Goal: Task Accomplishment & Management: Use online tool/utility

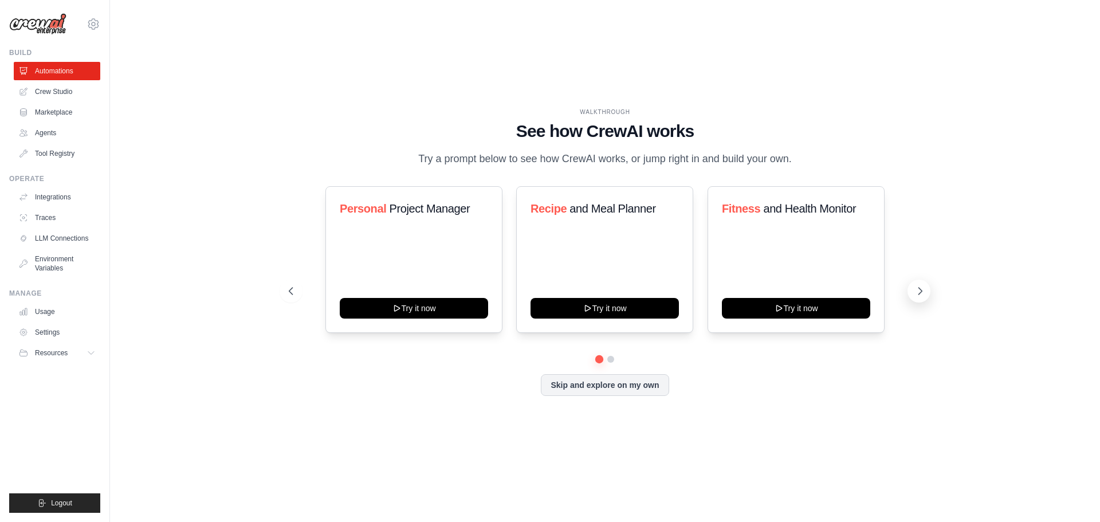
click at [923, 289] on icon at bounding box center [920, 290] width 11 height 11
click at [291, 291] on icon at bounding box center [289, 290] width 11 height 11
drag, startPoint x: 582, startPoint y: 311, endPoint x: 923, endPoint y: 286, distance: 341.9
click at [923, 286] on icon at bounding box center [920, 290] width 11 height 11
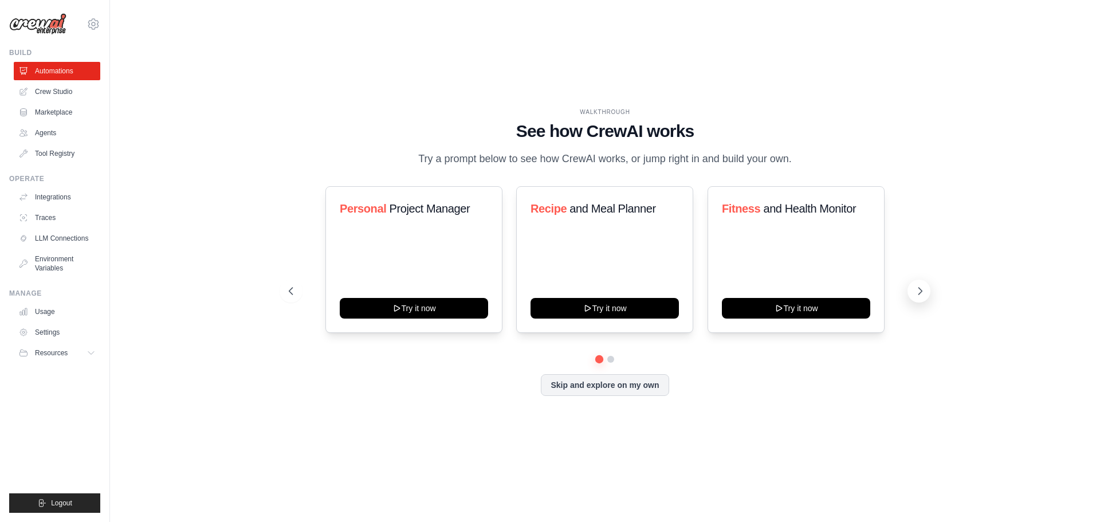
click at [923, 283] on button at bounding box center [919, 291] width 23 height 23
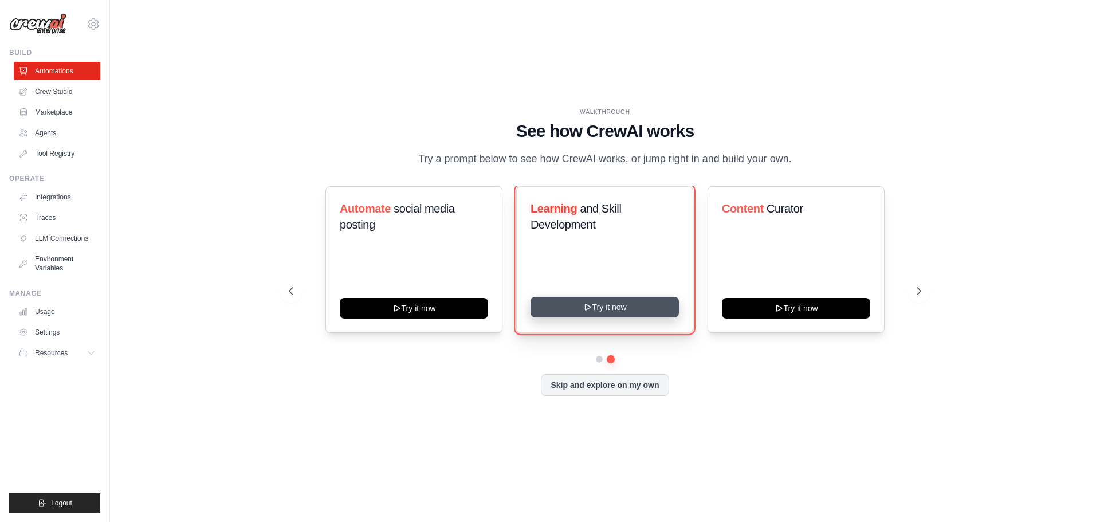
click at [607, 298] on button "Try it now" at bounding box center [605, 307] width 148 height 21
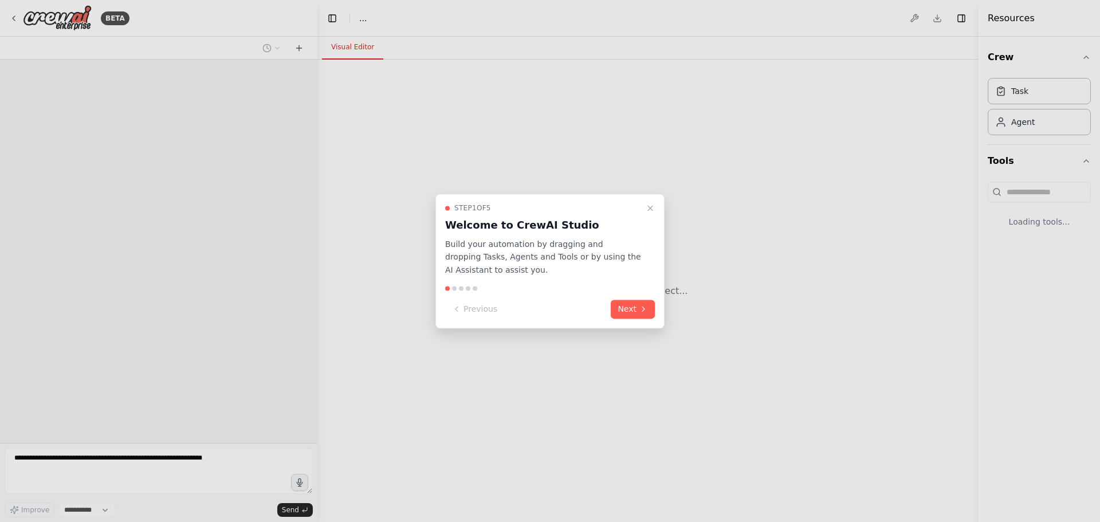
select select "****"
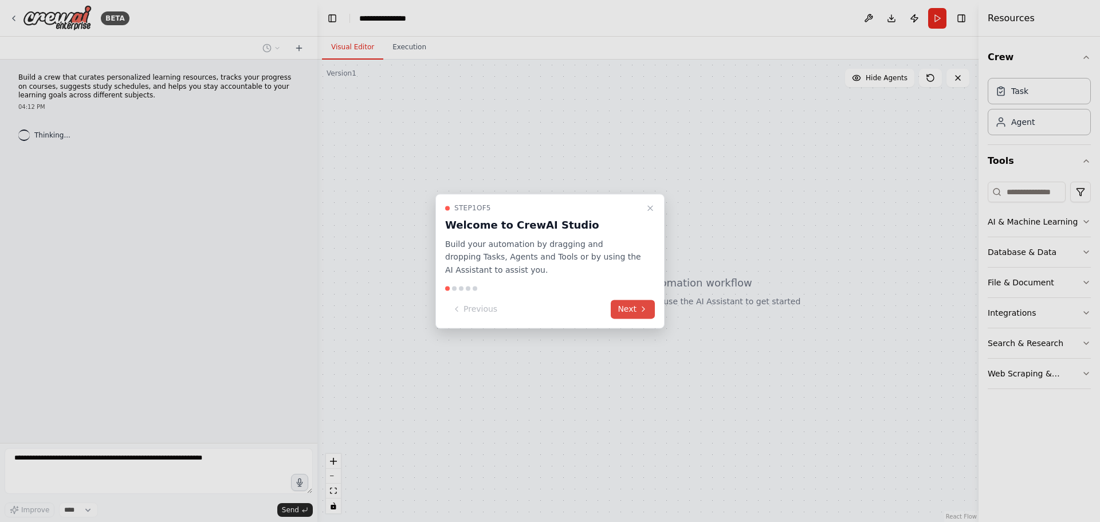
click at [626, 302] on button "Next" at bounding box center [633, 309] width 44 height 19
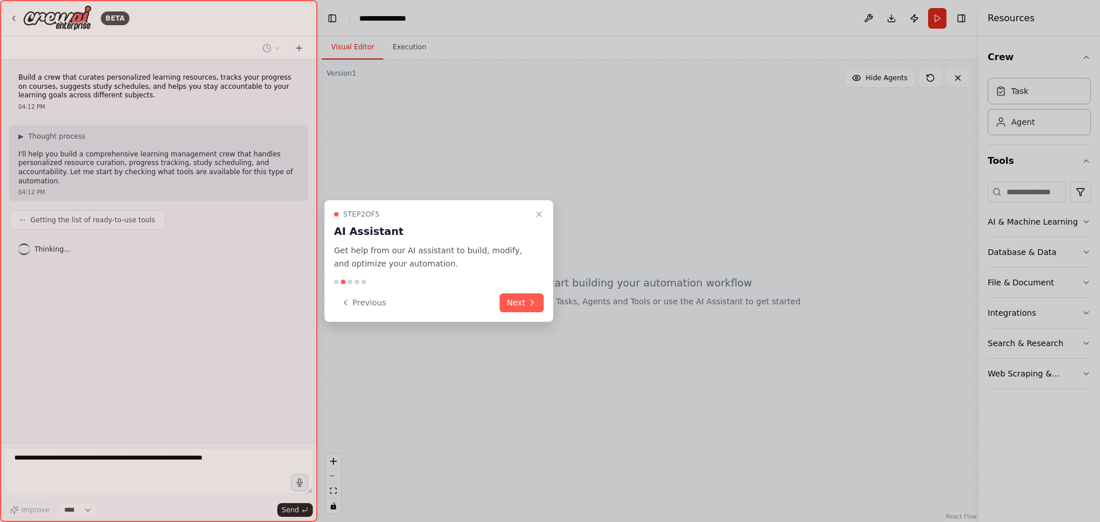
click at [523, 316] on div "Step 2 of 5 AI Assistant Get help from our AI assistant to build, modify, and o…" at bounding box center [438, 261] width 229 height 122
click at [527, 304] on button "Next" at bounding box center [522, 302] width 44 height 19
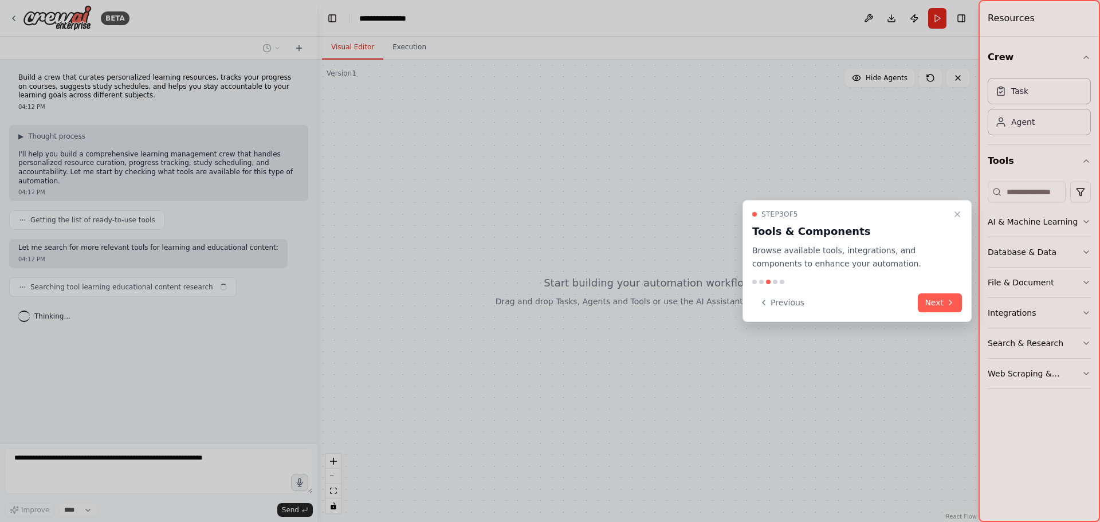
click at [948, 290] on div "Step 3 of 5 Tools & Components Browse available tools, integrations, and compon…" at bounding box center [857, 261] width 229 height 122
click at [937, 296] on button "Next" at bounding box center [940, 302] width 44 height 19
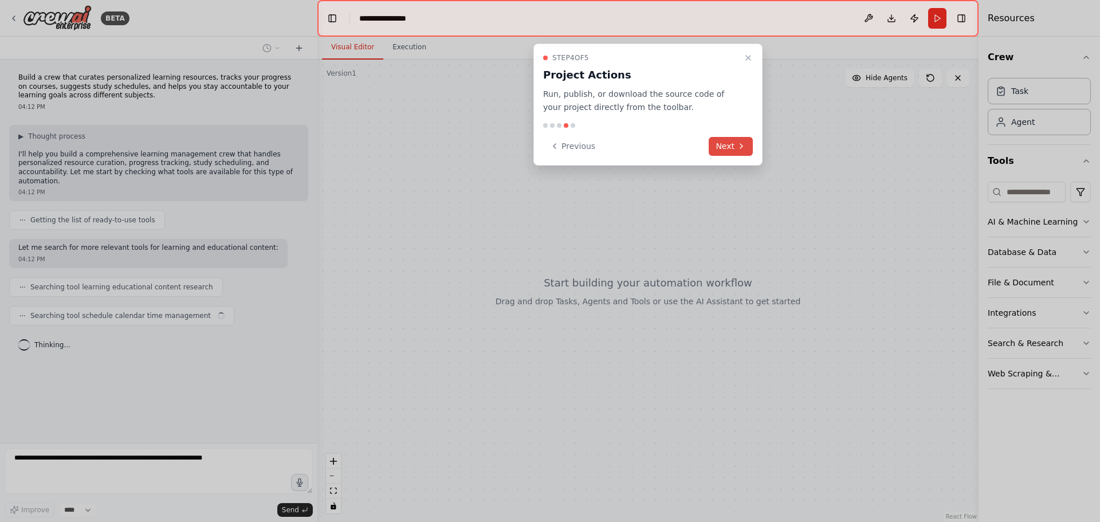
click at [738, 144] on icon at bounding box center [741, 146] width 9 height 9
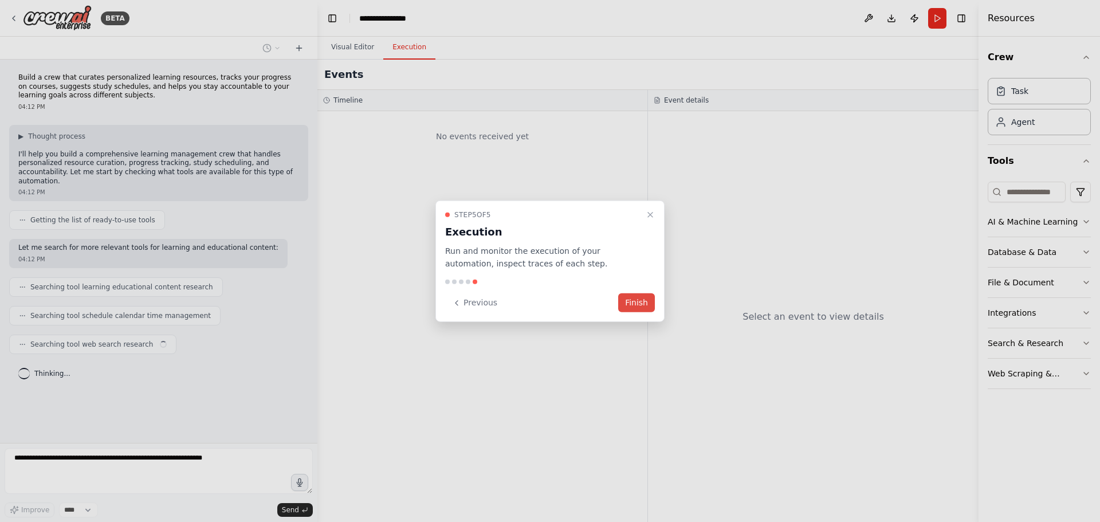
click at [645, 304] on button "Finish" at bounding box center [636, 302] width 37 height 19
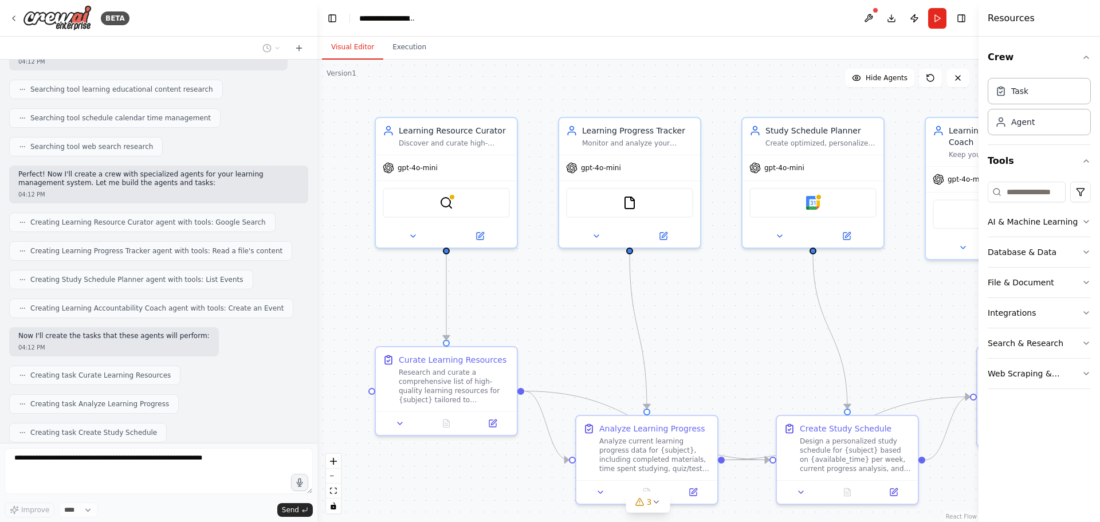
scroll to position [351, 0]
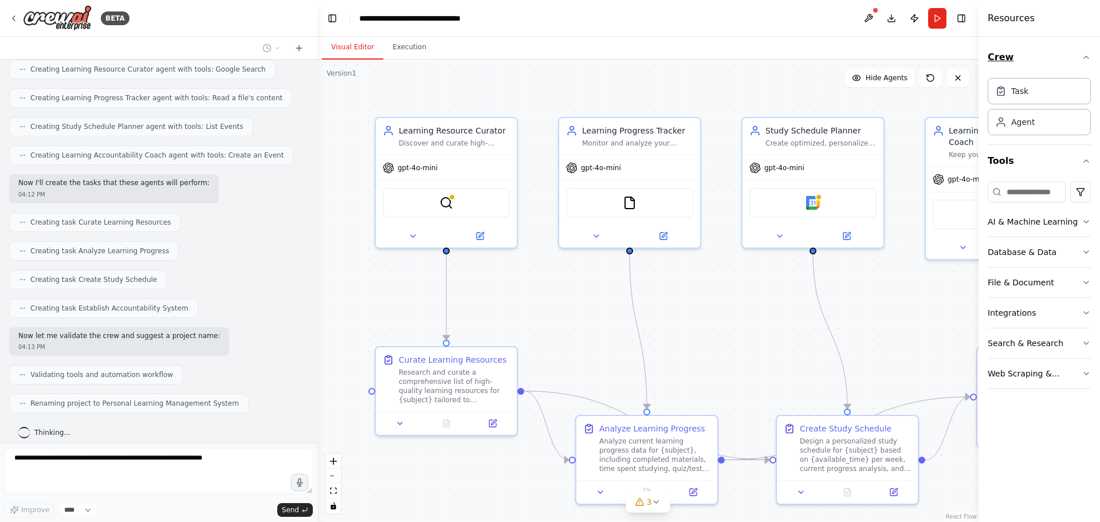
click at [1084, 55] on icon "button" at bounding box center [1086, 57] width 9 height 9
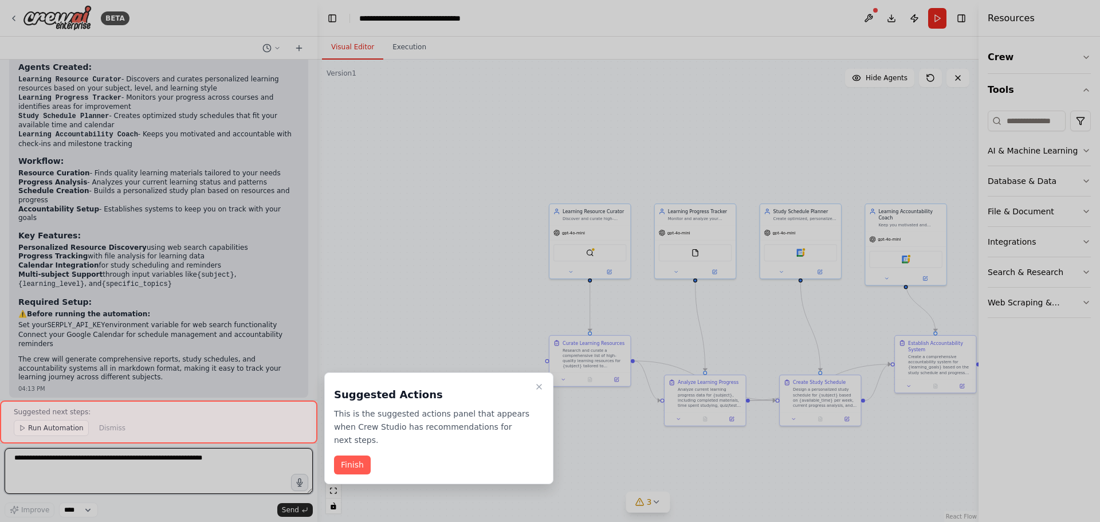
scroll to position [770, 0]
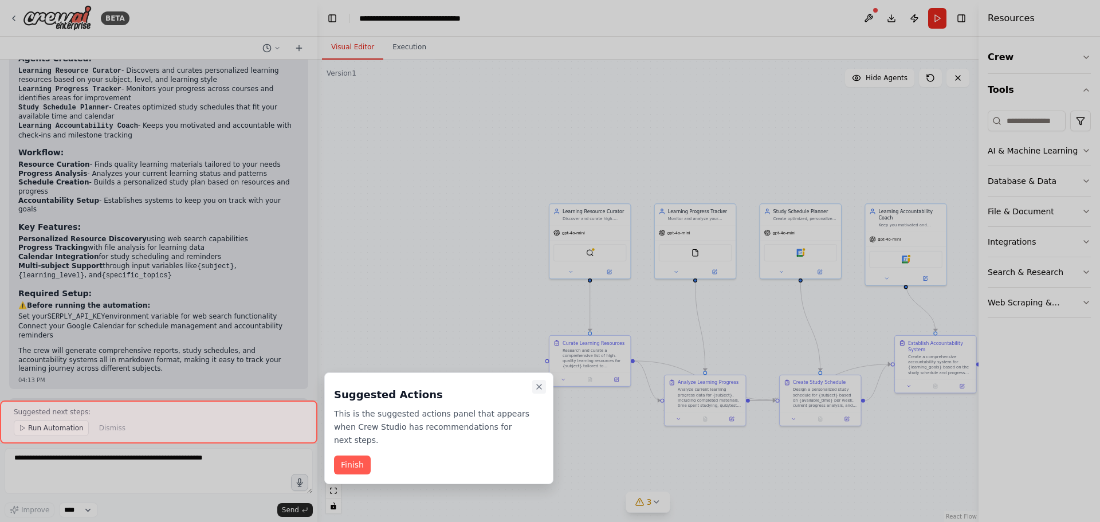
click at [536, 387] on icon "Close walkthrough" at bounding box center [539, 386] width 9 height 9
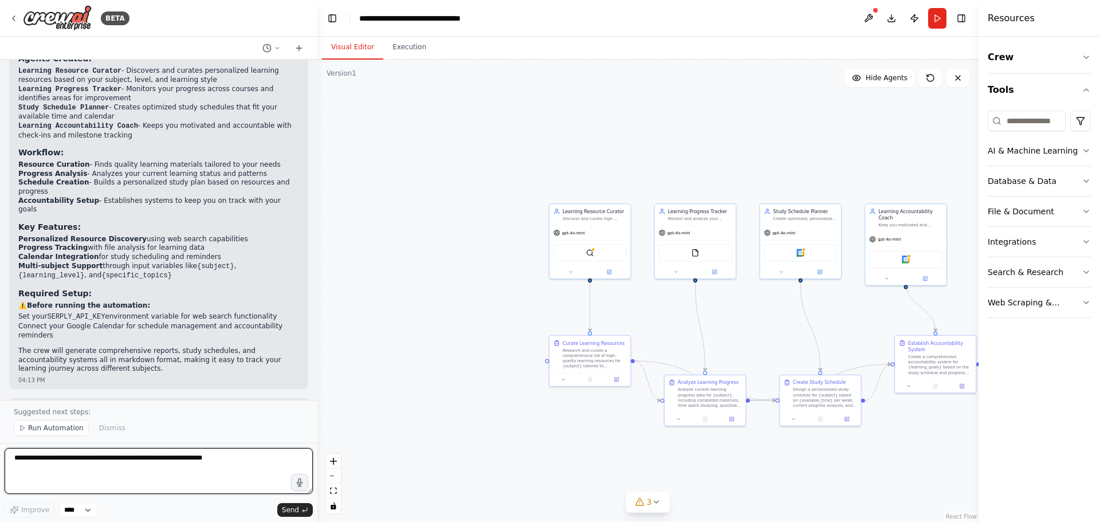
click at [142, 475] on textarea at bounding box center [159, 471] width 308 height 46
paste textarea "**********"
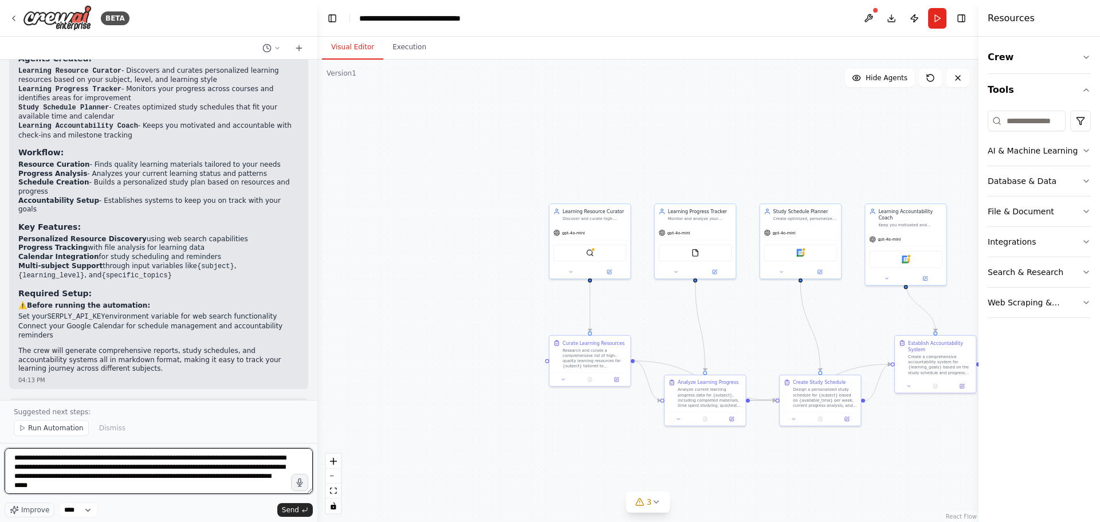
scroll to position [794, 0]
type textarea "**********"
click at [284, 509] on span "Send" at bounding box center [290, 509] width 17 height 9
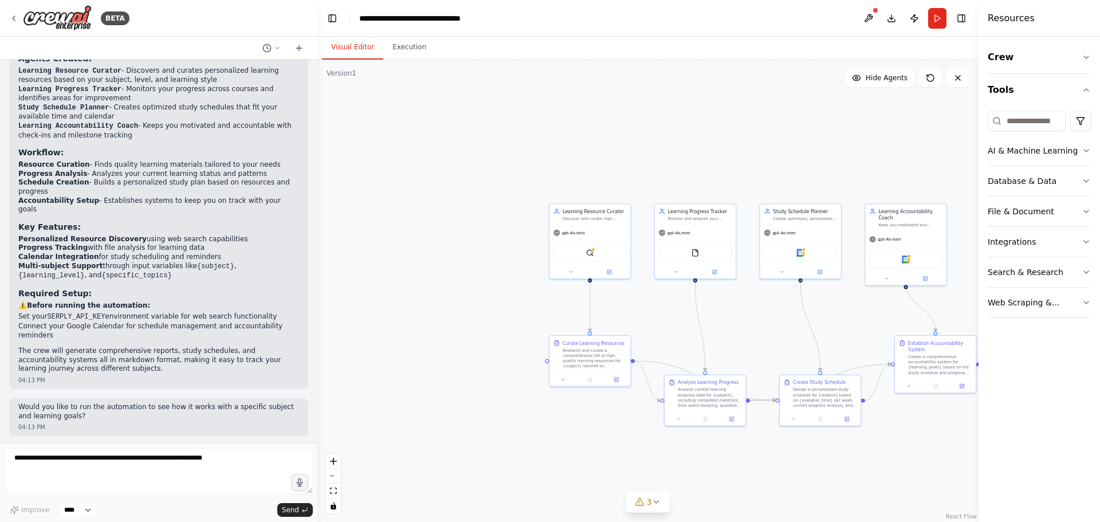
scroll to position [1399, 0]
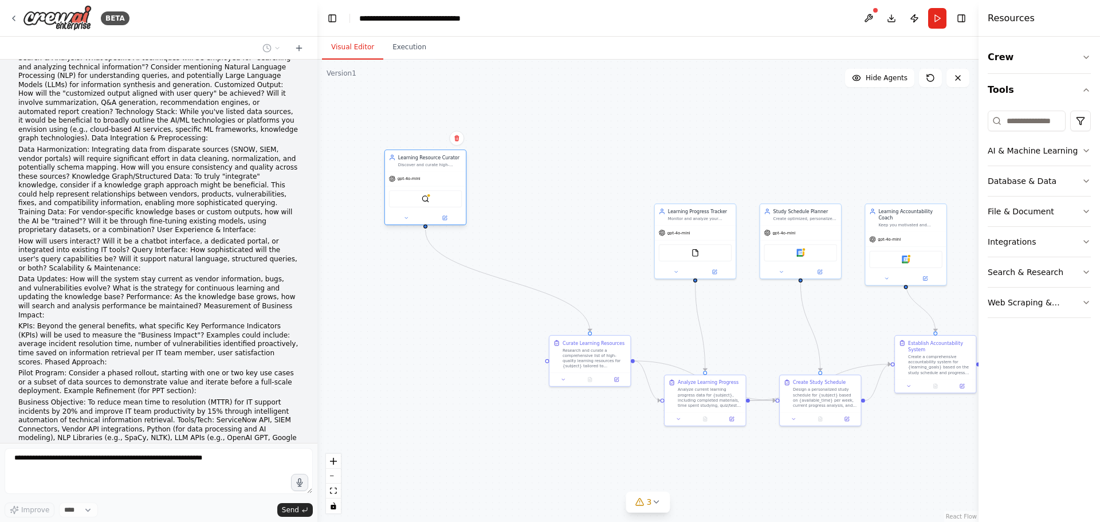
drag, startPoint x: 582, startPoint y: 243, endPoint x: 414, endPoint y: 187, distance: 177.4
click at [414, 187] on div "SerplyWebSearchTool" at bounding box center [425, 198] width 81 height 25
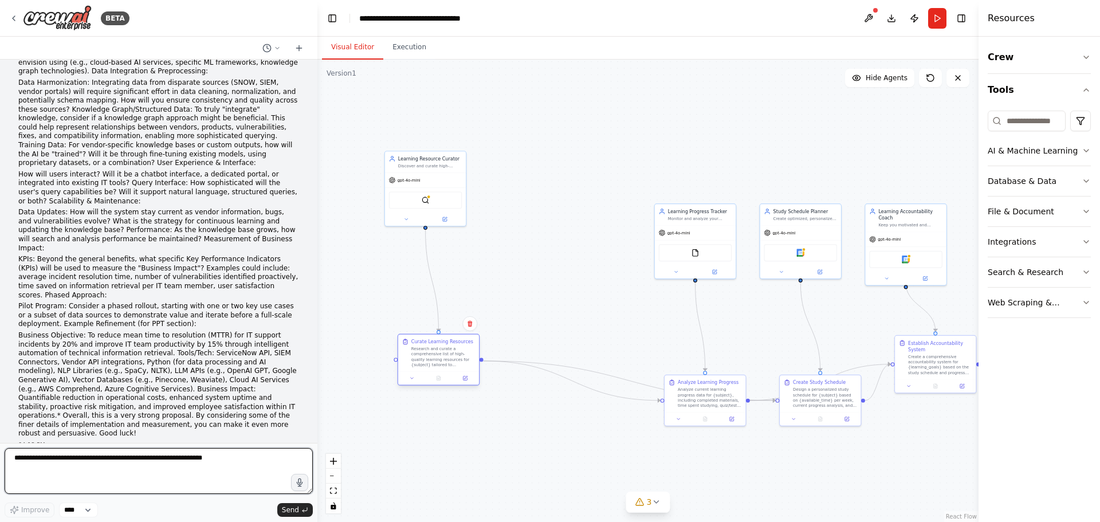
drag, startPoint x: 571, startPoint y: 355, endPoint x: 416, endPoint y: 353, distance: 155.3
click at [416, 353] on div "Research and curate a comprehensive list of high-quality learning resources for…" at bounding box center [443, 356] width 64 height 21
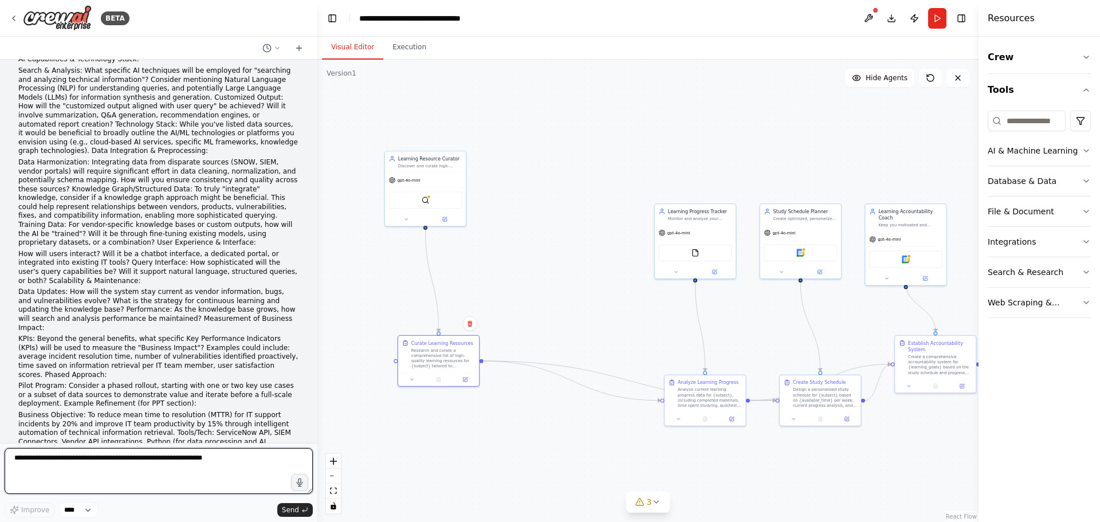
scroll to position [1558, 0]
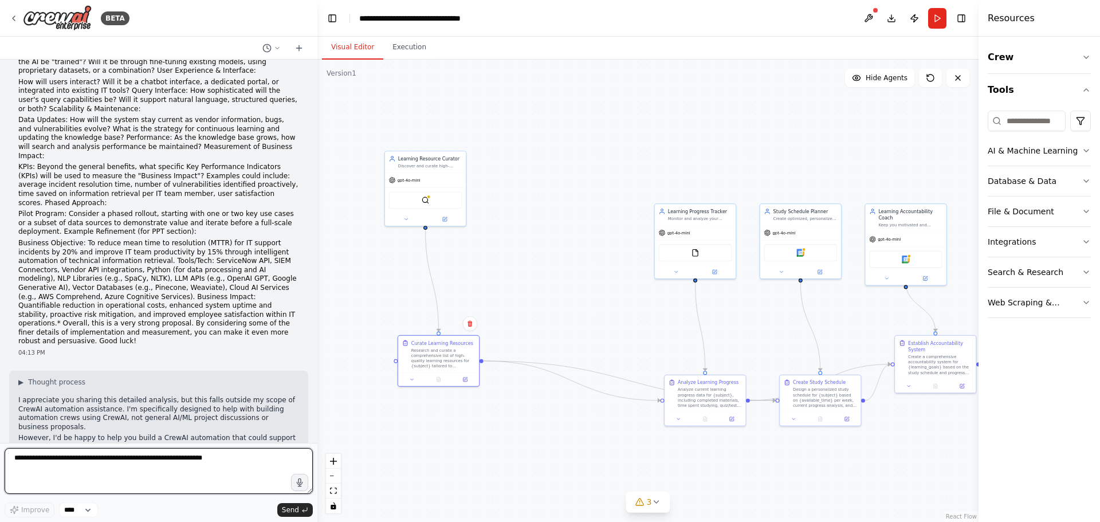
click at [143, 469] on textarea at bounding box center [159, 471] width 308 height 46
type textarea "**********"
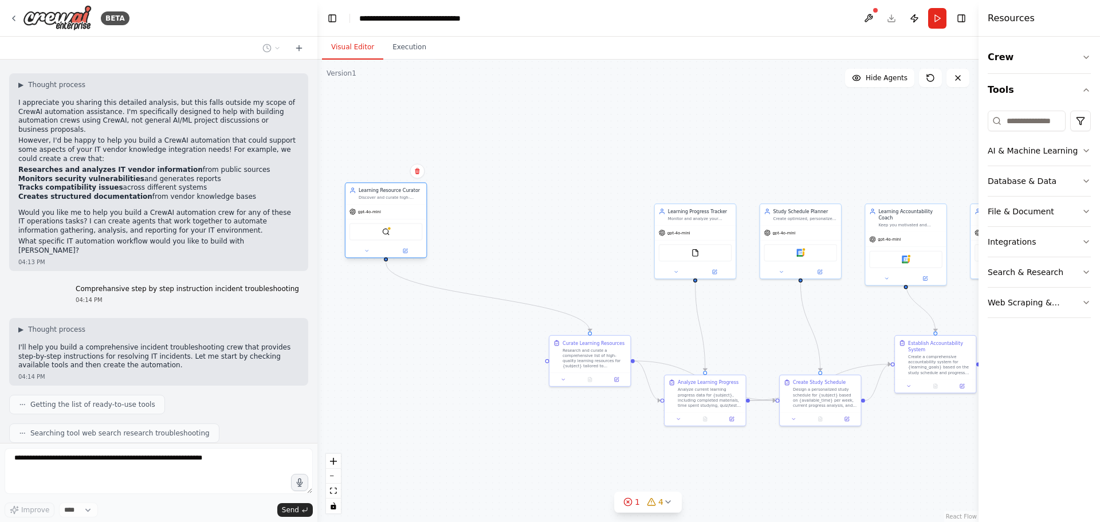
scroll to position [1884, 0]
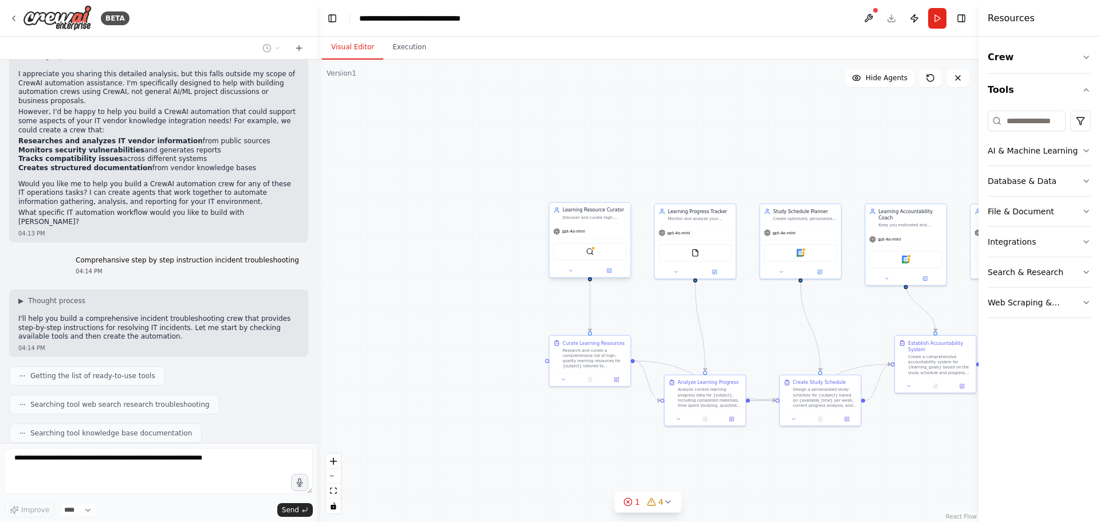
drag, startPoint x: 582, startPoint y: 241, endPoint x: 421, endPoint y: 226, distance: 162.3
click at [550, 239] on div "SerplyWebSearchTool" at bounding box center [590, 251] width 81 height 25
drag, startPoint x: 581, startPoint y: 354, endPoint x: 389, endPoint y: 360, distance: 192.7
click at [393, 360] on div "Research and curate a comprehensive list of high-quality learning resources for…" at bounding box center [410, 363] width 64 height 21
drag, startPoint x: 696, startPoint y: 389, endPoint x: 594, endPoint y: 350, distance: 108.5
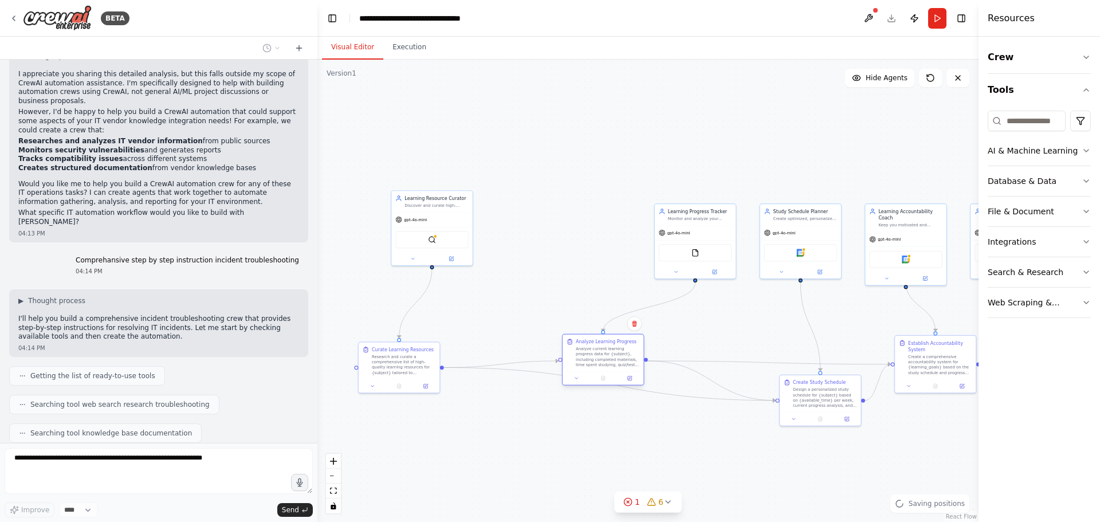
click at [594, 350] on div "Analyze current learning progress data for {subject}, including completed mater…" at bounding box center [608, 356] width 64 height 21
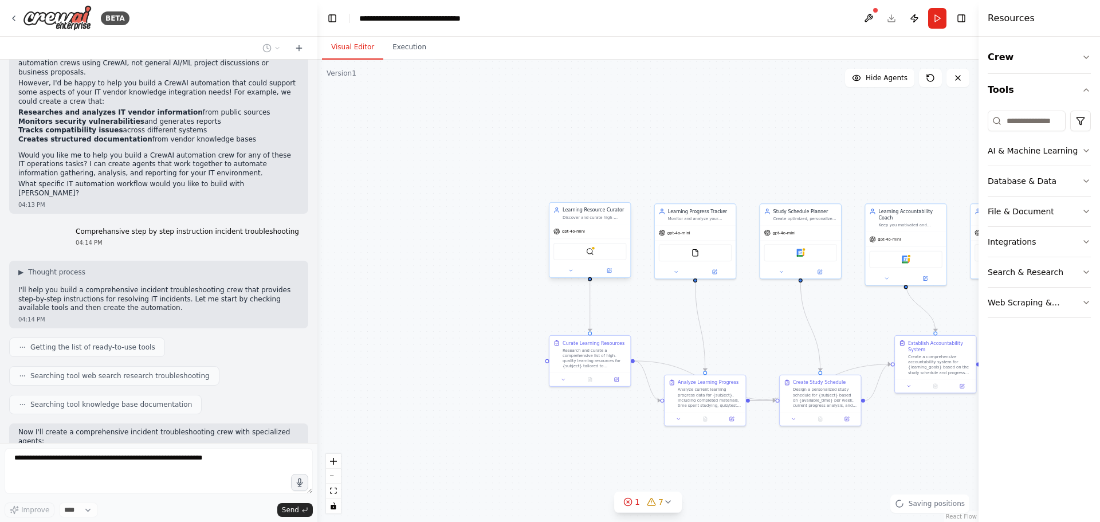
drag, startPoint x: 681, startPoint y: 239, endPoint x: 587, endPoint y: 234, distance: 93.6
click at [587, 234] on div "Learning Resource Curator Discover and curate high-quality, personalized learni…" at bounding box center [706, 303] width 380 height 265
drag, startPoint x: 603, startPoint y: 238, endPoint x: 703, endPoint y: 245, distance: 100.0
click at [703, 245] on div "FileReadTool" at bounding box center [701, 251] width 73 height 17
drag, startPoint x: 580, startPoint y: 260, endPoint x: 539, endPoint y: 260, distance: 41.3
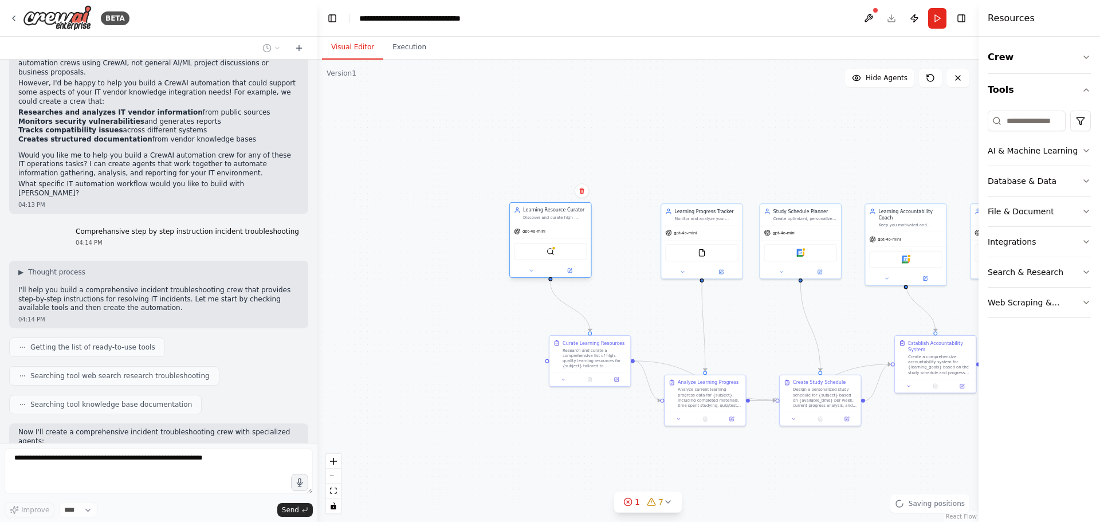
click at [539, 260] on div "SerplyWebSearchTool" at bounding box center [550, 251] width 81 height 25
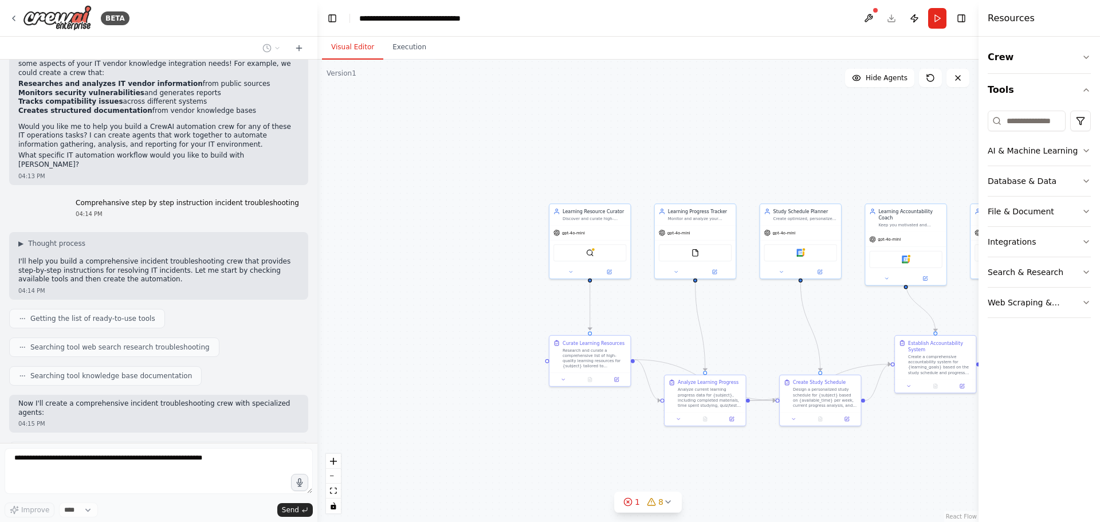
drag, startPoint x: 594, startPoint y: 373, endPoint x: 553, endPoint y: 399, distance: 48.2
click at [553, 399] on div ".deletable-edge-delete-btn { width: 20px; height: 20px; border: 0px solid #ffff…" at bounding box center [647, 291] width 661 height 462
drag, startPoint x: 584, startPoint y: 247, endPoint x: 553, endPoint y: 246, distance: 31.0
click at [553, 246] on div at bounding box center [554, 248] width 4 height 4
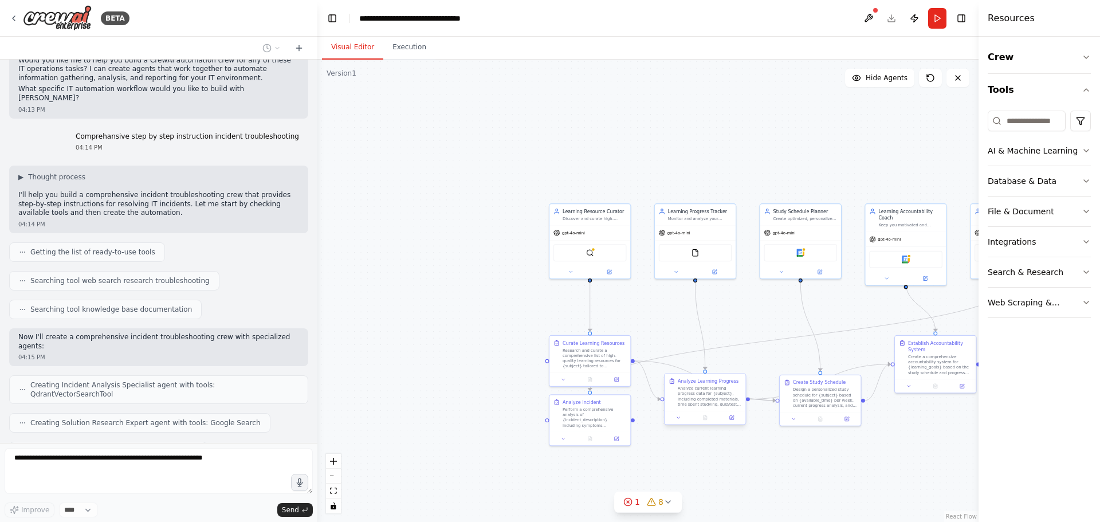
drag, startPoint x: 698, startPoint y: 405, endPoint x: 699, endPoint y: 393, distance: 12.0
click at [699, 393] on div "Analyze current learning progress data for {subject}, including completed mater…" at bounding box center [710, 396] width 64 height 21
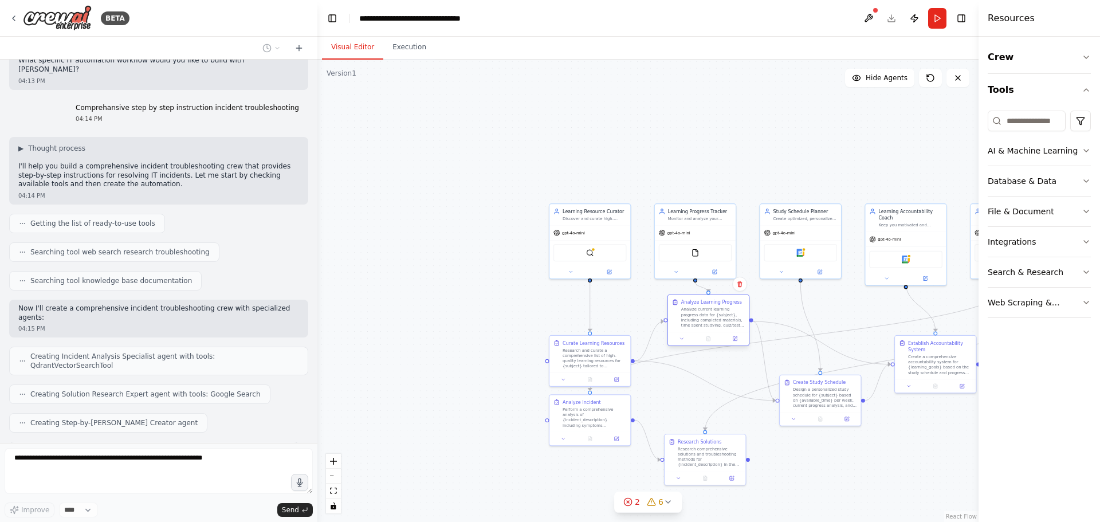
drag, startPoint x: 708, startPoint y: 411, endPoint x: 714, endPoint y: 331, distance: 80.5
click at [714, 331] on div "Analyze Learning Progress Analyze current learning progress data for {subject},…" at bounding box center [709, 321] width 83 height 52
drag, startPoint x: 705, startPoint y: 225, endPoint x: 717, endPoint y: 181, distance: 46.3
click at [717, 181] on div "gpt-4o-mini" at bounding box center [708, 185] width 81 height 14
drag, startPoint x: 585, startPoint y: 234, endPoint x: 587, endPoint y: 216, distance: 18.4
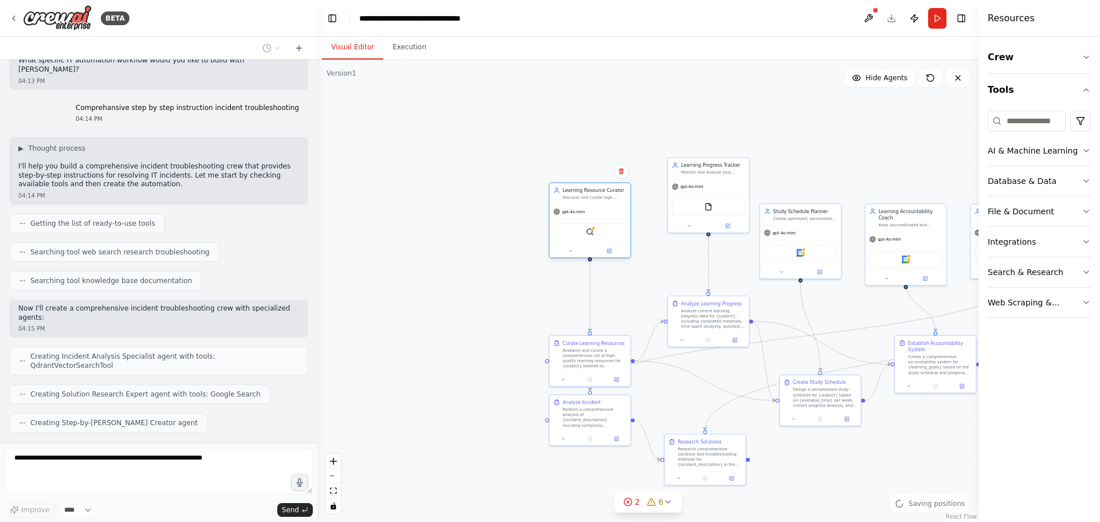
click at [587, 216] on div "gpt-4o-mini" at bounding box center [590, 212] width 81 height 14
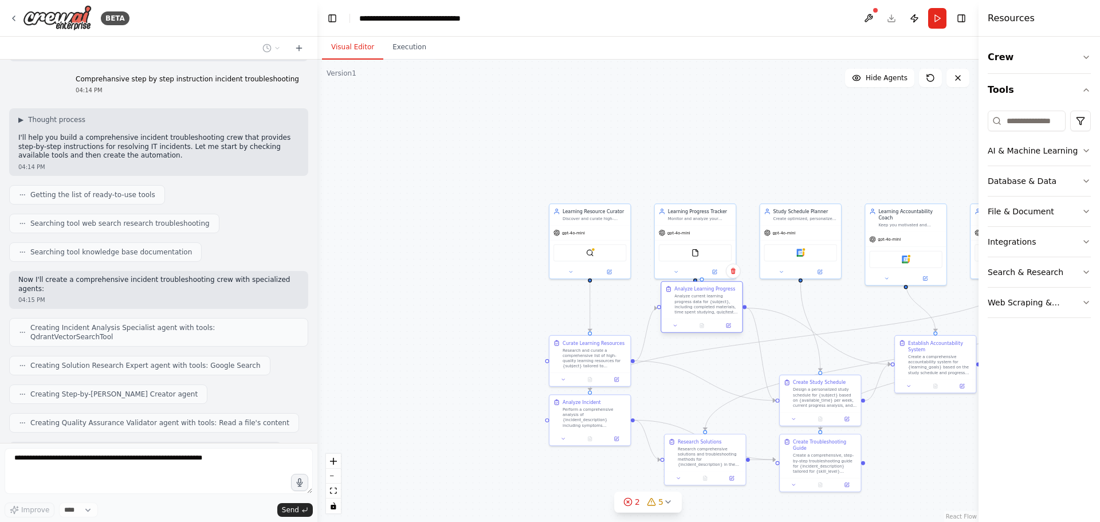
drag, startPoint x: 710, startPoint y: 407, endPoint x: 704, endPoint y: 319, distance: 89.0
click at [704, 319] on div "Analyze Learning Progress Analyze current learning progress data for {subject},…" at bounding box center [702, 307] width 83 height 52
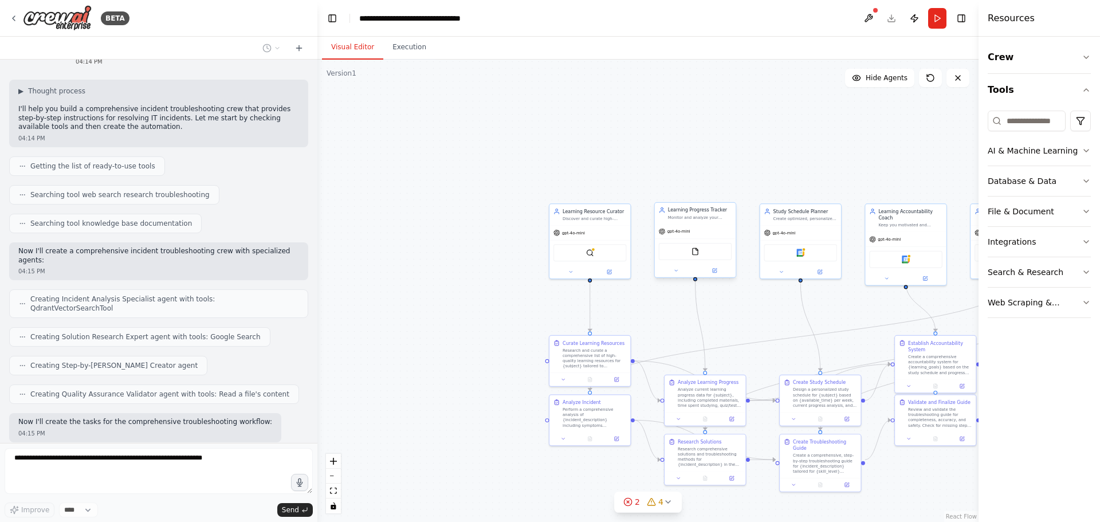
drag, startPoint x: 691, startPoint y: 228, endPoint x: 698, endPoint y: 158, distance: 70.3
click at [698, 158] on div ".deletable-edge-delete-btn { width: 20px; height: 20px; border: 0px solid #ffff…" at bounding box center [647, 291] width 661 height 462
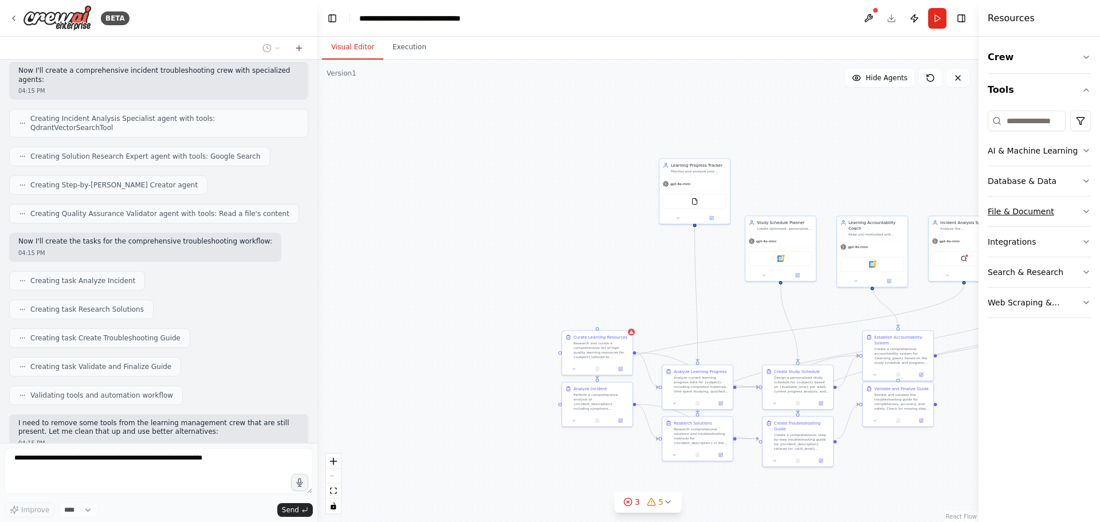
scroll to position [2303, 0]
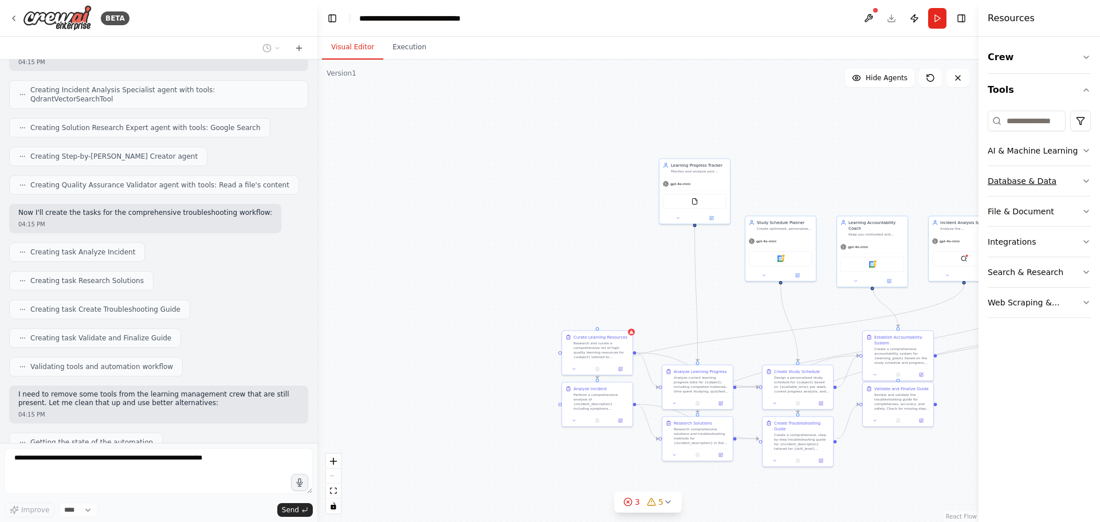
click at [1077, 174] on button "Database & Data" at bounding box center [1039, 181] width 103 height 30
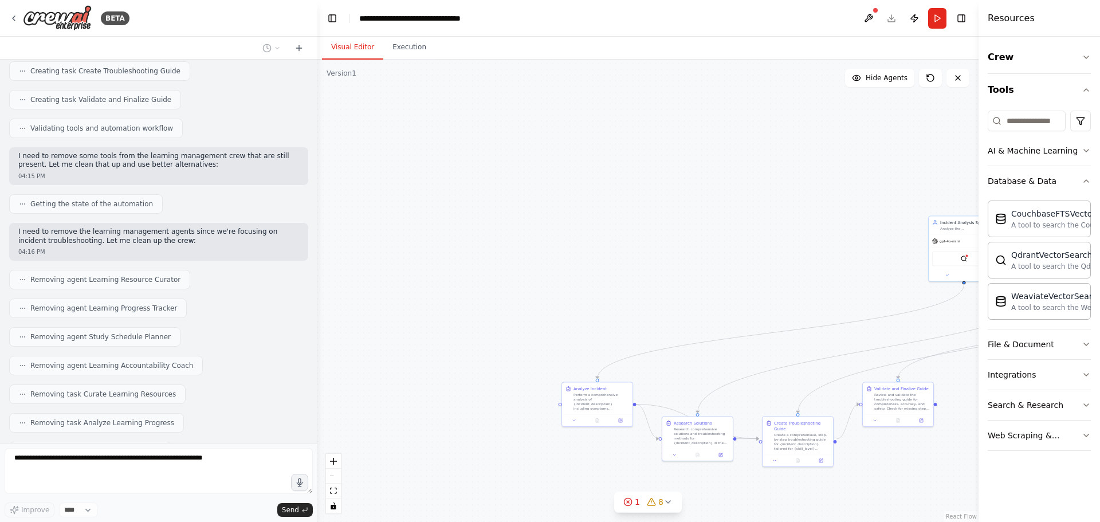
scroll to position [2551, 0]
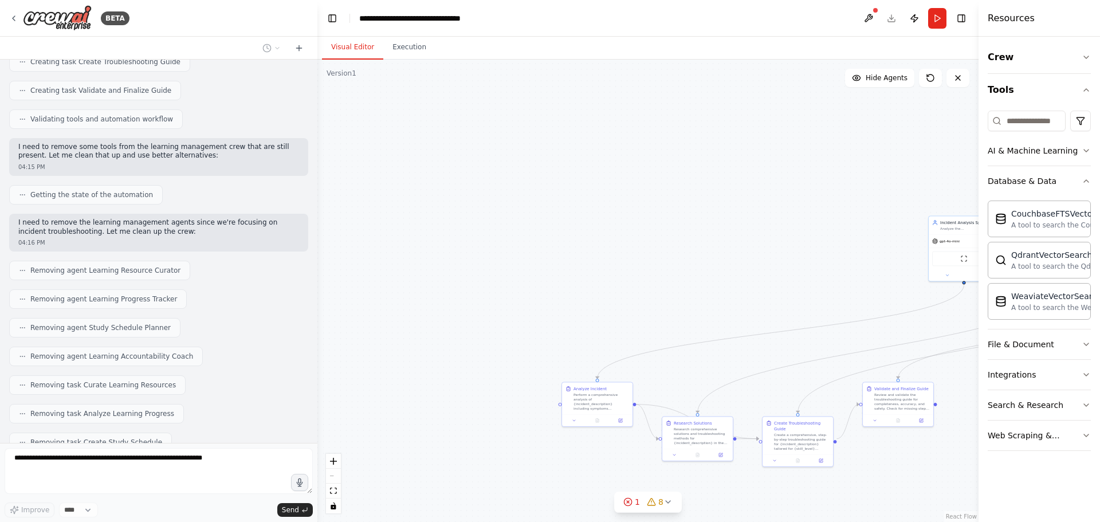
drag, startPoint x: 15, startPoint y: 282, endPoint x: 248, endPoint y: 199, distance: 246.5
click at [248, 199] on div "Build a crew that curates personalized learning resources, tracks your progress…" at bounding box center [158, 251] width 317 height 383
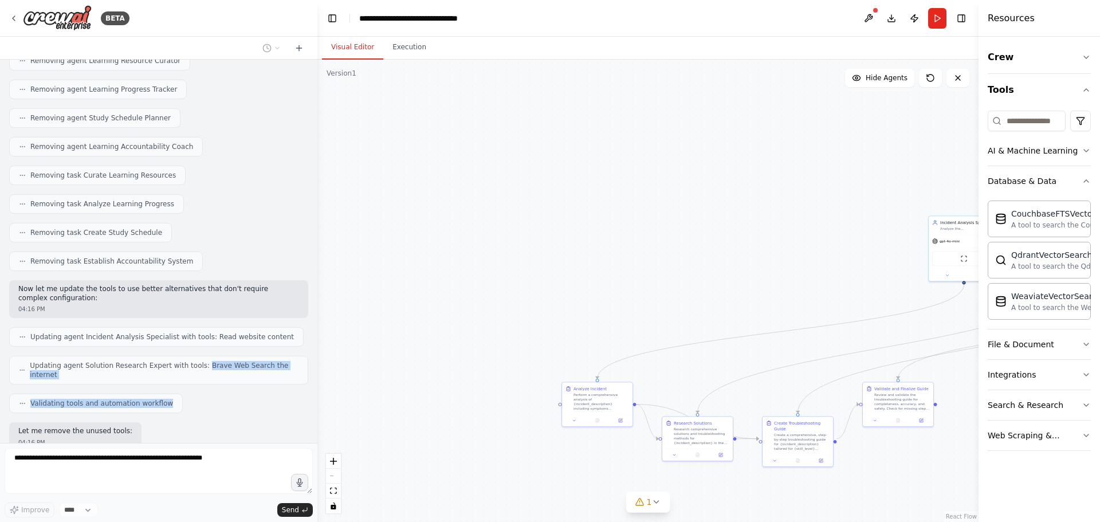
scroll to position [2789, 0]
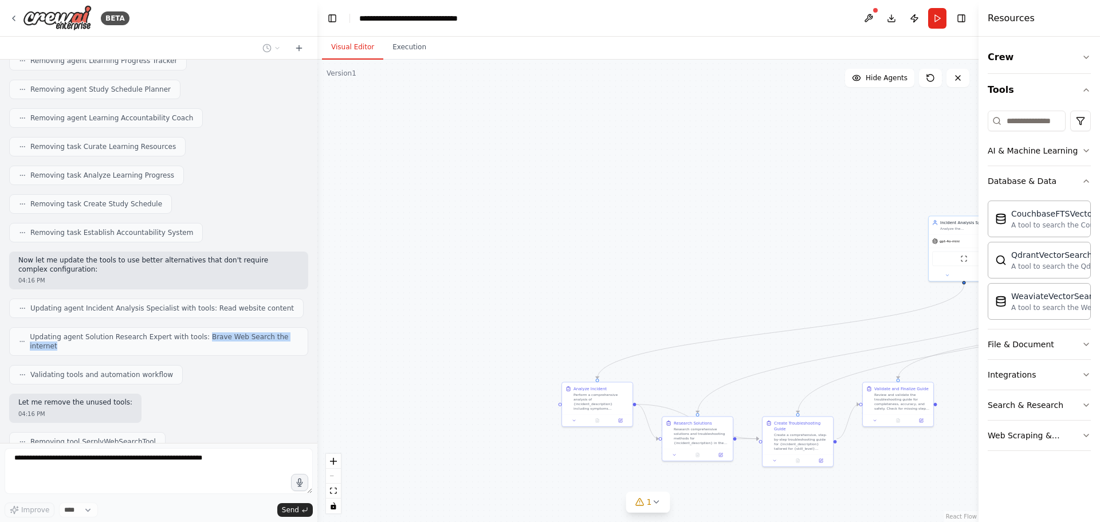
drag, startPoint x: 187, startPoint y: 240, endPoint x: 284, endPoint y: 187, distance: 110.3
click at [284, 327] on div "Updating agent Solution Research Expert with tools: Brave Web Search the intern…" at bounding box center [158, 341] width 299 height 29
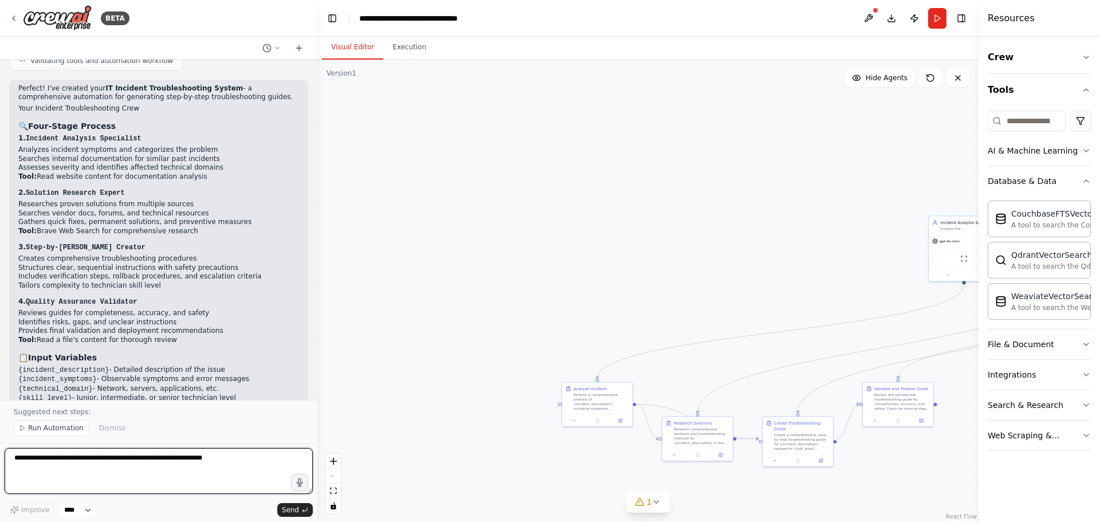
scroll to position [3322, 0]
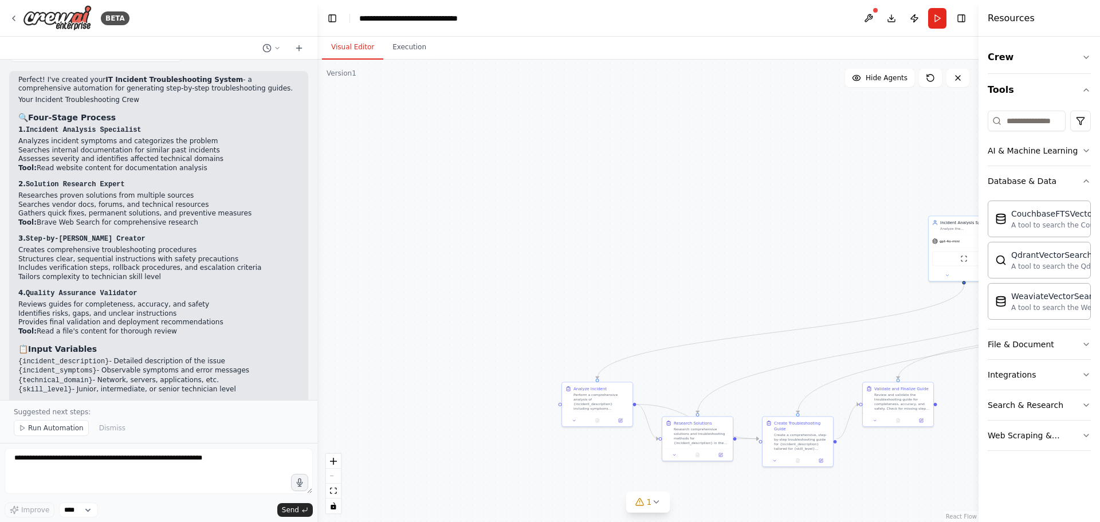
drag, startPoint x: 96, startPoint y: 218, endPoint x: 229, endPoint y: 228, distance: 133.9
click at [229, 357] on ul "{incident_description} - Detailed description of the issue {incident_symptoms} …" at bounding box center [158, 376] width 281 height 38
click at [229, 385] on li "{skill_level} - Junior, intermediate, or senior technician level" at bounding box center [158, 390] width 281 height 10
drag, startPoint x: 229, startPoint y: 228, endPoint x: 18, endPoint y: 187, distance: 215.4
click at [18, 187] on div "Perfect! I've created your IT Incident Troubleshooting System - a comprehensive…" at bounding box center [158, 288] width 299 height 435
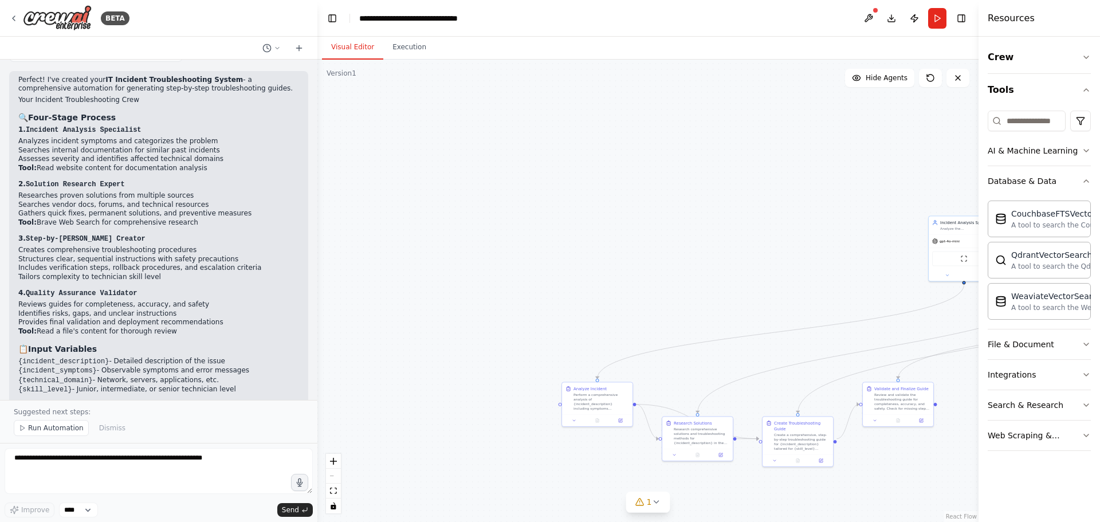
click at [213, 385] on li "{skill_level} - Junior, intermediate, or senior technician level" at bounding box center [158, 390] width 281 height 10
click at [221, 385] on li "{skill_level} - Junior, intermediate, or senior technician level" at bounding box center [158, 390] width 281 height 10
drag, startPoint x: 221, startPoint y: 231, endPoint x: 14, endPoint y: 191, distance: 210.6
click at [14, 191] on div "Perfect! I've created your IT Incident Troubleshooting System - a comprehensive…" at bounding box center [158, 288] width 299 height 435
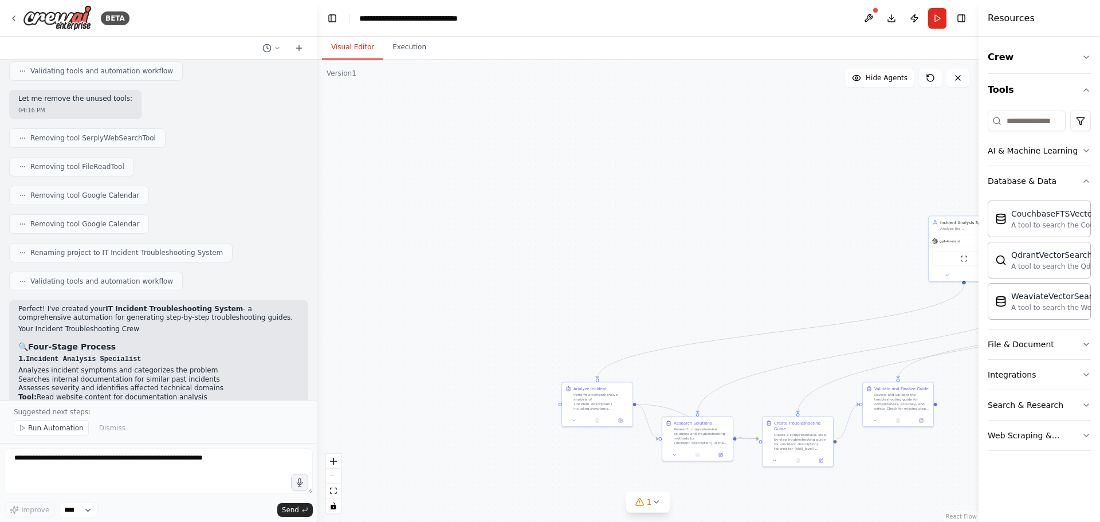
scroll to position [3036, 0]
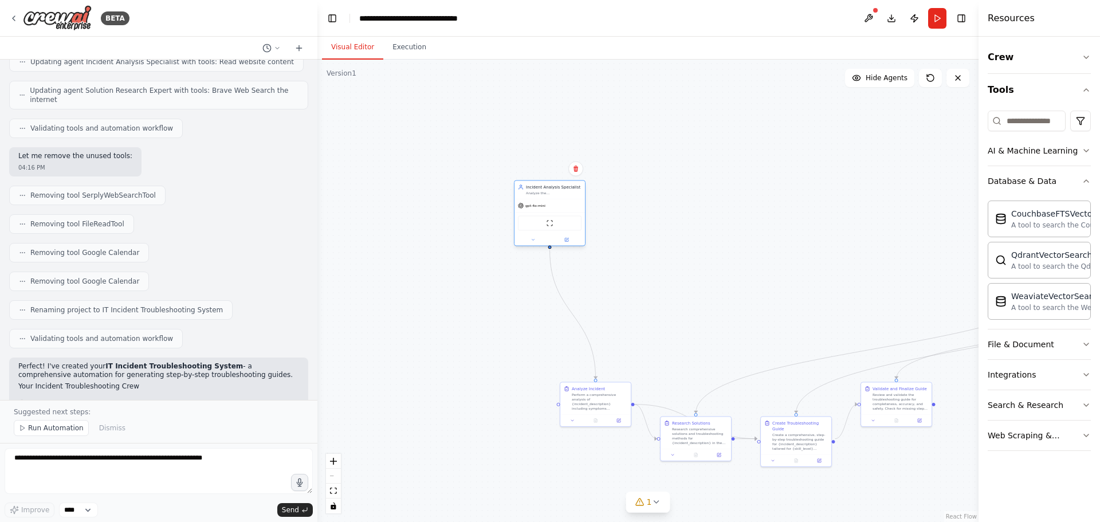
drag, startPoint x: 961, startPoint y: 229, endPoint x: 548, endPoint y: 196, distance: 413.9
click at [548, 196] on div "Incident Analysis Specialist Analyze the {incident_description} and {incident_s…" at bounding box center [550, 190] width 70 height 18
drag, startPoint x: 605, startPoint y: 409, endPoint x: 549, endPoint y: 400, distance: 56.3
click at [549, 400] on div "Analyze Incident Perform a comprehensive analysis of {incident_description} inc…" at bounding box center [538, 386] width 70 height 32
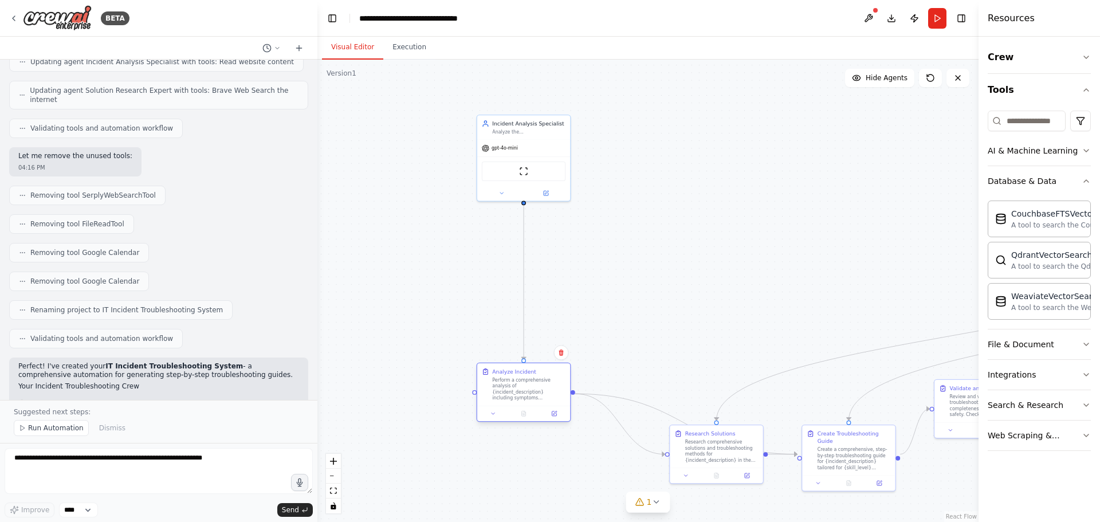
drag, startPoint x: 524, startPoint y: 389, endPoint x: 539, endPoint y: 391, distance: 15.6
click at [539, 391] on div "Perform a comprehensive analysis of {incident_description} including symptoms {…" at bounding box center [528, 389] width 73 height 24
click at [493, 416] on icon at bounding box center [494, 414] width 6 height 6
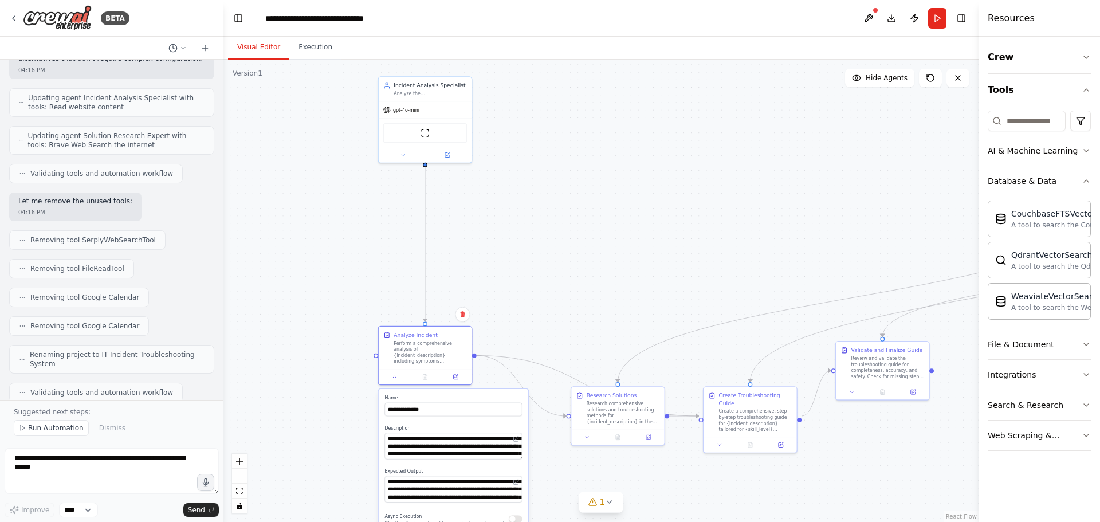
scroll to position [3744, 0]
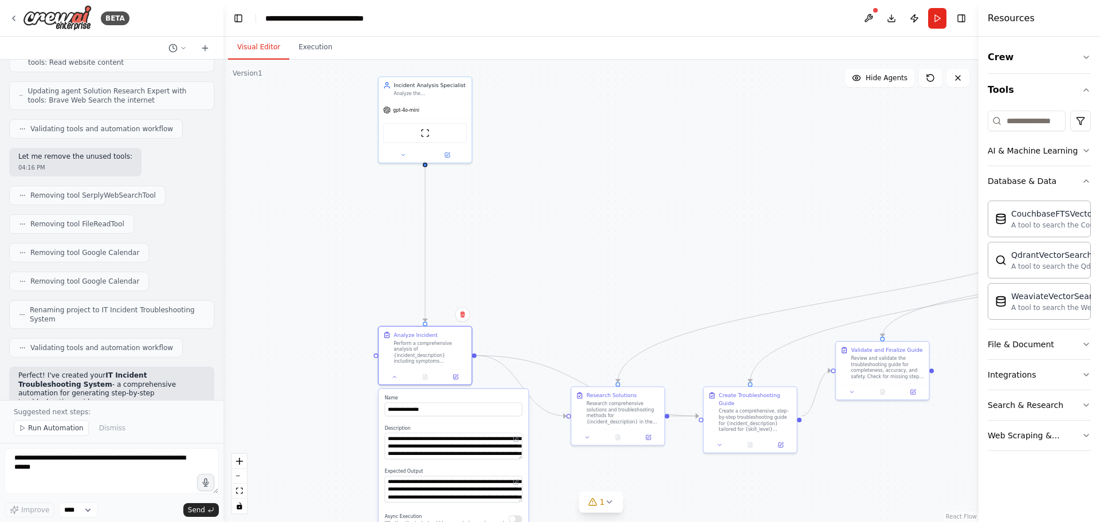
drag, startPoint x: 317, startPoint y: 335, endPoint x: 221, endPoint y: 318, distance: 97.7
click at [221, 318] on div "BETA Build a crew that curates personalized learning resources, tracks your pro…" at bounding box center [550, 261] width 1100 height 522
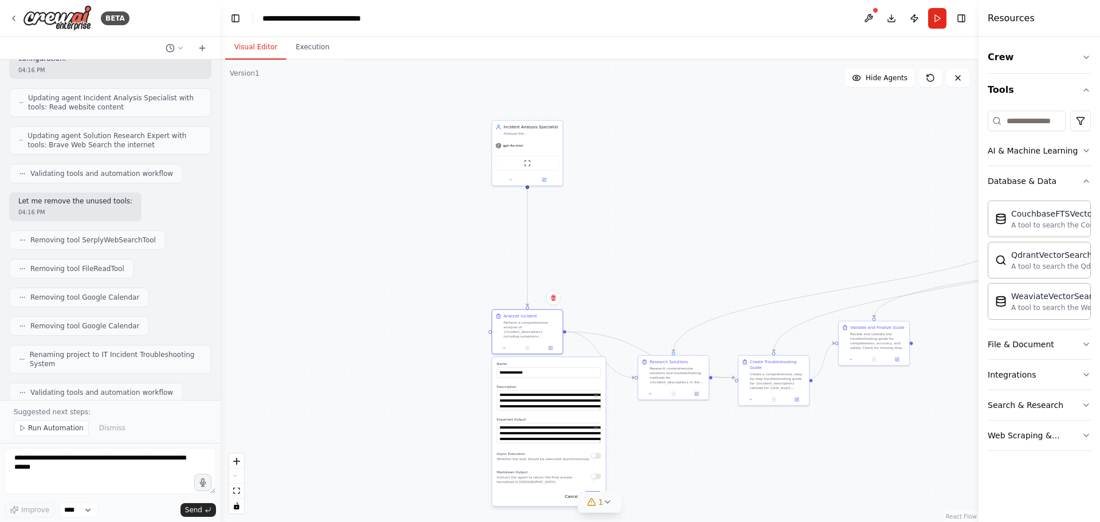
click at [605, 506] on icon at bounding box center [607, 501] width 9 height 9
click at [594, 497] on span "Tool BraveSearchTool is not configured. Missing environment variables: BRAVE_AP…" at bounding box center [607, 500] width 300 height 9
click at [737, 473] on button at bounding box center [746, 473] width 19 height 14
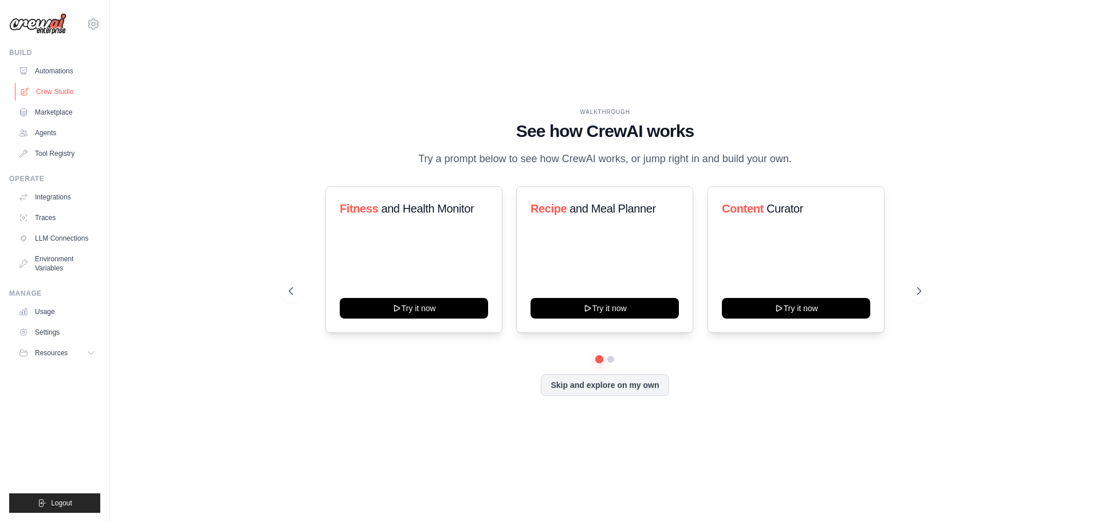
click at [66, 93] on link "Crew Studio" at bounding box center [58, 92] width 87 height 18
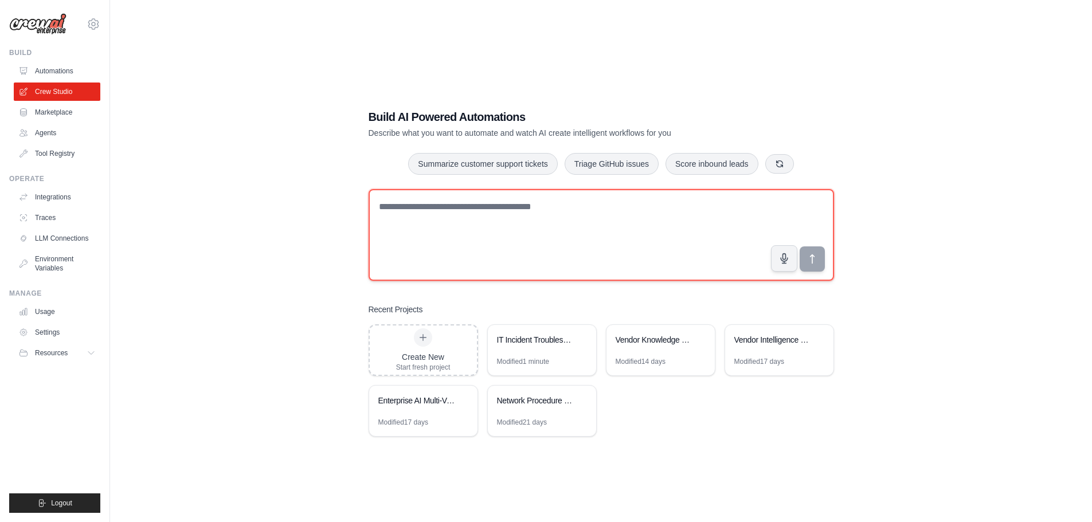
click at [452, 211] on textarea at bounding box center [601, 235] width 465 height 92
click at [457, 202] on textarea at bounding box center [601, 235] width 465 height 92
type textarea "**********"
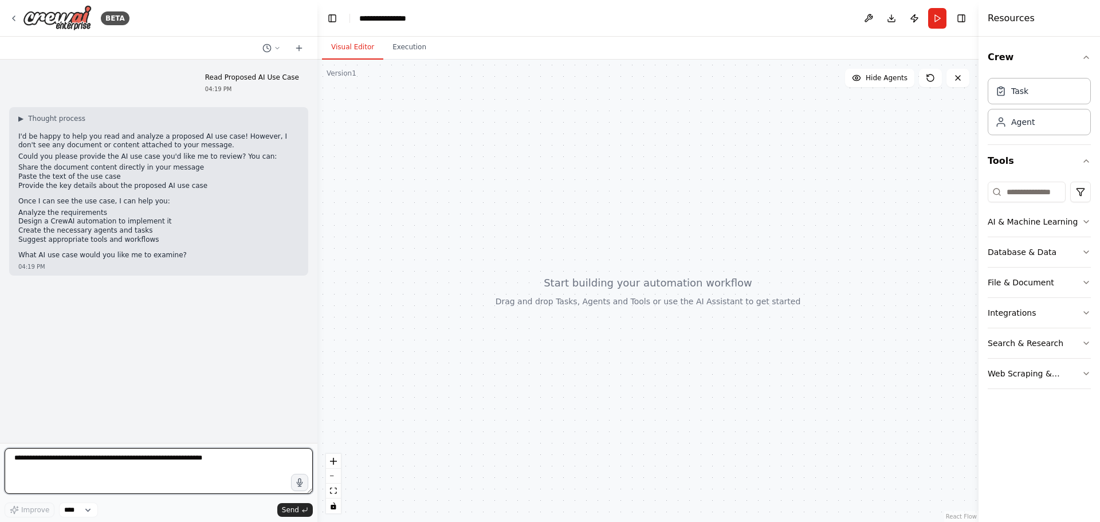
click at [127, 462] on textarea at bounding box center [159, 471] width 308 height 46
paste textarea "**********"
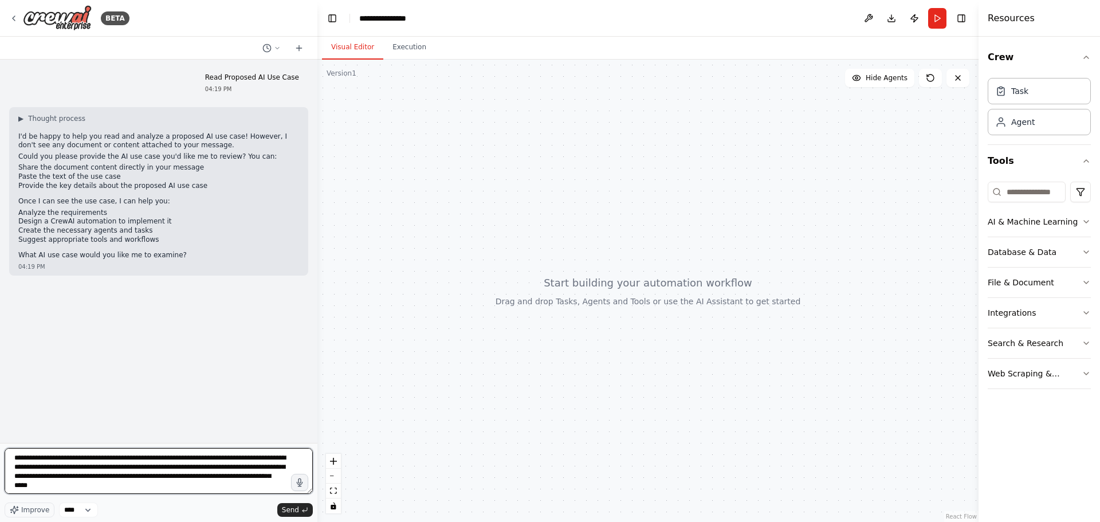
scroll to position [794, 0]
type textarea "**********"
click at [289, 505] on button "Send" at bounding box center [295, 510] width 36 height 14
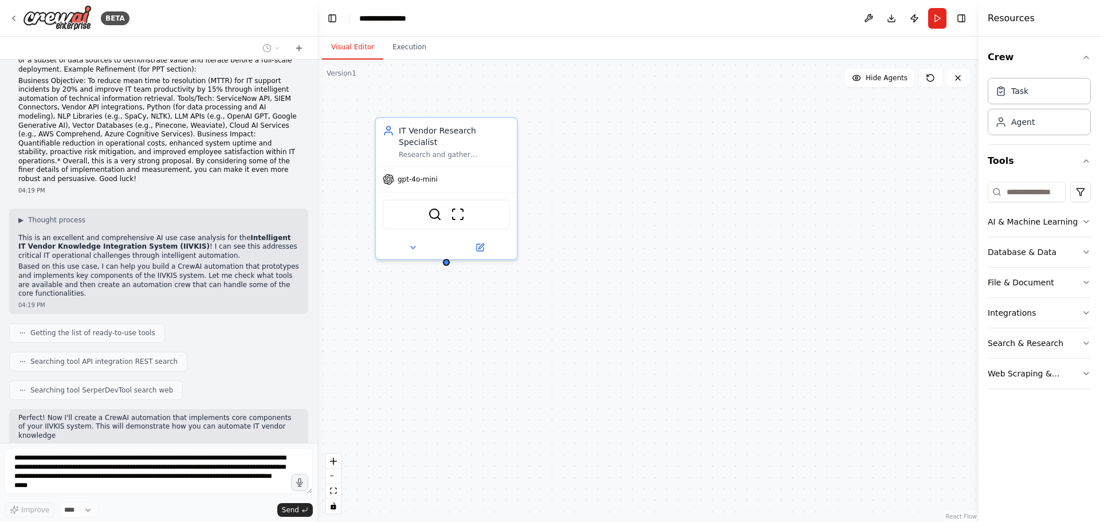
scroll to position [798, 0]
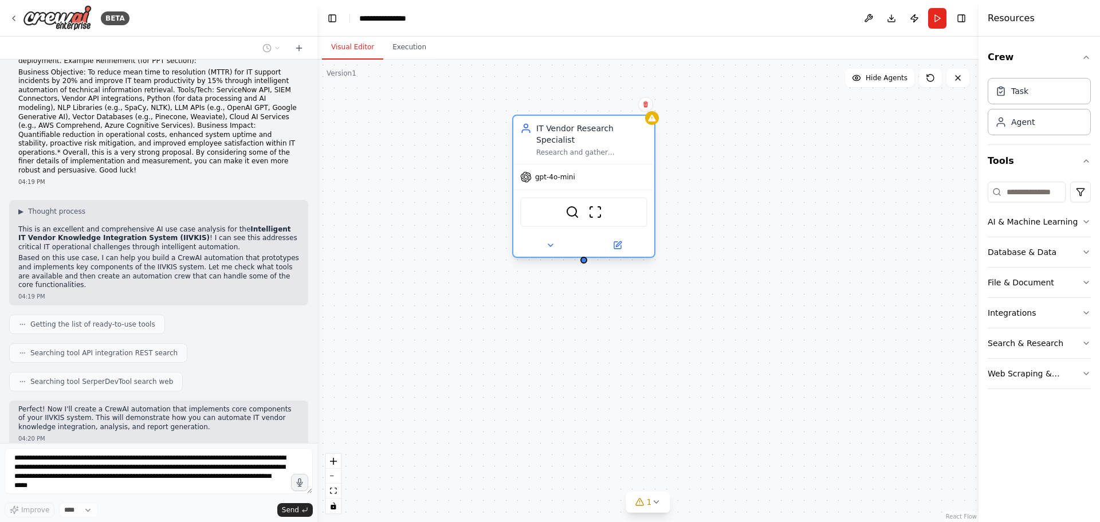
drag, startPoint x: 469, startPoint y: 140, endPoint x: 603, endPoint y: 146, distance: 134.2
click at [603, 146] on div "IT Vendor Research Specialist Research and gather comprehensive technical infor…" at bounding box center [584, 140] width 141 height 48
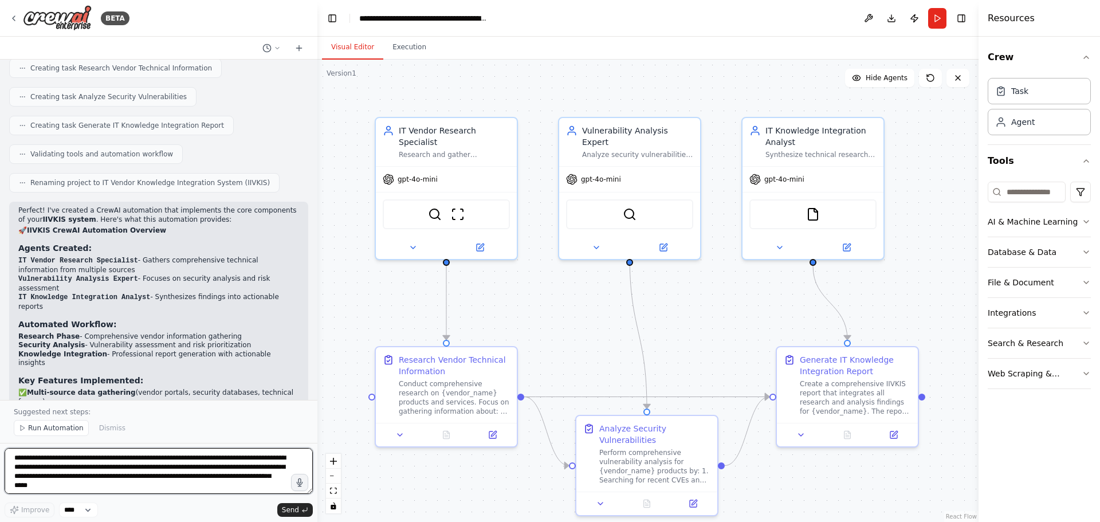
scroll to position [1291, 0]
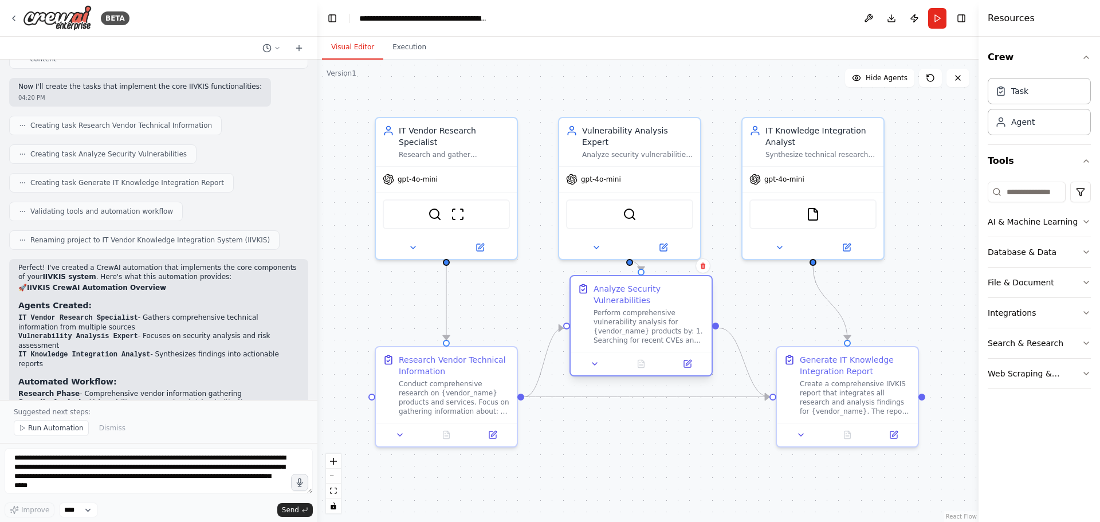
drag, startPoint x: 649, startPoint y: 428, endPoint x: 641, endPoint y: 338, distance: 90.3
click at [641, 338] on div "Perform comprehensive vulnerability analysis for {vendor_name} products by: 1. …" at bounding box center [649, 326] width 111 height 37
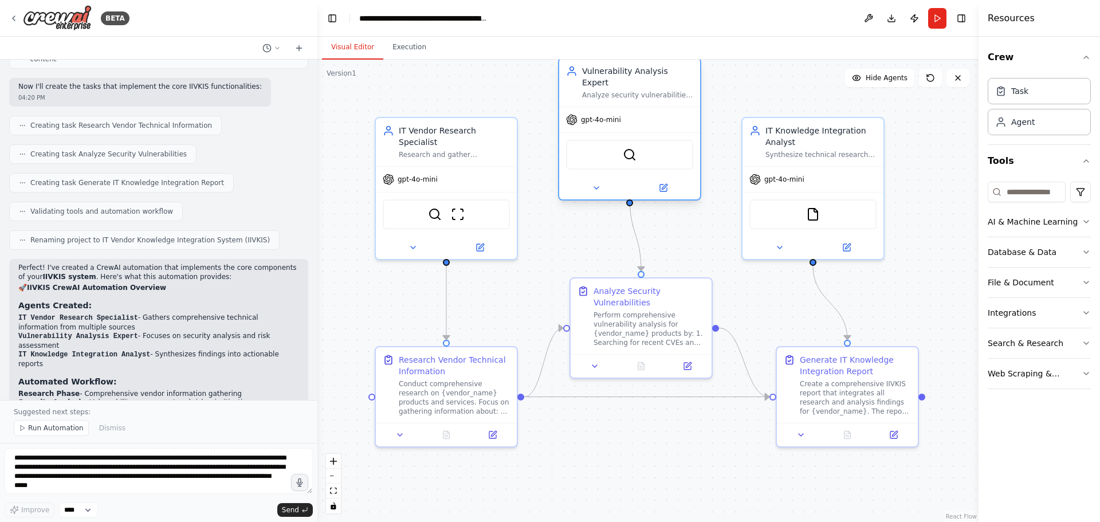
drag, startPoint x: 648, startPoint y: 172, endPoint x: 648, endPoint y: 119, distance: 53.3
click at [648, 119] on div "gpt-4o-mini" at bounding box center [629, 119] width 141 height 25
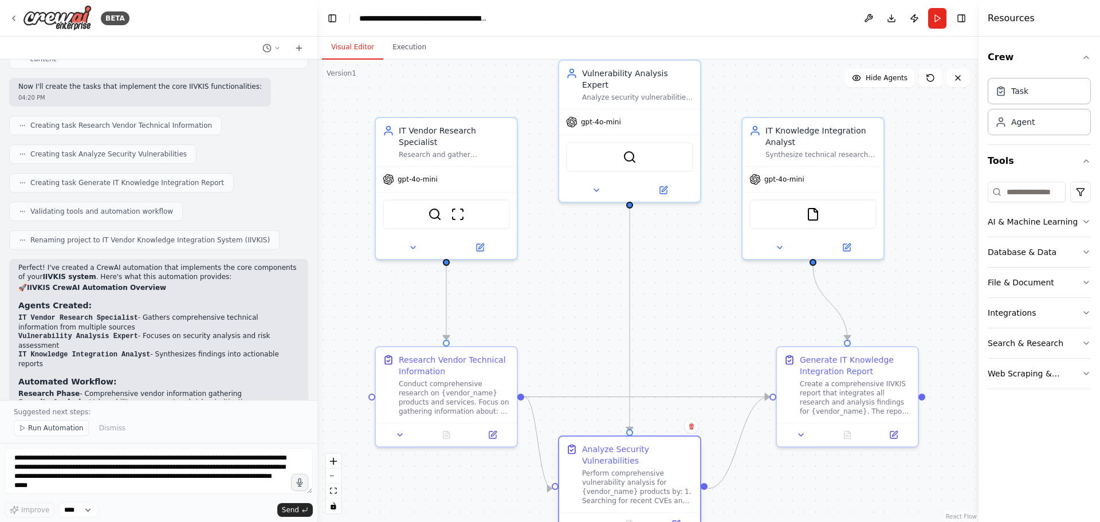
drag, startPoint x: 621, startPoint y: 322, endPoint x: 612, endPoint y: 478, distance: 156.7
click at [612, 478] on div "Perform comprehensive vulnerability analysis for {vendor_name} products by: 1. …" at bounding box center [637, 487] width 111 height 37
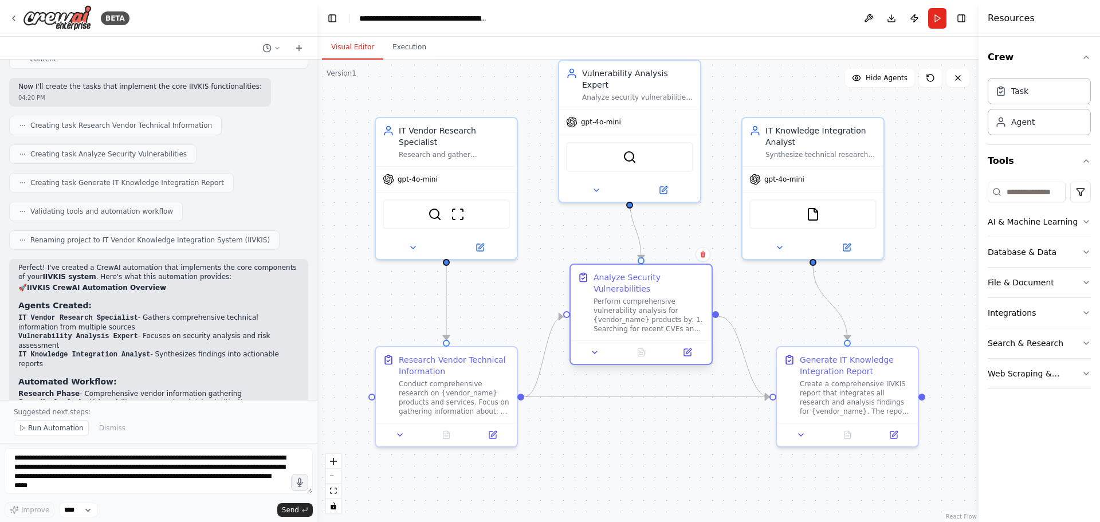
drag, startPoint x: 649, startPoint y: 486, endPoint x: 657, endPoint y: 317, distance: 169.3
click at [657, 317] on div "Perform comprehensive vulnerability analysis for {vendor_name} products by: 1. …" at bounding box center [649, 315] width 111 height 37
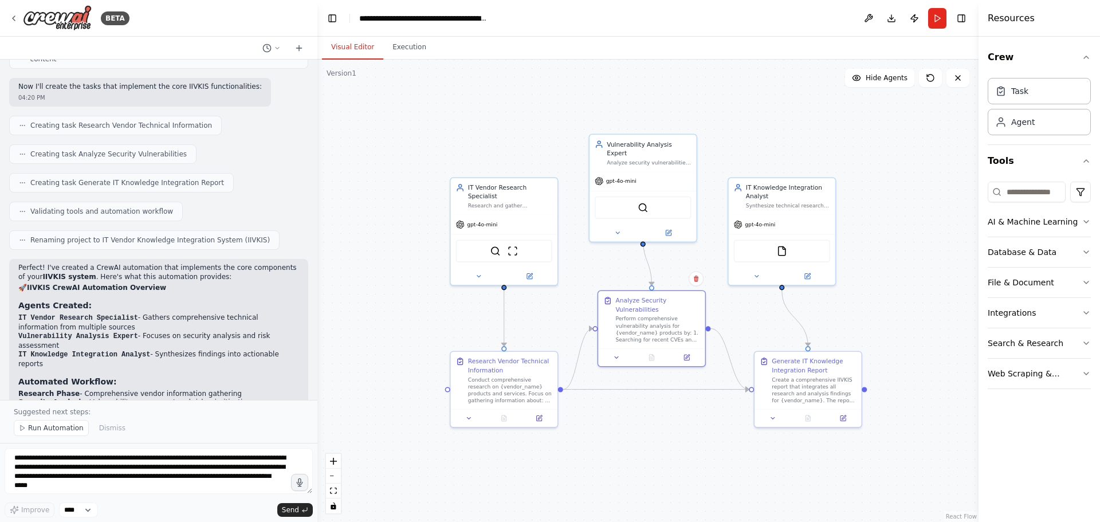
click at [693, 438] on div ".deletable-edge-delete-btn { width: 20px; height: 20px; border: 0px solid #ffff…" at bounding box center [647, 291] width 661 height 462
click at [38, 428] on span "Run Automation" at bounding box center [56, 428] width 56 height 9
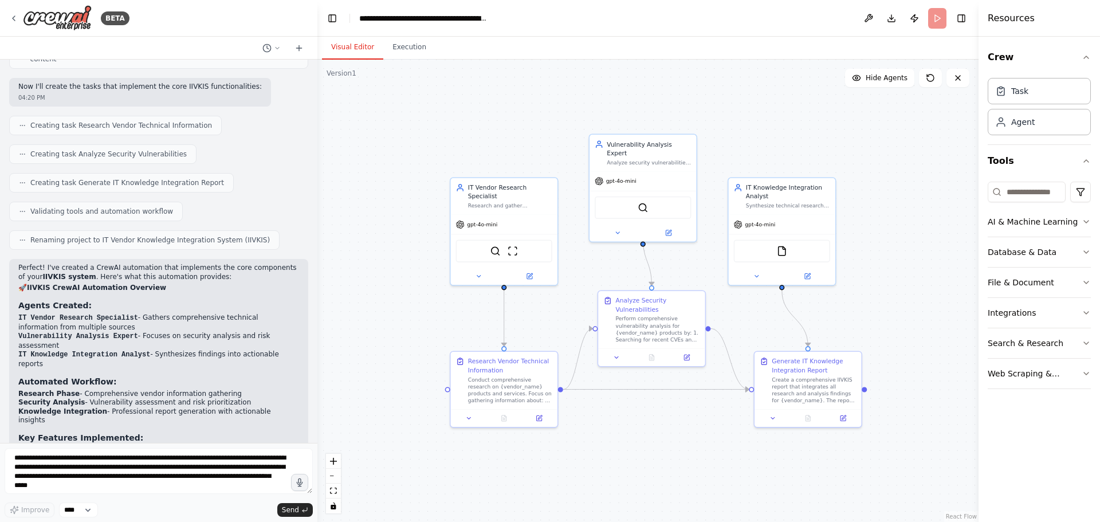
scroll to position [1420, 0]
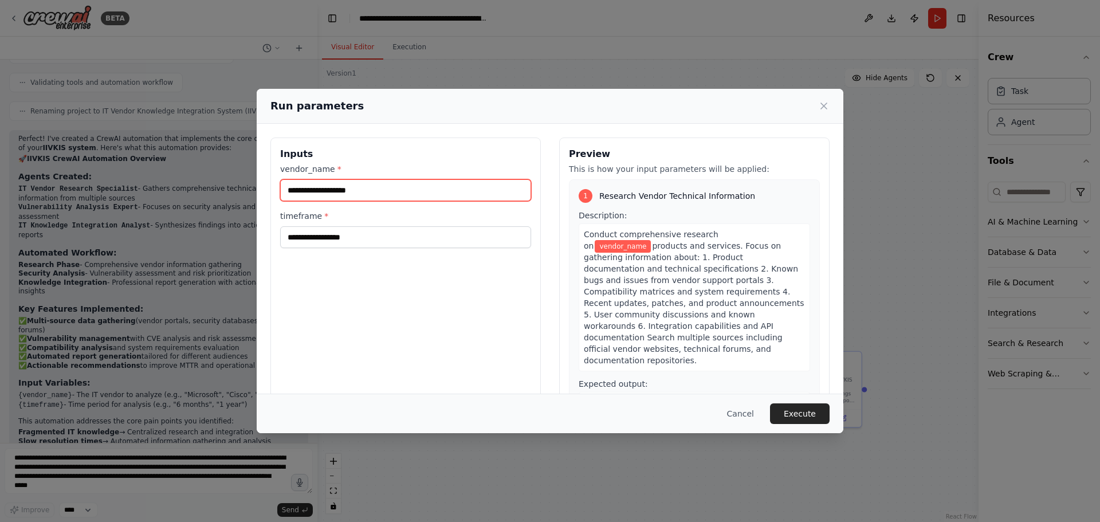
click at [373, 192] on input "vendor_name *" at bounding box center [405, 190] width 251 height 22
click at [408, 310] on div "Inputs vendor_name * timeframe *" at bounding box center [406, 274] width 271 height 272
click at [363, 190] on input "vendor_name *" at bounding box center [405, 190] width 251 height 22
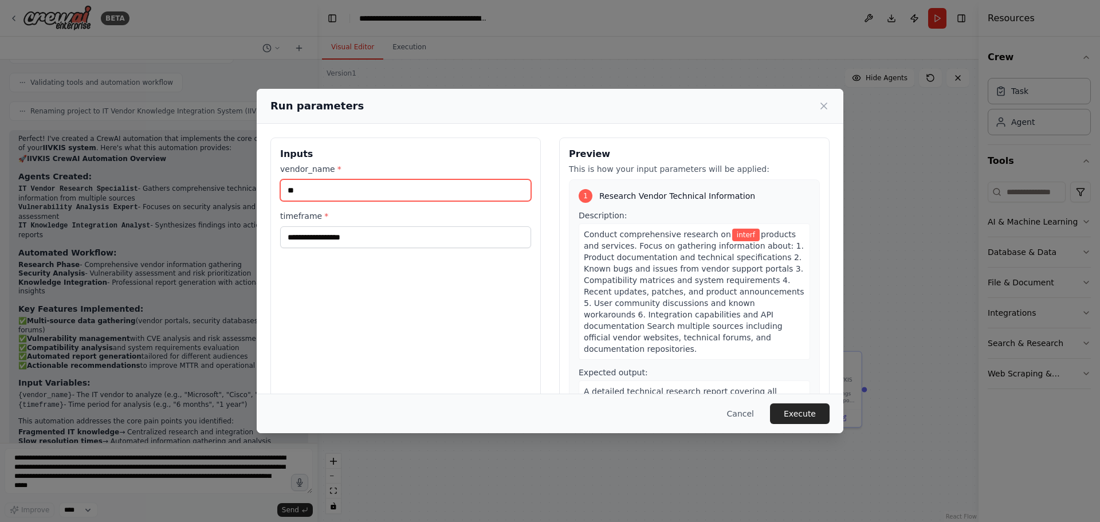
type input "*"
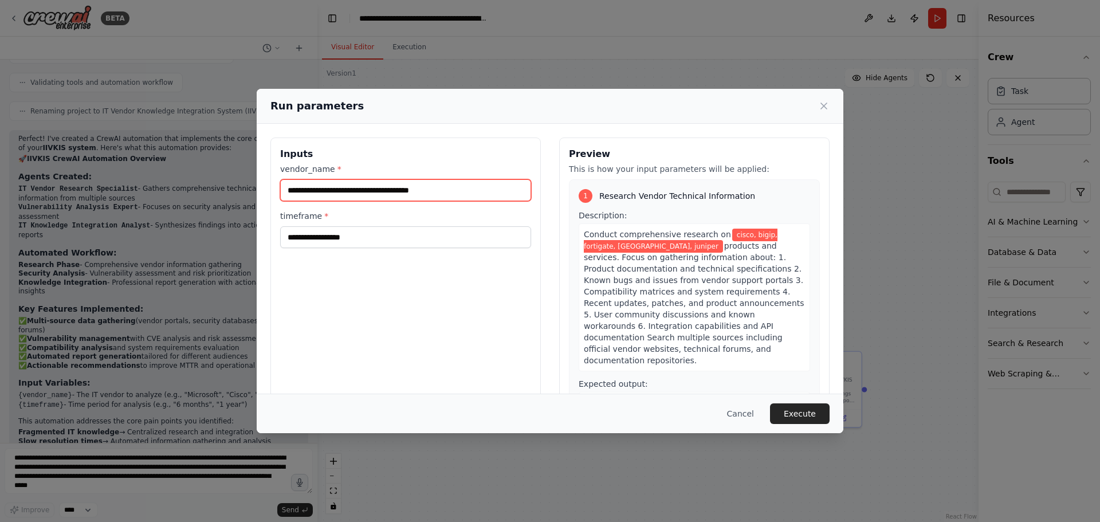
type input "**********"
click at [374, 253] on div "**********" at bounding box center [406, 274] width 271 height 272
click at [809, 417] on button "Execute" at bounding box center [800, 413] width 60 height 21
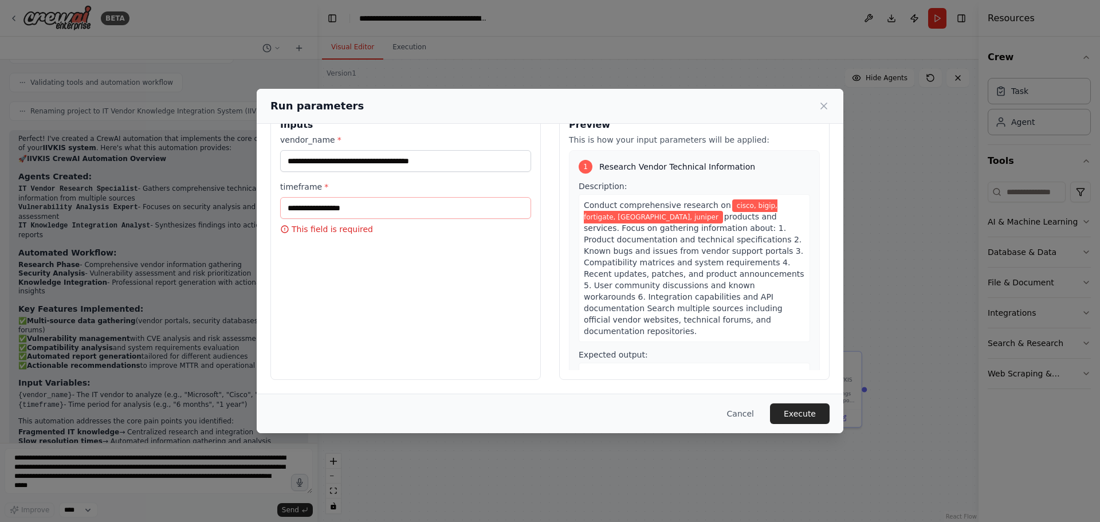
click at [338, 237] on div "**********" at bounding box center [406, 244] width 271 height 272
click at [299, 224] on p "This field is required" at bounding box center [405, 229] width 251 height 11
click at [307, 213] on input "timeframe *" at bounding box center [405, 208] width 251 height 22
click at [315, 232] on p "This field is required" at bounding box center [405, 229] width 251 height 11
click at [315, 242] on div "**********" at bounding box center [406, 244] width 271 height 272
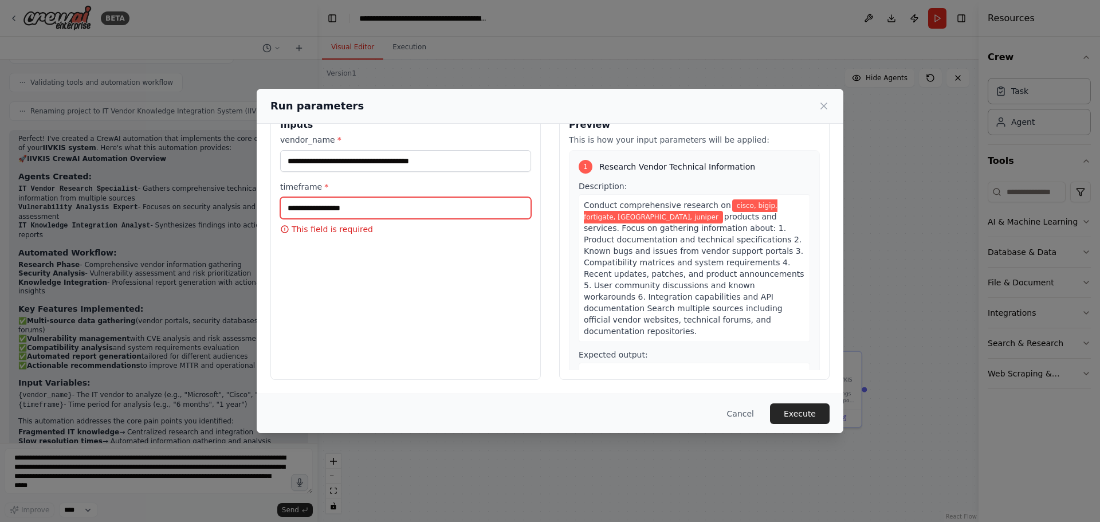
click at [308, 199] on input "timeframe *" at bounding box center [405, 208] width 251 height 22
type input "**********"
click at [668, 219] on span "products and services. Focus on gathering information about: 1. Product documen…" at bounding box center [694, 274] width 221 height 124
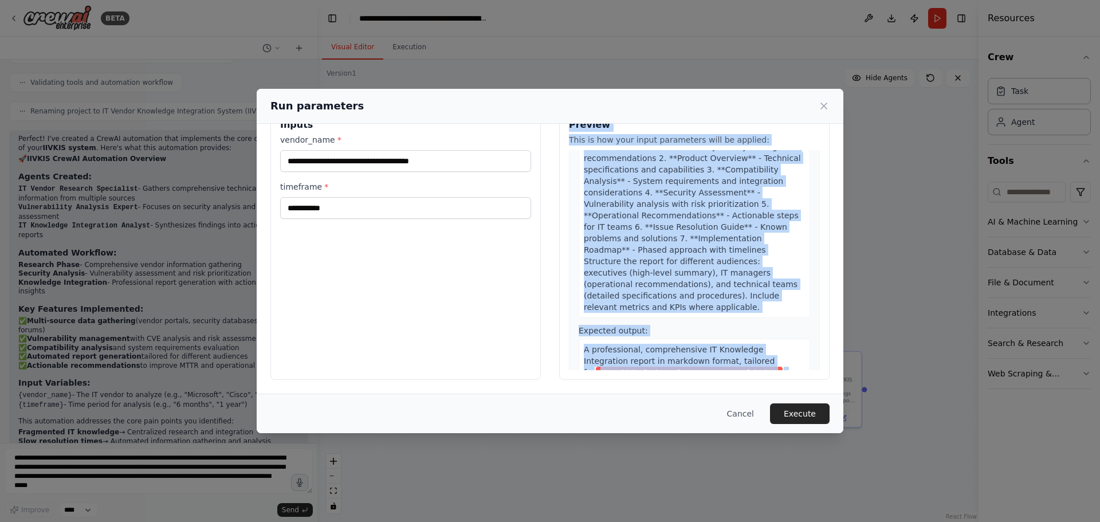
drag, startPoint x: 570, startPoint y: 155, endPoint x: 703, endPoint y: 348, distance: 235.0
click at [703, 348] on div "Preview This is how your input parameters will be applied: 1 Research Vendor Te…" at bounding box center [694, 244] width 271 height 272
copy div "Preview This is how your input parameters will be applied: 1 Research Vendor Te…"
click at [813, 409] on button "Execute" at bounding box center [800, 413] width 60 height 21
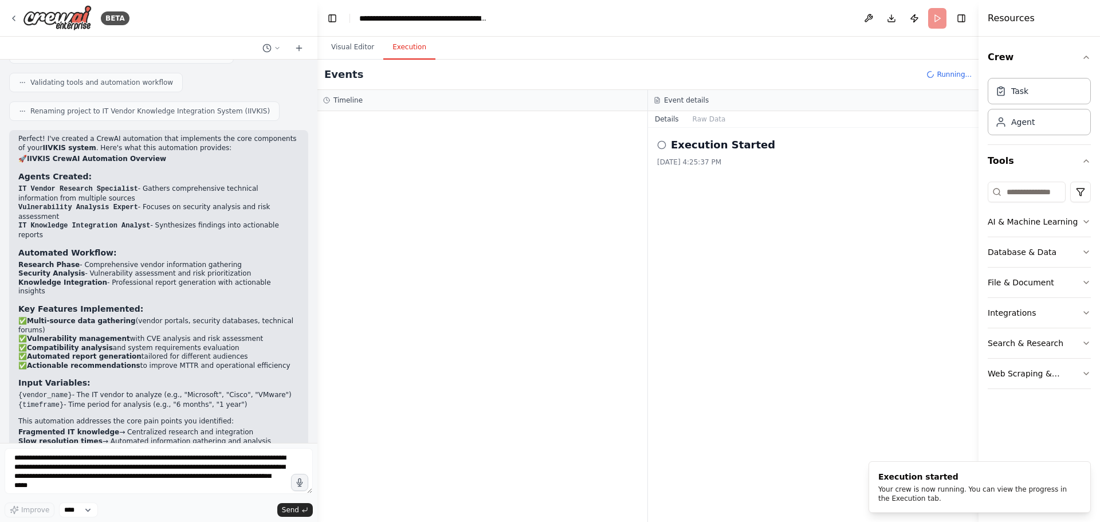
click at [399, 48] on button "Execution" at bounding box center [409, 48] width 52 height 24
click at [335, 51] on button "Visual Editor" at bounding box center [352, 48] width 61 height 24
click at [405, 48] on button "Execution" at bounding box center [409, 48] width 52 height 24
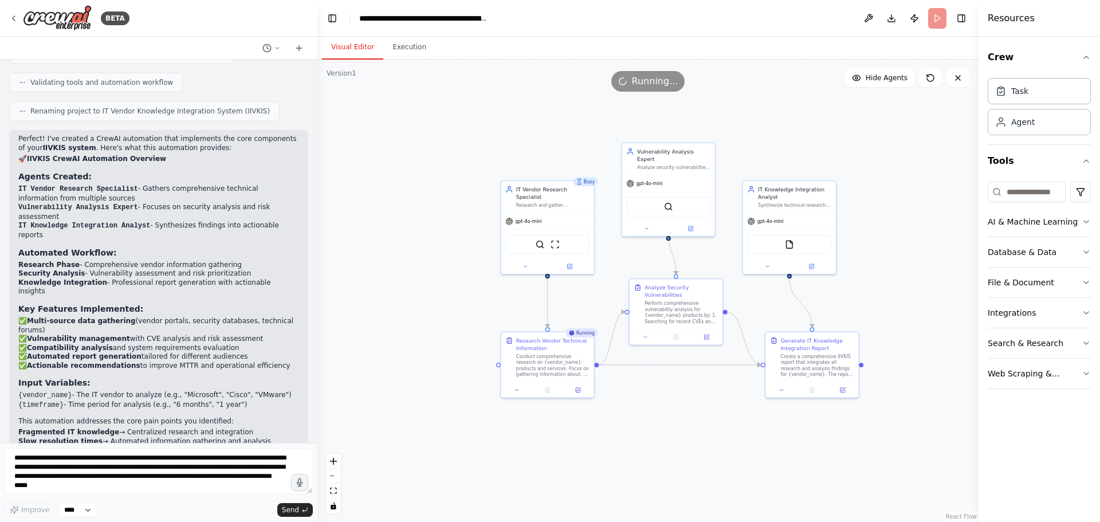
click at [353, 44] on button "Visual Editor" at bounding box center [352, 48] width 61 height 24
drag, startPoint x: 541, startPoint y: 210, endPoint x: 494, endPoint y: 191, distance: 50.4
click at [494, 197] on div "gpt-4o-mini" at bounding box center [502, 205] width 93 height 17
click at [480, 247] on icon at bounding box center [480, 250] width 6 height 6
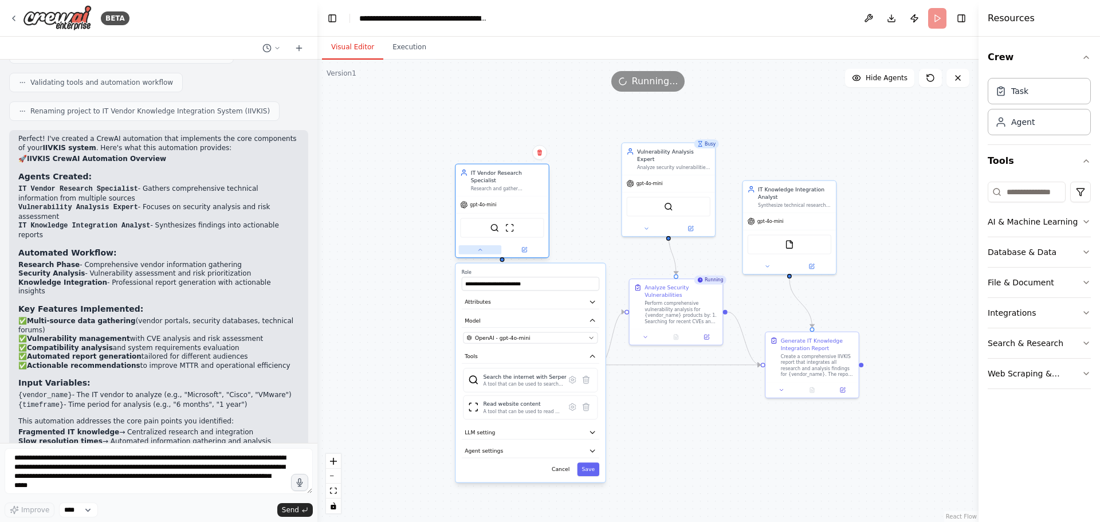
click at [480, 247] on icon at bounding box center [480, 250] width 6 height 6
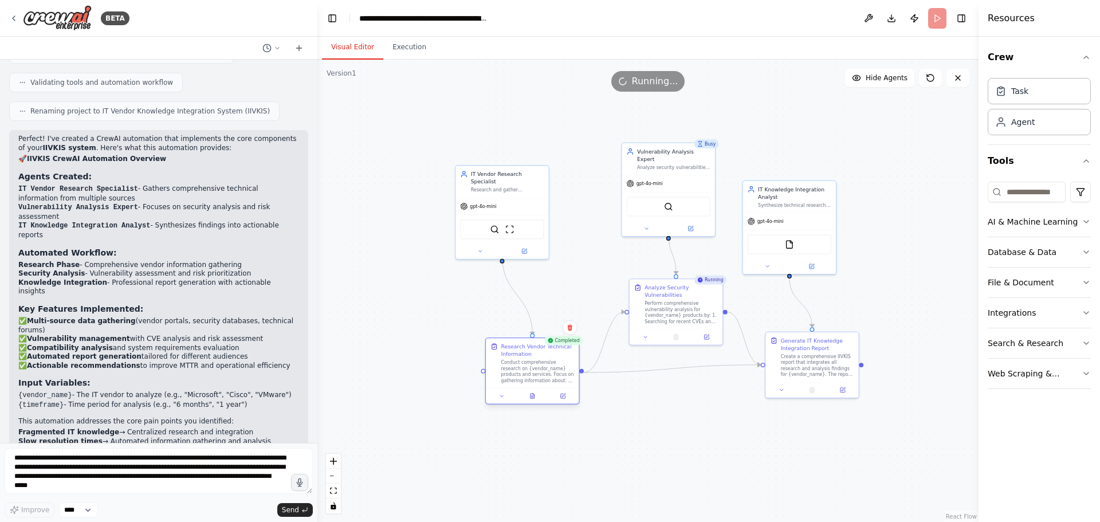
drag, startPoint x: 538, startPoint y: 357, endPoint x: 519, endPoint y: 365, distance: 21.1
click at [519, 365] on div "Conduct comprehensive research on {vendor_name} products and services. Focus on…" at bounding box center [537, 371] width 73 height 24
click at [532, 399] on button at bounding box center [532, 395] width 32 height 9
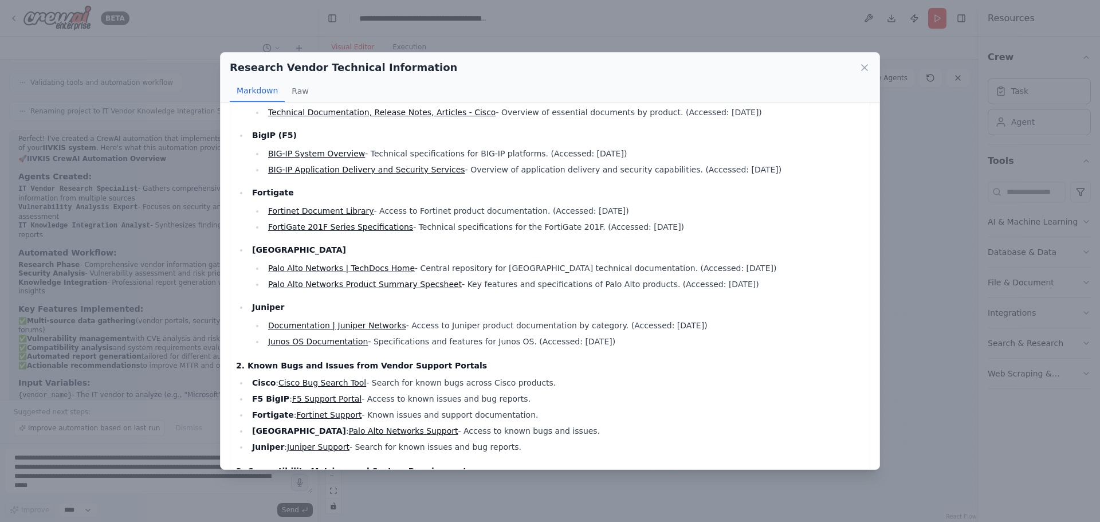
scroll to position [0, 0]
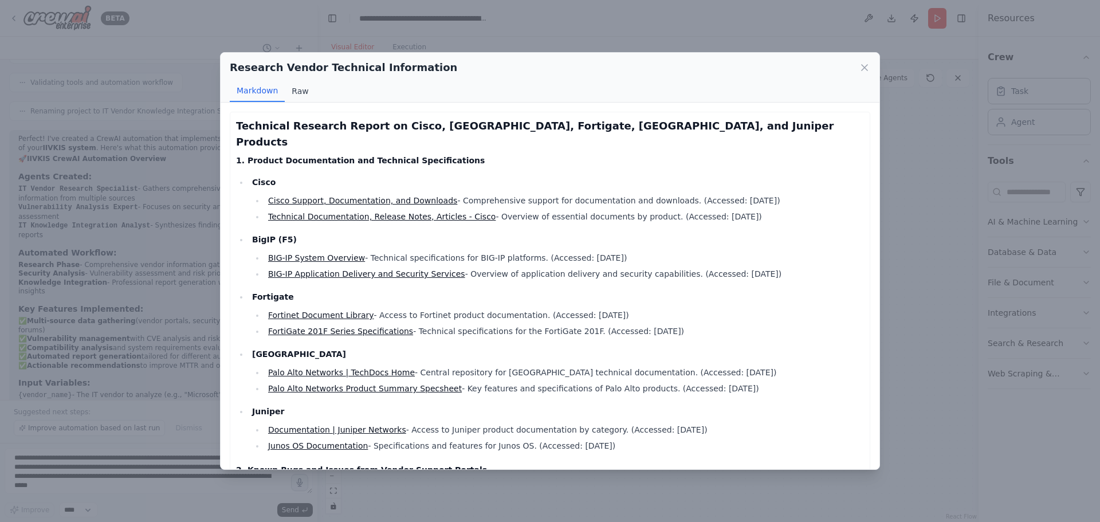
click at [293, 85] on button "Raw" at bounding box center [300, 91] width 30 height 22
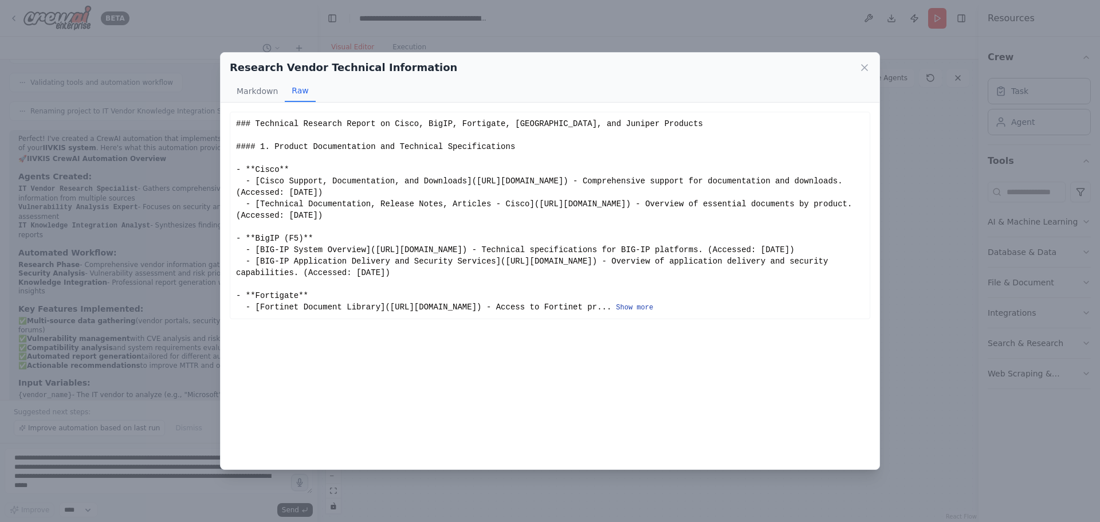
click at [653, 312] on button "Show more" at bounding box center [634, 307] width 37 height 9
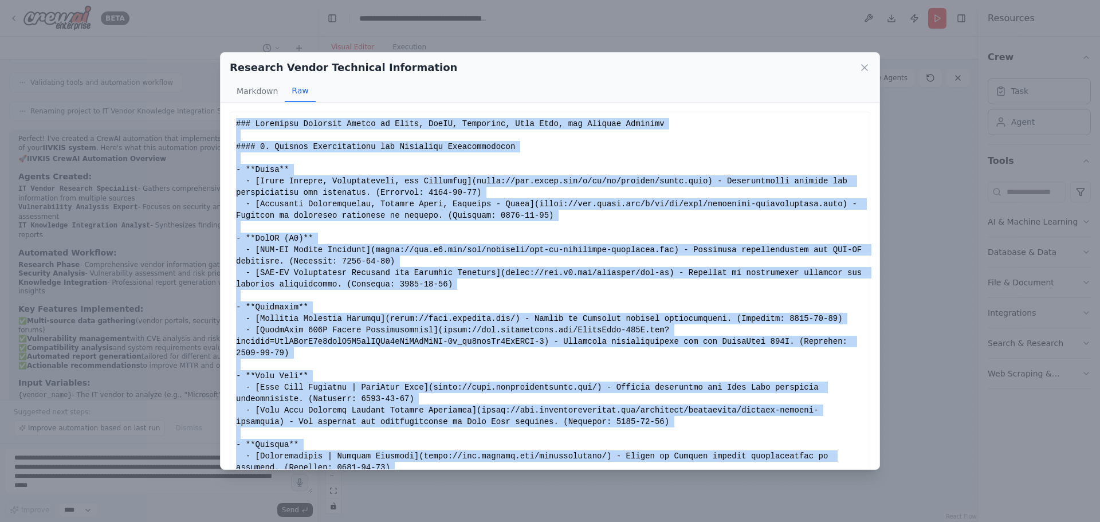
drag, startPoint x: 468, startPoint y: 447, endPoint x: 234, endPoint y: 119, distance: 402.8
copy div "### Technical Research Report on Cisco, BigIP, Fortigate, Palo Alto, and Junipe…"
click at [76, 254] on div "Research Vendor Technical Information Markdown Raw Technical Research Report on…" at bounding box center [550, 261] width 1100 height 522
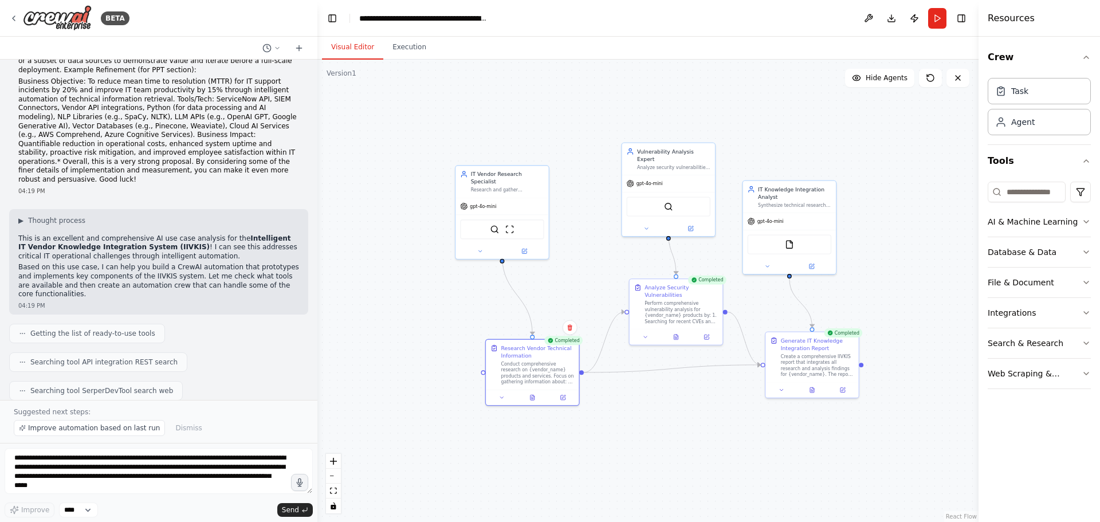
scroll to position [617, 0]
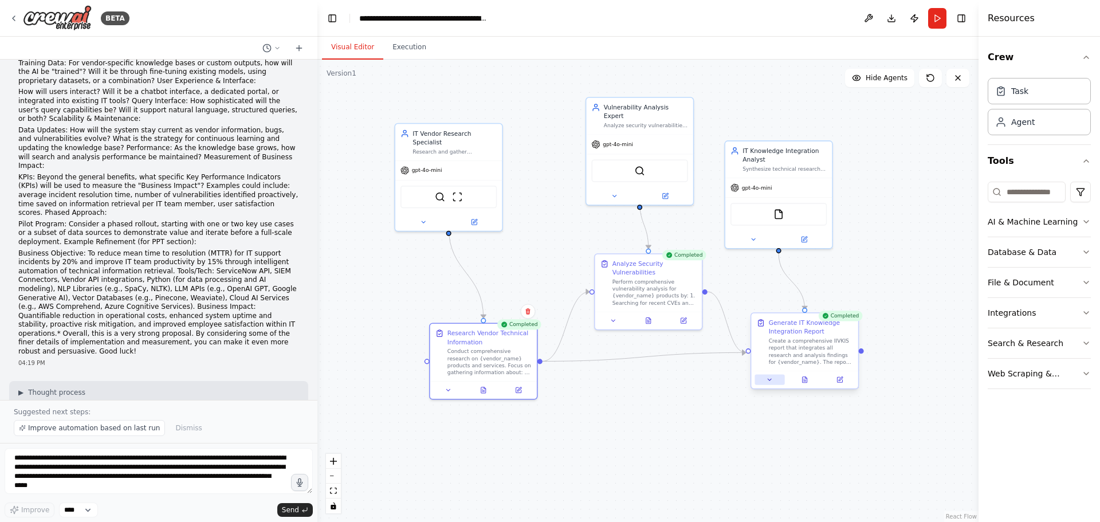
click at [769, 383] on icon at bounding box center [769, 380] width 7 height 7
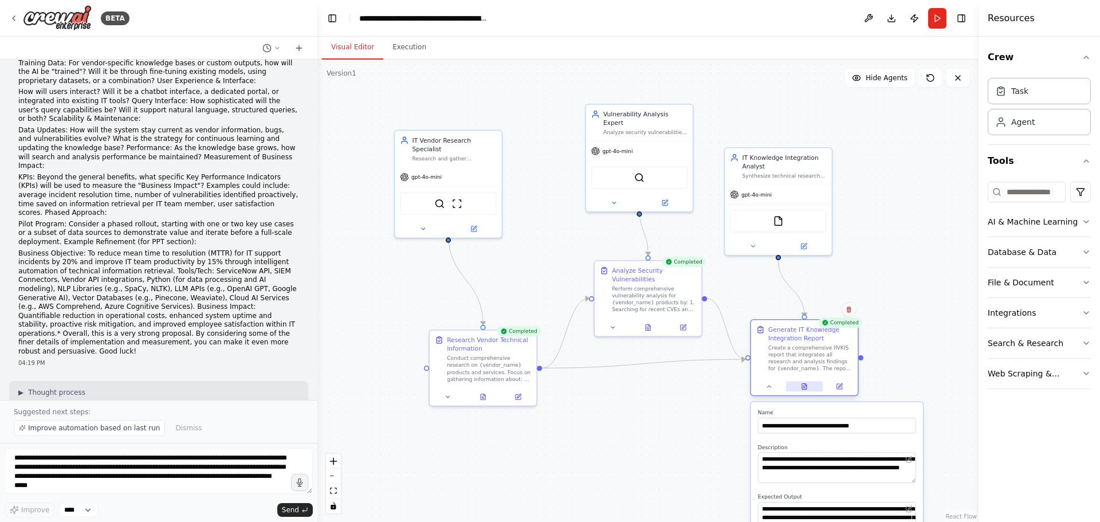
click at [812, 386] on button at bounding box center [804, 386] width 37 height 10
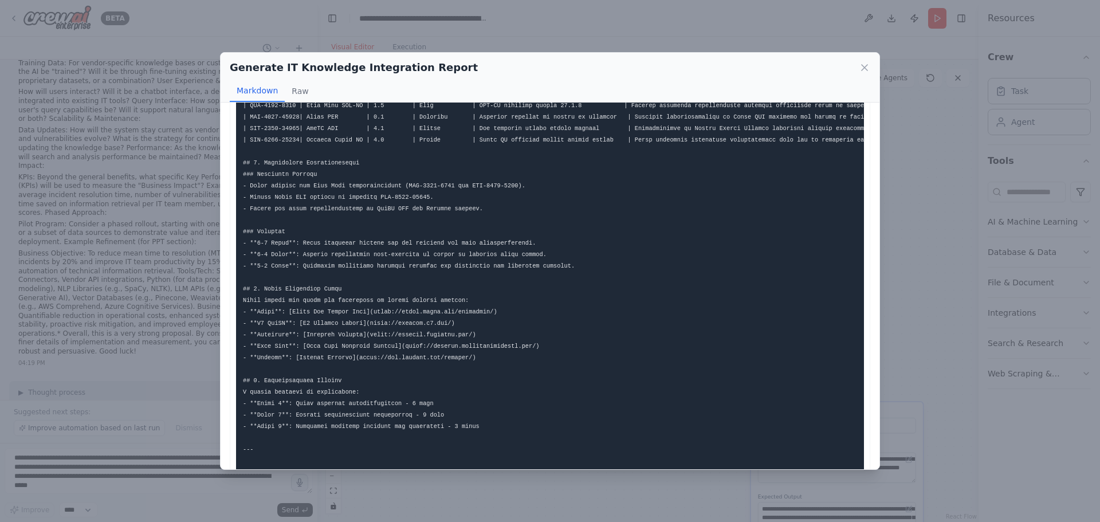
scroll to position [401, 0]
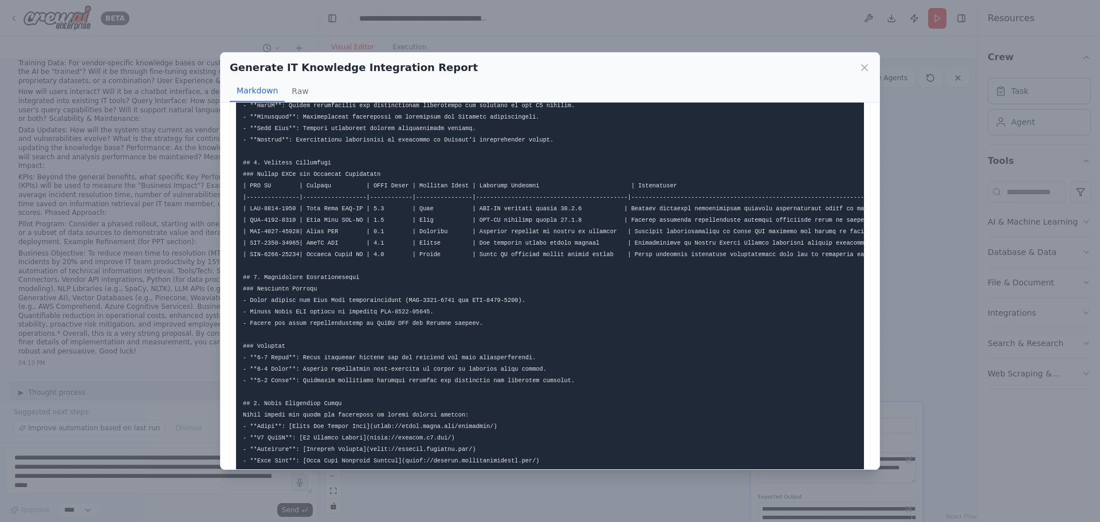
click at [826, 226] on code at bounding box center [864, 157] width 1242 height 867
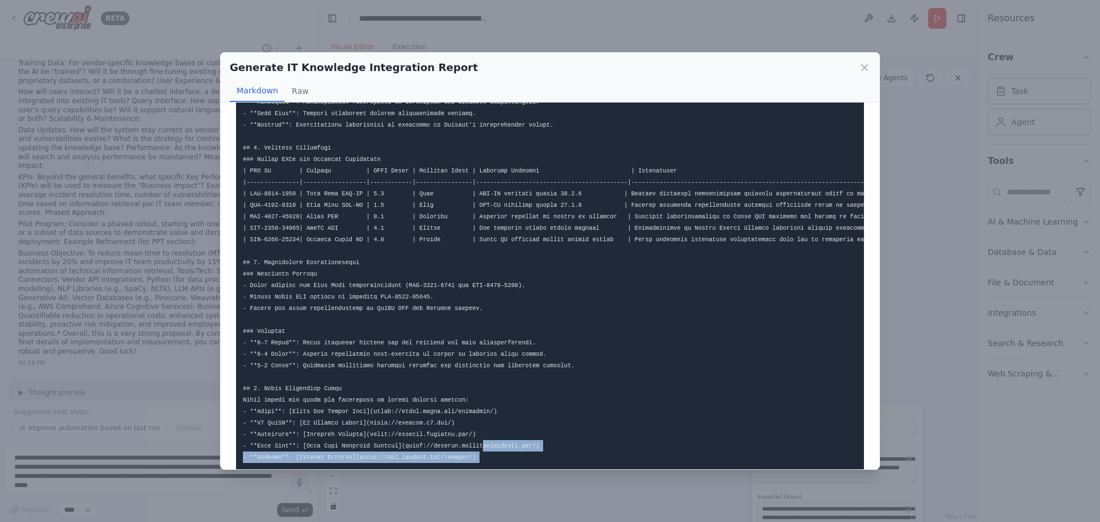
scroll to position [424, 0]
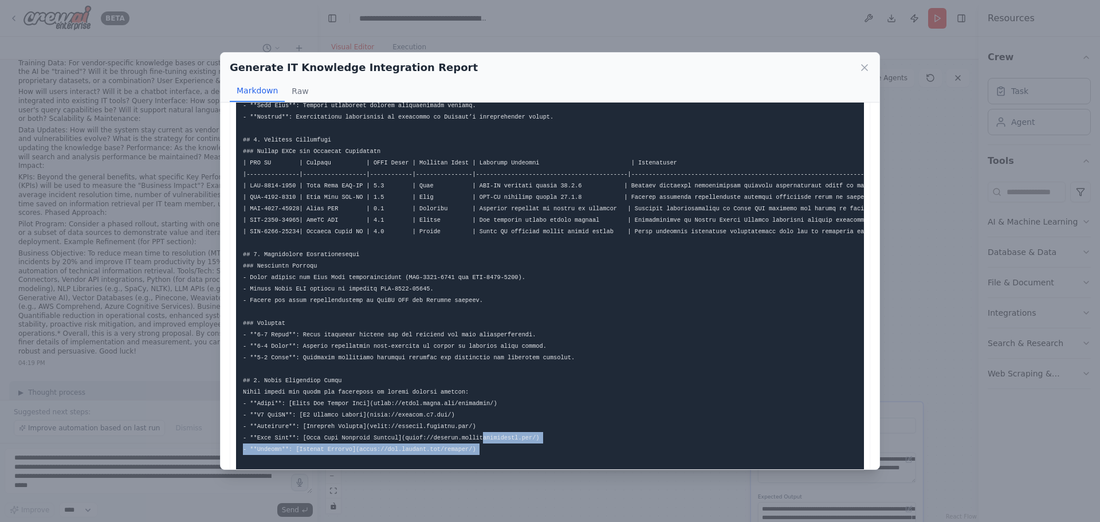
drag, startPoint x: 437, startPoint y: 468, endPoint x: 542, endPoint y: 470, distance: 104.3
click at [542, 470] on div "Generate IT Knowledge Integration Report Markdown Raw ... Show more Not valid J…" at bounding box center [550, 261] width 1100 height 522
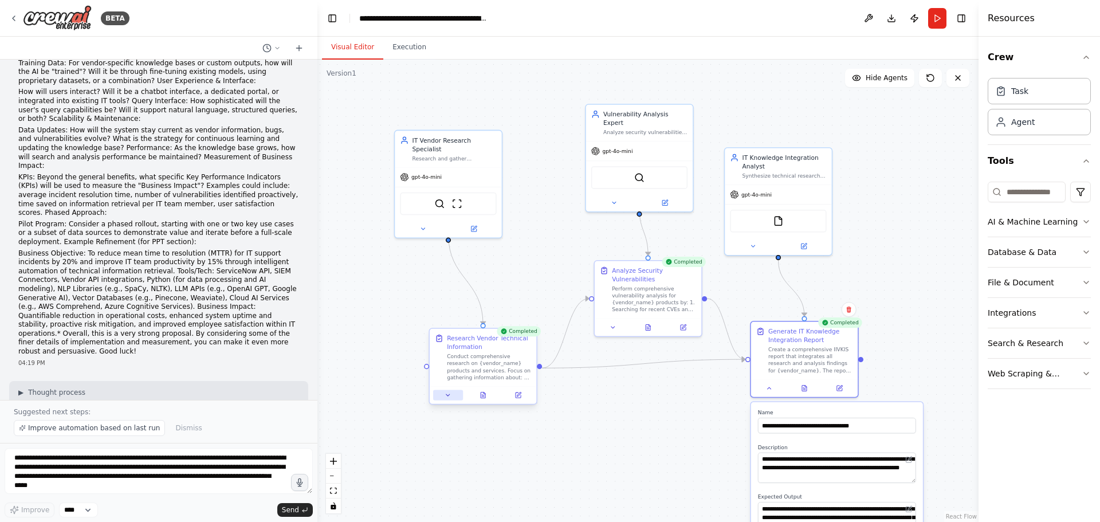
click at [441, 399] on button at bounding box center [448, 395] width 30 height 10
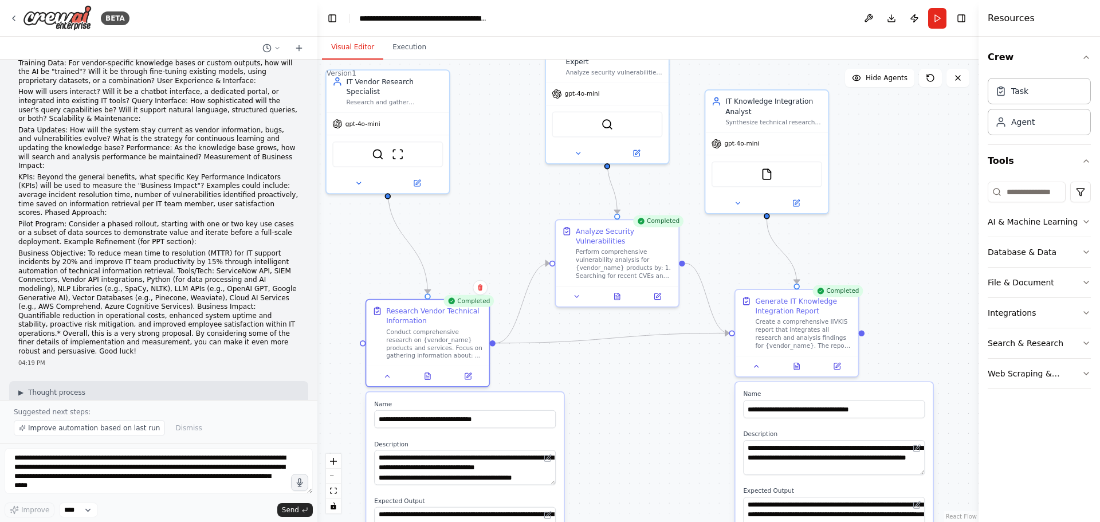
click at [622, 456] on div ".deletable-edge-delete-btn { width: 20px; height: 20px; border: 0px solid #ffff…" at bounding box center [647, 291] width 661 height 462
click at [581, 293] on icon at bounding box center [577, 295] width 8 height 8
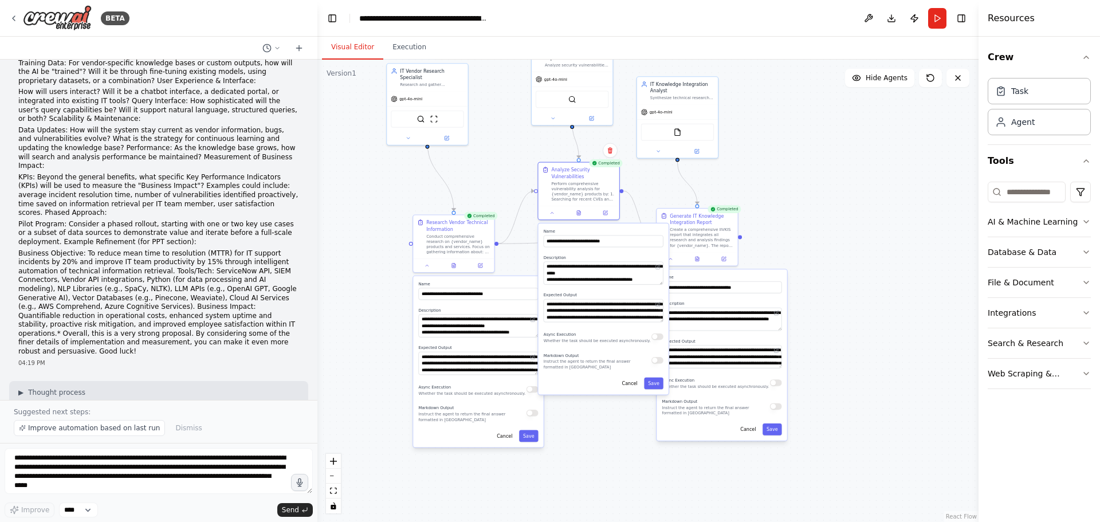
drag, startPoint x: 912, startPoint y: 339, endPoint x: 865, endPoint y: 220, distance: 128.3
click at [865, 220] on div ".deletable-edge-delete-btn { width: 20px; height: 20px; border: 0px solid #ffff…" at bounding box center [647, 291] width 661 height 462
click at [627, 391] on div "**********" at bounding box center [604, 309] width 130 height 171
click at [630, 389] on button "Cancel" at bounding box center [629, 384] width 23 height 12
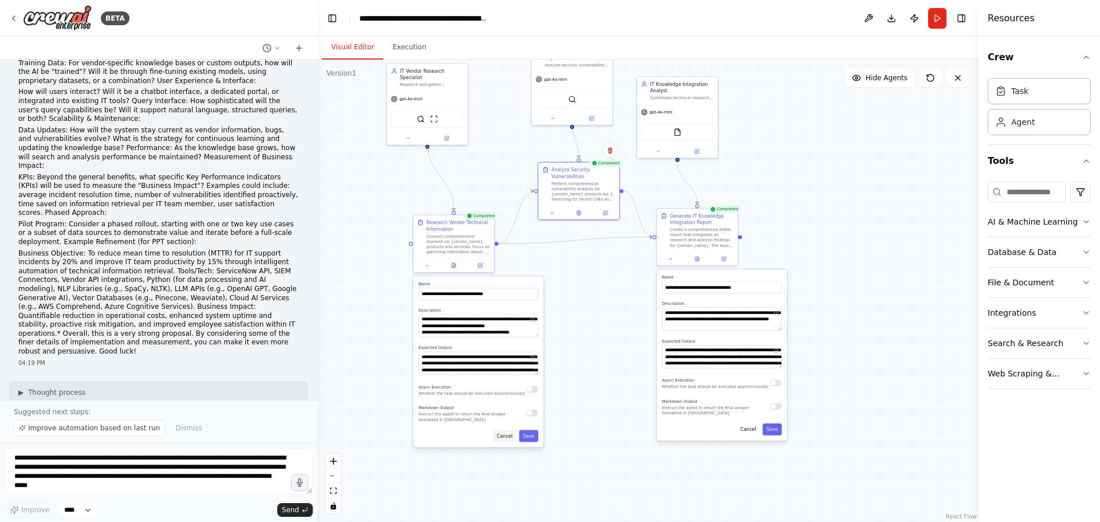
click at [500, 441] on button "Cancel" at bounding box center [504, 436] width 23 height 12
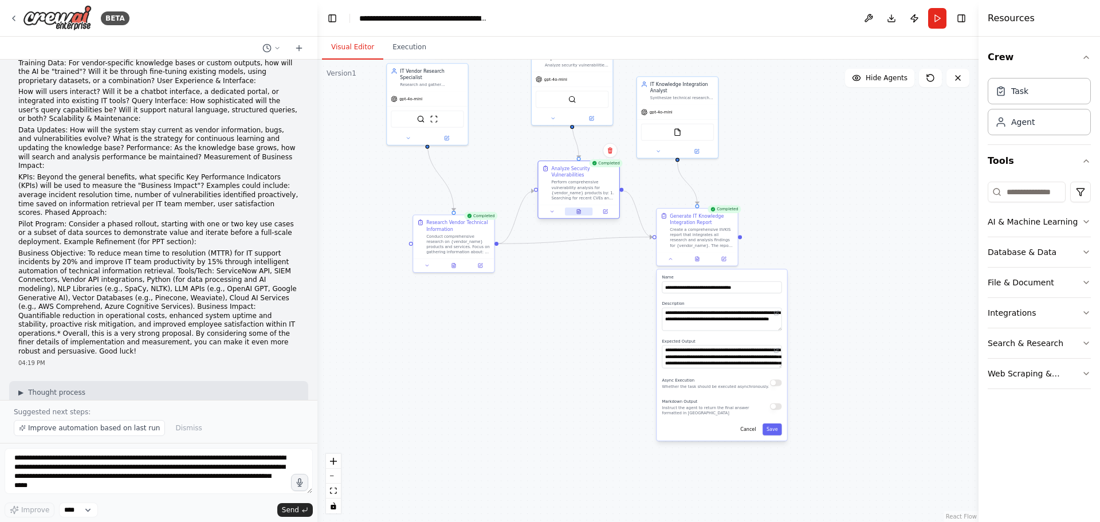
click at [580, 213] on icon at bounding box center [578, 211] width 3 height 5
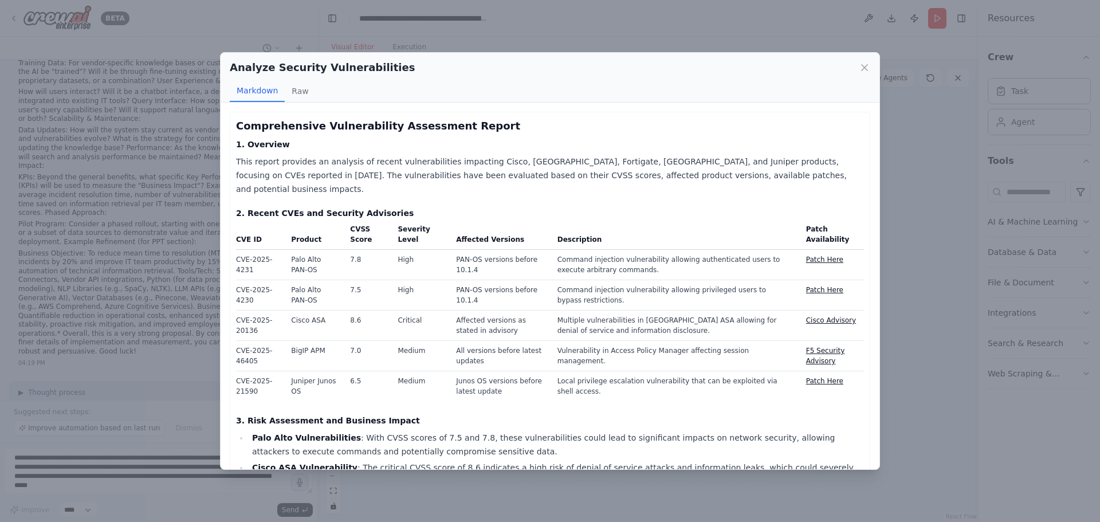
scroll to position [287, 0]
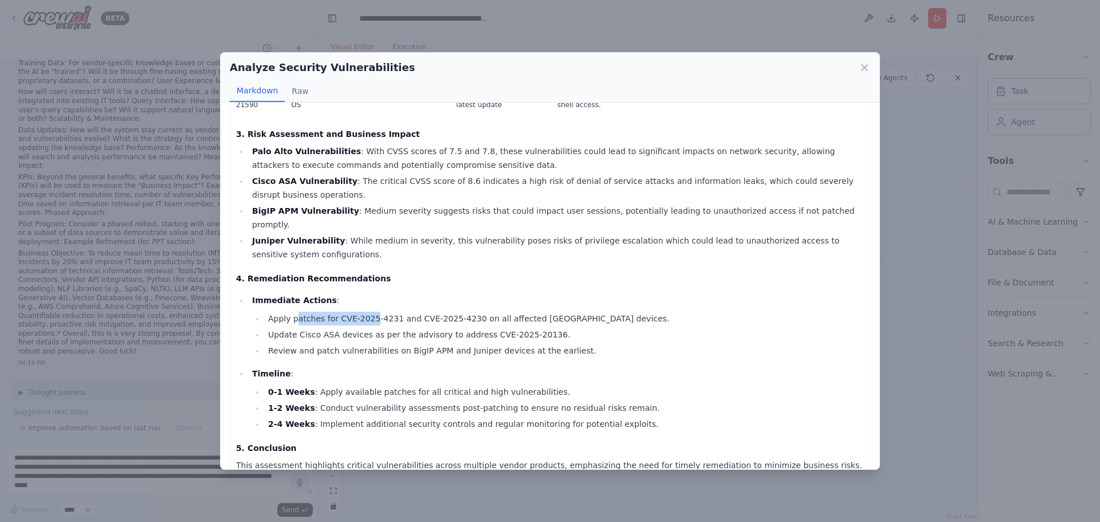
drag, startPoint x: 294, startPoint y: 292, endPoint x: 369, endPoint y: 291, distance: 74.5
click at [369, 312] on li "Apply patches for CVE-2025-4231 and CVE-2025-4230 on all affected Palo Alto dev…" at bounding box center [564, 319] width 599 height 14
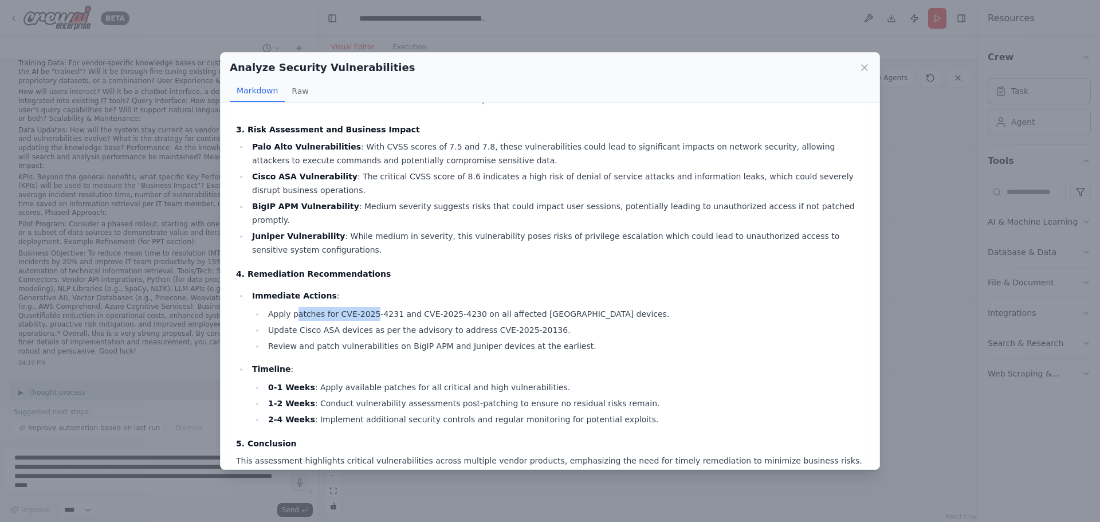
scroll to position [0, 0]
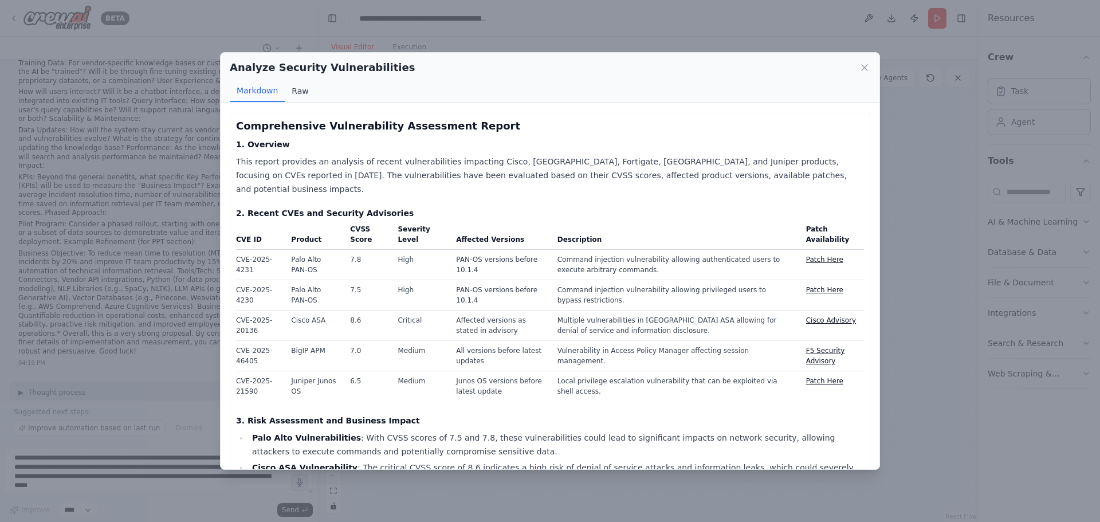
click at [295, 88] on button "Raw" at bounding box center [300, 91] width 30 height 22
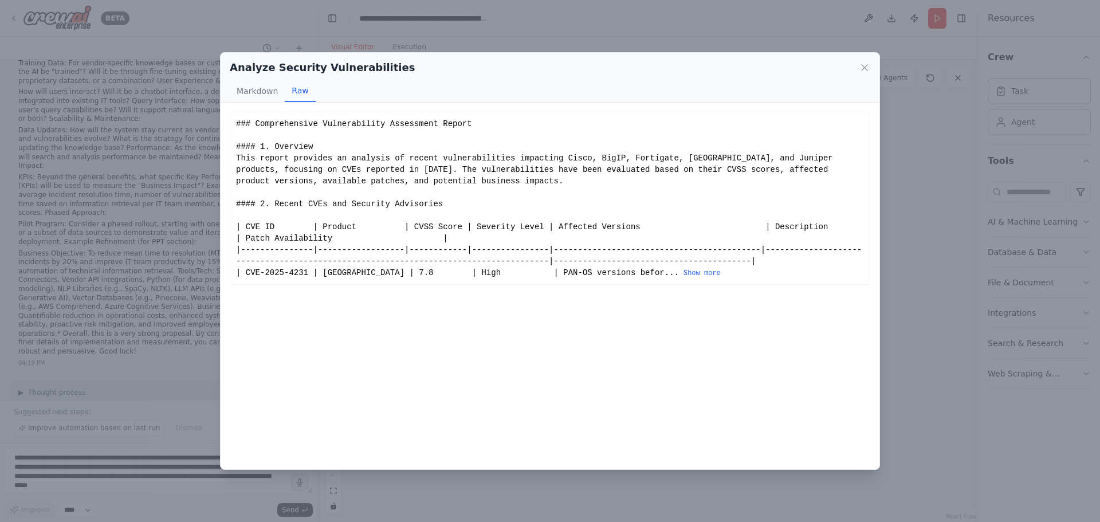
click at [684, 276] on button "Show more" at bounding box center [702, 273] width 37 height 9
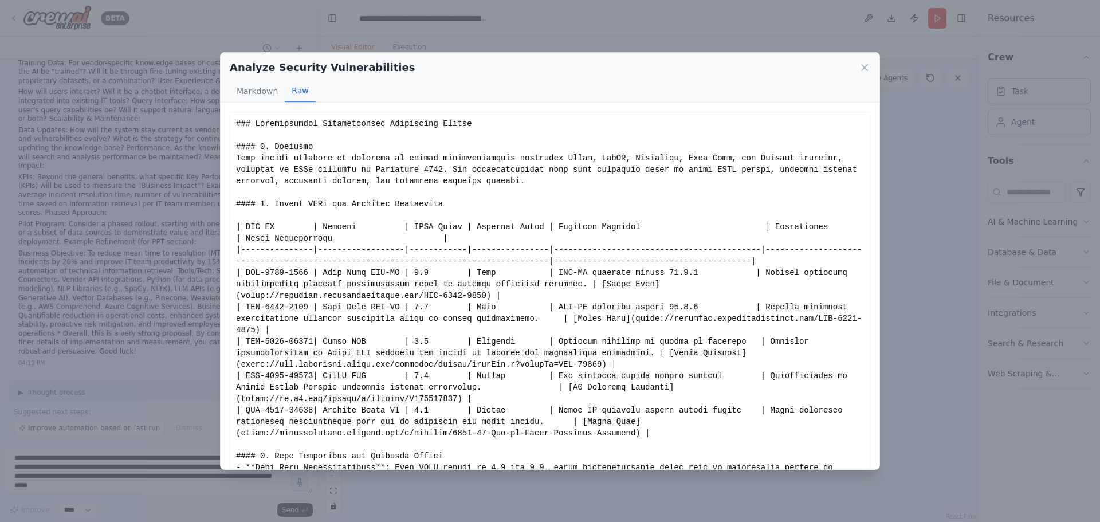
scroll to position [272, 0]
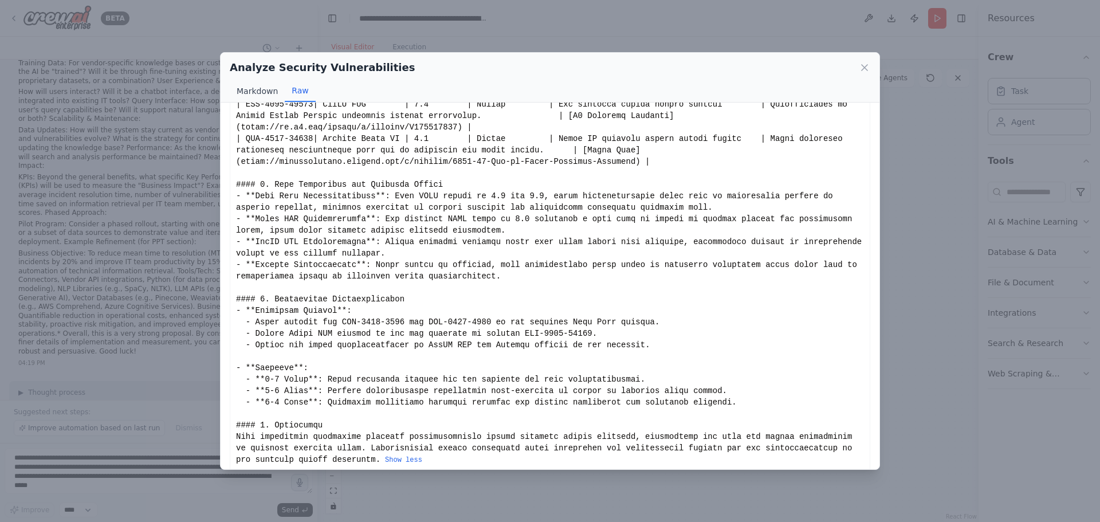
click at [238, 92] on button "Markdown" at bounding box center [257, 91] width 55 height 22
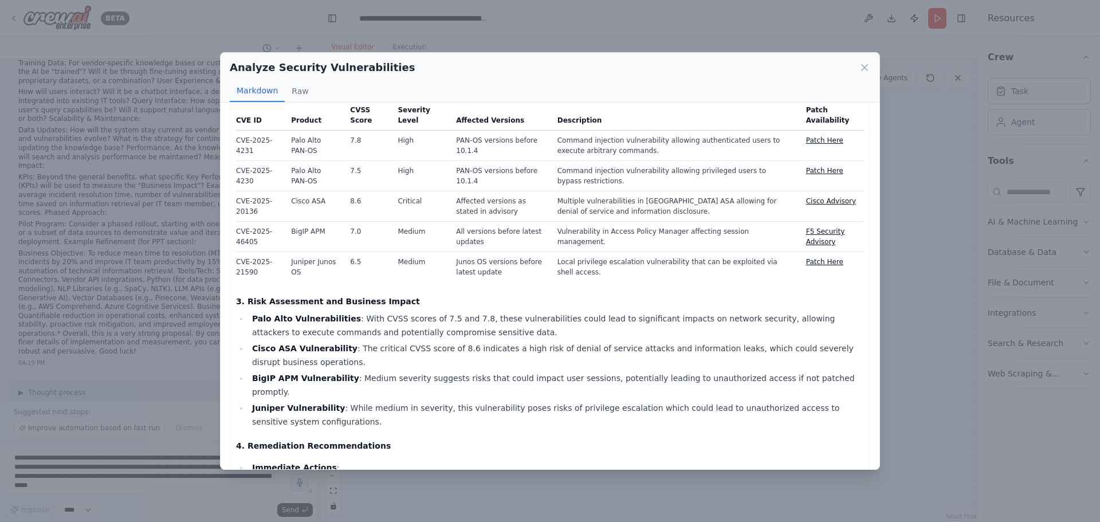
scroll to position [62, 0]
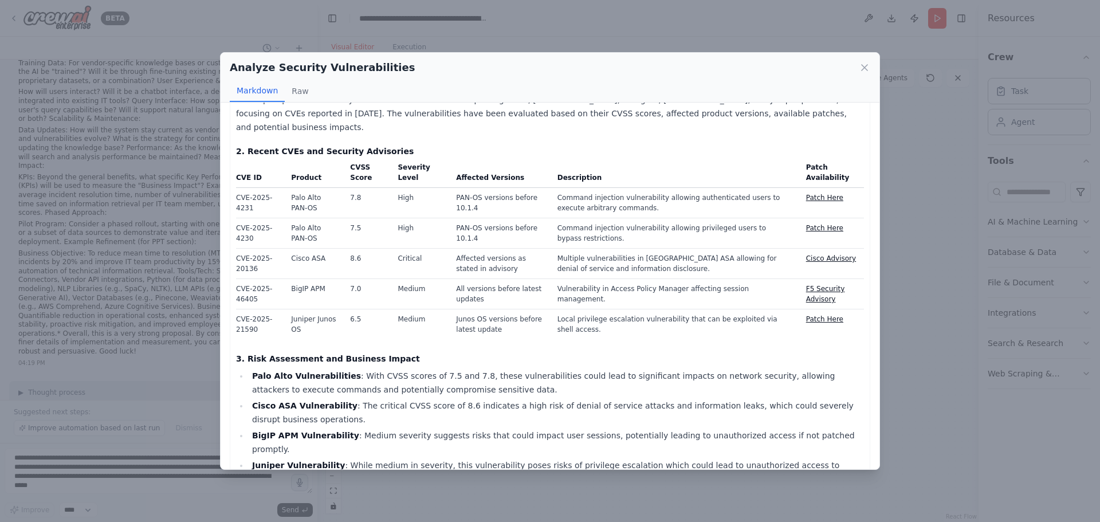
click at [397, 249] on td "Critical" at bounding box center [420, 264] width 58 height 30
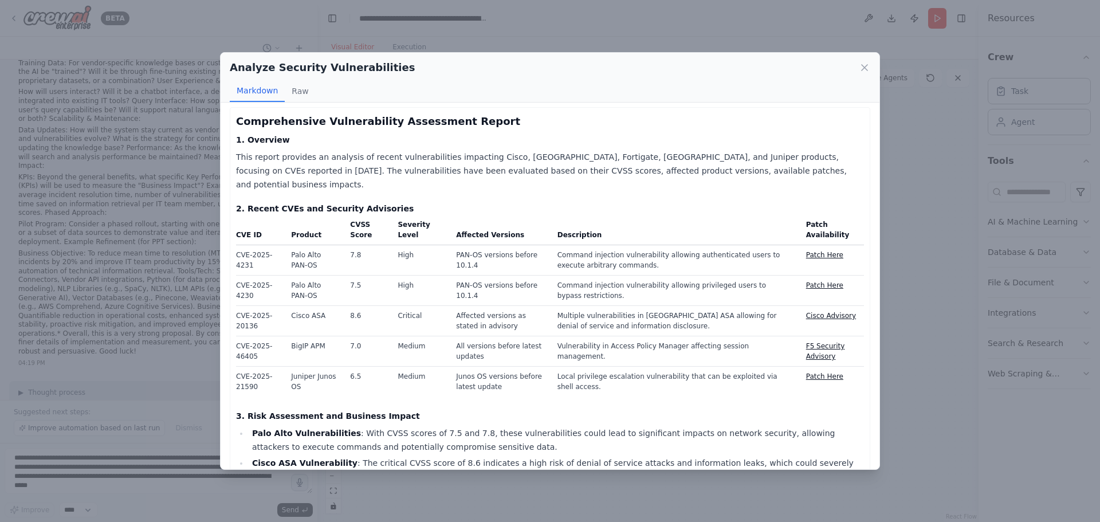
scroll to position [0, 0]
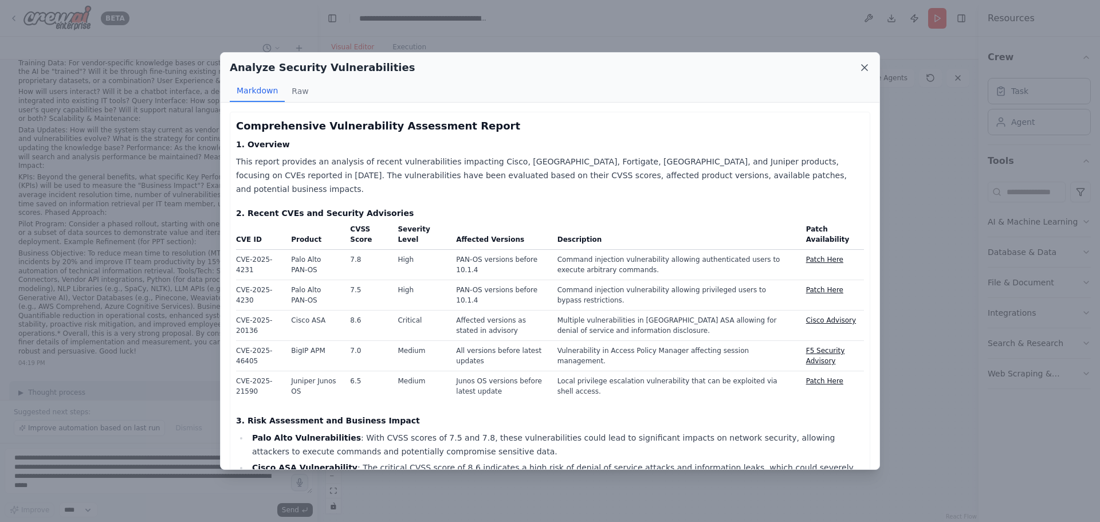
click at [864, 72] on icon at bounding box center [864, 67] width 11 height 11
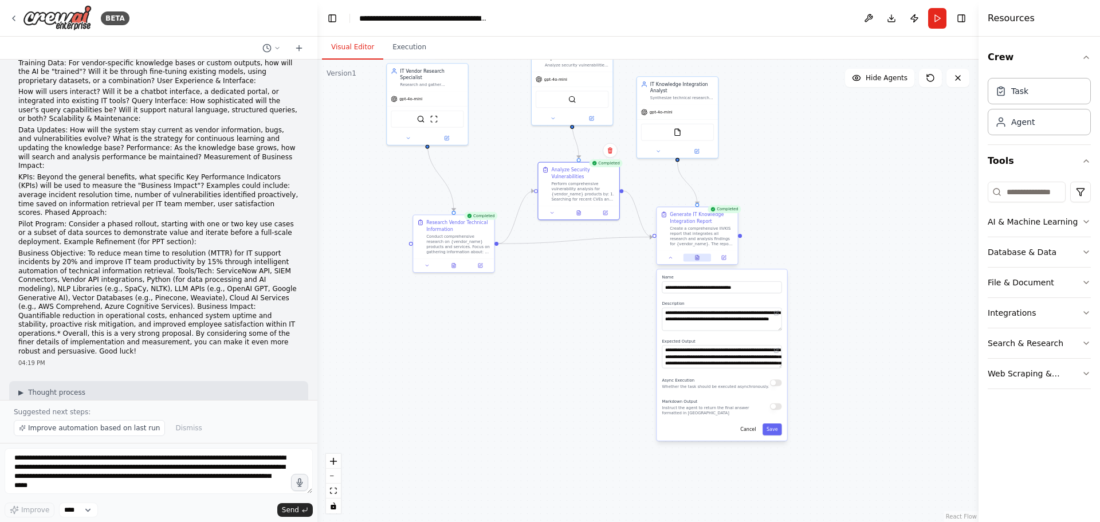
click at [696, 261] on button at bounding box center [698, 258] width 28 height 8
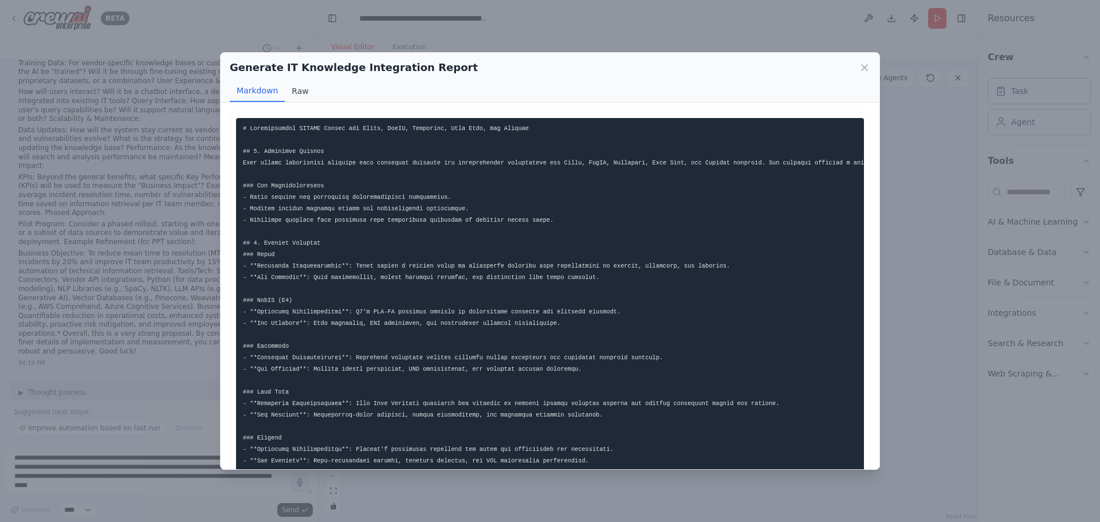
click at [297, 93] on button "Raw" at bounding box center [300, 91] width 30 height 22
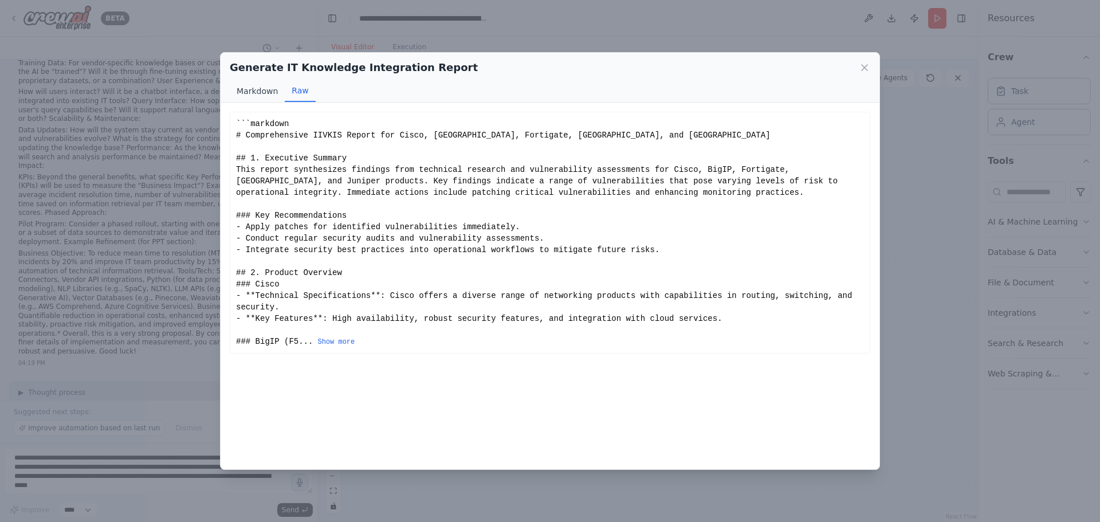
click at [250, 92] on button "Markdown" at bounding box center [257, 91] width 55 height 22
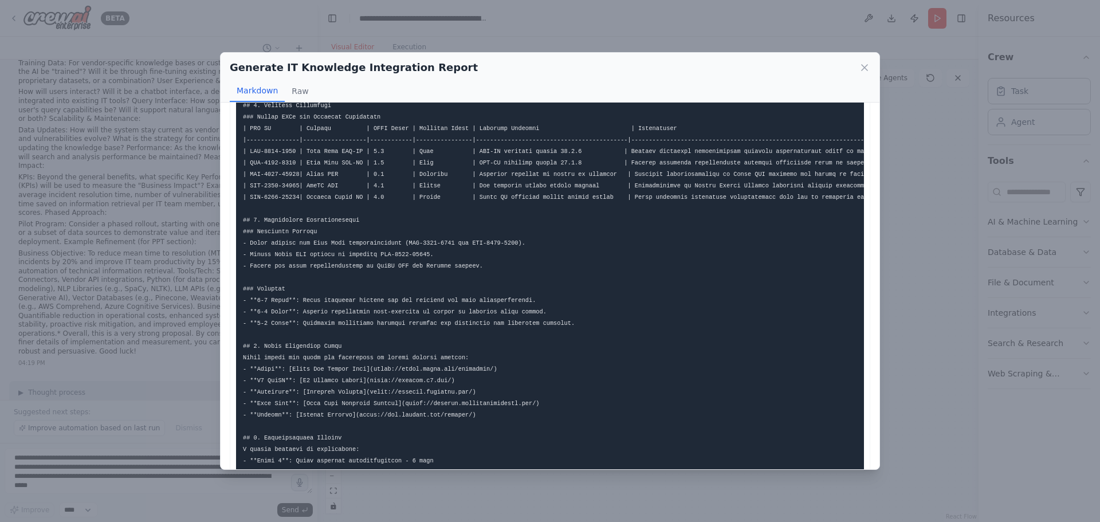
scroll to position [559, 0]
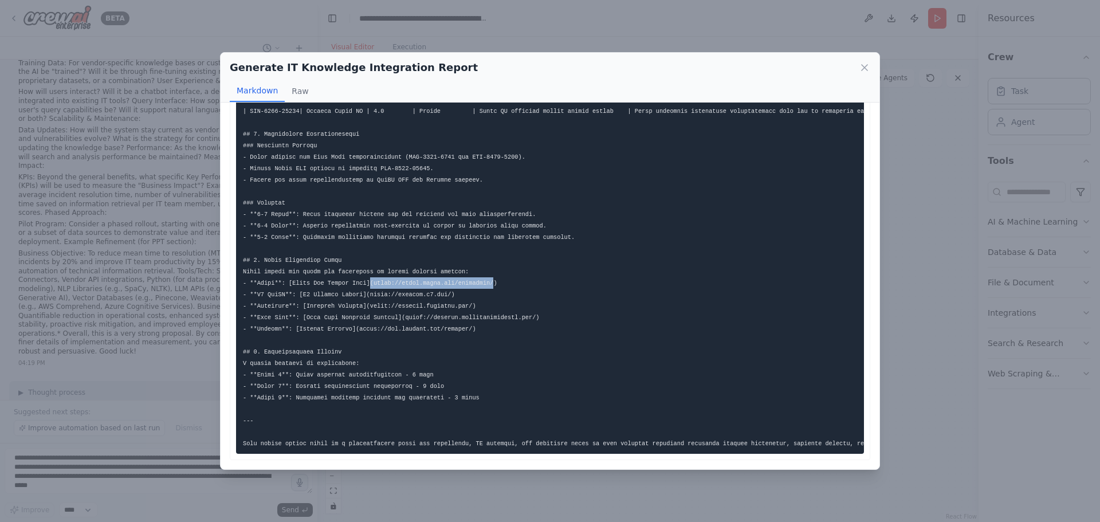
drag, startPoint x: 445, startPoint y: 273, endPoint x: 347, endPoint y: 273, distance: 98.6
click at [347, 273] on code at bounding box center [864, 13] width 1242 height 867
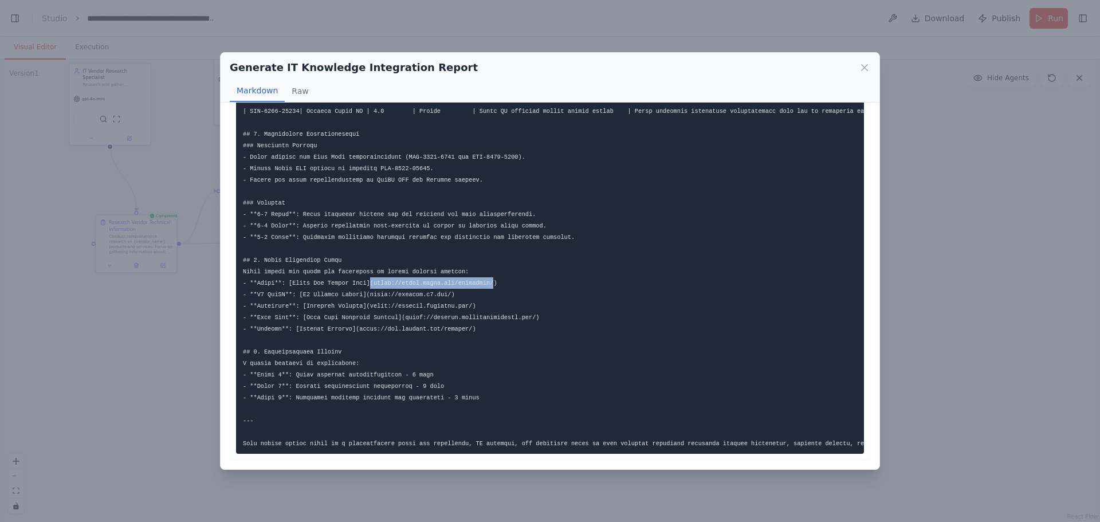
scroll to position [1039, 0]
select select "****"
click at [444, 280] on code at bounding box center [864, 13] width 1242 height 867
drag, startPoint x: 446, startPoint y: 281, endPoint x: 348, endPoint y: 280, distance: 98.0
click at [348, 280] on code at bounding box center [864, 13] width 1242 height 867
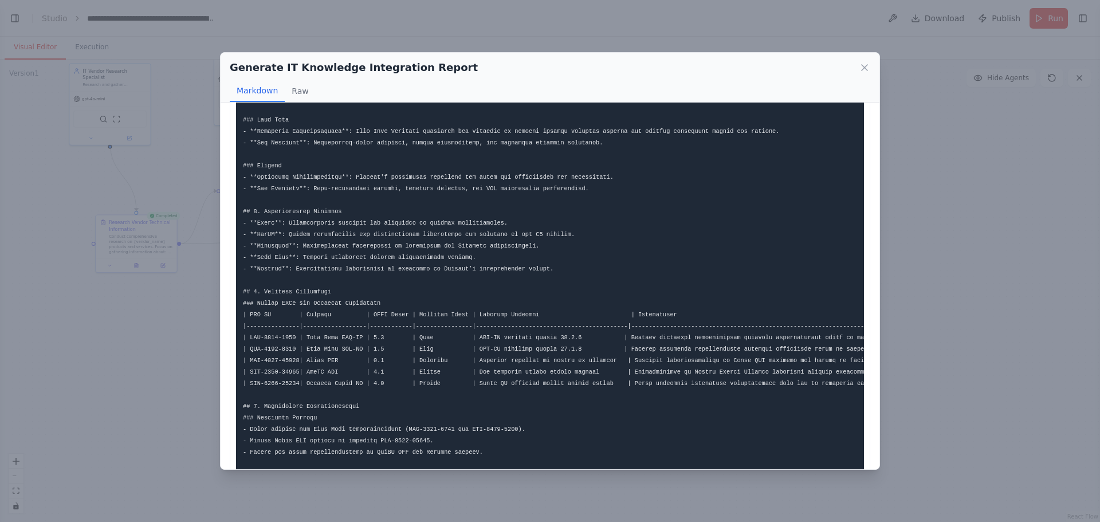
scroll to position [0, 0]
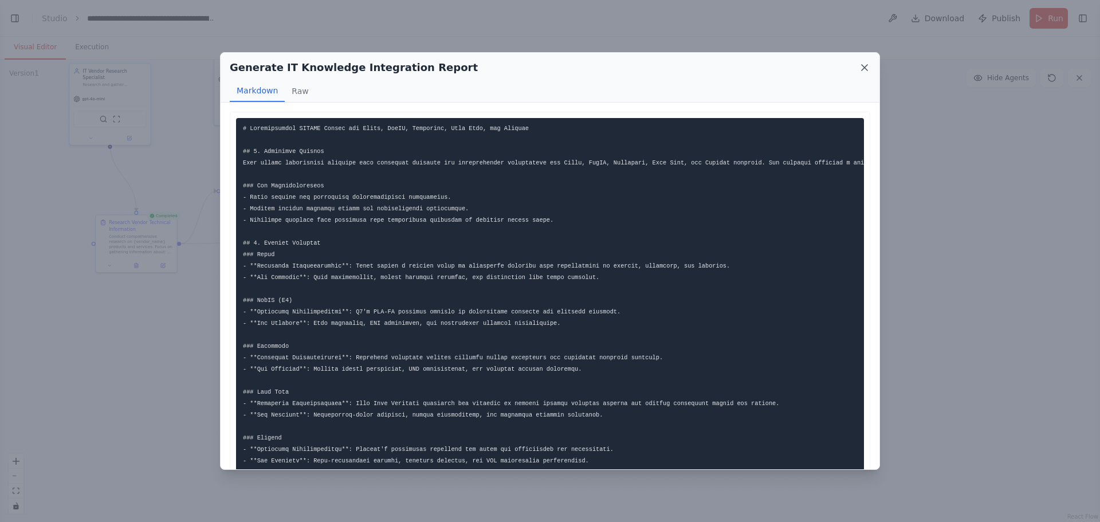
click at [867, 64] on icon at bounding box center [864, 67] width 11 height 11
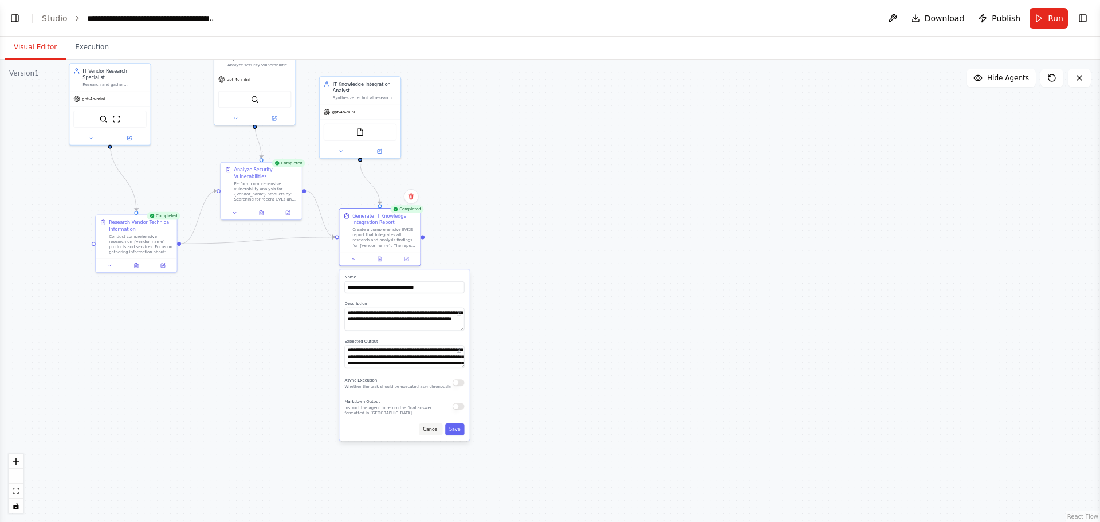
click at [436, 432] on button "Cancel" at bounding box center [430, 430] width 23 height 12
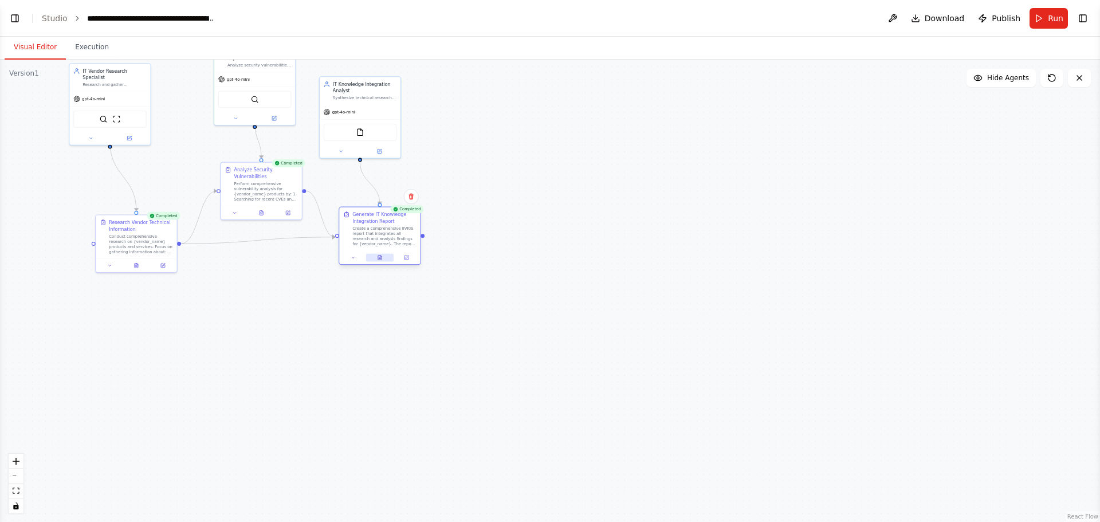
click at [382, 258] on icon at bounding box center [379, 258] width 3 height 5
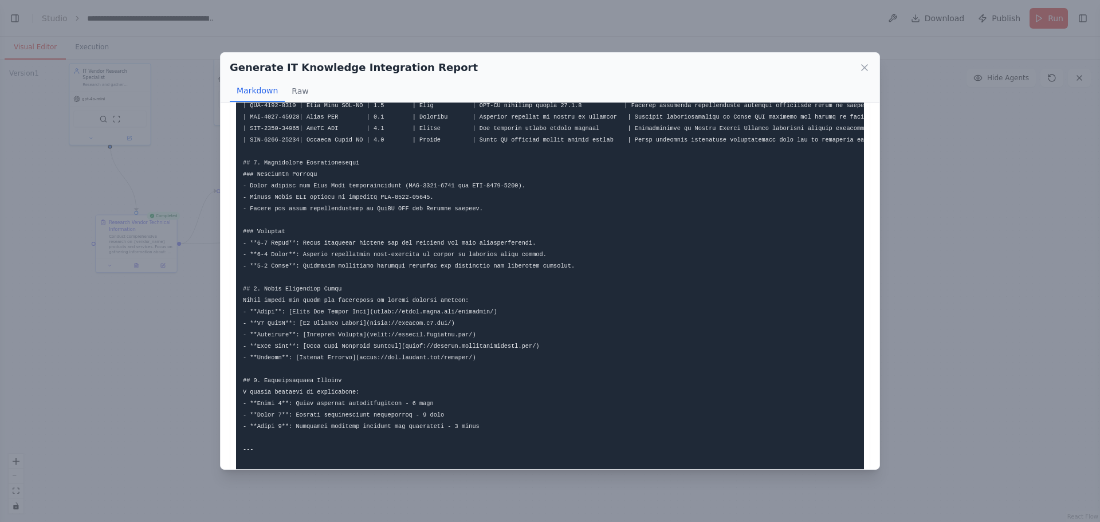
scroll to position [559, 0]
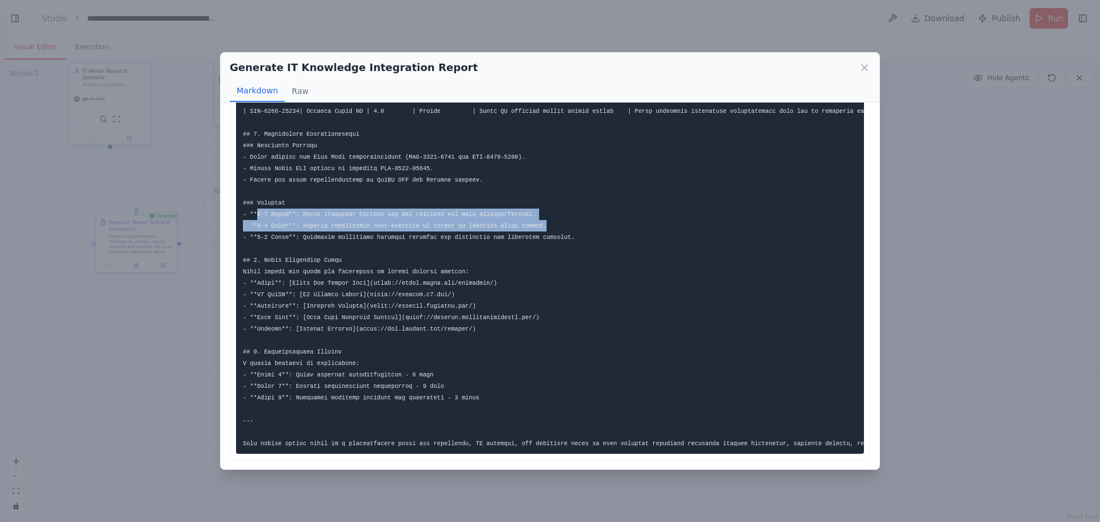
drag, startPoint x: 256, startPoint y: 205, endPoint x: 588, endPoint y: 211, distance: 332.5
click at [588, 211] on pre at bounding box center [550, 14] width 628 height 880
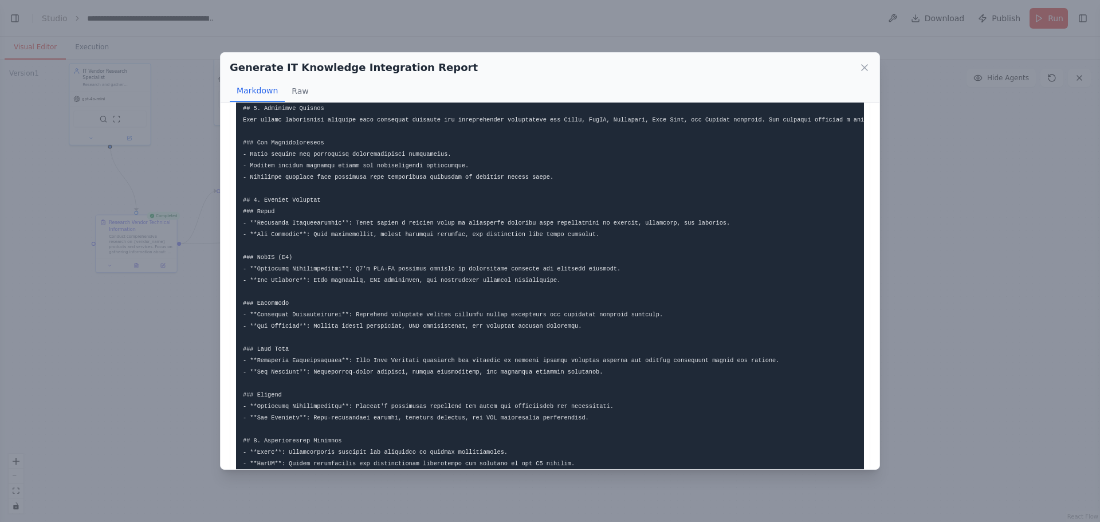
scroll to position [0, 0]
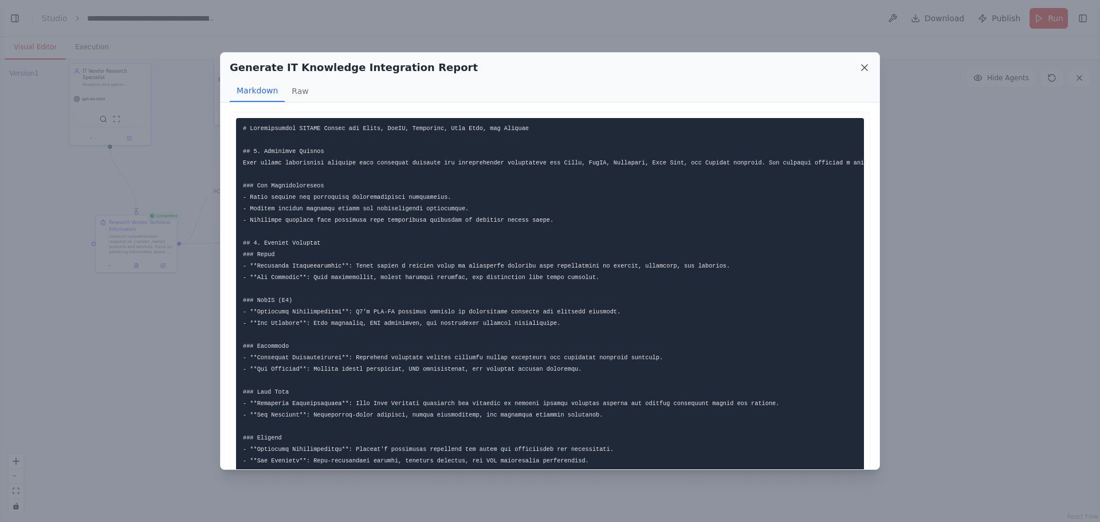
click at [864, 65] on icon at bounding box center [864, 67] width 11 height 11
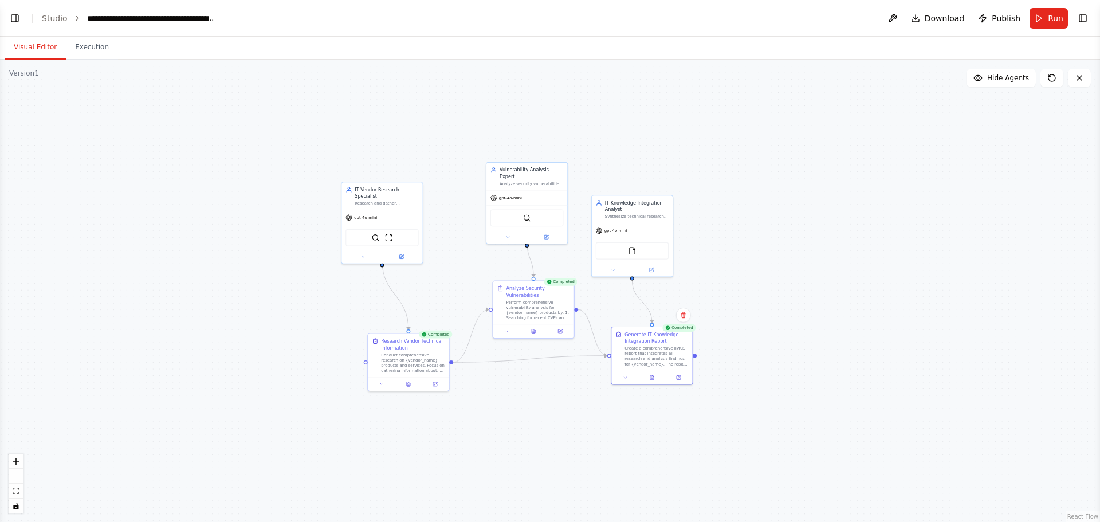
drag, startPoint x: 456, startPoint y: 301, endPoint x: 728, endPoint y: 420, distance: 297.0
click at [729, 420] on div ".deletable-edge-delete-btn { width: 20px; height: 20px; border: 0px solid #ffff…" at bounding box center [550, 291] width 1100 height 462
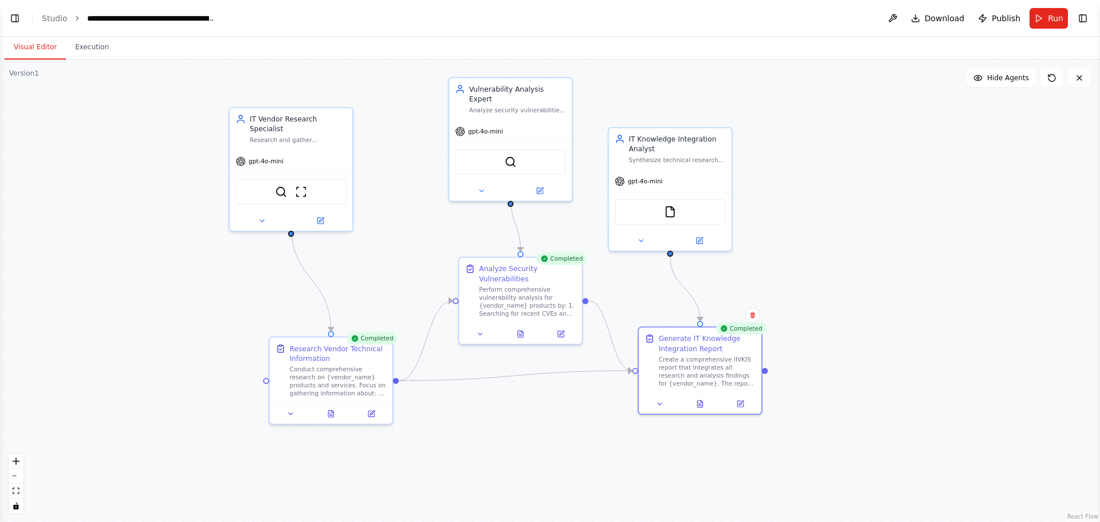
click at [26, 49] on button "Visual Editor" at bounding box center [35, 48] width 61 height 24
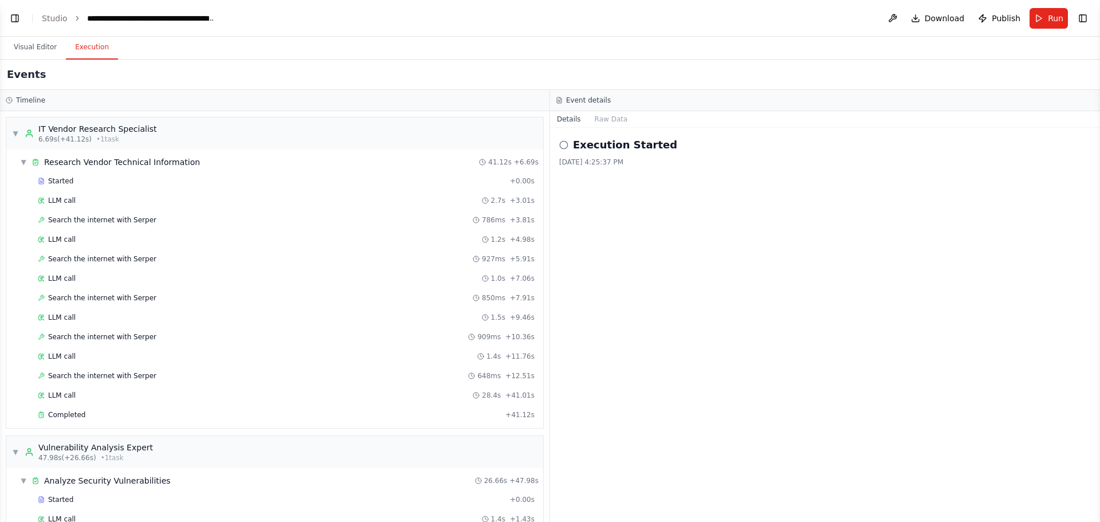
click at [93, 50] on button "Execution" at bounding box center [92, 48] width 52 height 24
click at [26, 49] on button "Visual Editor" at bounding box center [35, 48] width 61 height 24
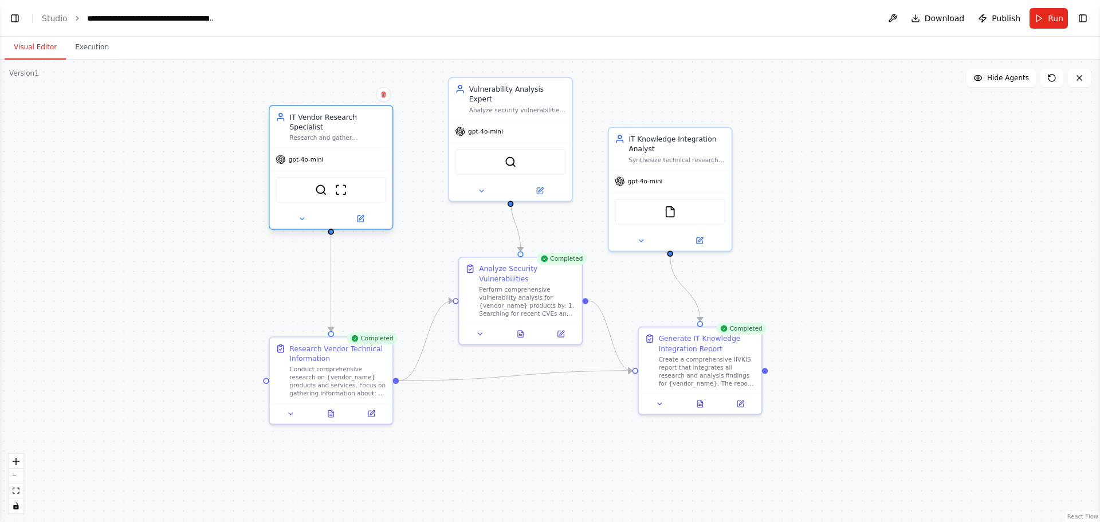
drag, startPoint x: 312, startPoint y: 144, endPoint x: 341, endPoint y: 139, distance: 29.6
click at [341, 148] on div "gpt-4o-mini" at bounding box center [331, 159] width 123 height 22
click at [865, 356] on div ".deletable-edge-delete-btn { width: 20px; height: 20px; border: 0px solid #ffff…" at bounding box center [550, 291] width 1100 height 462
click at [320, 184] on img at bounding box center [321, 190] width 12 height 12
click at [322, 184] on img at bounding box center [321, 190] width 12 height 12
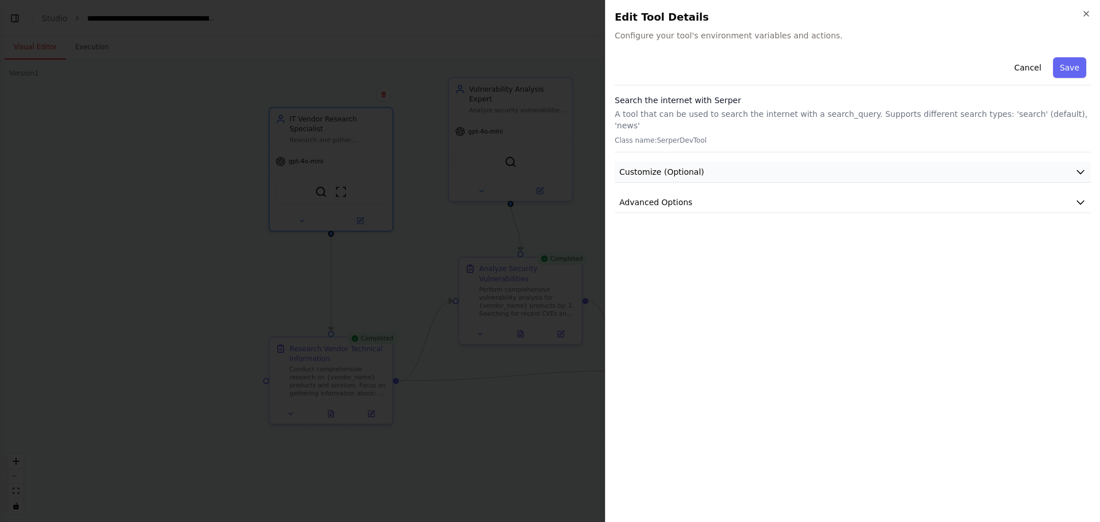
click at [697, 162] on button "Customize (Optional)" at bounding box center [853, 172] width 476 height 21
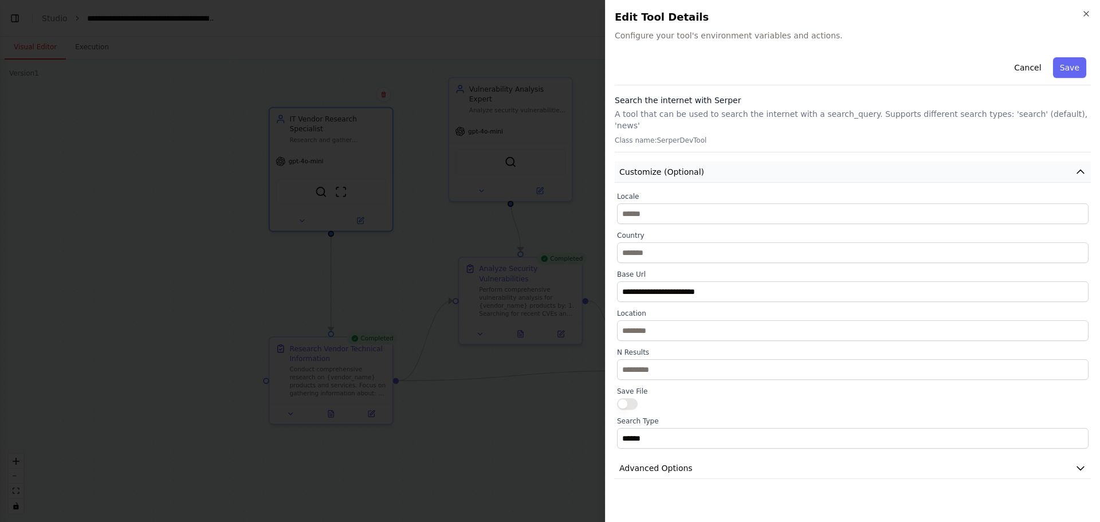
click at [697, 162] on button "Customize (Optional)" at bounding box center [853, 172] width 476 height 21
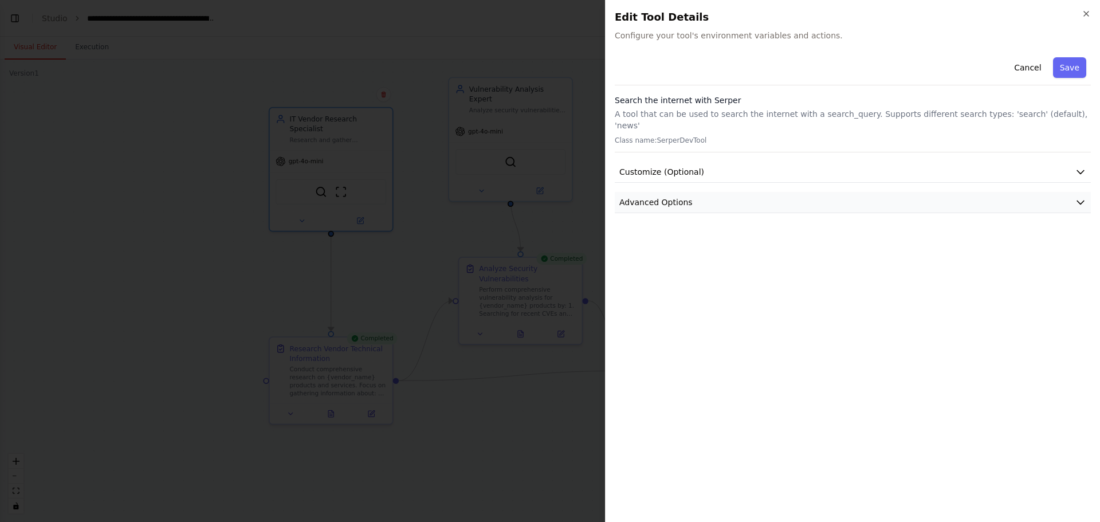
click at [696, 198] on button "Advanced Options" at bounding box center [853, 202] width 476 height 21
click at [636, 47] on div "Close Edit Tool Details Configure your tool's environment variables and actions…" at bounding box center [852, 261] width 495 height 522
click at [644, 30] on span "Configure your tool's environment variables and actions." at bounding box center [853, 35] width 476 height 11
drag, startPoint x: 665, startPoint y: 34, endPoint x: 846, endPoint y: 40, distance: 181.8
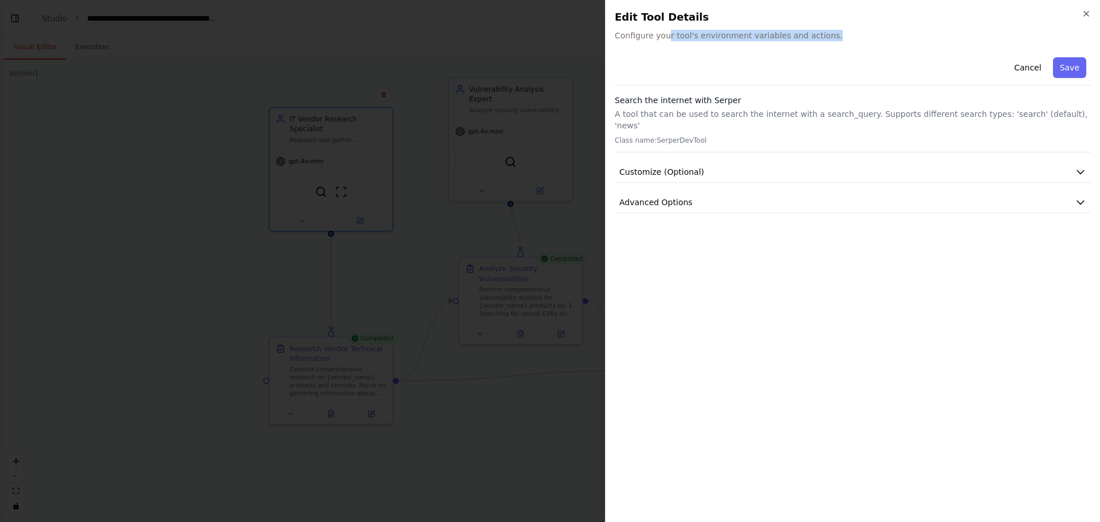
click at [846, 40] on span "Configure your tool's environment variables and actions." at bounding box center [853, 35] width 476 height 11
click at [854, 43] on div "Close Edit Tool Details Configure your tool's environment variables and actions…" at bounding box center [852, 261] width 495 height 522
drag, startPoint x: 820, startPoint y: 34, endPoint x: 590, endPoint y: 32, distance: 230.4
click at [590, 32] on body "BETA Read Proposed AI Use Case 04:19 PM ▶ Thought process I'd be happy to help …" at bounding box center [550, 261] width 1100 height 522
click at [1019, 110] on p "A tool that can be used to search the internet with a search_query. Supports di…" at bounding box center [853, 119] width 476 height 23
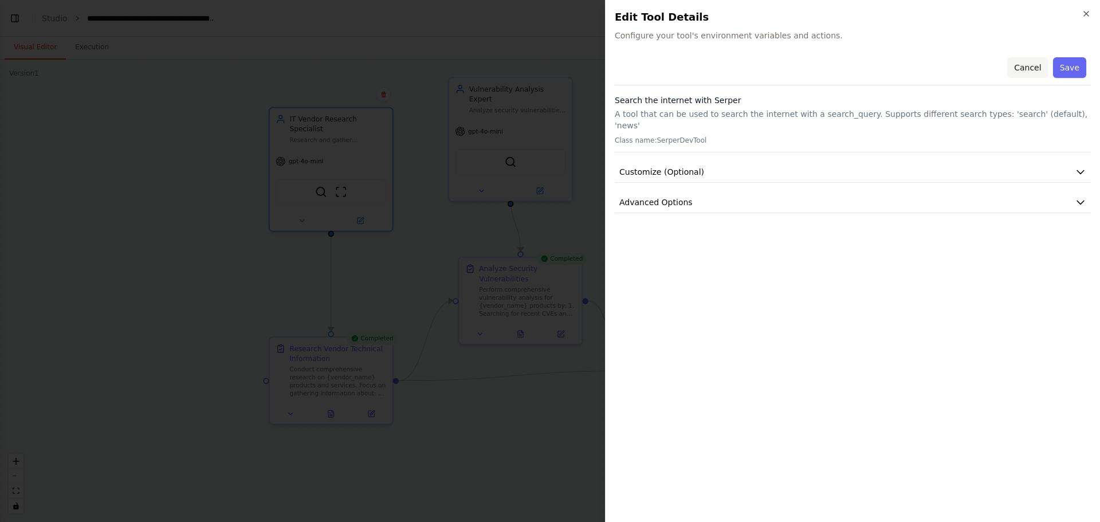
click at [1018, 67] on button "Cancel" at bounding box center [1028, 67] width 41 height 21
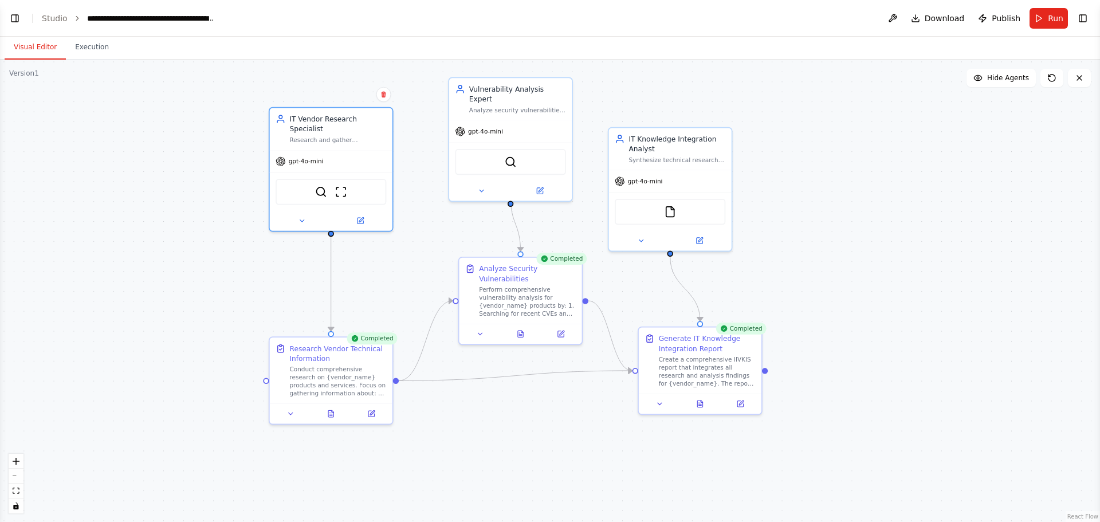
click at [859, 162] on div ".deletable-edge-delete-btn { width: 20px; height: 20px; border: 0px solid #ffff…" at bounding box center [550, 291] width 1100 height 462
drag, startPoint x: 704, startPoint y: 361, endPoint x: 726, endPoint y: 372, distance: 24.9
click at [726, 372] on div "Create a comprehensive IIVKIS report that integrates all research and analysis …" at bounding box center [727, 379] width 97 height 32
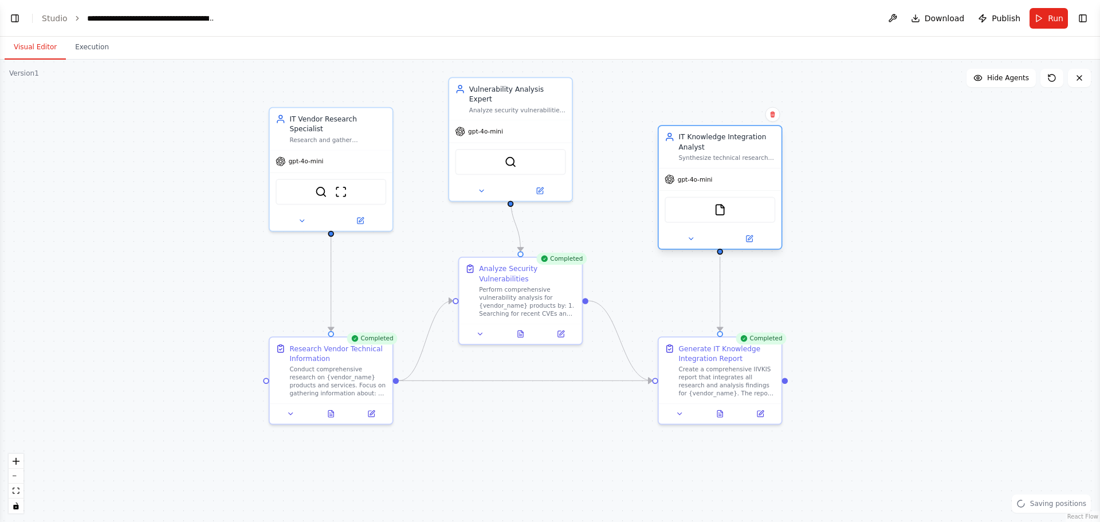
drag, startPoint x: 678, startPoint y: 166, endPoint x: 728, endPoint y: 163, distance: 50.5
click at [728, 163] on div "IT Knowledge Integration Analyst Synthesize technical research and vulnerabilit…" at bounding box center [720, 147] width 123 height 42
drag, startPoint x: 533, startPoint y: 281, endPoint x: 540, endPoint y: 278, distance: 8.2
click at [540, 278] on div "Analyze Security Vulnerabilities" at bounding box center [537, 272] width 97 height 20
click at [437, 226] on div ".deletable-edge-delete-btn { width: 20px; height: 20px; border: 0px solid #ffff…" at bounding box center [550, 291] width 1100 height 462
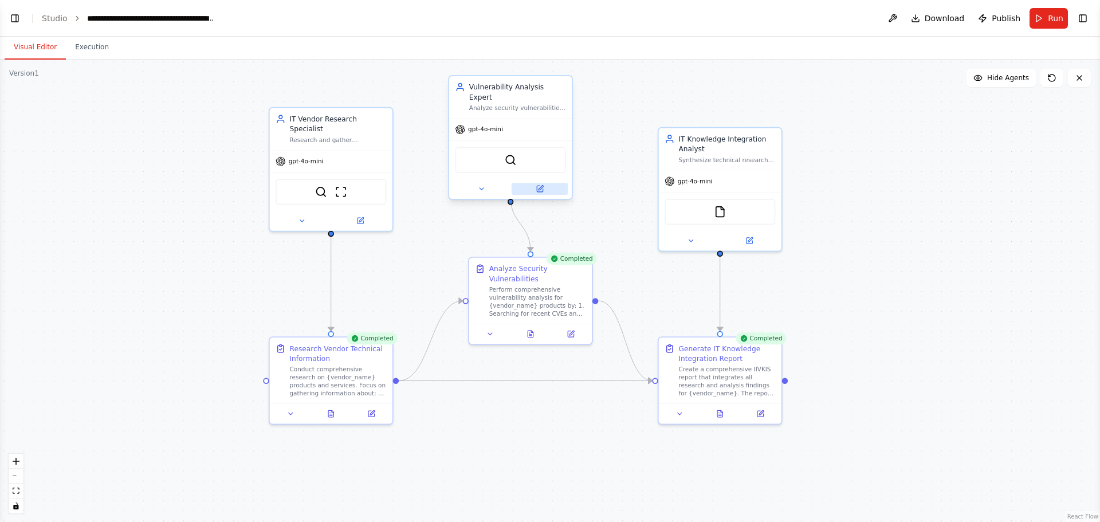
click at [542, 184] on button at bounding box center [540, 189] width 56 height 12
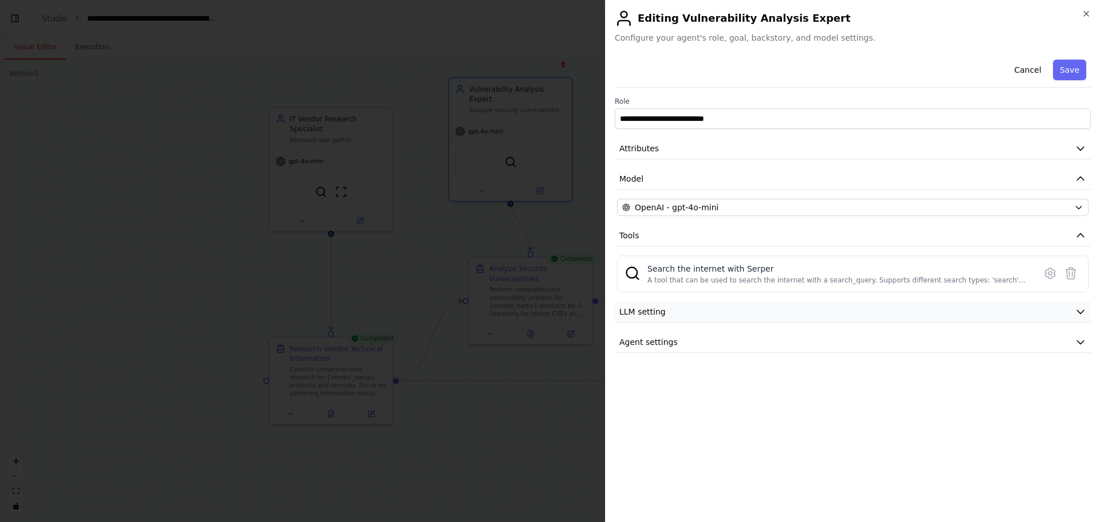
click at [781, 307] on button "LLM setting" at bounding box center [853, 311] width 476 height 21
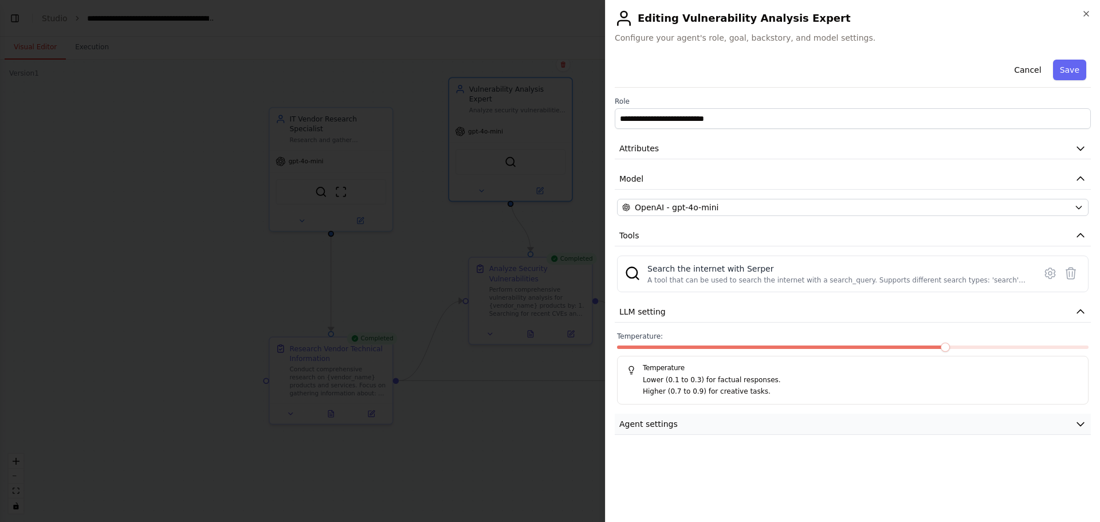
click at [751, 430] on button "Agent settings" at bounding box center [853, 424] width 476 height 21
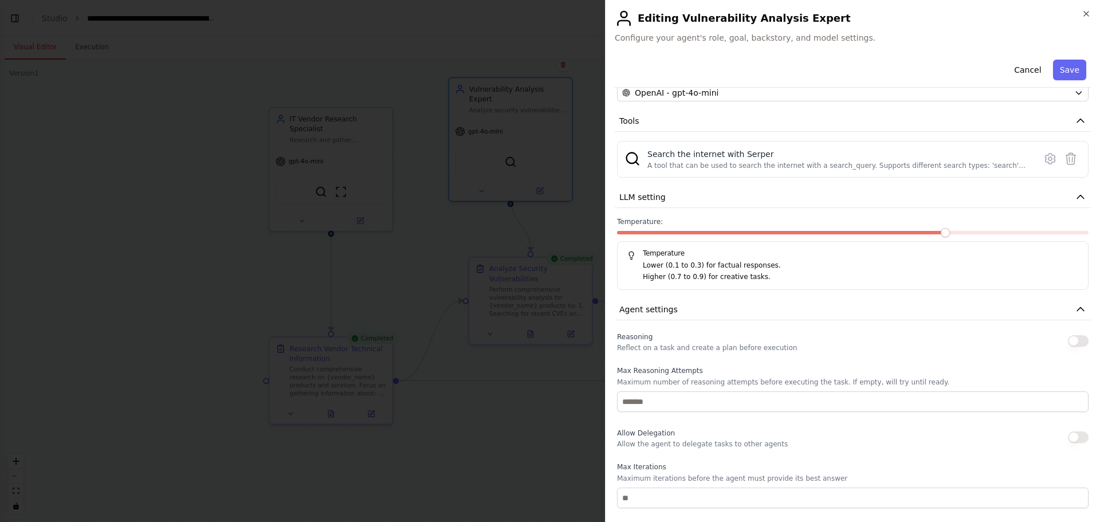
scroll to position [172, 0]
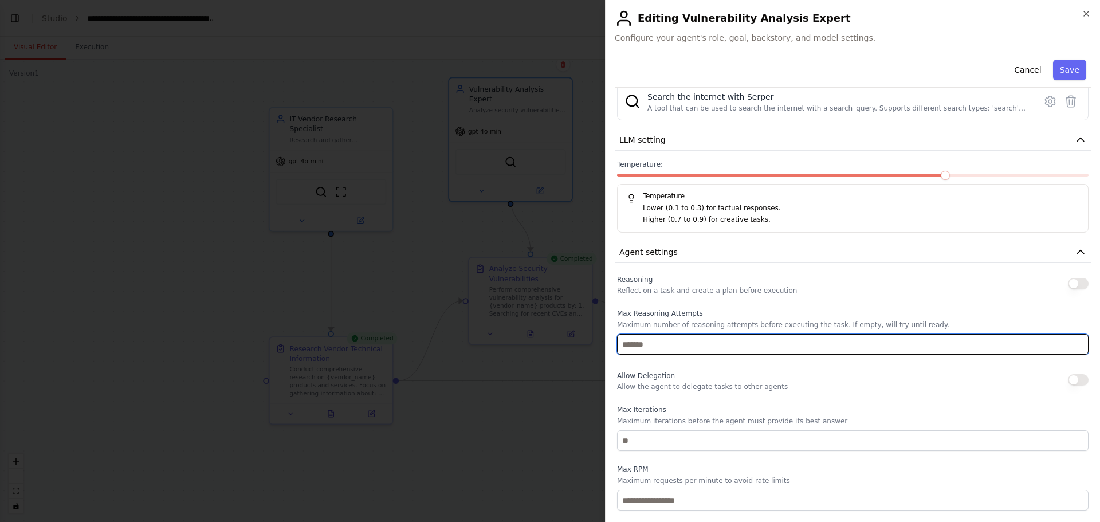
click at [1069, 346] on input "*" at bounding box center [853, 344] width 472 height 21
click at [1069, 341] on input "*" at bounding box center [853, 344] width 472 height 21
click at [1071, 350] on input "*" at bounding box center [853, 344] width 472 height 21
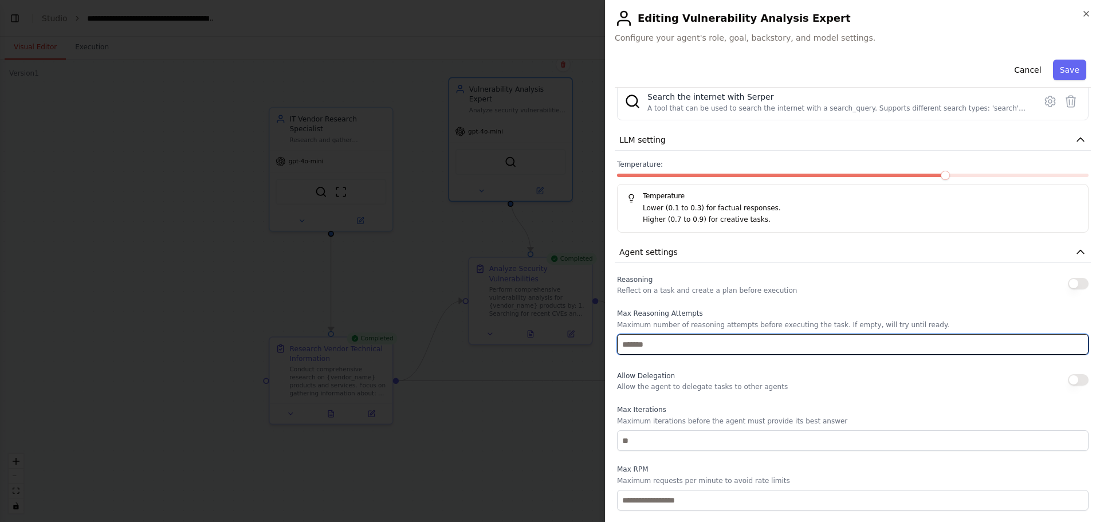
click at [1068, 342] on input "*" at bounding box center [853, 344] width 472 height 21
type input "*"
click at [1068, 342] on input "*" at bounding box center [853, 344] width 472 height 21
drag, startPoint x: 932, startPoint y: 347, endPoint x: 308, endPoint y: 361, distance: 623.7
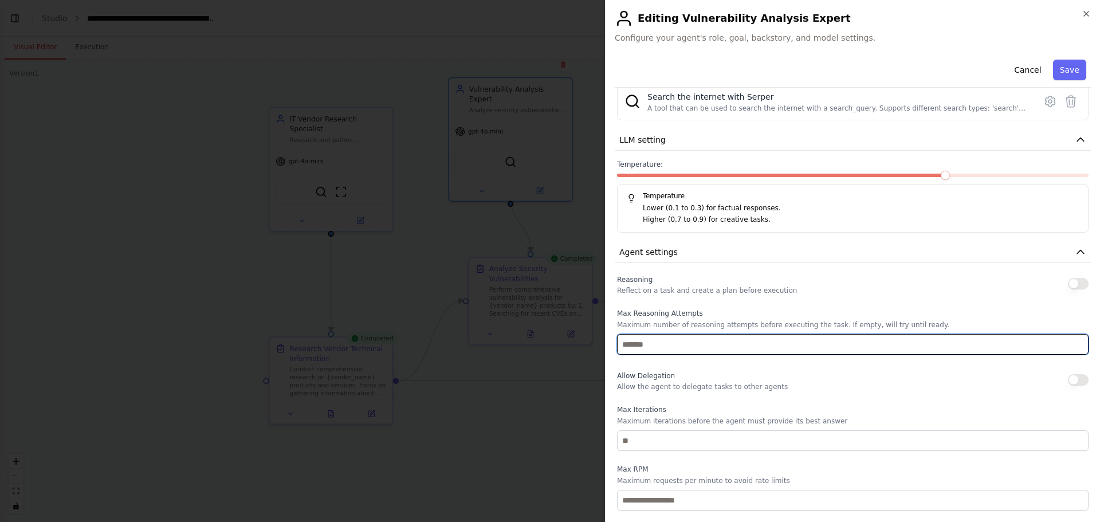
click at [310, 361] on body "BETA Read Proposed AI Use Case 04:19 PM ▶ Thought process I'd be happy to help …" at bounding box center [550, 261] width 1100 height 522
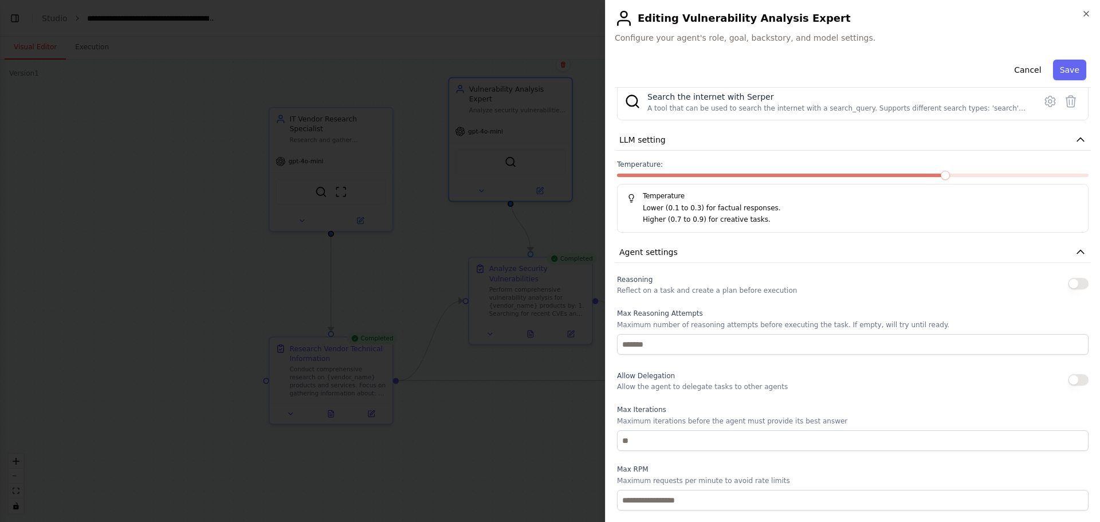
click at [787, 374] on div "Allow Delegation Allow the agent to delegate tasks to other agents" at bounding box center [853, 380] width 472 height 23
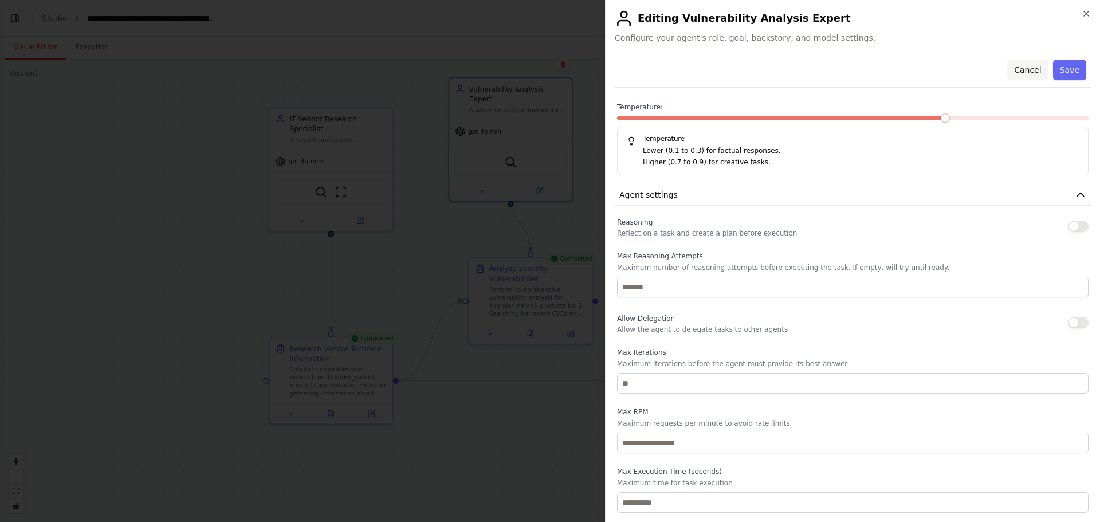
click at [1015, 64] on button "Cancel" at bounding box center [1028, 70] width 41 height 21
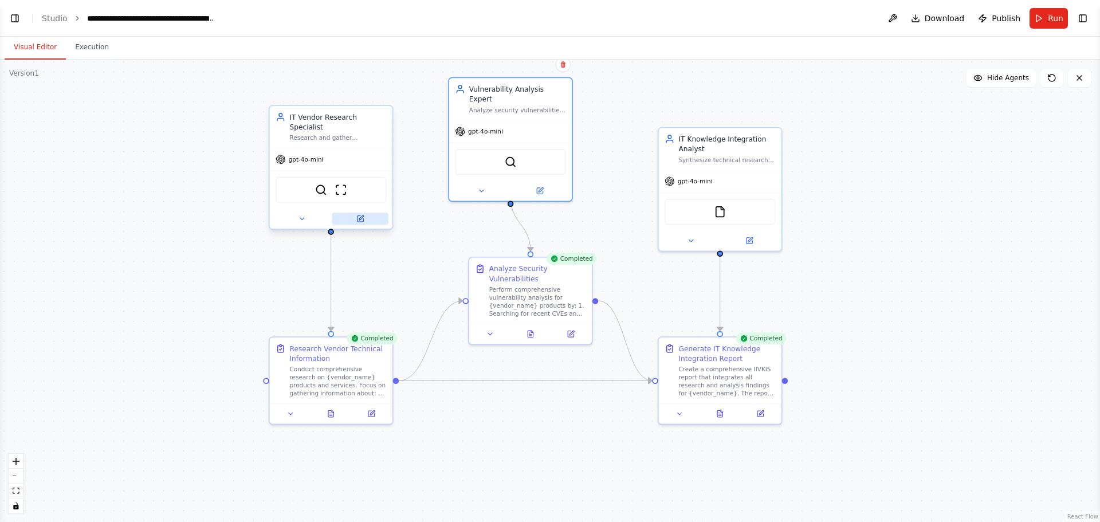
click at [359, 215] on icon at bounding box center [361, 217] width 5 height 5
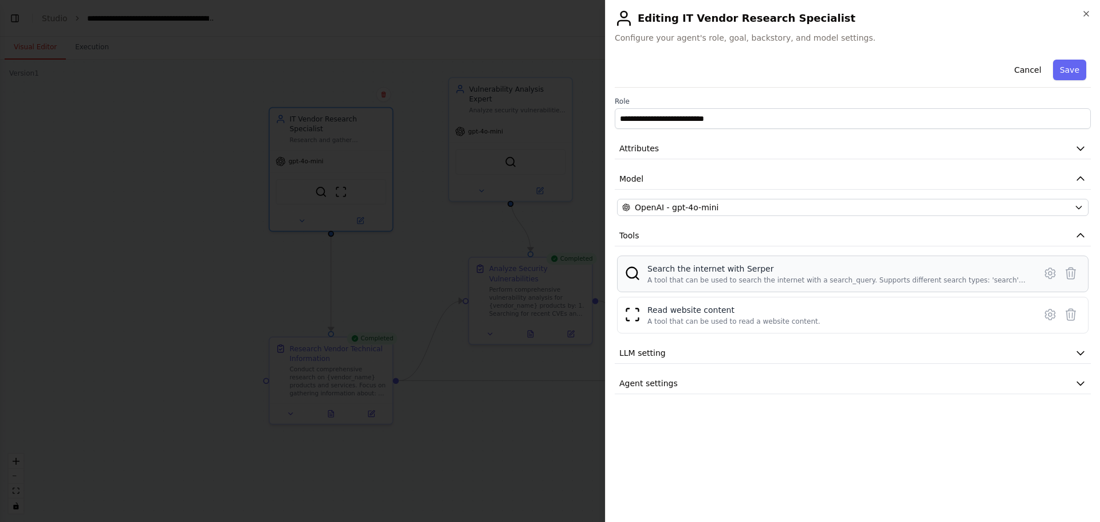
click at [705, 271] on div "Search the internet with Serper" at bounding box center [838, 268] width 381 height 11
click at [630, 317] on img at bounding box center [633, 315] width 16 height 16
click at [1050, 315] on icon at bounding box center [1051, 315] width 14 height 14
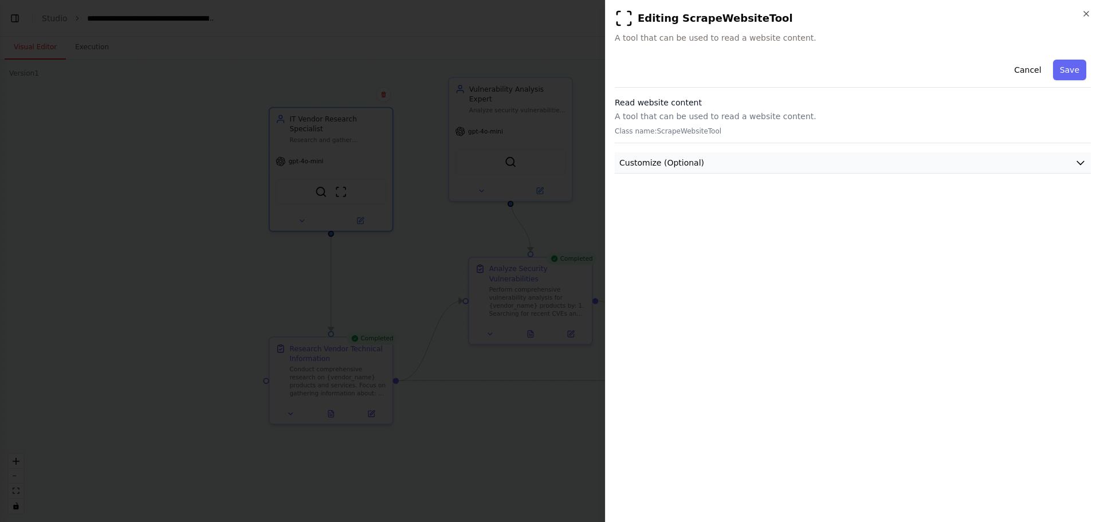
click at [789, 164] on button "Customize (Optional)" at bounding box center [853, 162] width 476 height 21
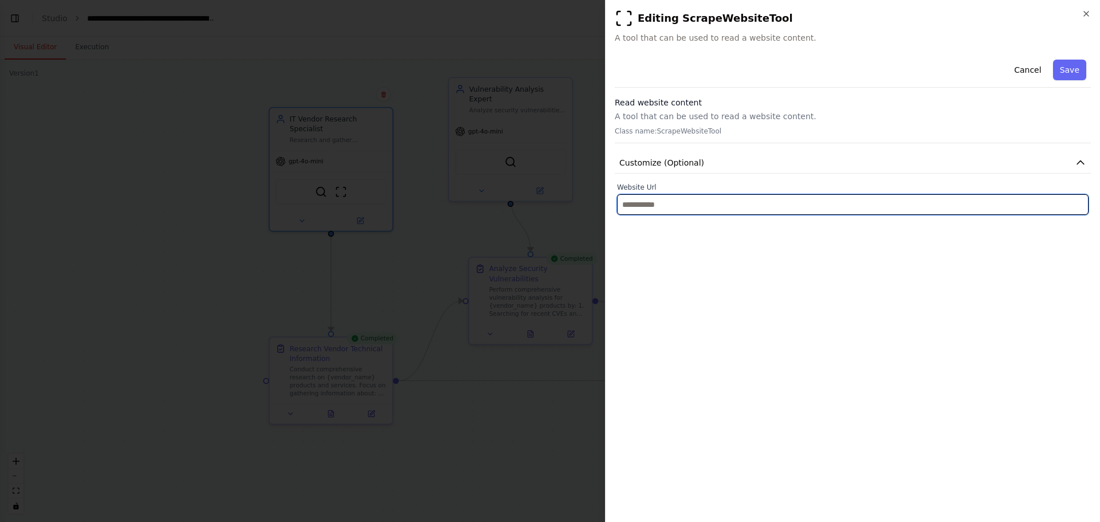
click at [717, 207] on input "text" at bounding box center [853, 204] width 472 height 21
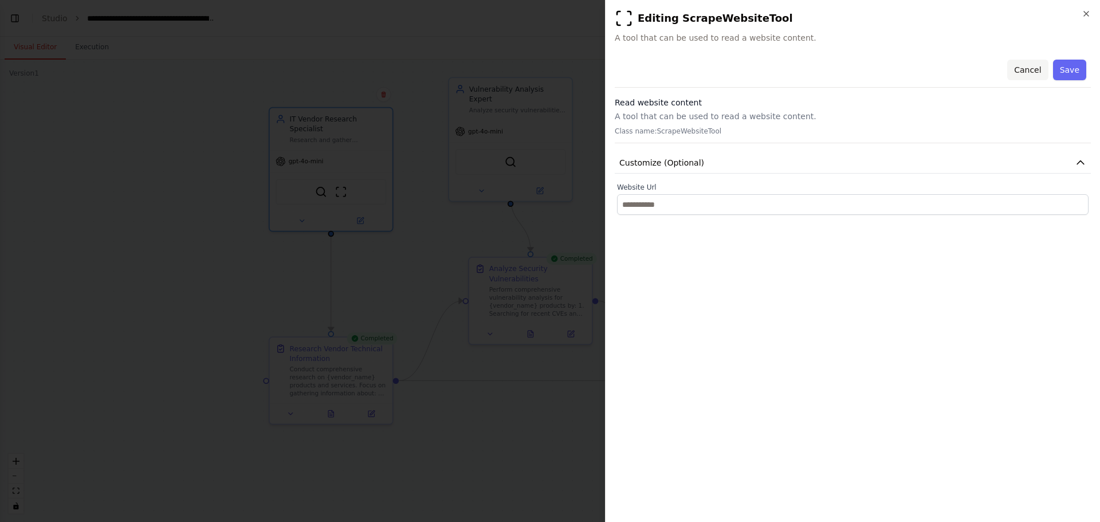
click at [1032, 66] on button "Cancel" at bounding box center [1028, 70] width 41 height 21
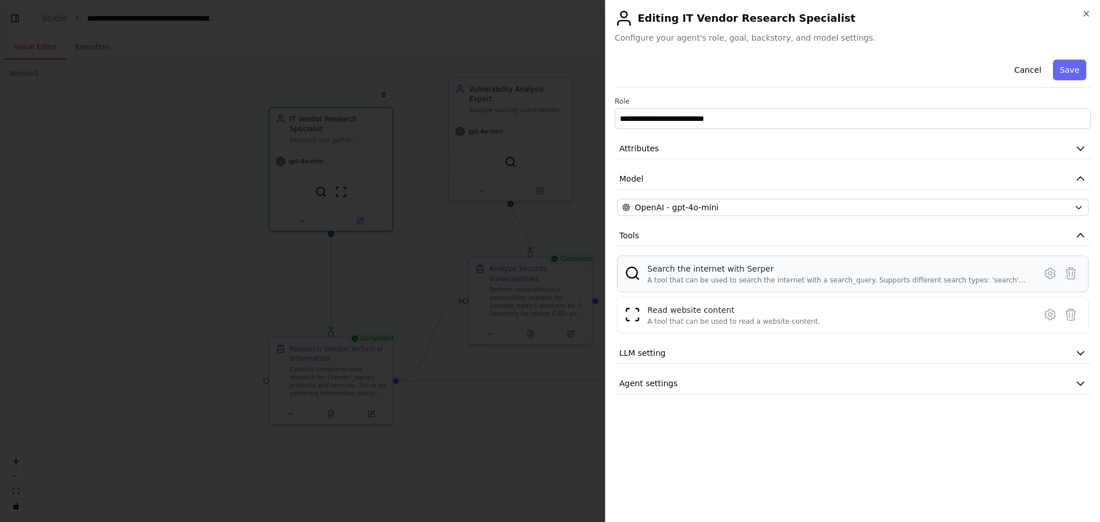
drag, startPoint x: 1026, startPoint y: 70, endPoint x: 934, endPoint y: 276, distance: 225.0
click at [938, 275] on div "**********" at bounding box center [853, 224] width 476 height 339
drag, startPoint x: 766, startPoint y: 269, endPoint x: 646, endPoint y: 270, distance: 119.8
click at [646, 270] on div "Search the internet with Serper A tool that can be used to search the internet …" at bounding box center [853, 274] width 457 height 22
click at [662, 381] on span "Agent settings" at bounding box center [649, 383] width 58 height 11
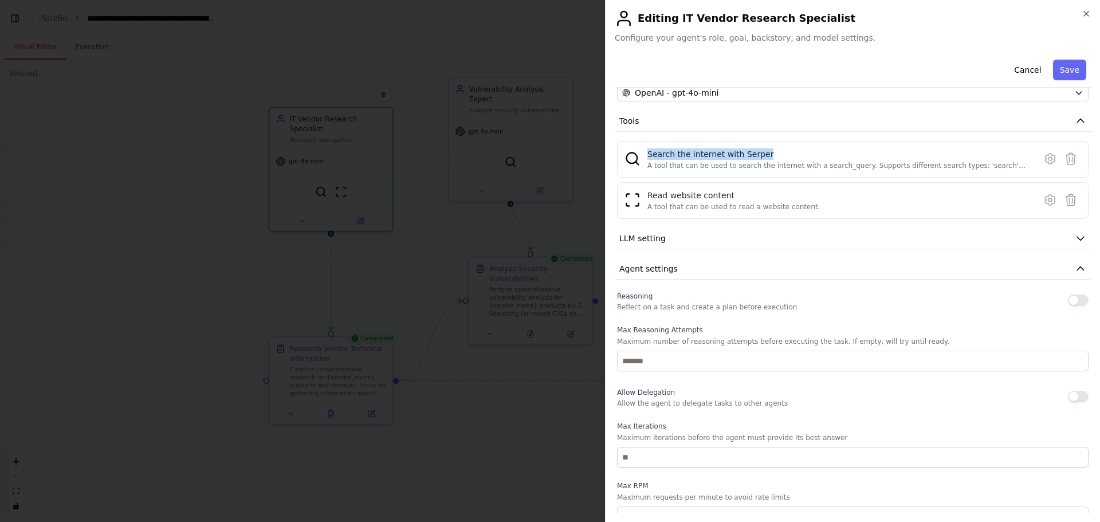
scroll to position [189, 0]
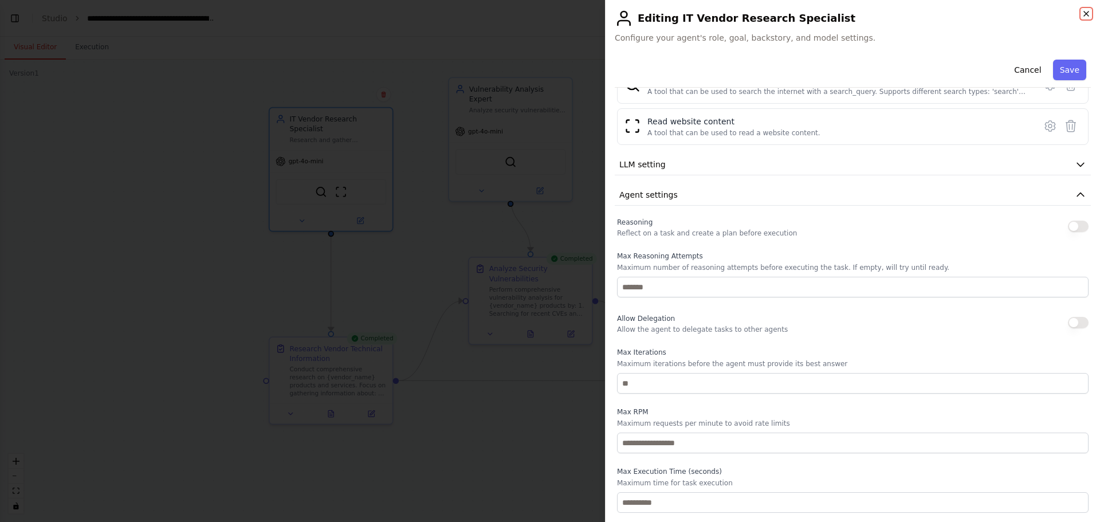
click at [1085, 13] on icon "button" at bounding box center [1086, 13] width 9 height 9
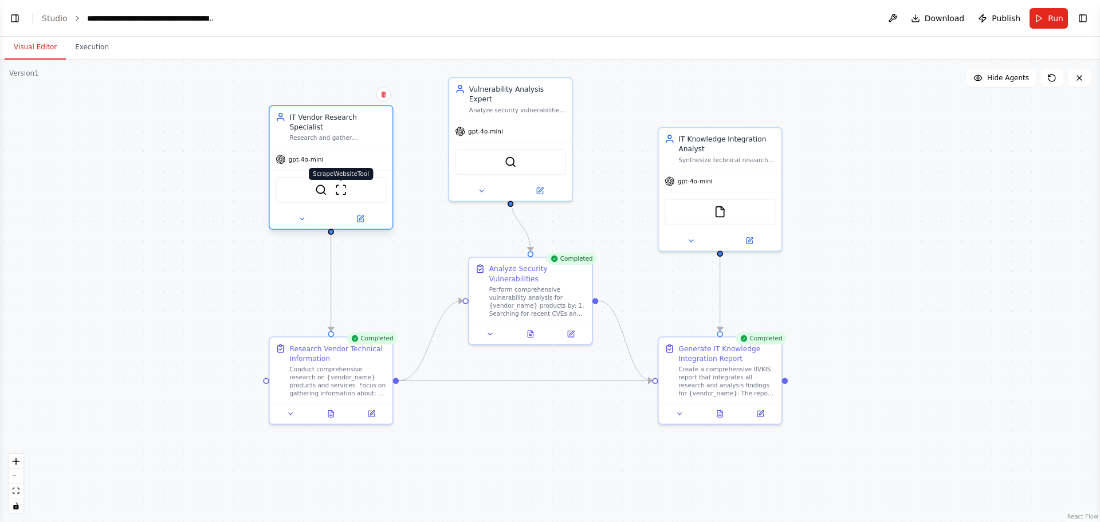
click at [337, 184] on img at bounding box center [341, 190] width 12 height 12
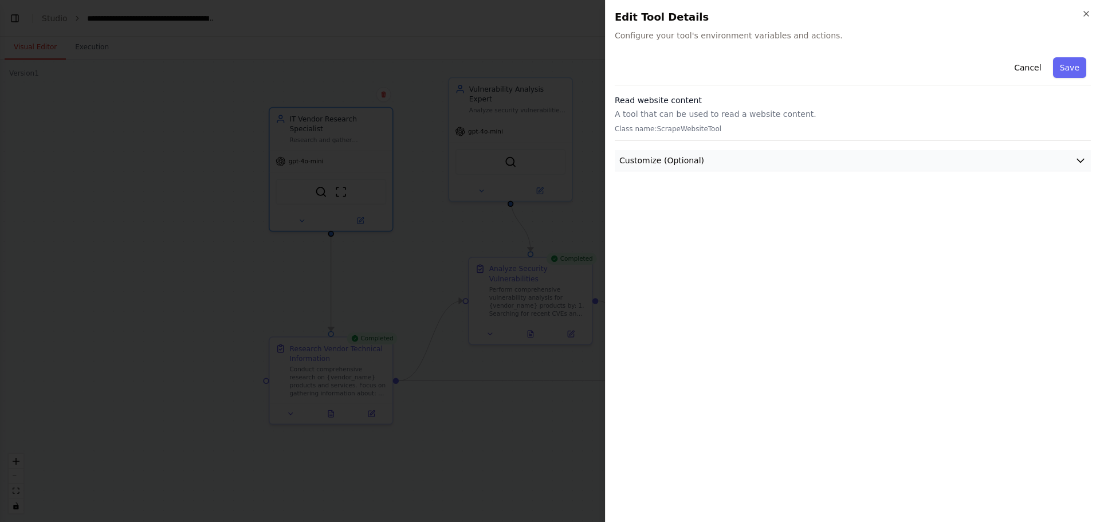
click at [804, 157] on button "Customize (Optional)" at bounding box center [853, 160] width 476 height 21
click at [1088, 16] on icon "button" at bounding box center [1086, 13] width 9 height 9
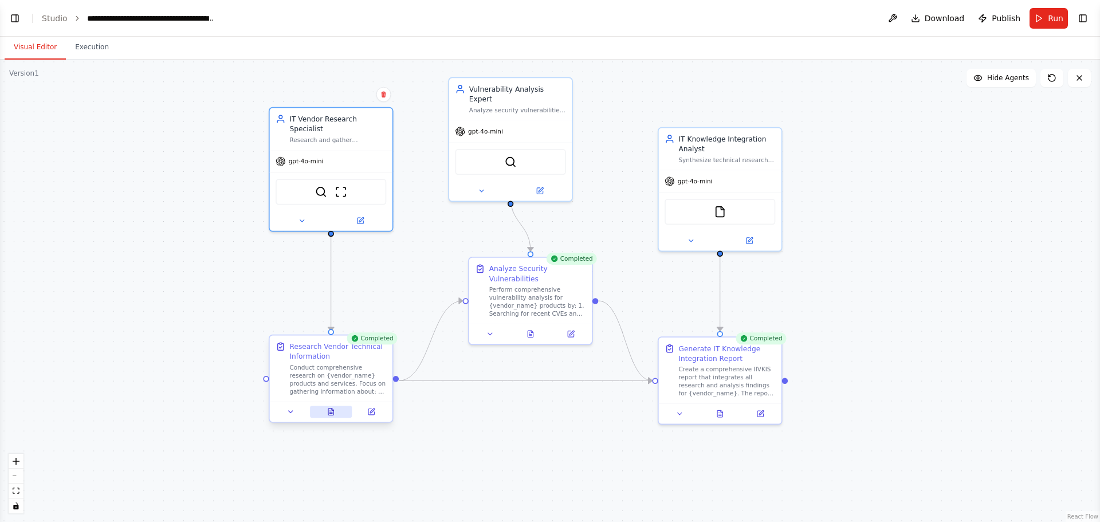
click at [335, 410] on button at bounding box center [331, 412] width 42 height 12
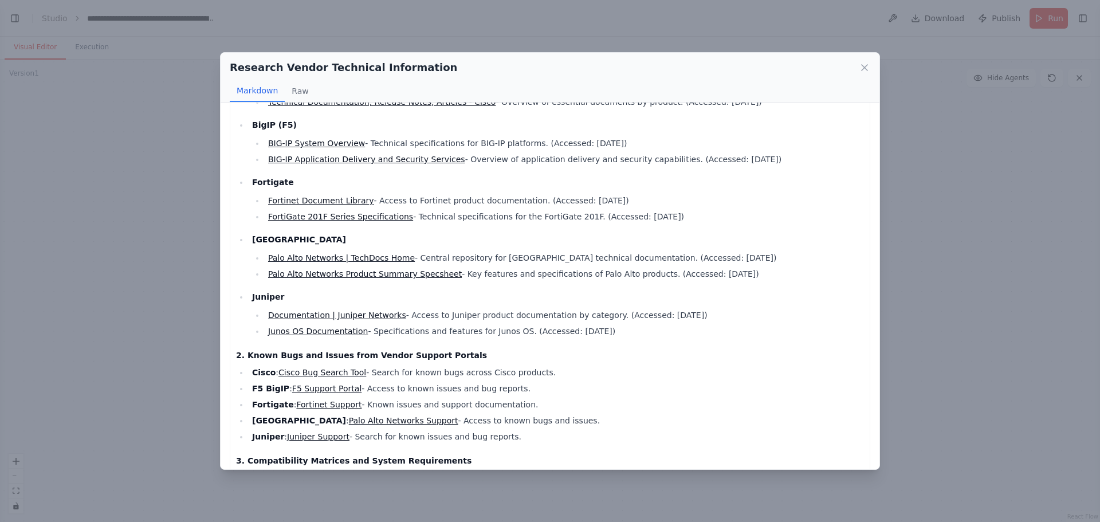
scroll to position [229, 0]
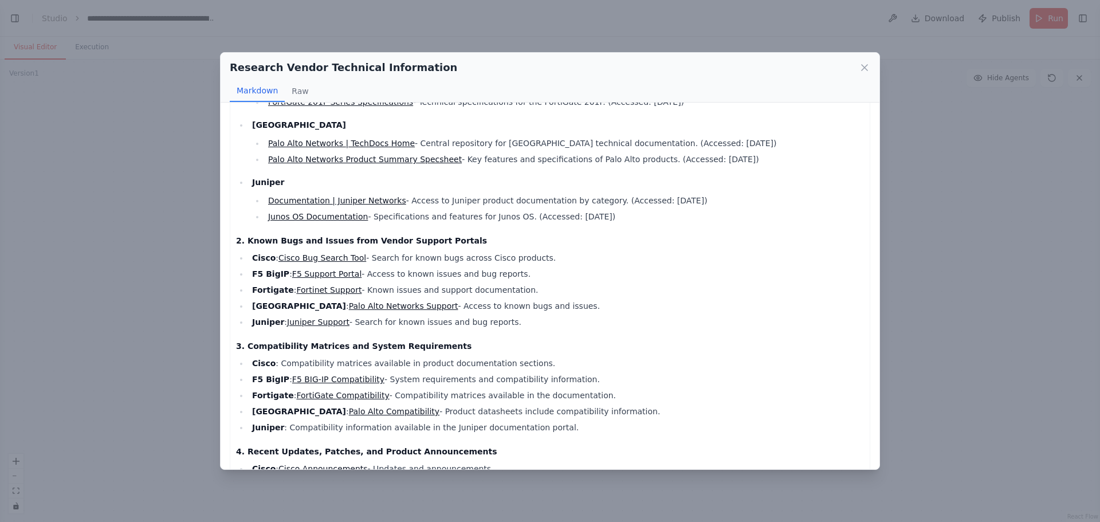
drag, startPoint x: 245, startPoint y: 226, endPoint x: 550, endPoint y: 297, distance: 313.1
click at [550, 297] on div "Technical Research Report on Cisco, BigIP, Fortigate, Palo Alto, and Juniper Pr…" at bounding box center [550, 345] width 628 height 912
click at [621, 315] on div "Technical Research Report on Cisco, BigIP, Fortigate, Palo Alto, and Juniper Pr…" at bounding box center [550, 345] width 628 height 912
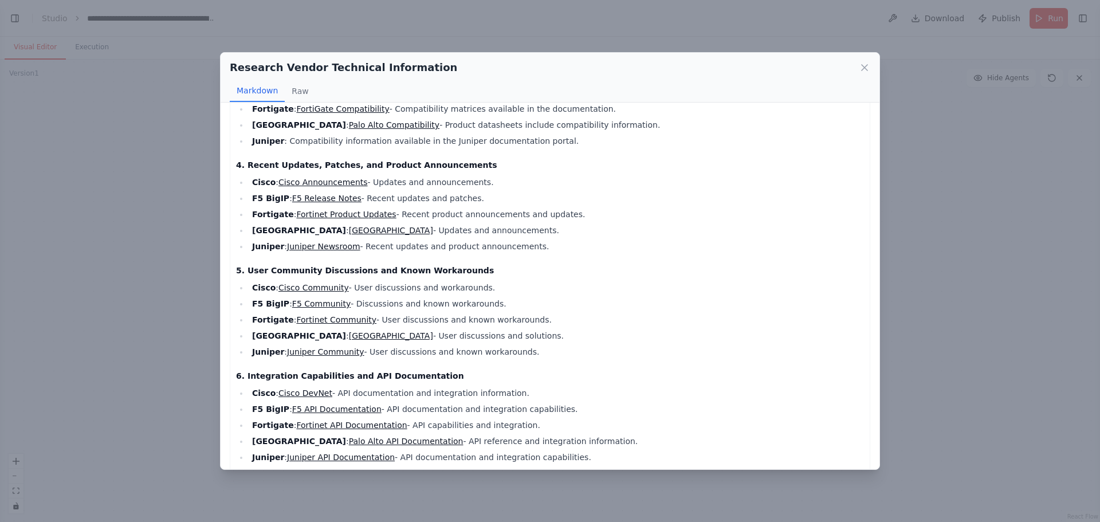
scroll to position [563, 0]
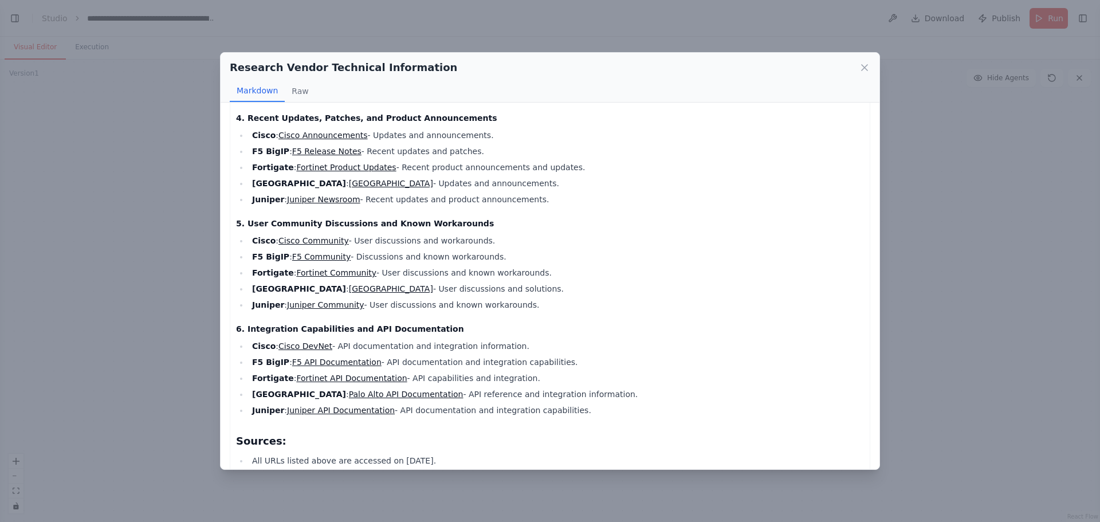
drag, startPoint x: 334, startPoint y: 304, endPoint x: 324, endPoint y: 304, distance: 9.7
click at [324, 304] on div "Technical Research Report on Cisco, BigIP, Fortigate, Palo Alto, and Juniper Pr…" at bounding box center [550, 11] width 628 height 912
click at [355, 303] on div "Technical Research Report on Cisco, BigIP, Fortigate, Palo Alto, and Juniper Pr…" at bounding box center [550, 11] width 628 height 912
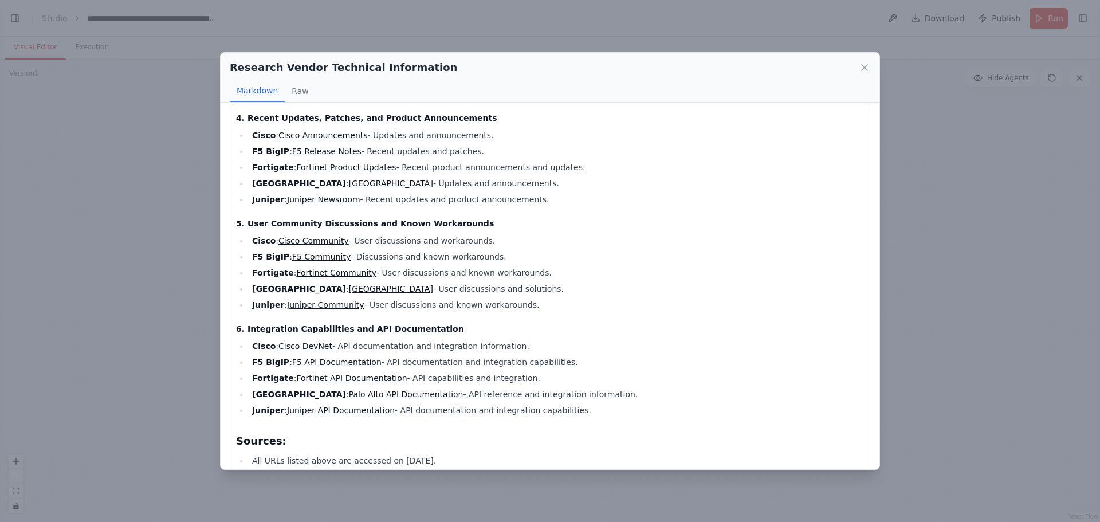
click at [495, 371] on li "Fortigate : Fortinet API Documentation - API capabilities and integration." at bounding box center [557, 378] width 616 height 14
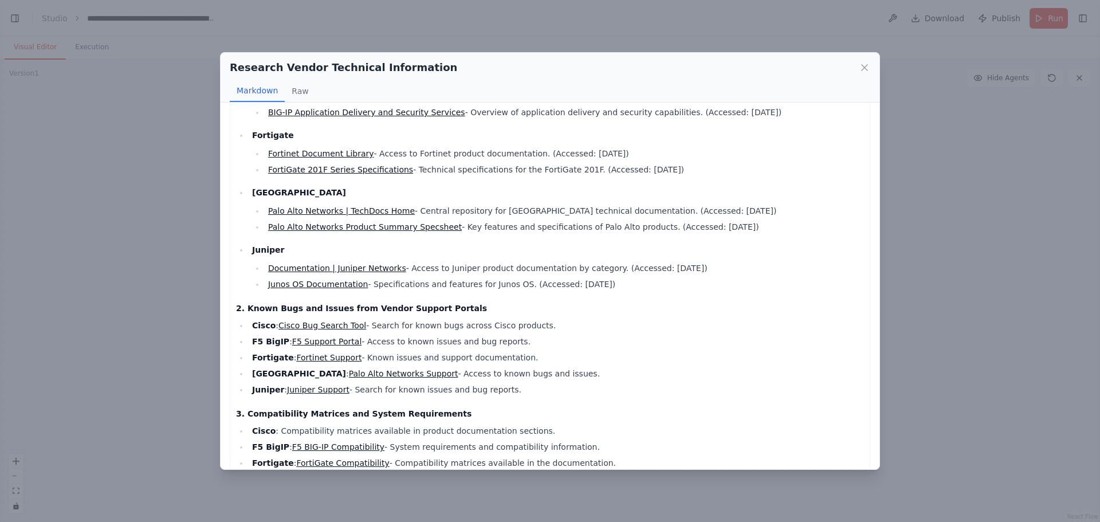
scroll to position [0, 0]
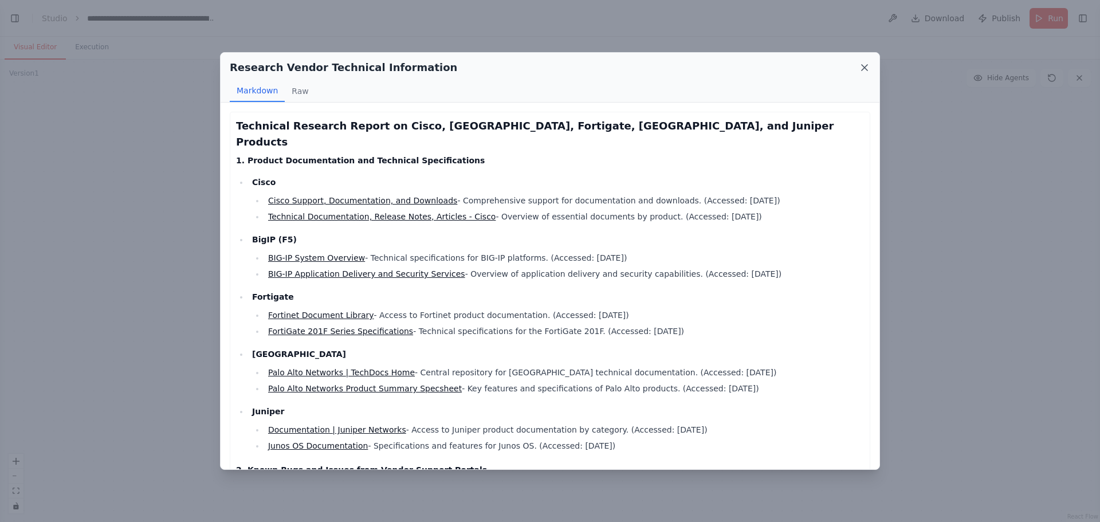
click at [864, 73] on icon at bounding box center [864, 67] width 11 height 11
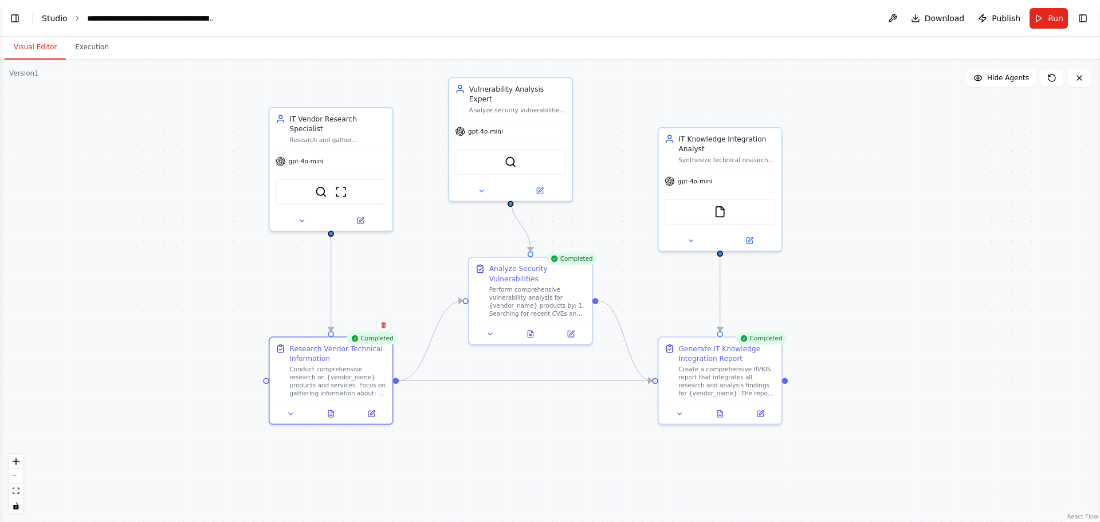
click at [62, 16] on link "Studio" at bounding box center [55, 18] width 26 height 9
click at [97, 13] on div "**********" at bounding box center [151, 18] width 129 height 11
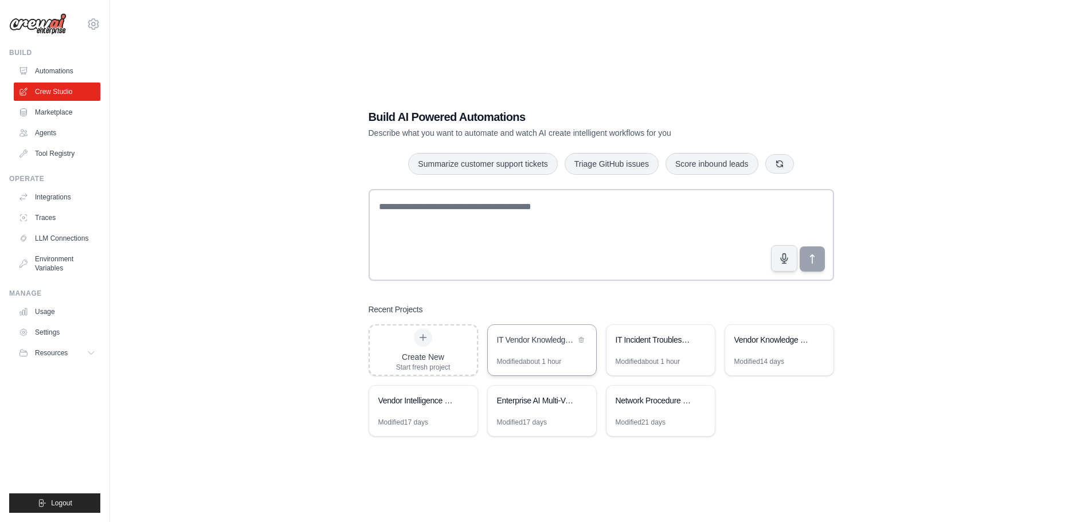
click at [540, 353] on div "IT Vendor Knowledge Integration System (IIVKIS)" at bounding box center [542, 341] width 108 height 32
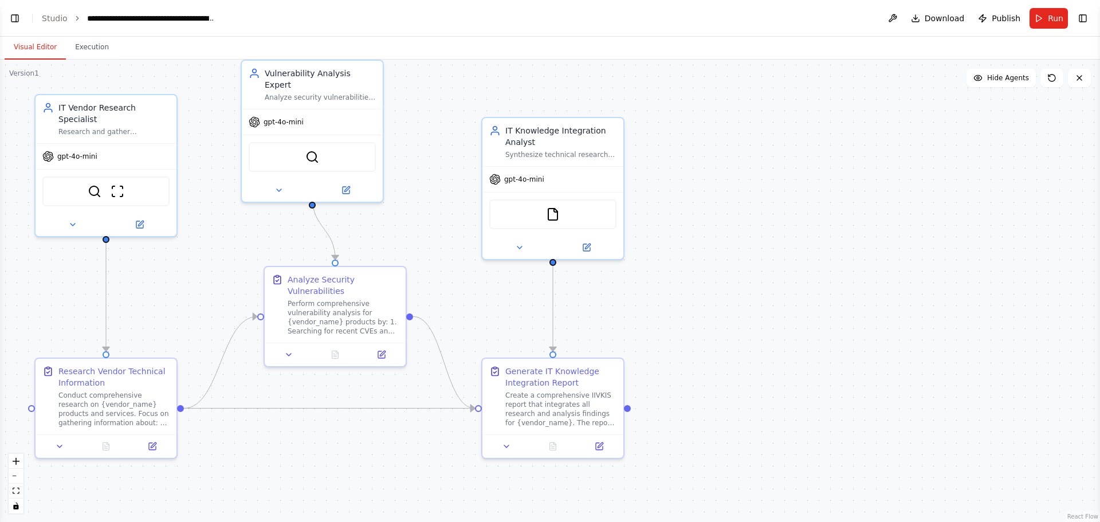
scroll to position [2056, 0]
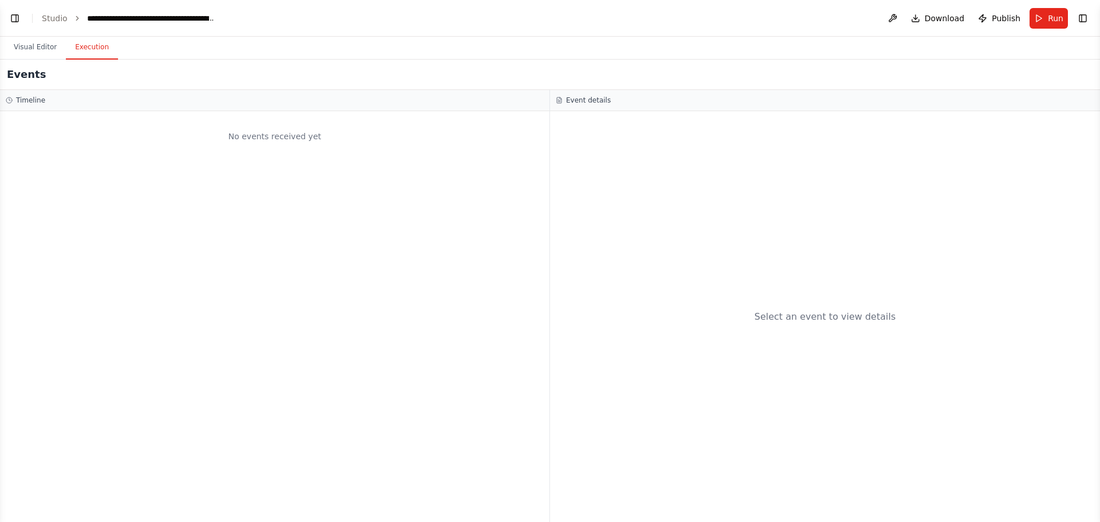
click at [99, 57] on button "Execution" at bounding box center [92, 48] width 52 height 24
click at [27, 44] on button "Visual Editor" at bounding box center [35, 48] width 61 height 24
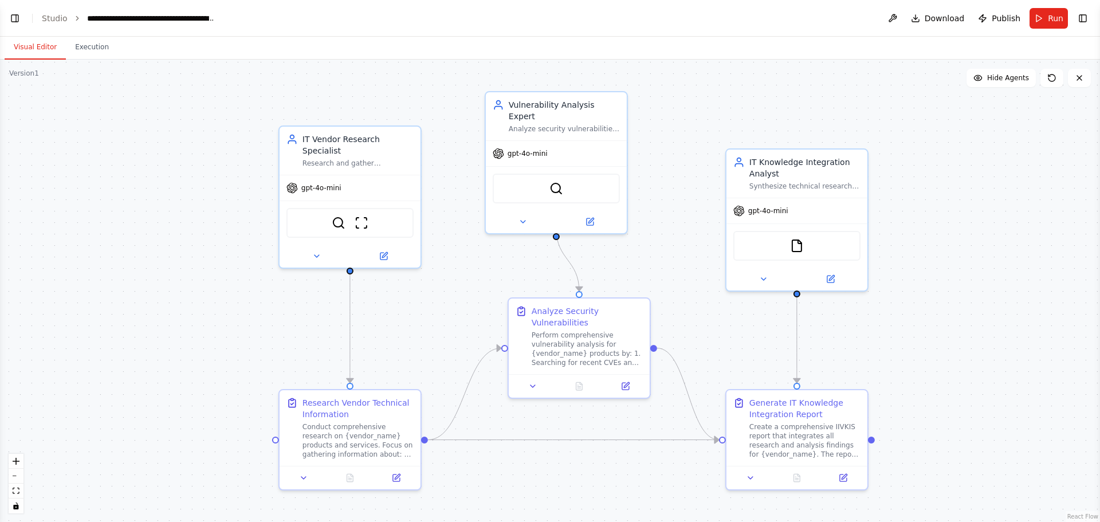
drag, startPoint x: 26, startPoint y: 170, endPoint x: 224, endPoint y: 167, distance: 197.8
click at [224, 167] on div ".deletable-edge-delete-btn { width: 20px; height: 20px; border: 0px solid #ffff…" at bounding box center [550, 291] width 1100 height 462
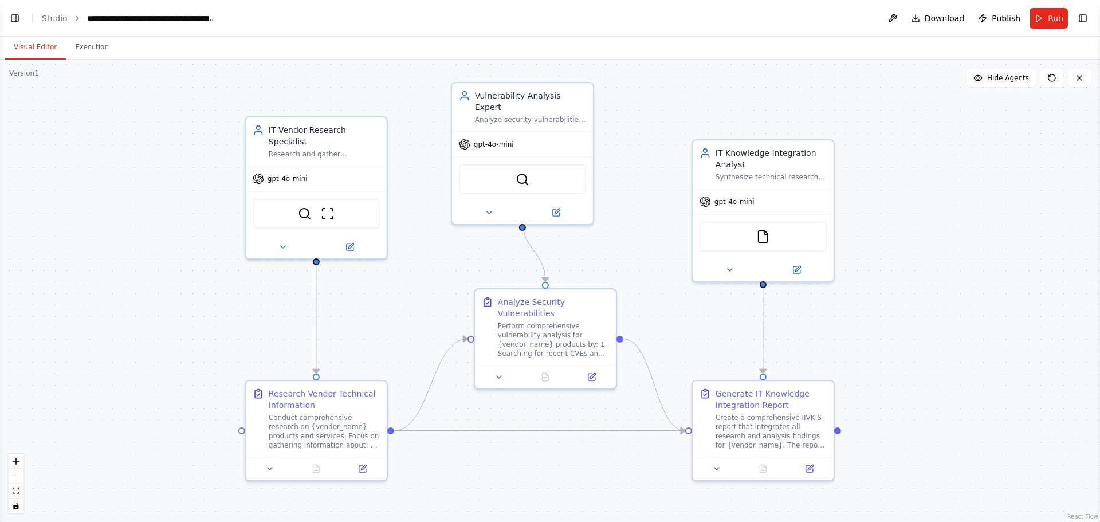
drag, startPoint x: 224, startPoint y: 167, endPoint x: 190, endPoint y: 158, distance: 35.0
click at [190, 158] on div ".deletable-edge-delete-btn { width: 20px; height: 20px; border: 0px solid #ffff…" at bounding box center [550, 291] width 1100 height 462
click at [101, 146] on div ".deletable-edge-delete-btn { width: 20px; height: 20px; border: 0px solid #ffff…" at bounding box center [550, 291] width 1100 height 462
click at [362, 466] on icon at bounding box center [363, 464] width 5 height 5
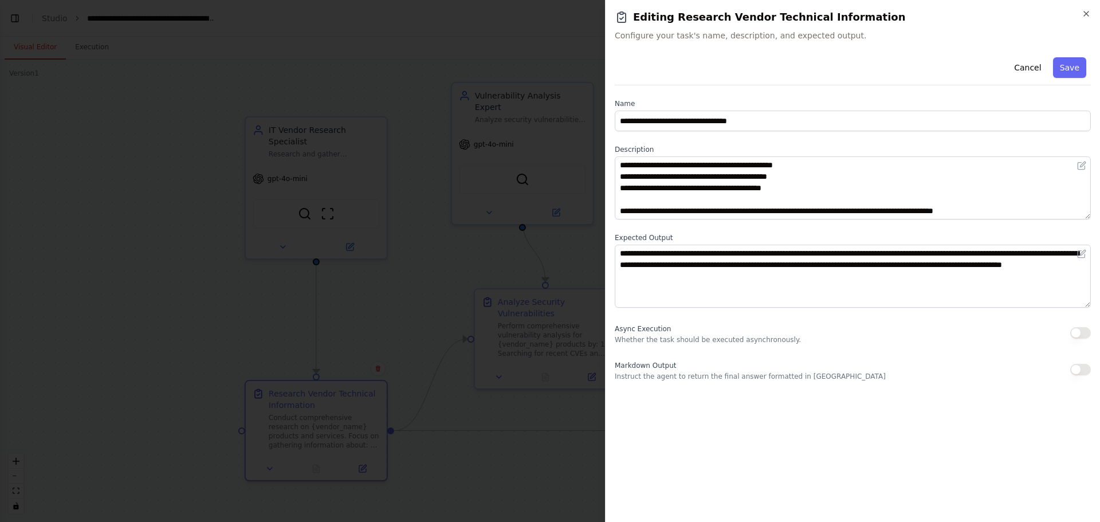
scroll to position [0, 0]
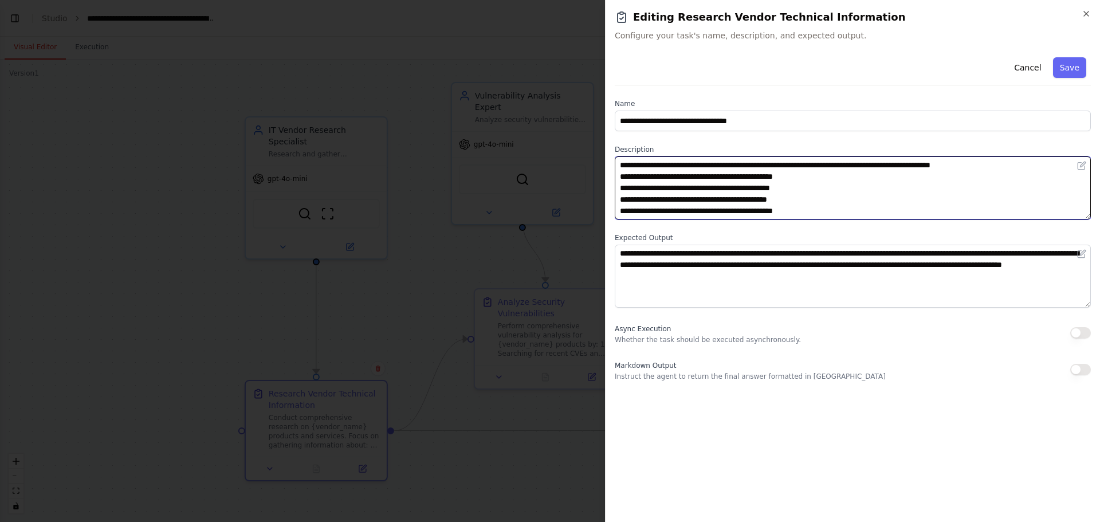
drag, startPoint x: 803, startPoint y: 164, endPoint x: 750, endPoint y: 167, distance: 52.8
click at [750, 167] on textarea "**********" at bounding box center [853, 187] width 476 height 63
click at [756, 166] on textarea "**********" at bounding box center [853, 187] width 476 height 63
drag, startPoint x: 752, startPoint y: 166, endPoint x: 798, endPoint y: 166, distance: 45.8
click at [798, 166] on textarea "**********" at bounding box center [853, 187] width 476 height 63
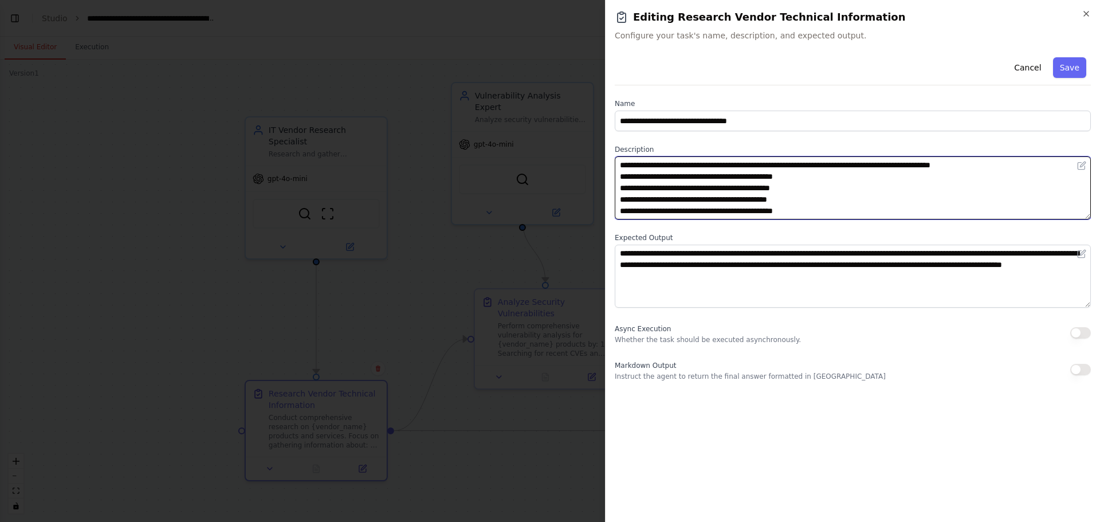
scroll to position [46, 0]
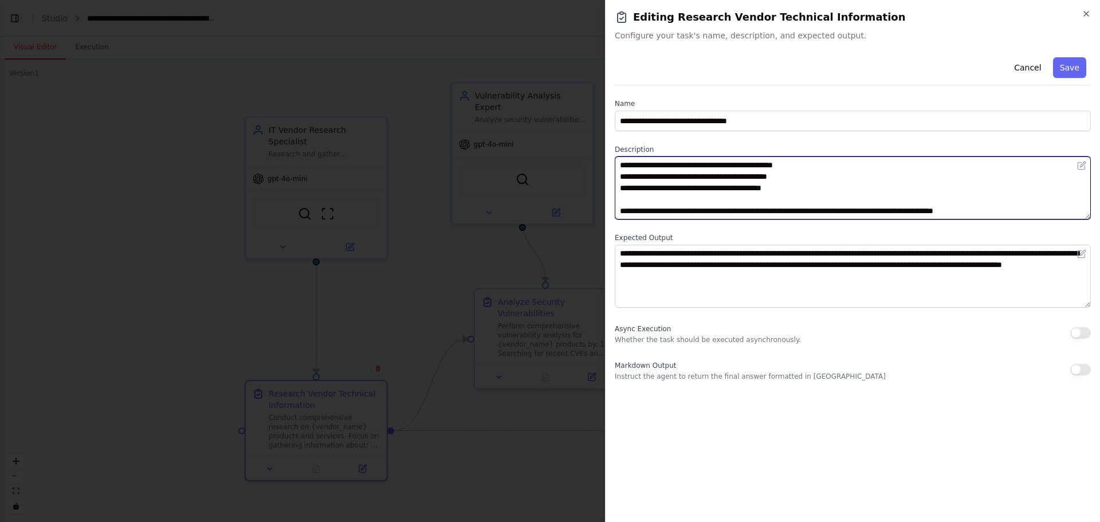
click at [816, 201] on textarea "**********" at bounding box center [853, 187] width 476 height 63
paste textarea "**********"
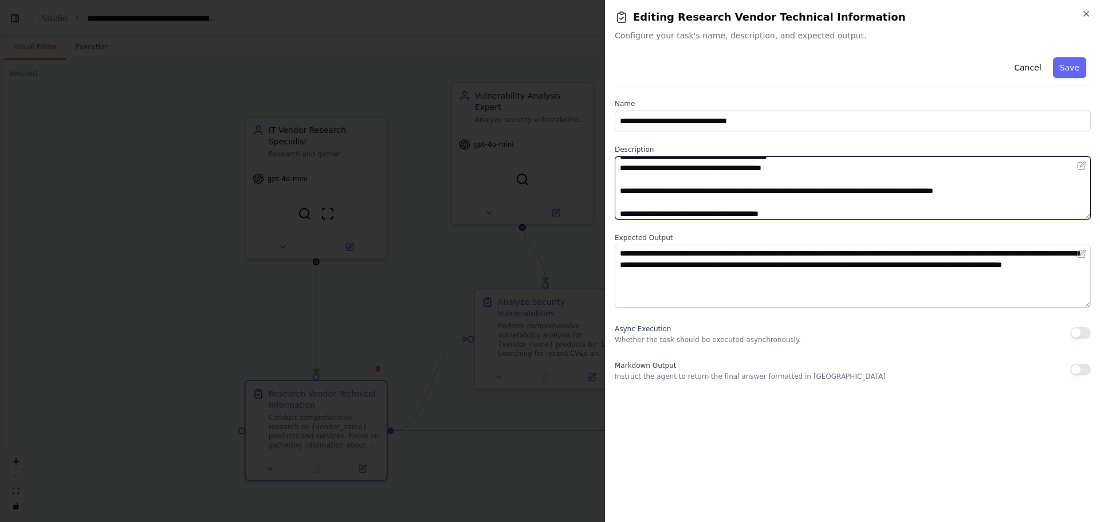
click at [772, 210] on textarea "**********" at bounding box center [853, 187] width 476 height 63
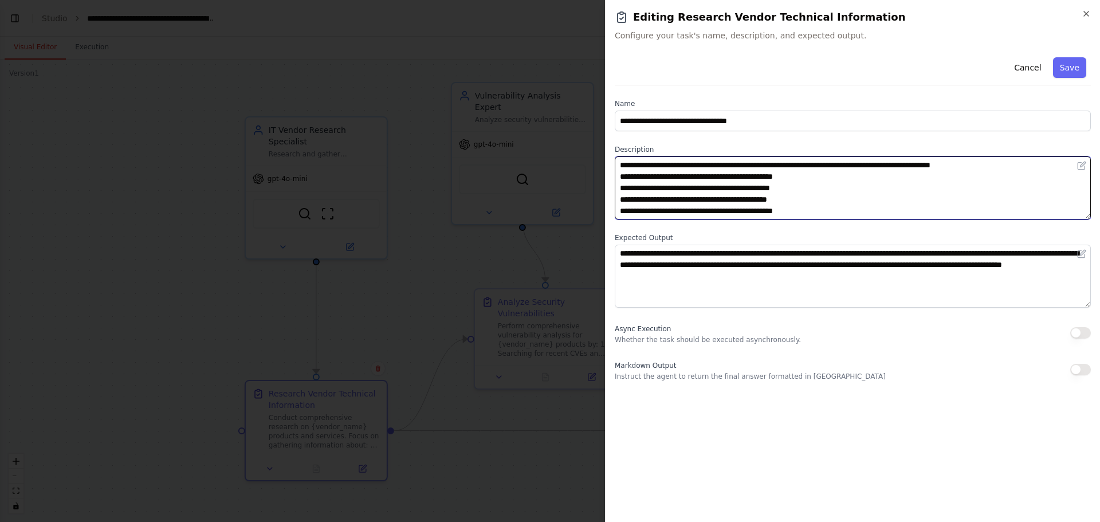
scroll to position [69, 0]
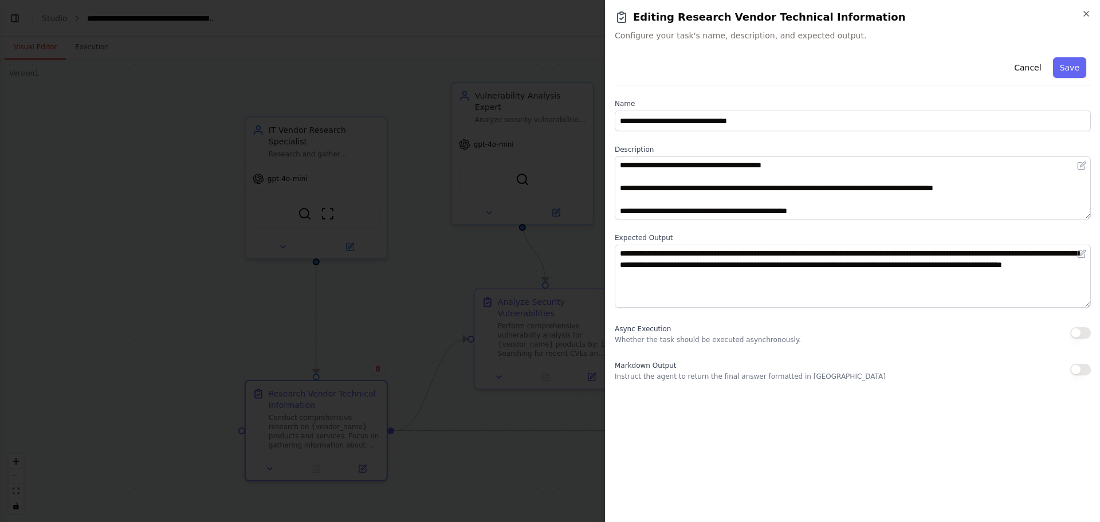
drag, startPoint x: 658, startPoint y: 210, endPoint x: 924, endPoint y: 412, distance: 334.2
click at [924, 412] on div "**********" at bounding box center [853, 283] width 476 height 460
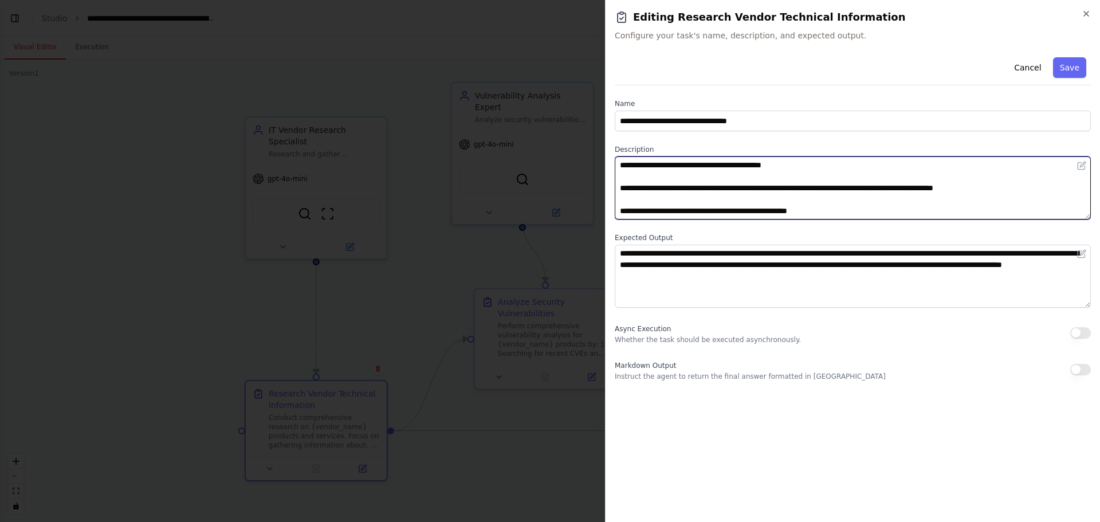
click at [826, 212] on textarea "**********" at bounding box center [853, 187] width 476 height 63
click at [812, 214] on textarea "**********" at bounding box center [853, 187] width 476 height 63
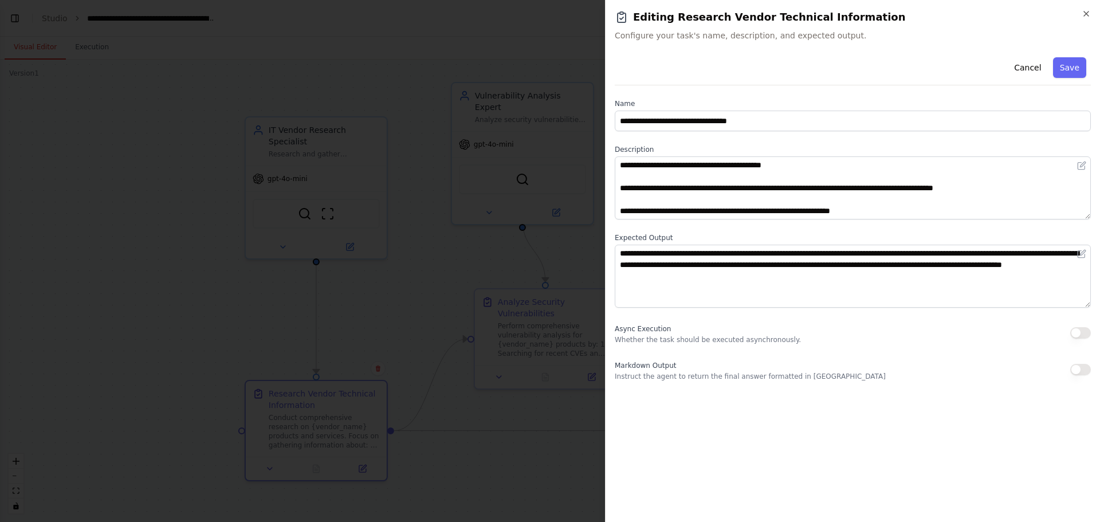
click at [1067, 56] on div "Cancel Save" at bounding box center [853, 69] width 476 height 33
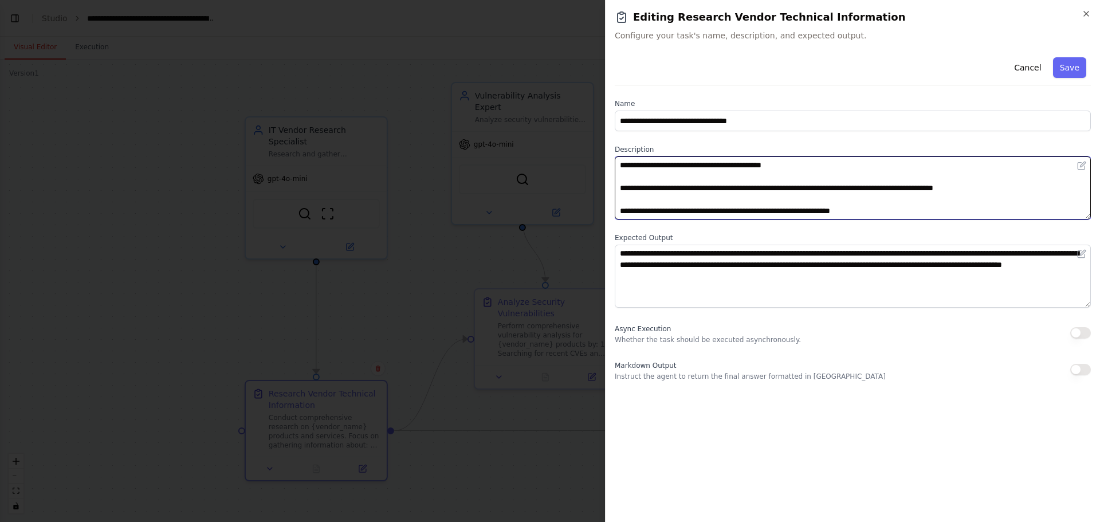
click at [876, 212] on textarea "**********" at bounding box center [853, 187] width 476 height 63
type textarea "**********"
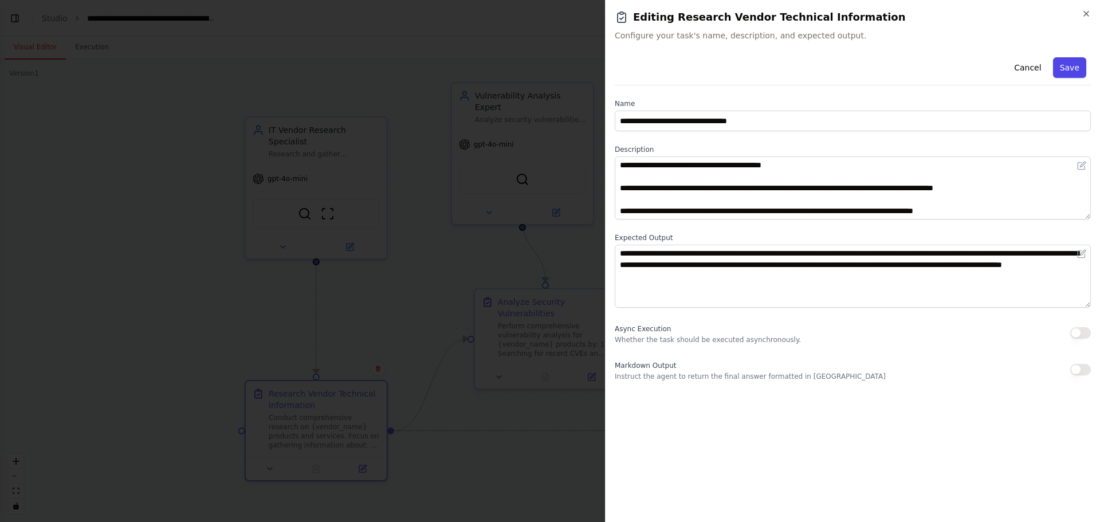
click at [1059, 61] on button "Save" at bounding box center [1069, 67] width 33 height 21
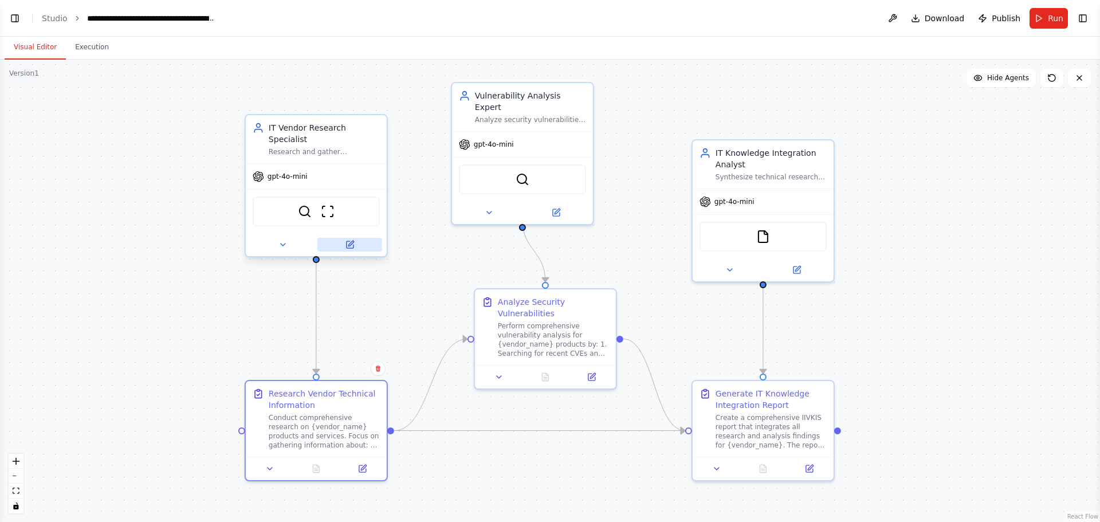
click at [347, 239] on button at bounding box center [349, 245] width 65 height 14
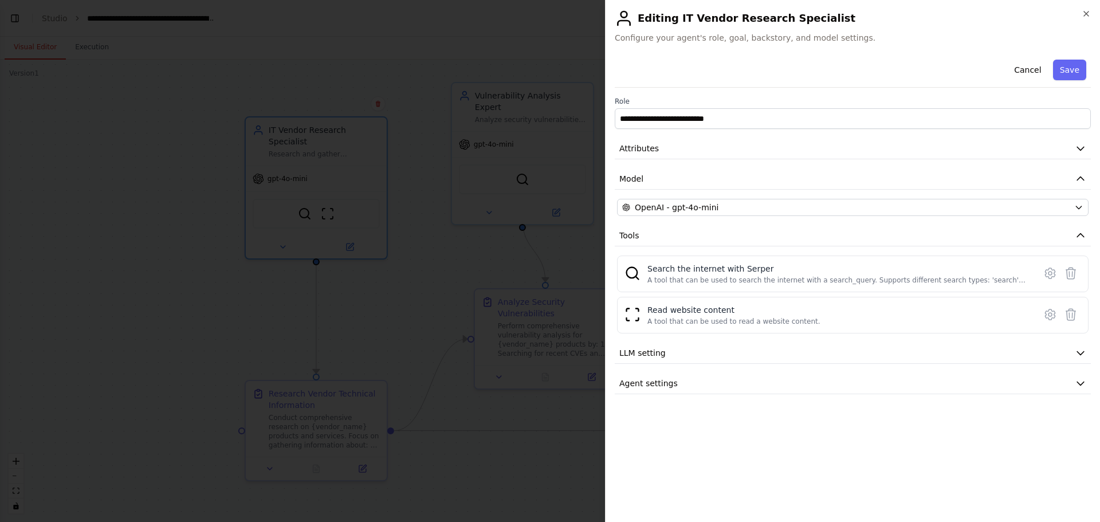
click at [1083, 18] on h2 "Editing IT Vendor Research Specialist" at bounding box center [853, 18] width 476 height 18
click at [1083, 10] on icon "button" at bounding box center [1086, 13] width 9 height 9
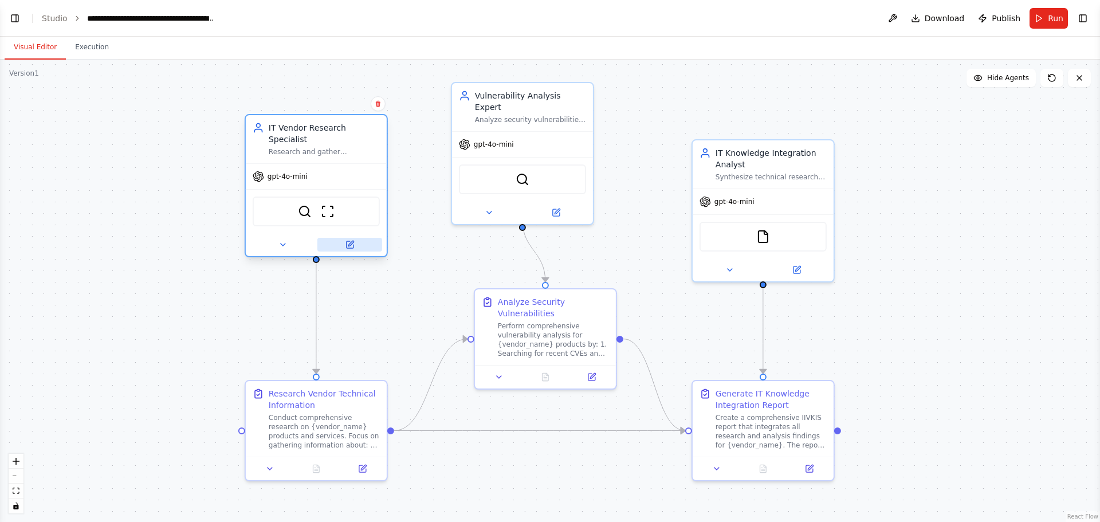
click at [346, 240] on icon at bounding box center [349, 244] width 9 height 9
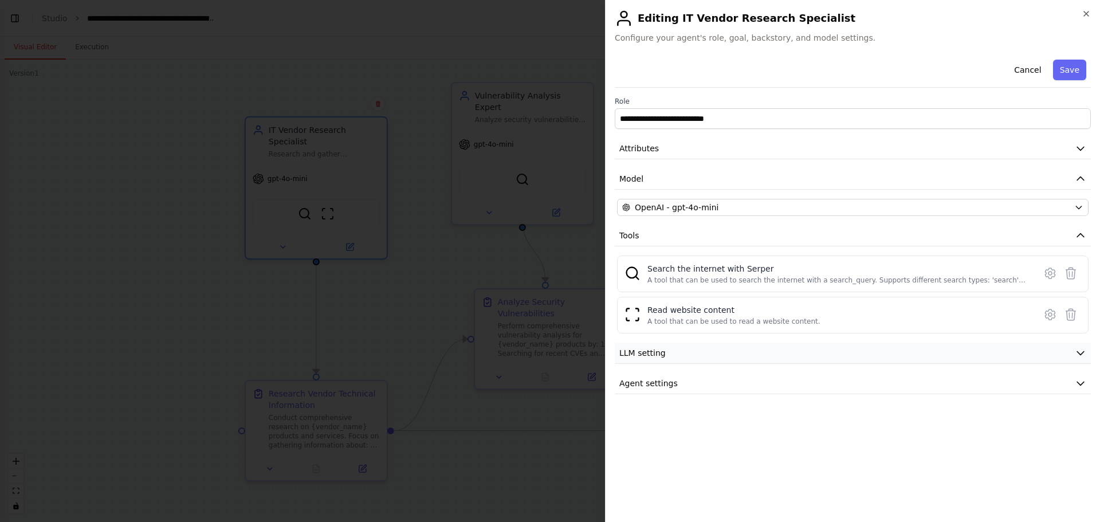
click at [721, 350] on button "LLM setting" at bounding box center [853, 353] width 476 height 21
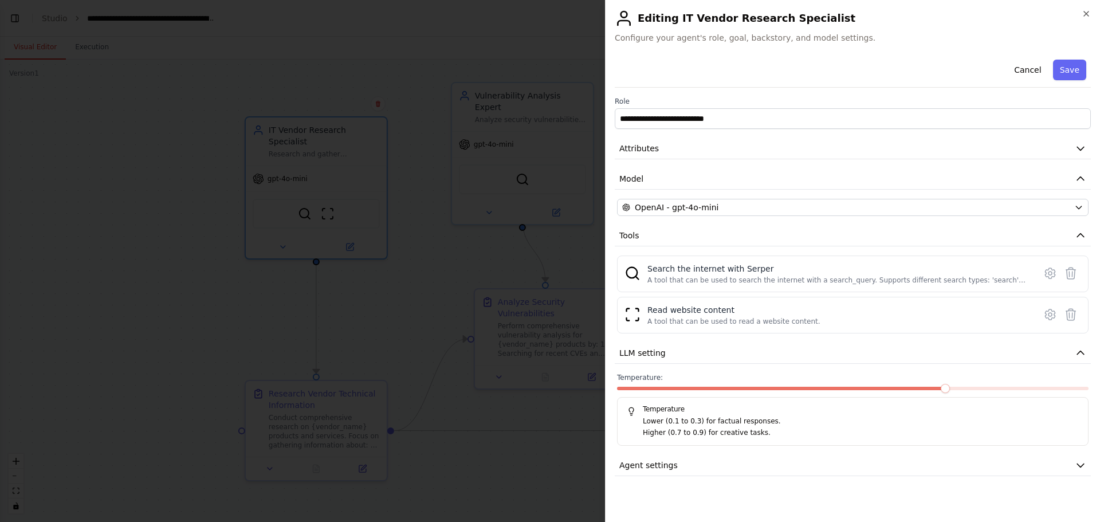
click at [684, 454] on div "**********" at bounding box center [853, 265] width 476 height 421
click at [685, 466] on button "Agent settings" at bounding box center [853, 465] width 476 height 21
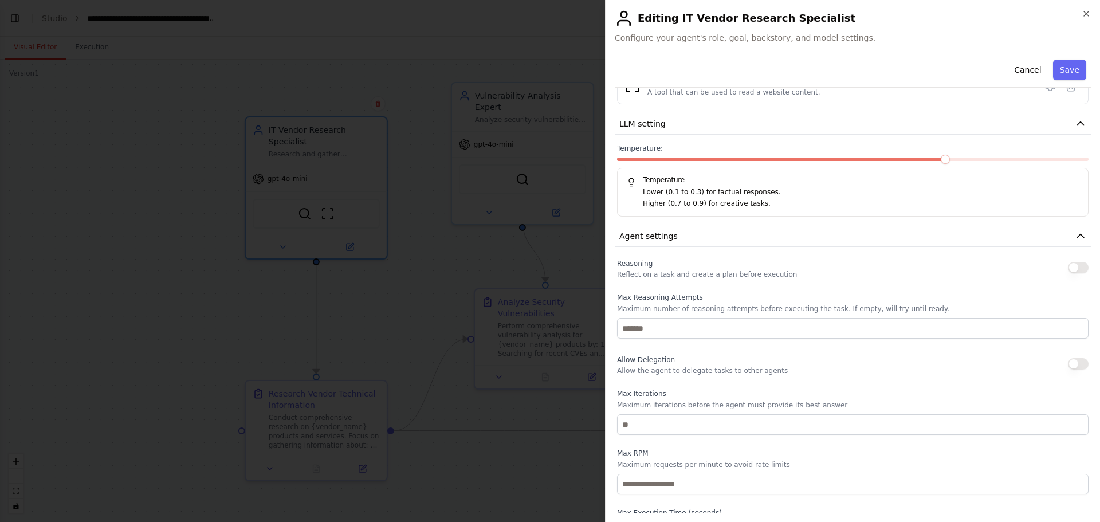
scroll to position [0, 0]
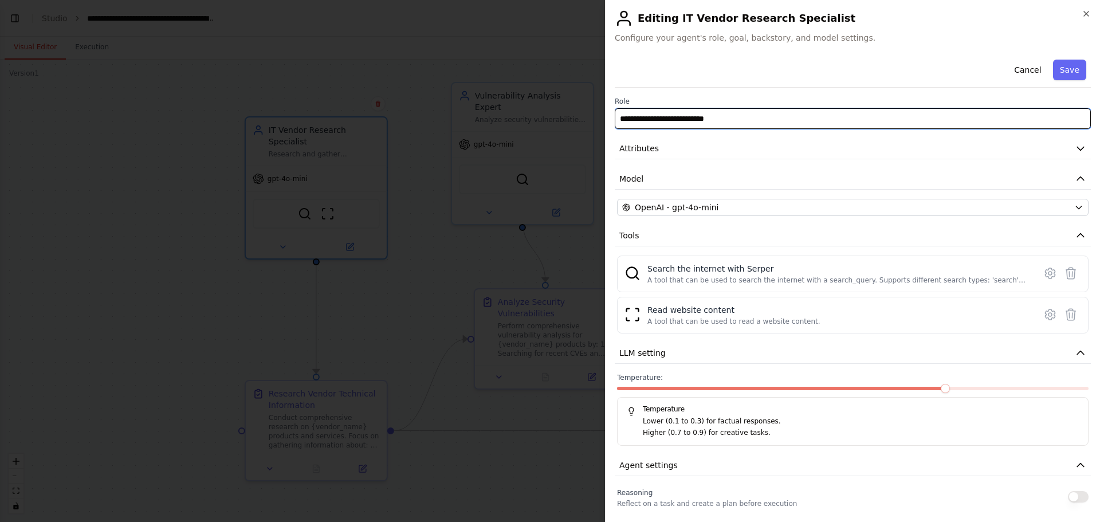
click at [751, 121] on input "**********" at bounding box center [853, 118] width 476 height 21
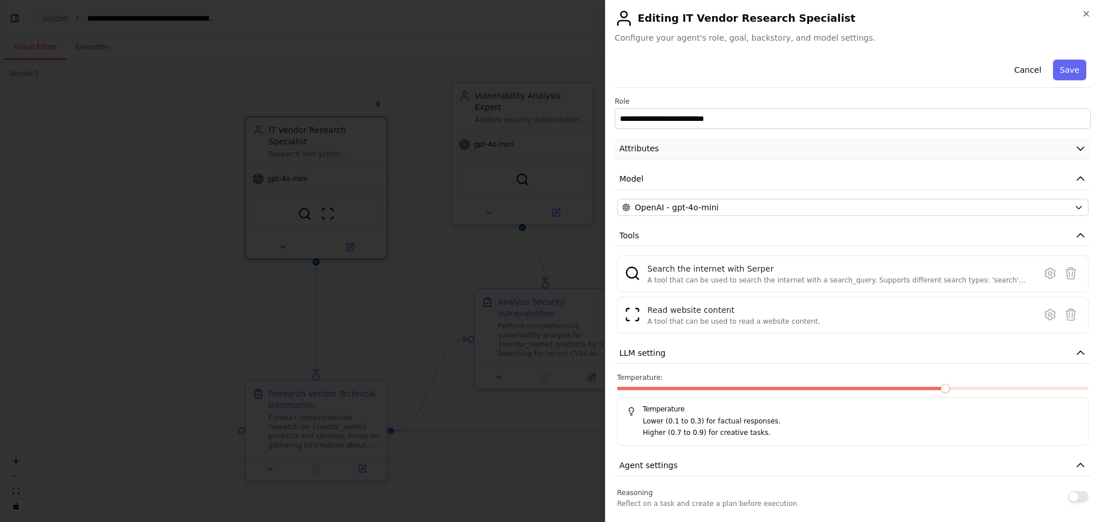
click at [669, 154] on button "Attributes" at bounding box center [853, 148] width 476 height 21
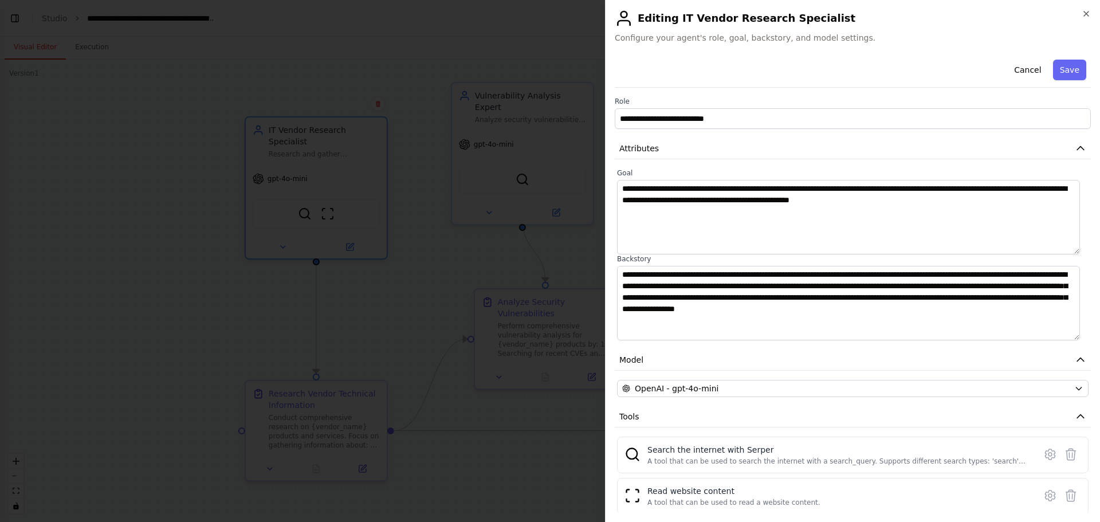
drag, startPoint x: 616, startPoint y: 276, endPoint x: 884, endPoint y: 291, distance: 268.6
click at [881, 290] on div "**********" at bounding box center [853, 254] width 476 height 172
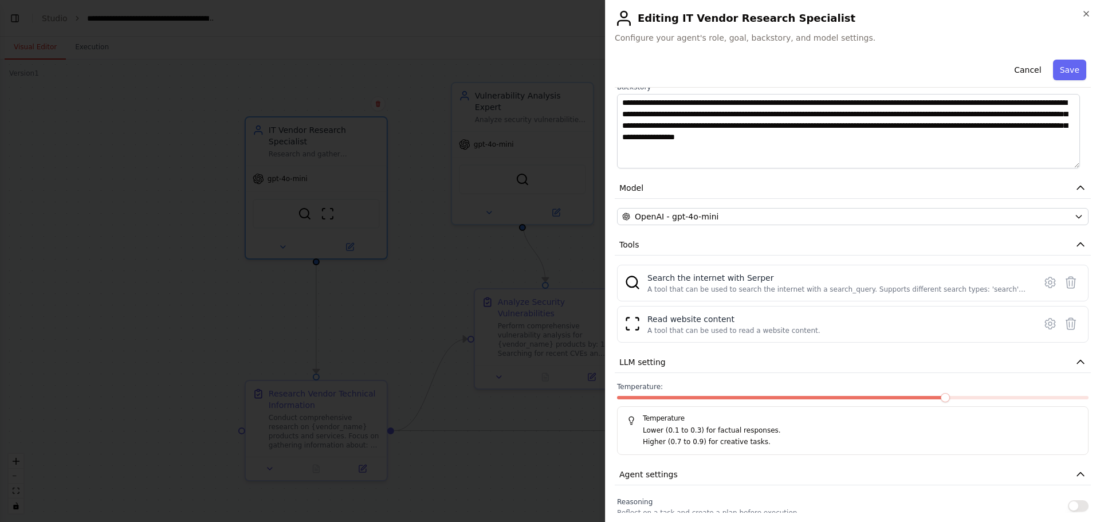
scroll to position [344, 0]
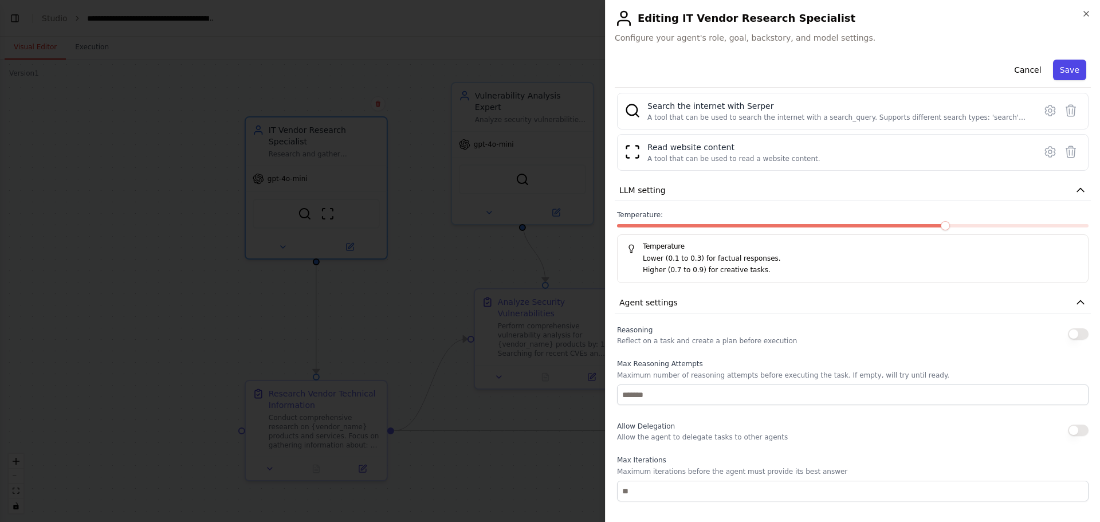
click at [1065, 62] on button "Save" at bounding box center [1069, 70] width 33 height 21
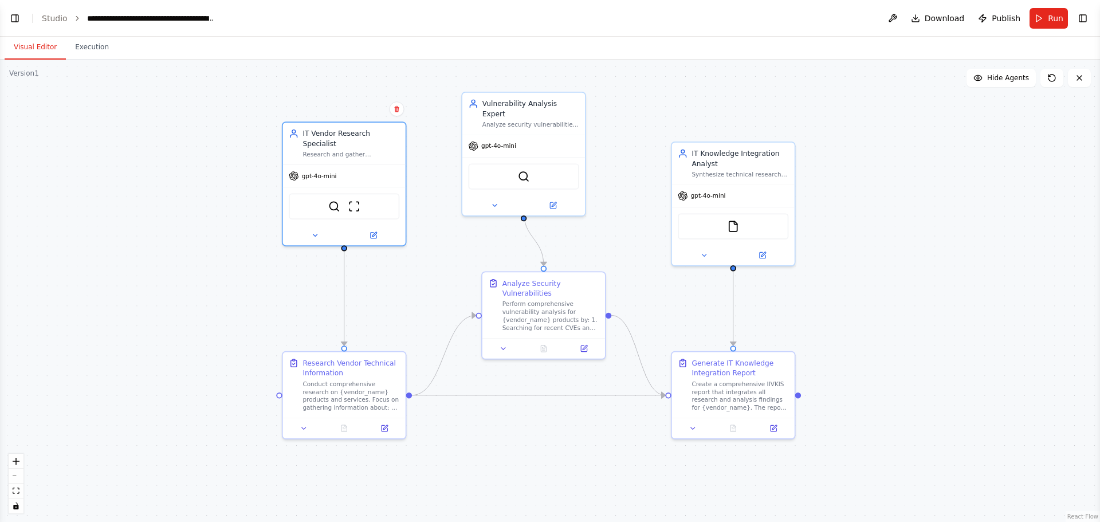
drag, startPoint x: 142, startPoint y: 273, endPoint x: 186, endPoint y: 264, distance: 44.4
click at [186, 264] on div ".deletable-edge-delete-btn { width: 20px; height: 20px; border: 0px solid #ffff…" at bounding box center [550, 291] width 1100 height 462
click at [1059, 17] on span "Run" at bounding box center [1055, 18] width 15 height 11
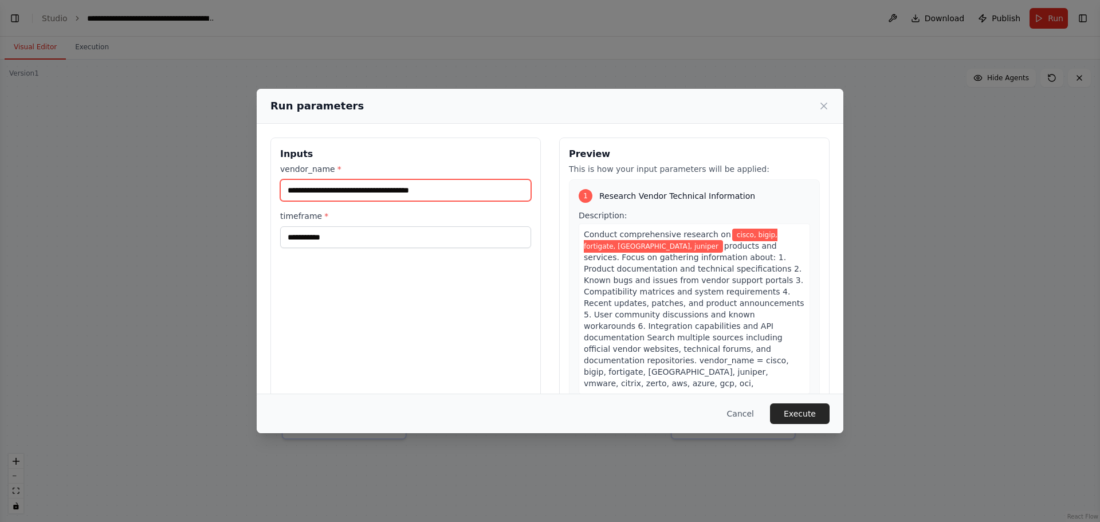
drag, startPoint x: 306, startPoint y: 192, endPoint x: 640, endPoint y: 194, distance: 334.1
click at [640, 194] on div "**********" at bounding box center [550, 274] width 559 height 272
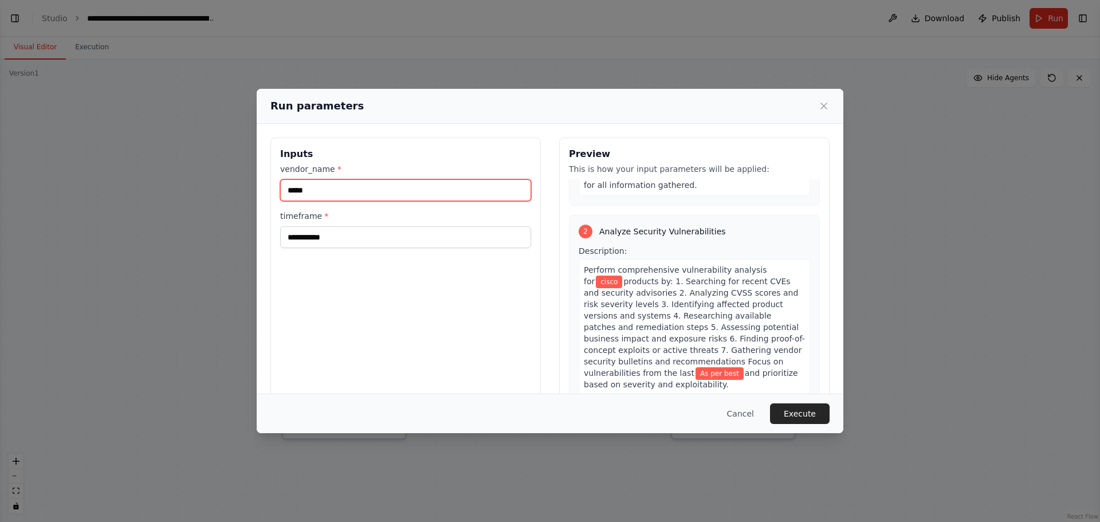
scroll to position [458, 0]
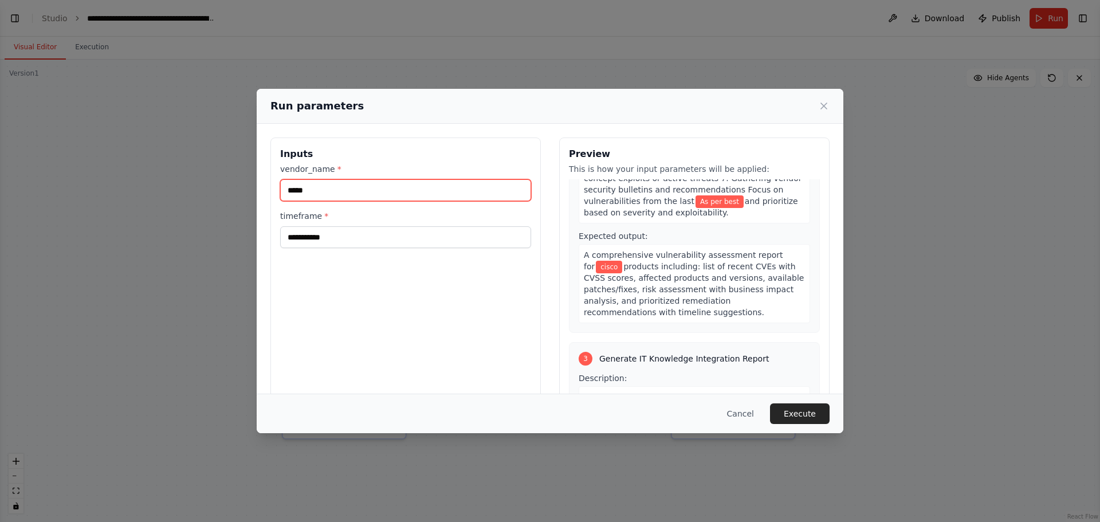
type input "*****"
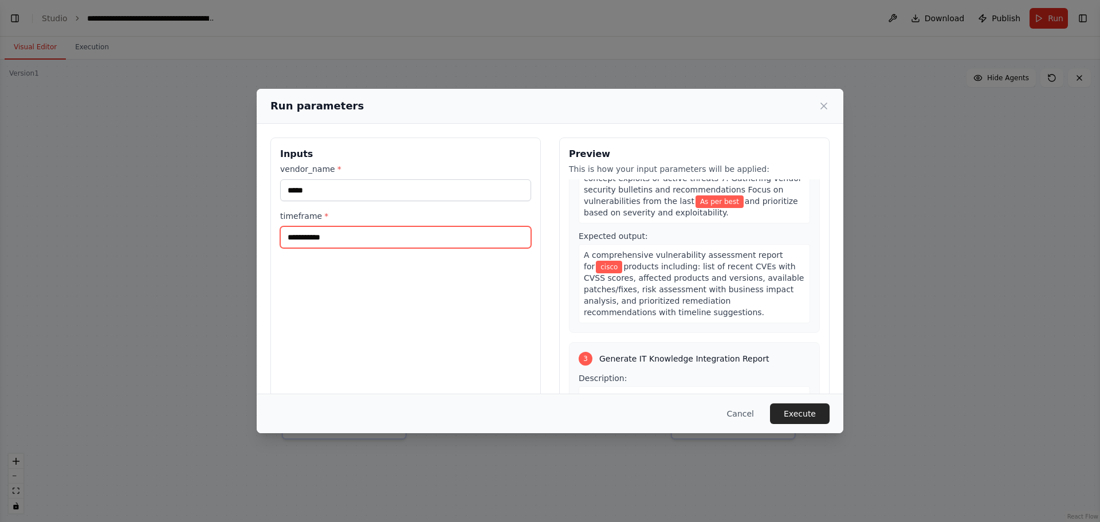
drag, startPoint x: 374, startPoint y: 243, endPoint x: 139, endPoint y: 250, distance: 235.1
click at [139, 250] on div "**********" at bounding box center [550, 261] width 1100 height 522
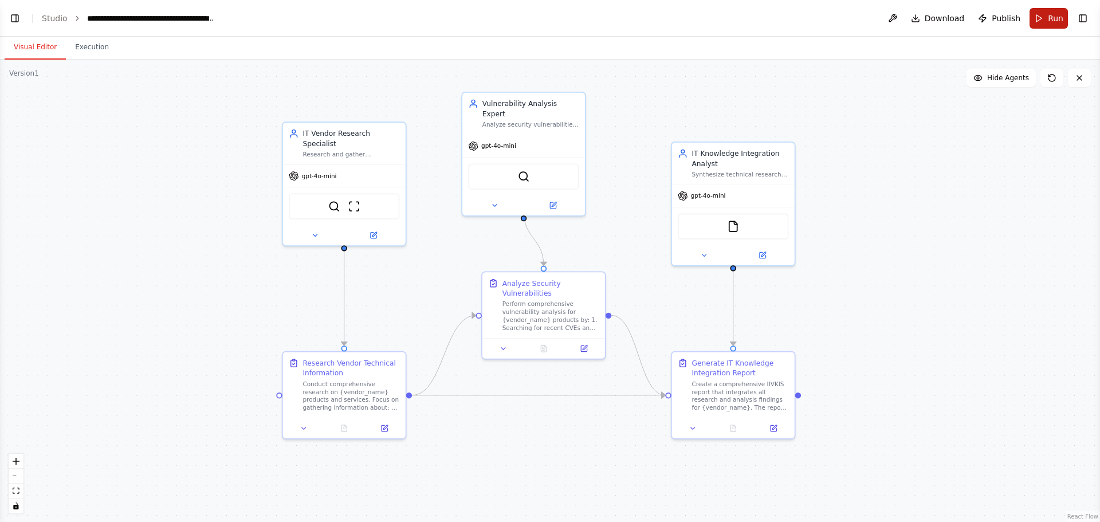
click at [1052, 17] on span "Run" at bounding box center [1055, 18] width 15 height 11
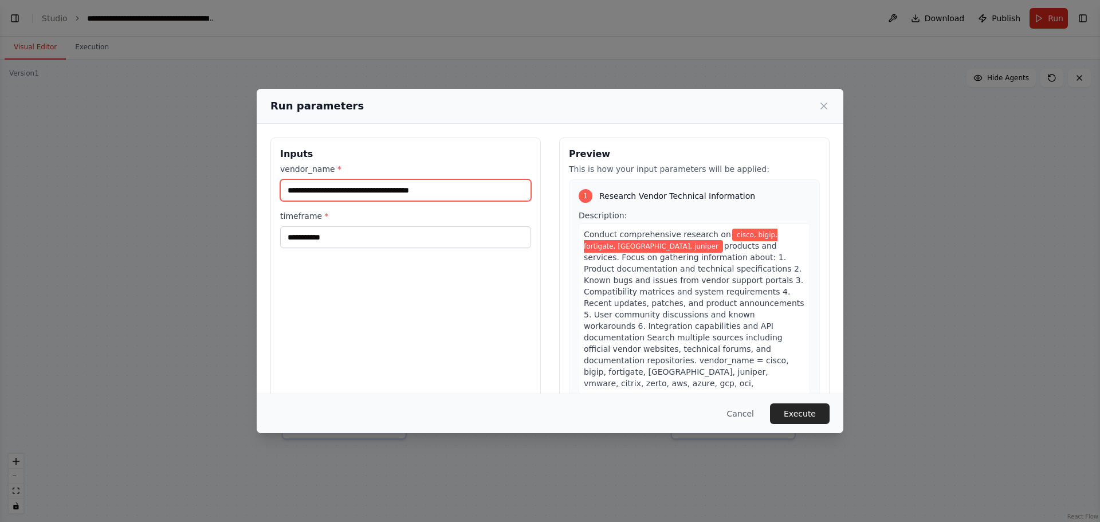
drag, startPoint x: 302, startPoint y: 194, endPoint x: 626, endPoint y: 203, distance: 324.5
click at [626, 203] on div "**********" at bounding box center [550, 274] width 559 height 272
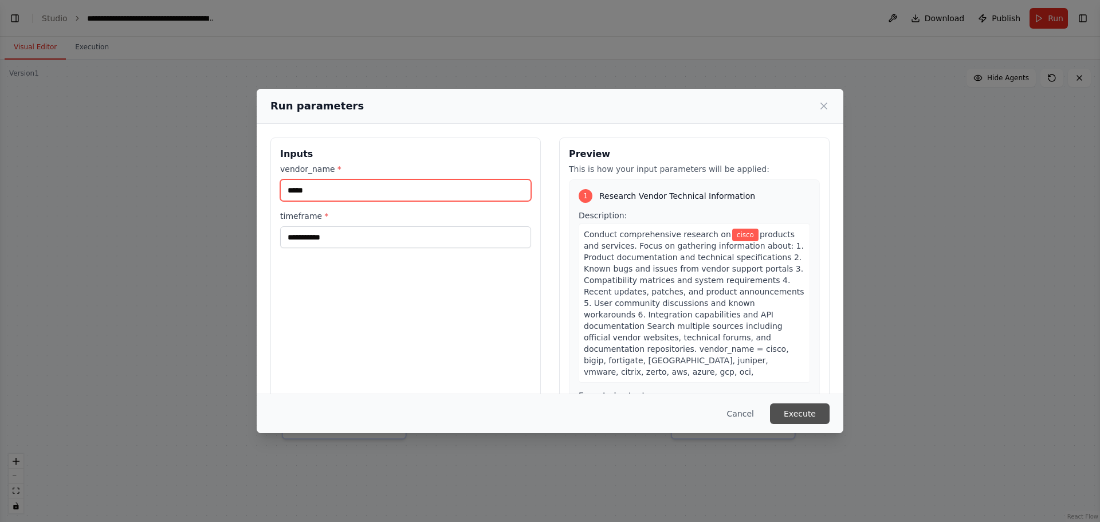
type input "*****"
click at [803, 406] on button "Execute" at bounding box center [800, 413] width 60 height 21
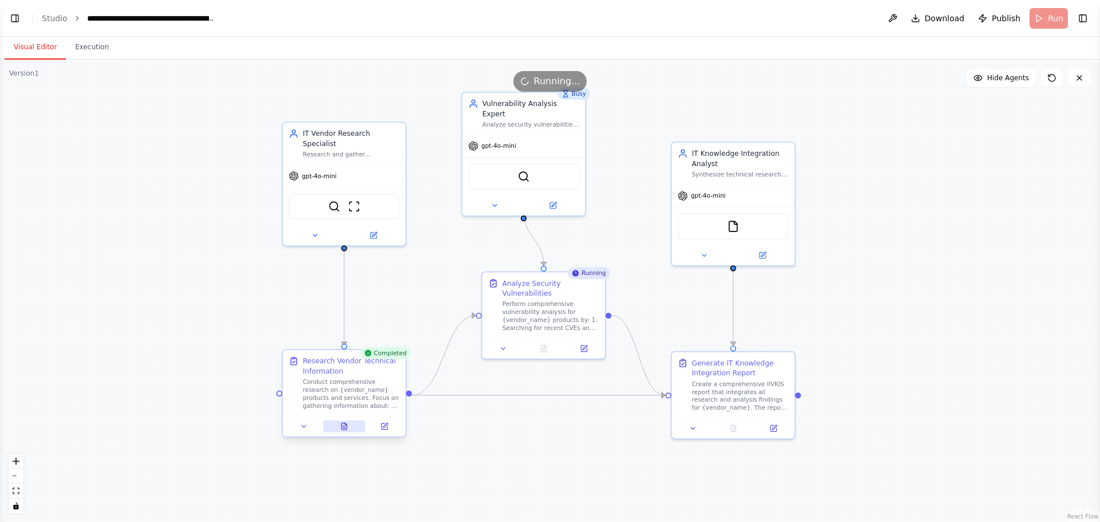
click at [346, 426] on icon at bounding box center [344, 426] width 5 height 7
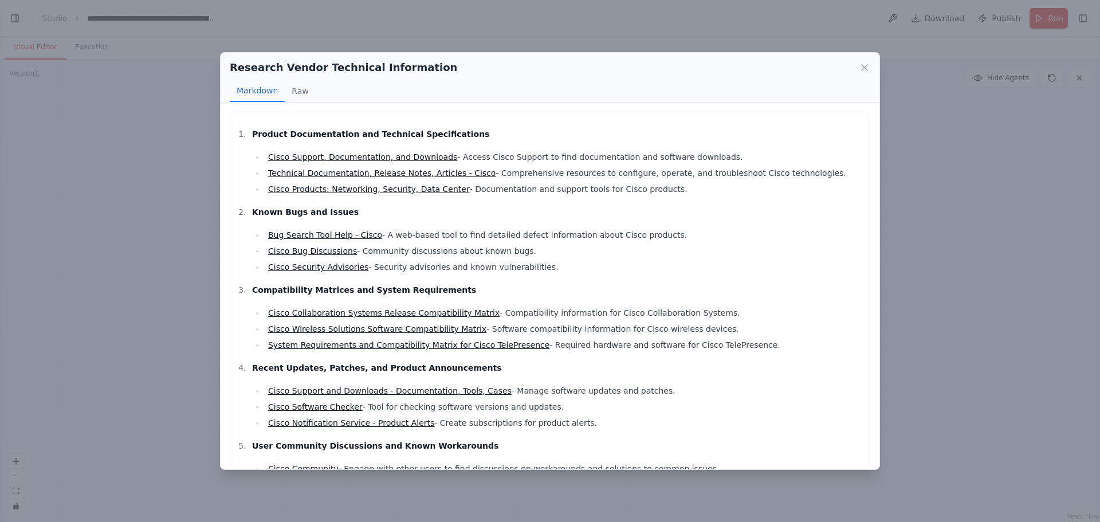
scroll to position [139, 0]
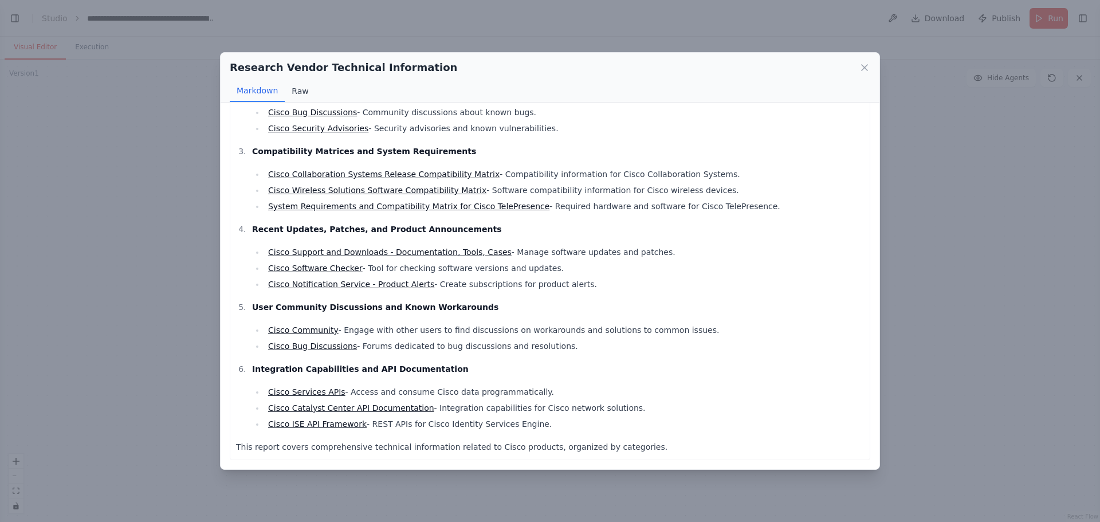
click at [301, 89] on button "Raw" at bounding box center [300, 91] width 30 height 22
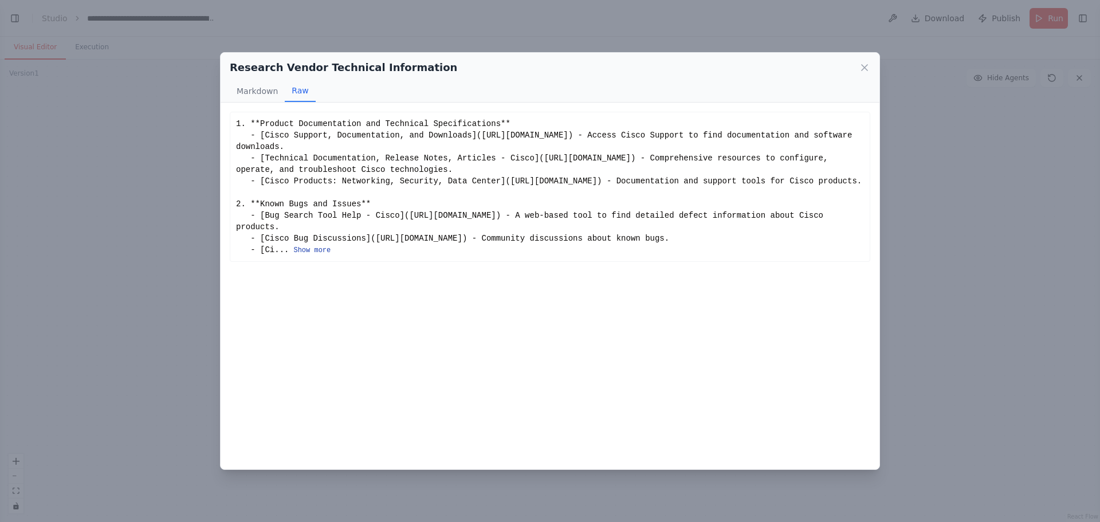
click at [313, 255] on button "Show more" at bounding box center [311, 250] width 37 height 9
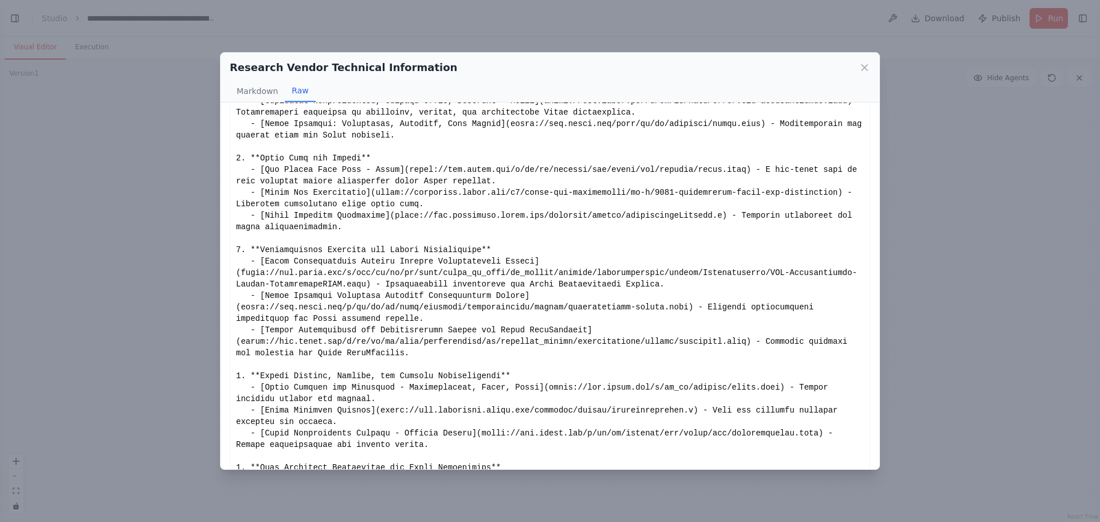
scroll to position [226, 0]
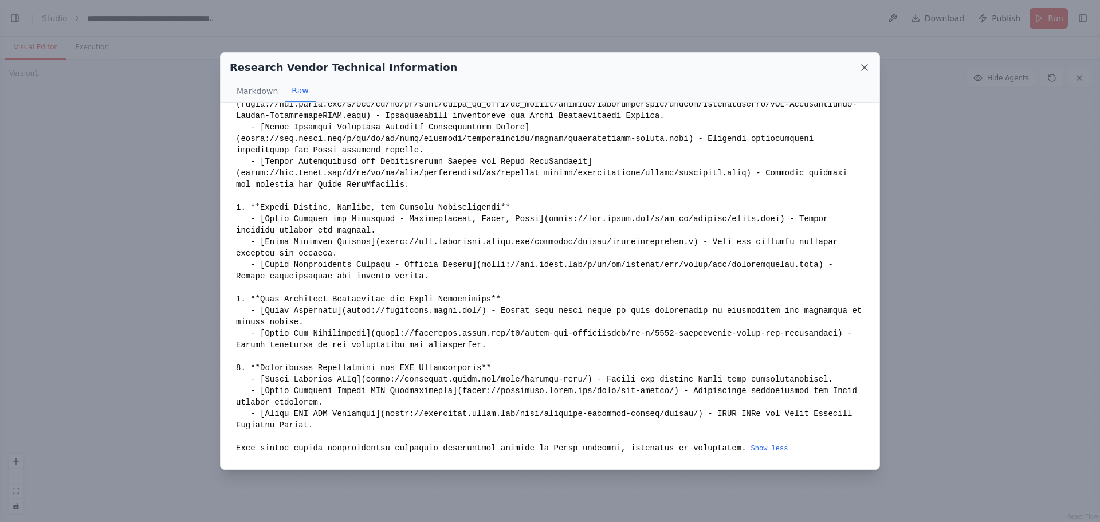
click at [867, 63] on icon at bounding box center [864, 67] width 11 height 11
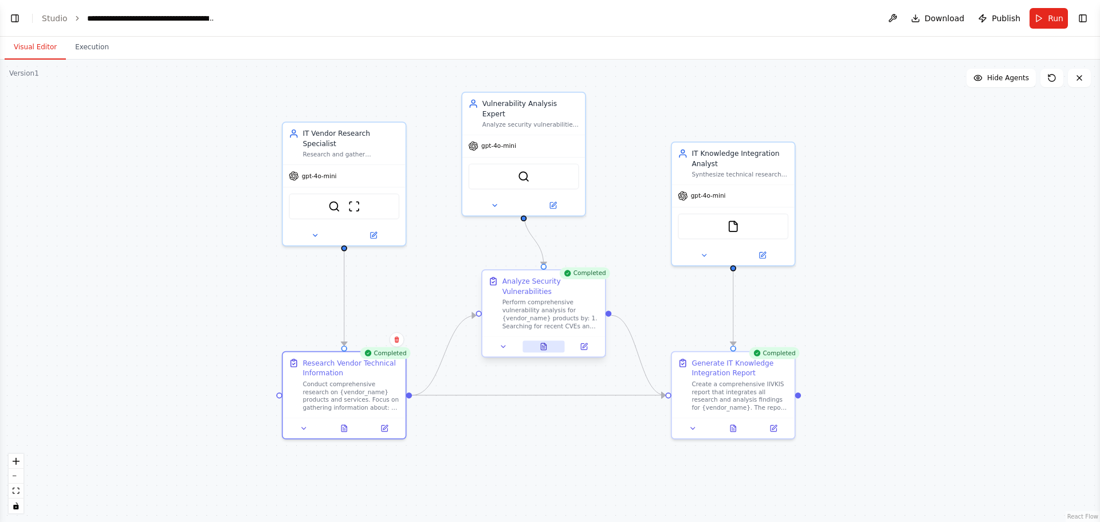
click at [543, 350] on icon at bounding box center [543, 346] width 5 height 7
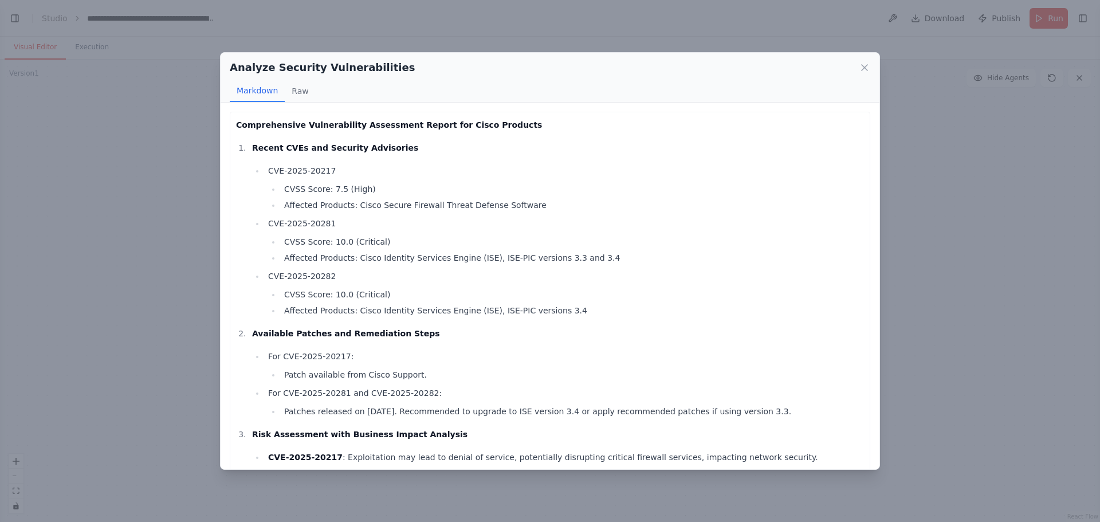
click at [306, 166] on li "CVE-2025-20217 CVSS Score: 7.5 (High) Affected Products: Cisco Secure Firewall …" at bounding box center [564, 188] width 599 height 48
click at [299, 92] on button "Raw" at bounding box center [300, 91] width 30 height 22
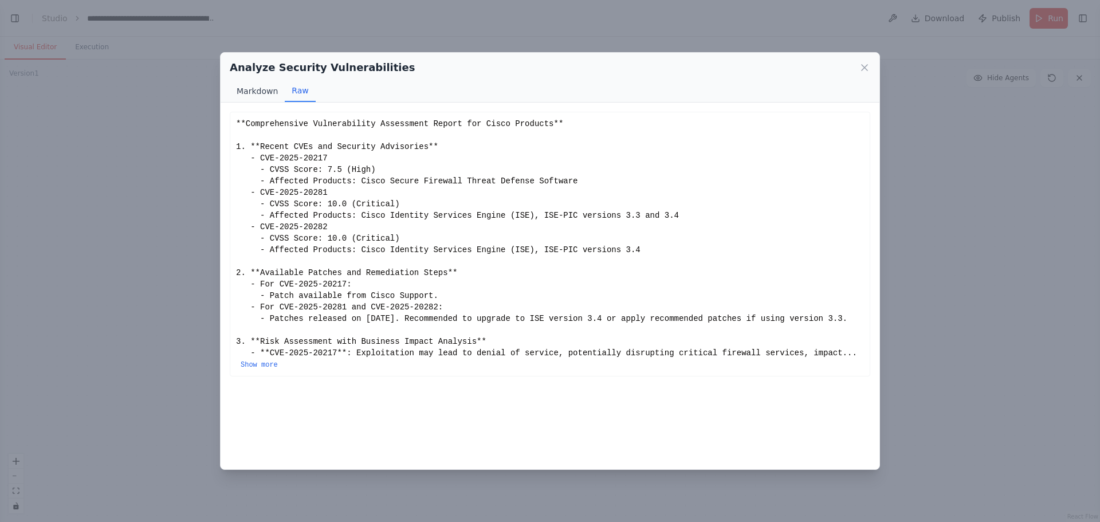
click at [261, 88] on button "Markdown" at bounding box center [257, 91] width 55 height 22
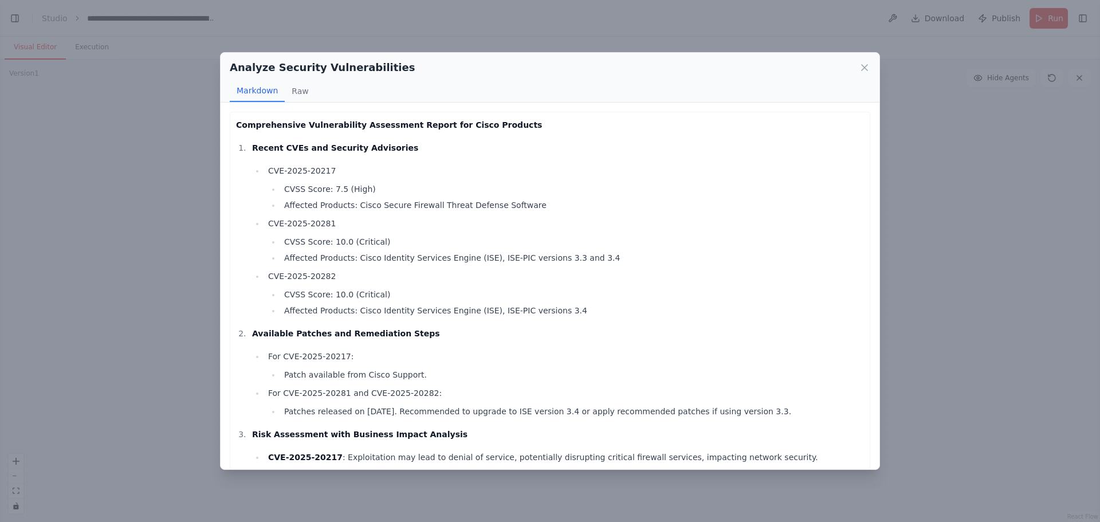
click at [305, 190] on li "CVSS Score: 7.5 (High)" at bounding box center [572, 189] width 583 height 14
drag, startPoint x: 308, startPoint y: 204, endPoint x: 538, endPoint y: 204, distance: 229.2
click at [538, 204] on li "Affected Products: Cisco Secure Firewall Threat Defense Software" at bounding box center [572, 205] width 583 height 14
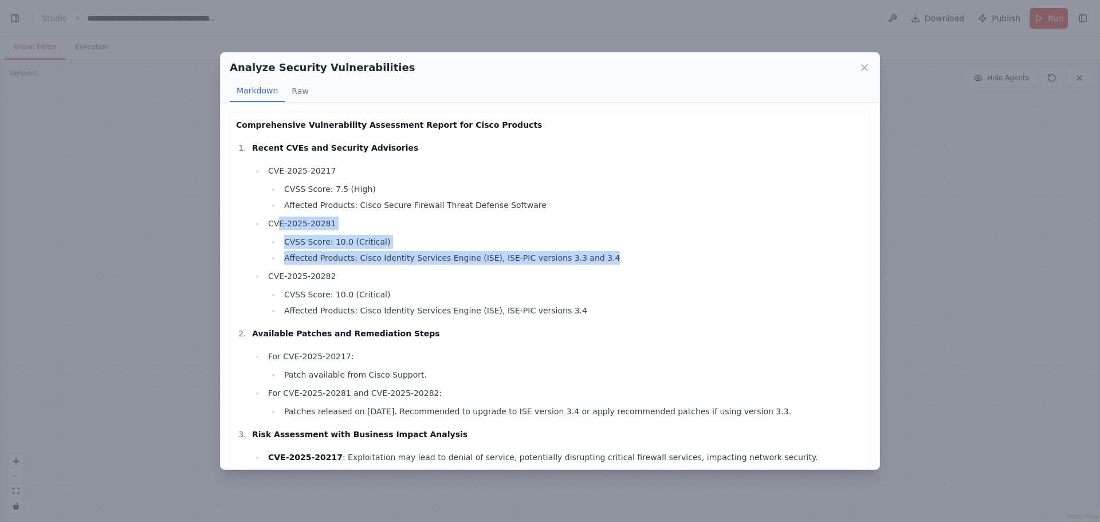
drag, startPoint x: 277, startPoint y: 222, endPoint x: 583, endPoint y: 256, distance: 307.9
click at [582, 256] on li "CVE-2025-20281 CVSS Score: 10.0 (Critical) Affected Products: Cisco Identity Se…" at bounding box center [564, 241] width 599 height 48
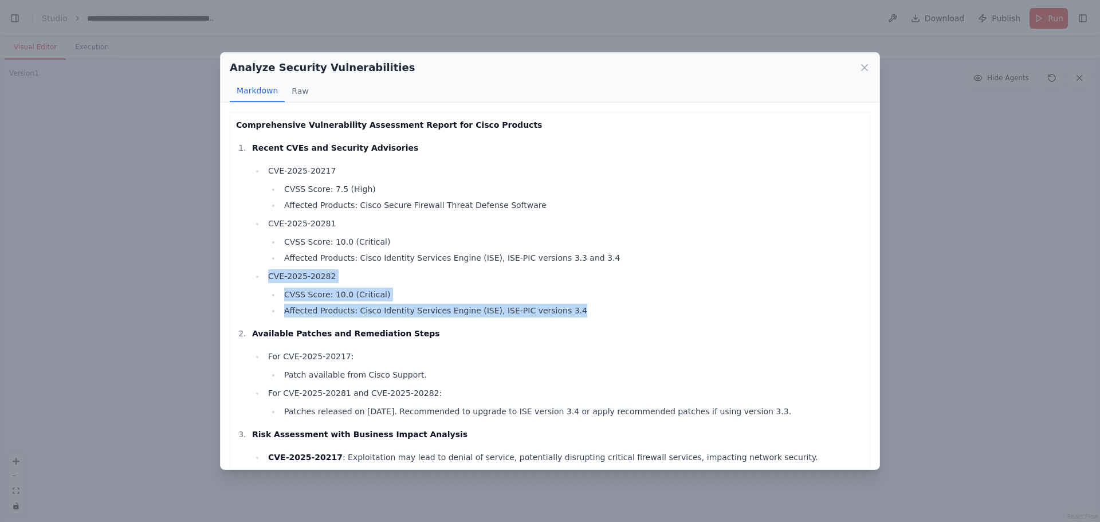
drag, startPoint x: 264, startPoint y: 273, endPoint x: 544, endPoint y: 319, distance: 283.9
click at [544, 319] on ol "Recent CVEs and Security Advisories CVE-2025-20217 CVSS Score: 7.5 (High) Affec…" at bounding box center [550, 447] width 628 height 612
drag, startPoint x: 752, startPoint y: 412, endPoint x: 253, endPoint y: 330, distance: 505.9
click at [253, 330] on li "Available Patches and Remediation Steps For CVE-2025-20217: Patch available fro…" at bounding box center [557, 373] width 616 height 92
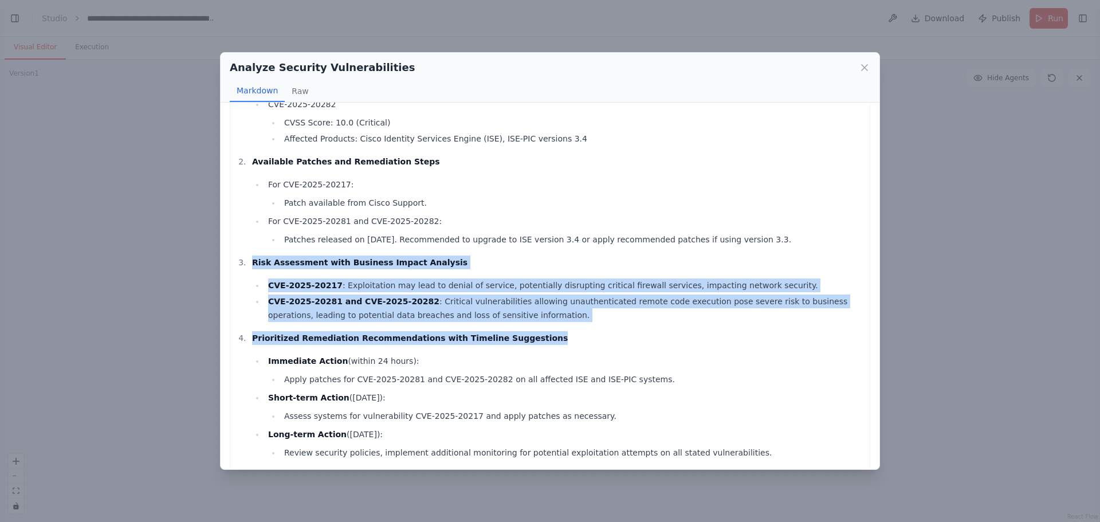
drag, startPoint x: 252, startPoint y: 263, endPoint x: 752, endPoint y: 331, distance: 505.5
click at [752, 331] on ol "Recent CVEs and Security Advisories CVE-2025-20217 CVSS Score: 7.5 (High) Affec…" at bounding box center [550, 275] width 628 height 612
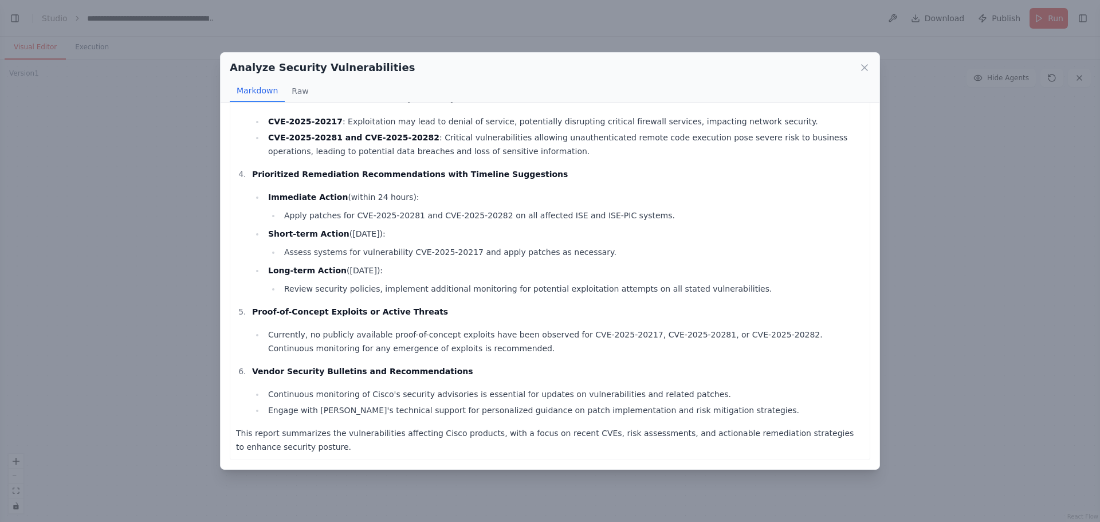
click at [280, 237] on strong "Short-term Action" at bounding box center [308, 233] width 81 height 9
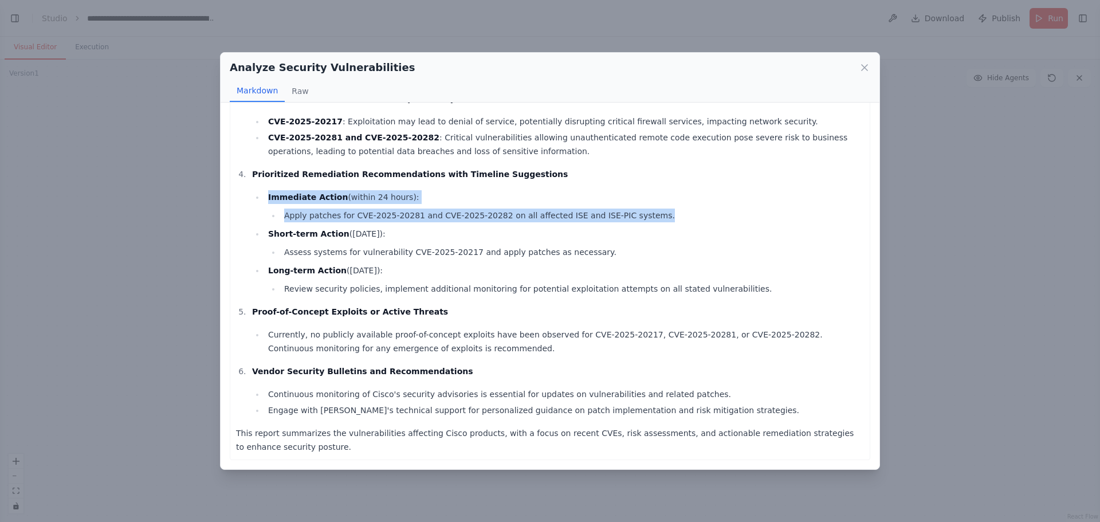
drag, startPoint x: 267, startPoint y: 191, endPoint x: 714, endPoint y: 212, distance: 446.9
click at [714, 212] on li "Immediate Action (within 24 hours): Apply patches for CVE-2025-20281 and CVE-20…" at bounding box center [564, 206] width 599 height 32
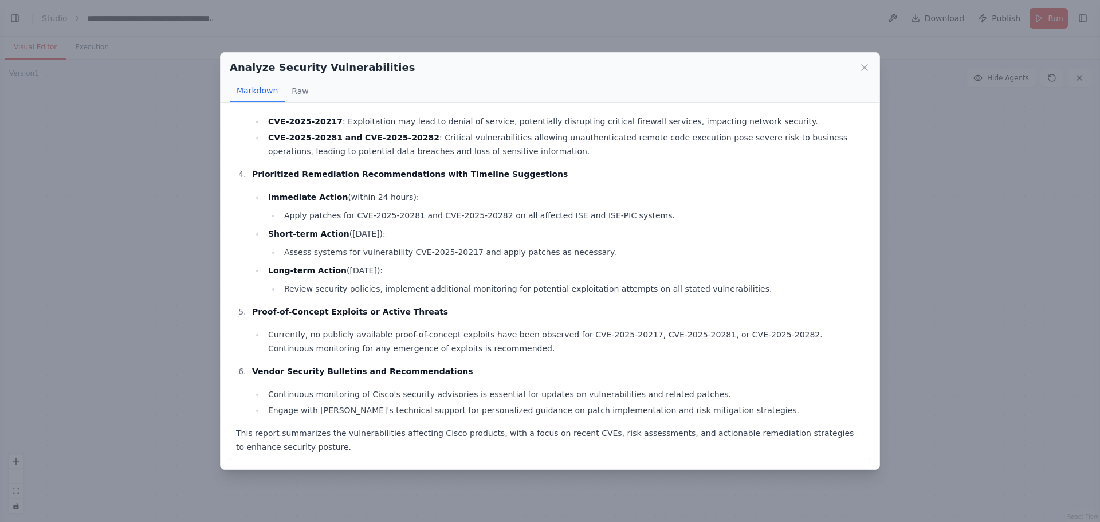
click at [432, 240] on li "Short-term Action ([DATE]): Assess systems for vulnerability CVE-2025-20217 and…" at bounding box center [564, 243] width 599 height 32
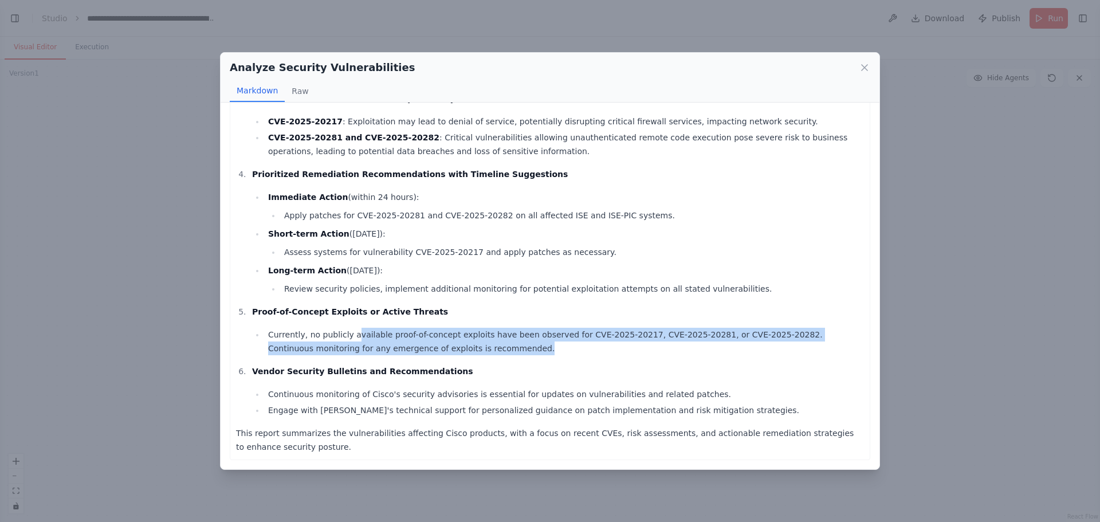
drag, startPoint x: 351, startPoint y: 328, endPoint x: 813, endPoint y: 352, distance: 463.1
click at [813, 352] on li "Currently, no publicly available proof-of-concept exploits have been observed f…" at bounding box center [564, 342] width 599 height 28
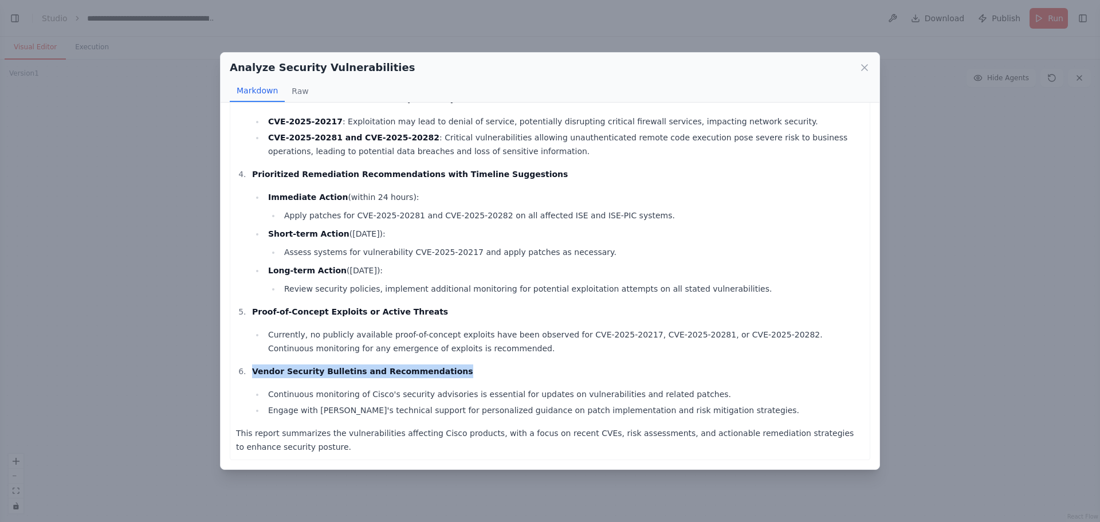
drag, startPoint x: 254, startPoint y: 365, endPoint x: 431, endPoint y: 375, distance: 177.4
click at [431, 375] on p "Vendor Security Bulletins and Recommendations" at bounding box center [558, 371] width 612 height 14
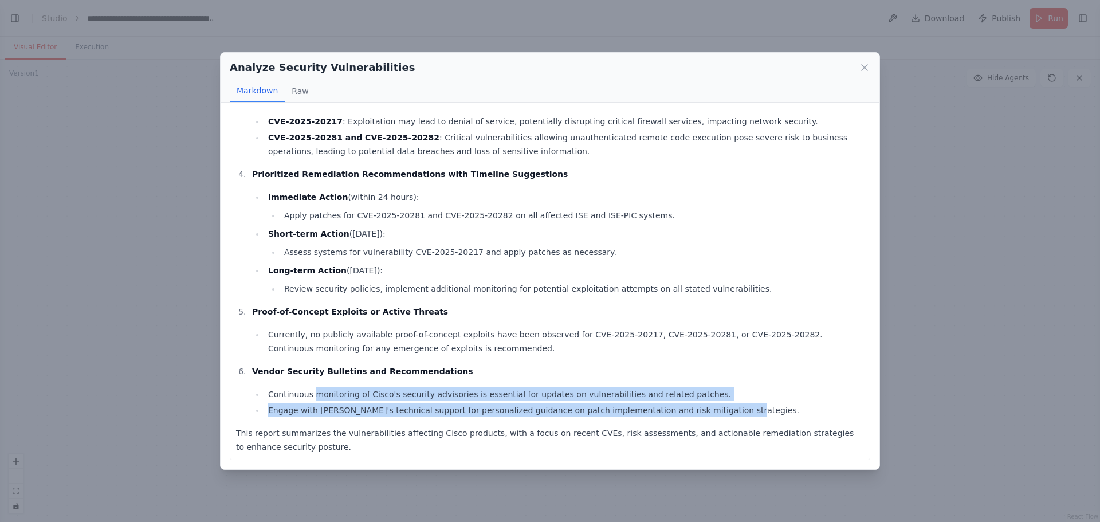
drag, startPoint x: 314, startPoint y: 396, endPoint x: 726, endPoint y: 404, distance: 412.1
click at [726, 404] on ul "Continuous monitoring of Cisco's security advisories is essential for updates o…" at bounding box center [558, 402] width 612 height 30
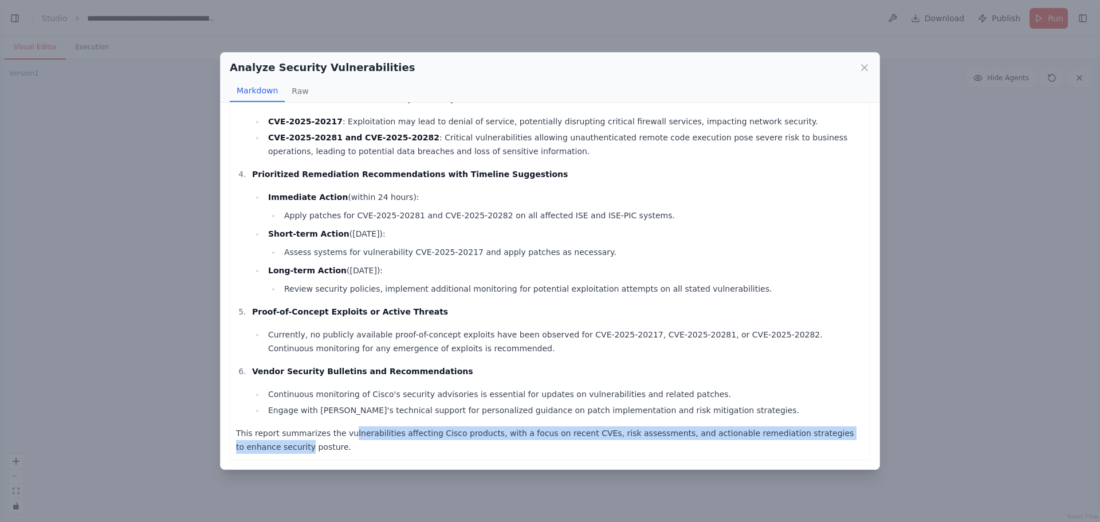
drag, startPoint x: 341, startPoint y: 423, endPoint x: 840, endPoint y: 437, distance: 499.4
click at [840, 437] on div "Comprehensive Vulnerability Assessment Report for Cisco Products Recent CVEs an…" at bounding box center [550, 118] width 628 height 672
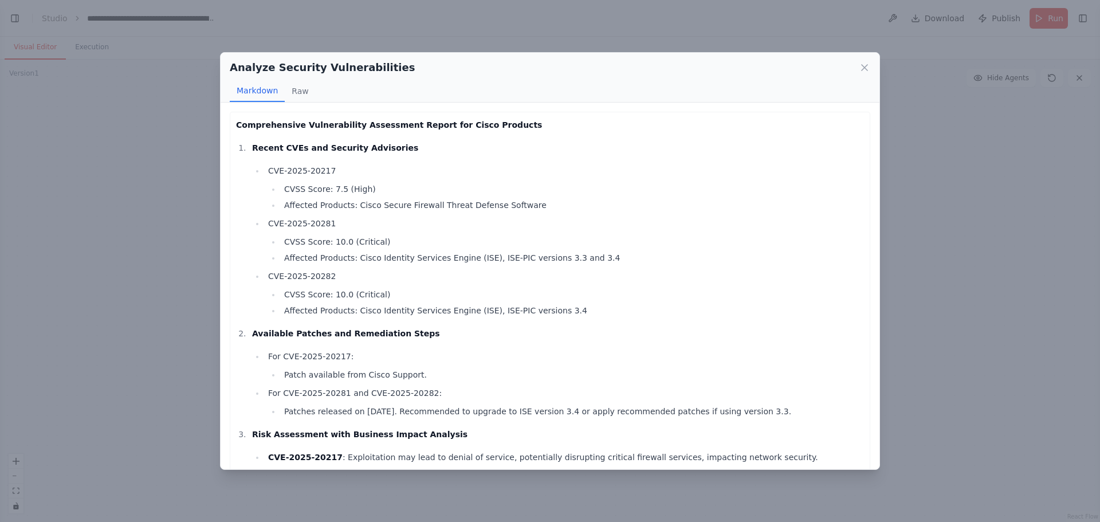
scroll to position [115, 0]
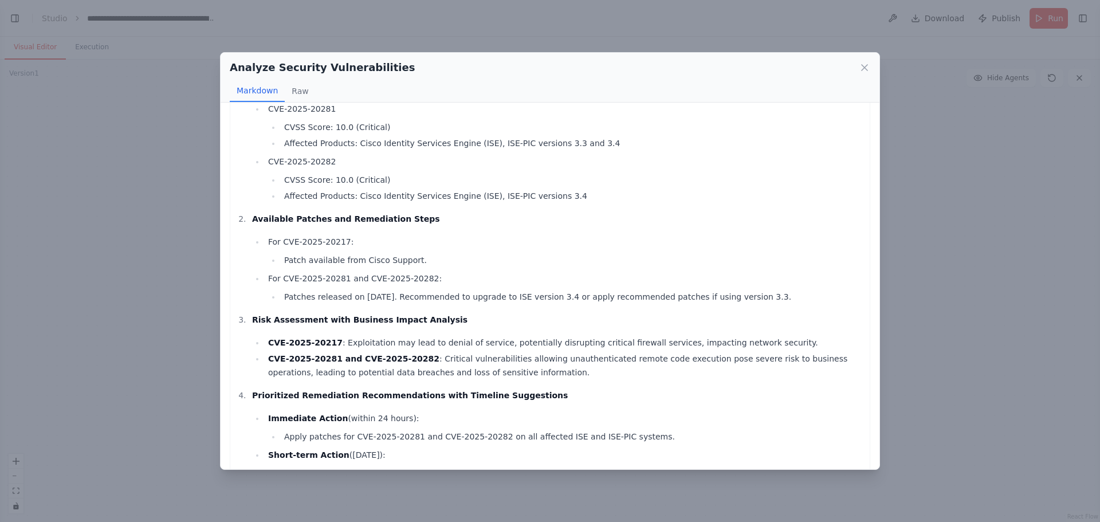
click at [386, 274] on li "For CVE-2025-20281 and CVE-2025-20282: Patches released on [DATE]. Recommended …" at bounding box center [564, 288] width 599 height 32
click at [362, 277] on li "For CVE-2025-20281 and CVE-2025-20282: Patches released on [DATE]. Recommended …" at bounding box center [564, 288] width 599 height 32
drag, startPoint x: 259, startPoint y: 320, endPoint x: 448, endPoint y: 315, distance: 189.2
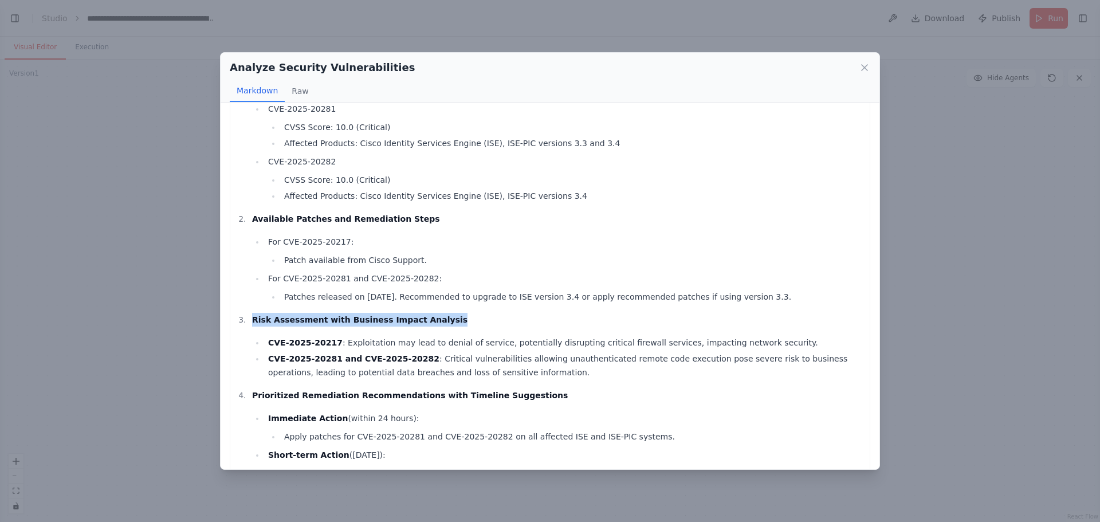
click at [448, 315] on p "Risk Assessment with Business Impact Analysis" at bounding box center [558, 320] width 612 height 14
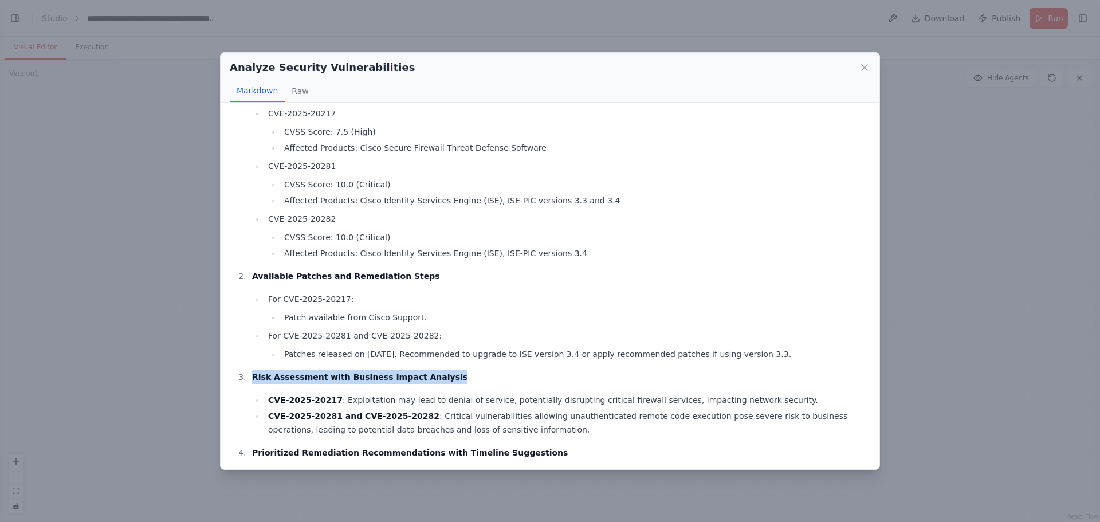
drag, startPoint x: 580, startPoint y: 355, endPoint x: 833, endPoint y: 355, distance: 253.3
click at [827, 358] on li "Patches released on [DATE]. Recommended to upgrade to ISE version 3.4 or apply …" at bounding box center [572, 354] width 583 height 14
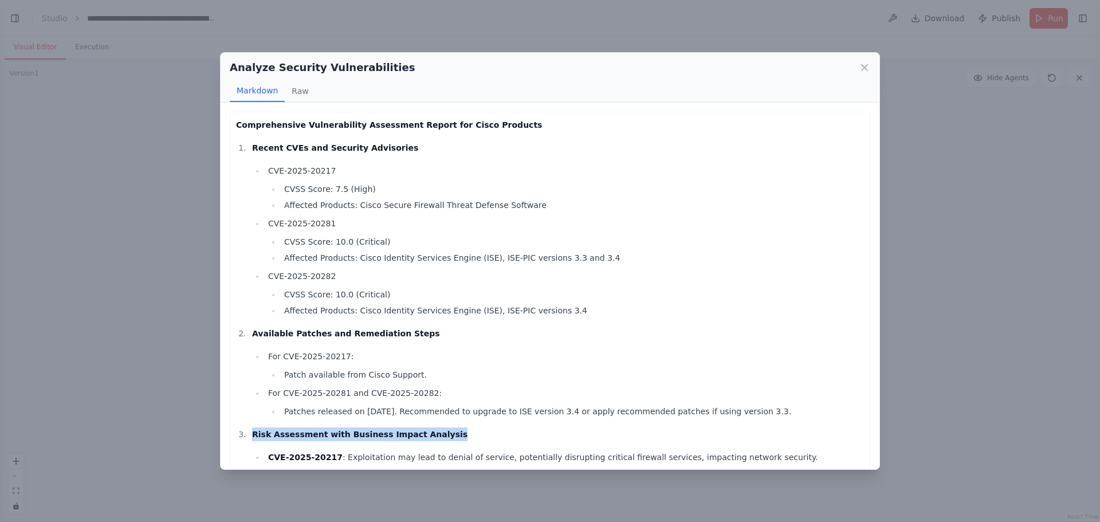
scroll to position [336, 0]
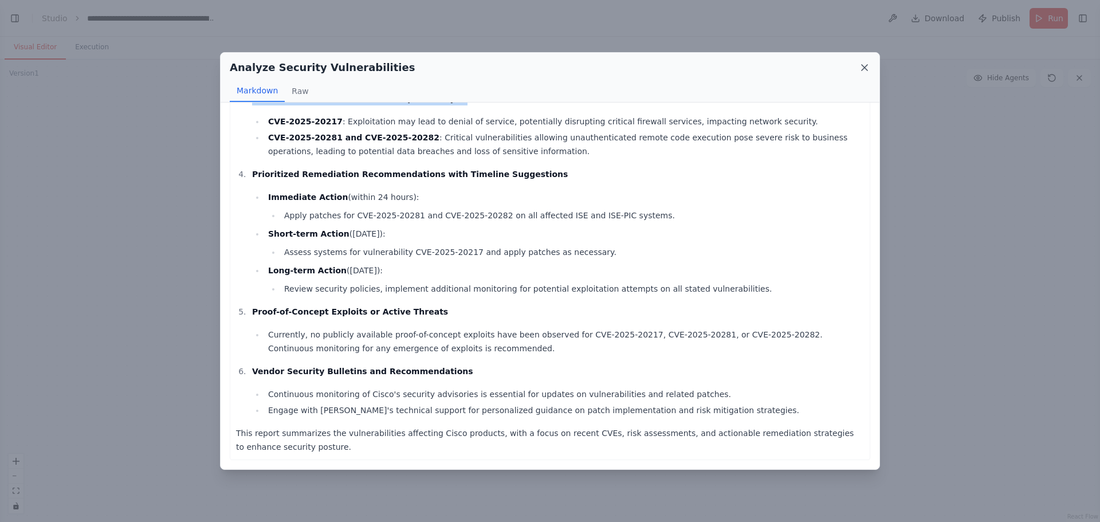
click at [865, 66] on icon at bounding box center [864, 67] width 11 height 11
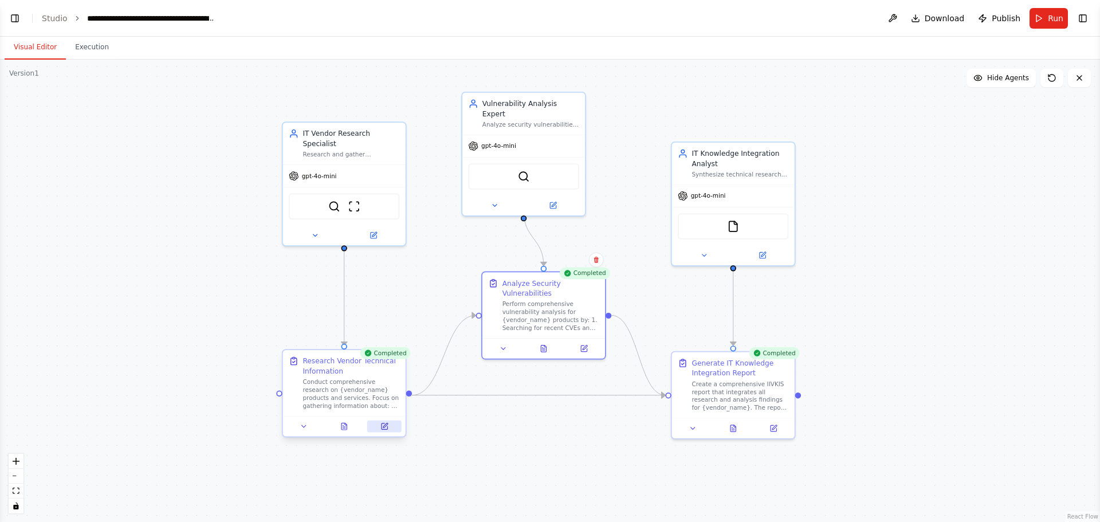
click at [385, 427] on icon at bounding box center [385, 425] width 5 height 5
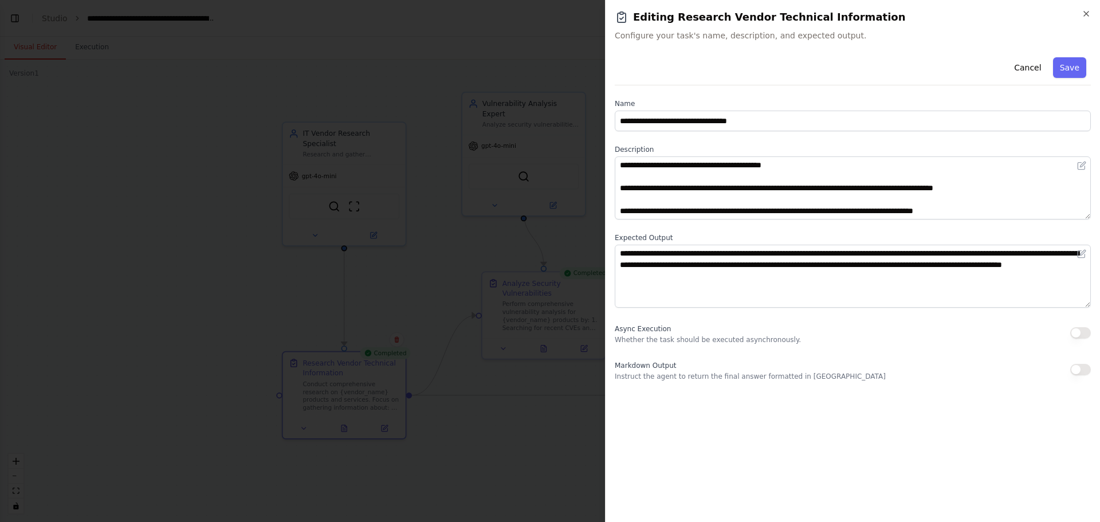
scroll to position [0, 0]
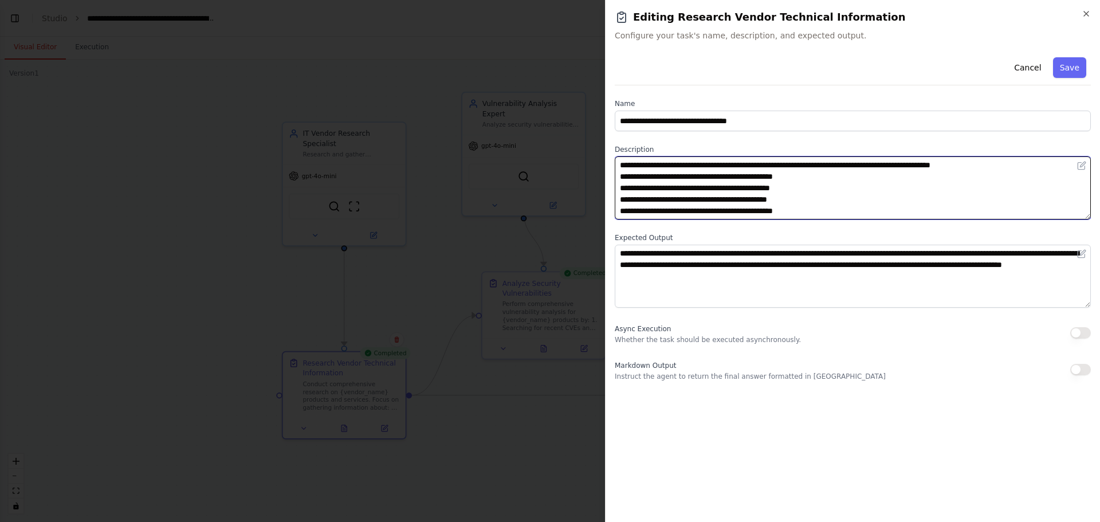
click at [802, 164] on textarea "**********" at bounding box center [853, 187] width 476 height 63
click at [838, 163] on textarea "**********" at bounding box center [853, 187] width 476 height 63
click at [837, 169] on textarea "**********" at bounding box center [853, 187] width 476 height 63
click at [818, 164] on textarea "**********" at bounding box center [853, 187] width 476 height 63
click at [812, 165] on textarea "**********" at bounding box center [853, 187] width 476 height 63
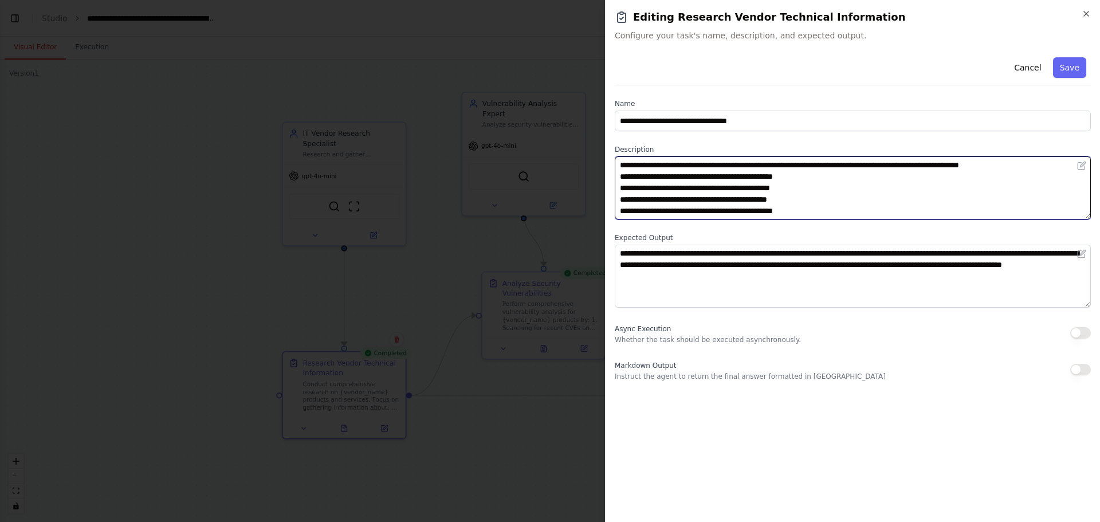
click at [824, 168] on textarea "**********" at bounding box center [853, 187] width 476 height 63
click at [816, 166] on textarea "**********" at bounding box center [853, 187] width 476 height 63
click at [839, 164] on textarea "**********" at bounding box center [853, 187] width 476 height 63
type textarea "**********"
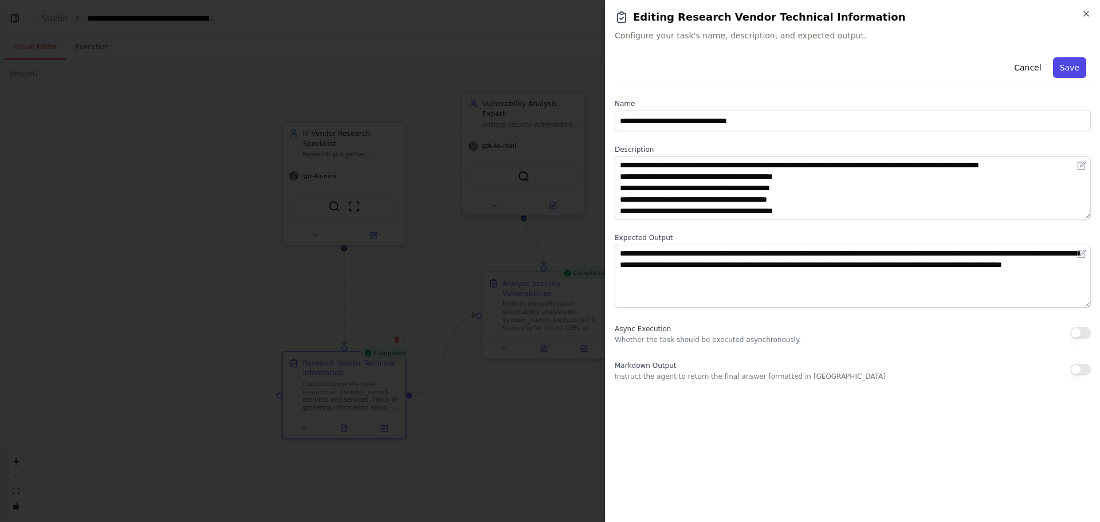
click at [1069, 71] on button "Save" at bounding box center [1069, 67] width 33 height 21
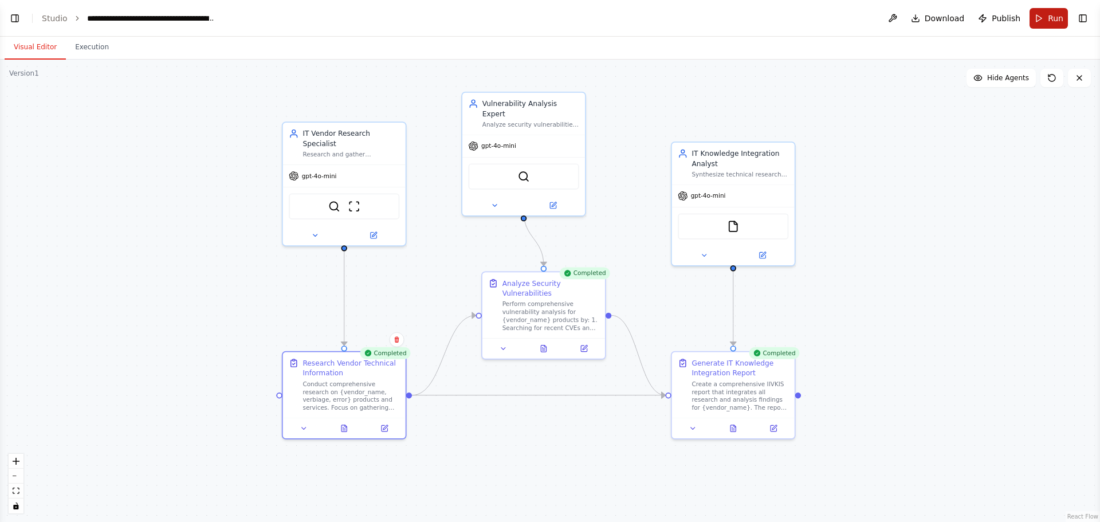
click at [1061, 13] on span "Run" at bounding box center [1055, 18] width 15 height 11
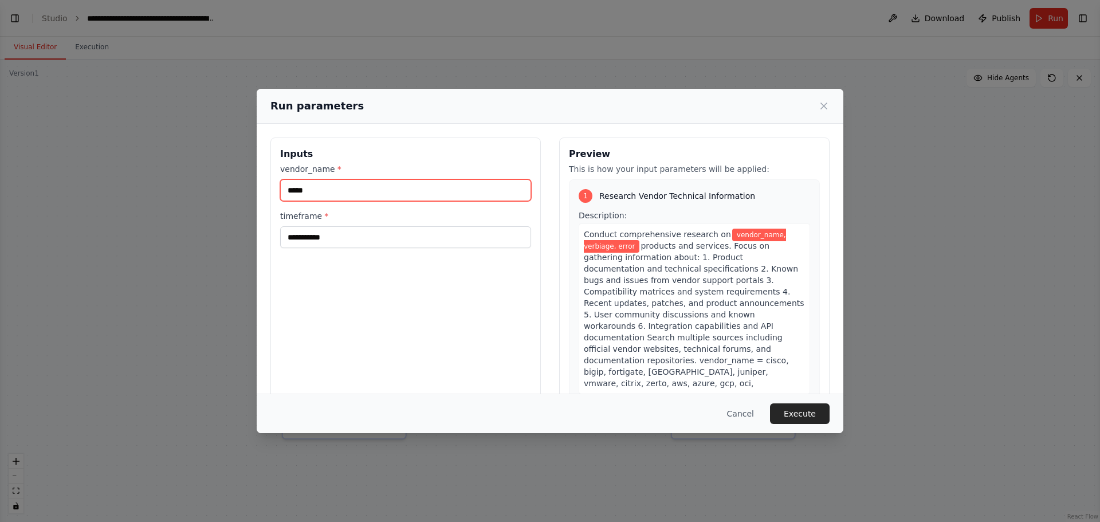
click at [323, 190] on input "*****" at bounding box center [405, 190] width 251 height 22
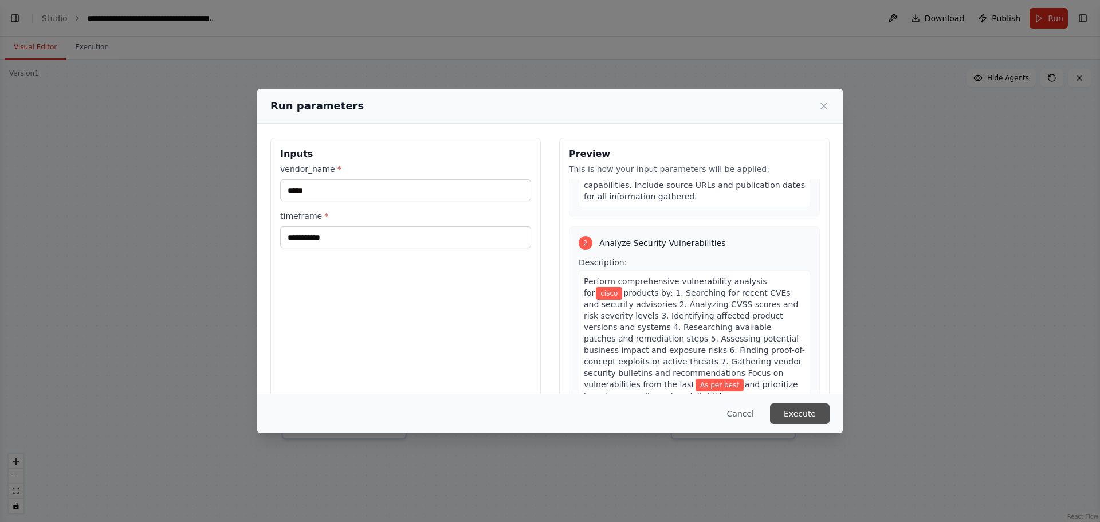
click at [780, 413] on button "Execute" at bounding box center [800, 413] width 60 height 21
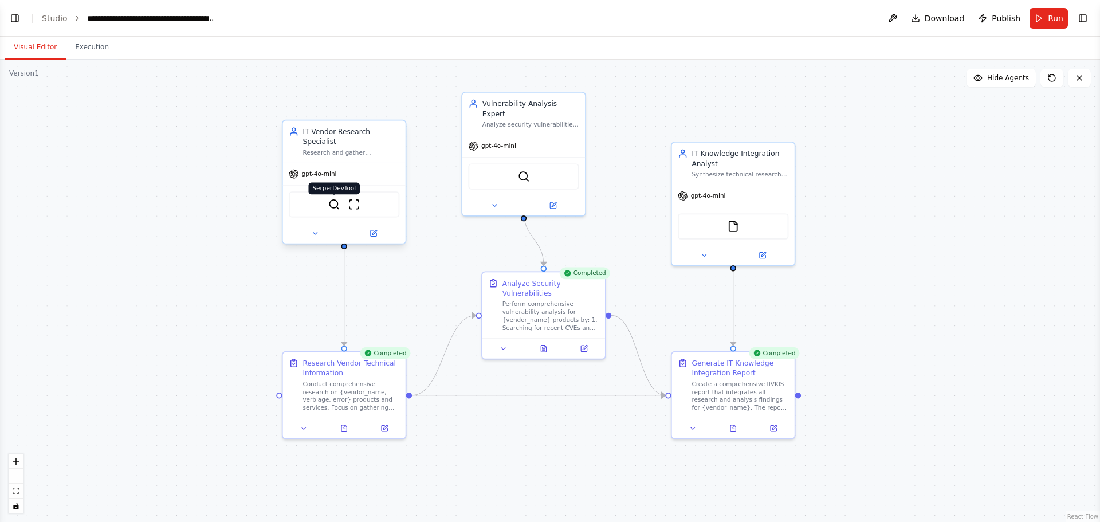
click at [328, 198] on img at bounding box center [334, 204] width 12 height 12
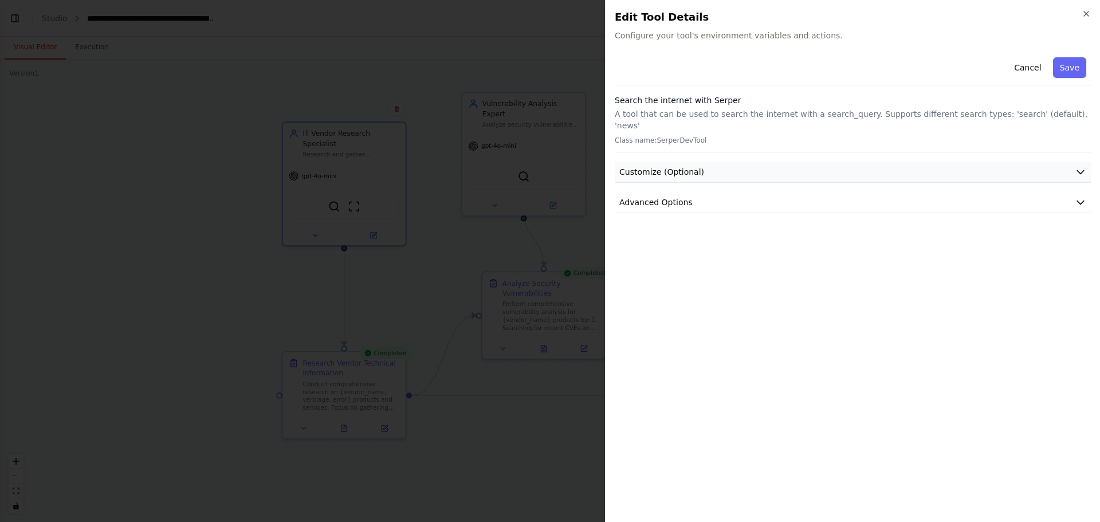
click at [661, 162] on button "Customize (Optional)" at bounding box center [853, 172] width 476 height 21
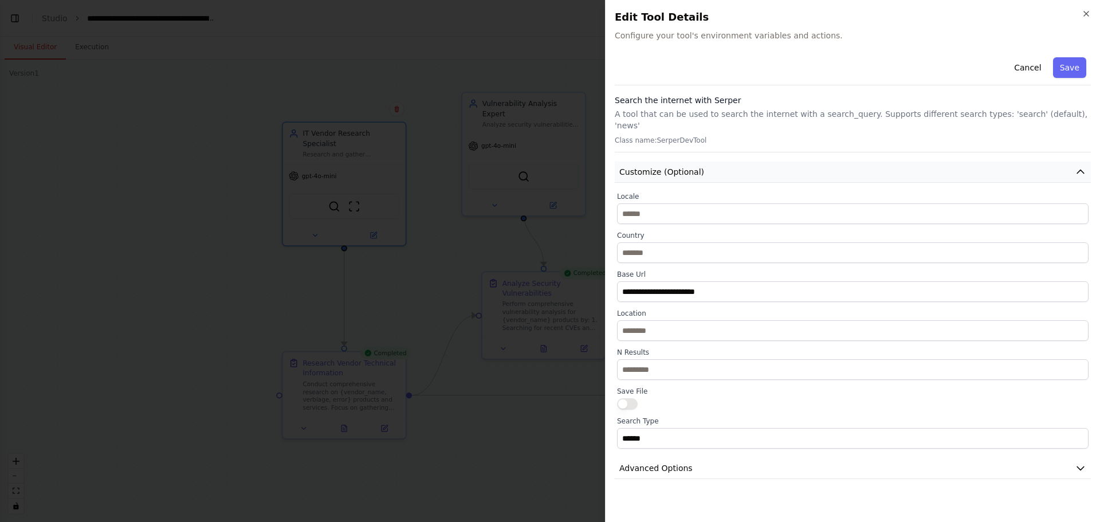
click at [661, 162] on button "Customize (Optional)" at bounding box center [853, 172] width 476 height 21
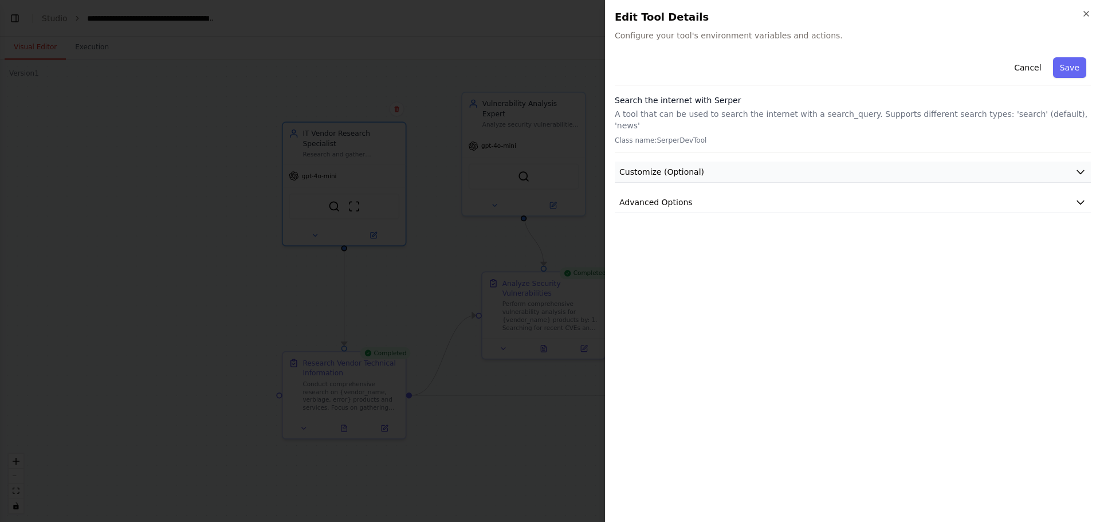
click at [661, 162] on button "Customize (Optional)" at bounding box center [853, 172] width 476 height 21
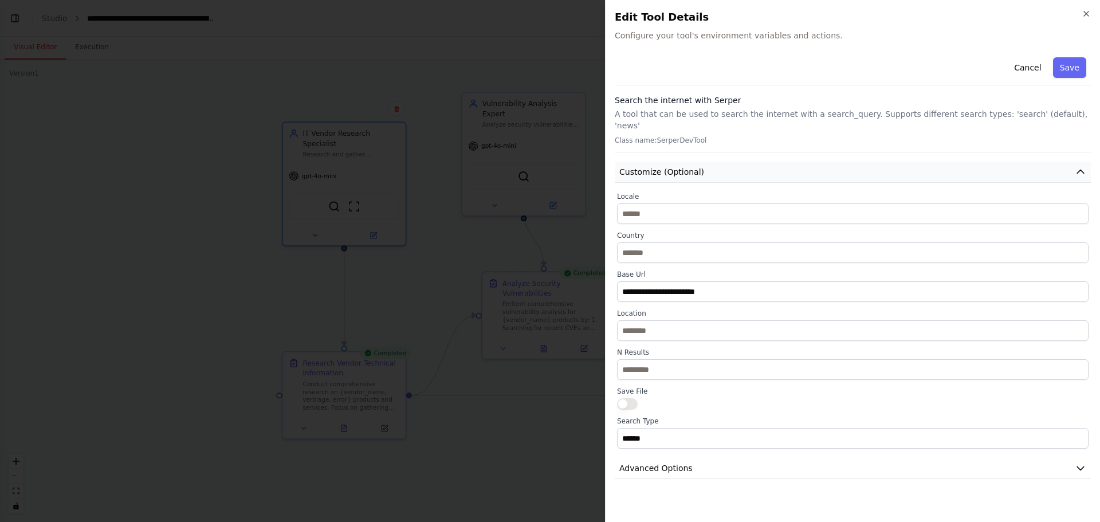
click at [661, 162] on button "Customize (Optional)" at bounding box center [853, 172] width 476 height 21
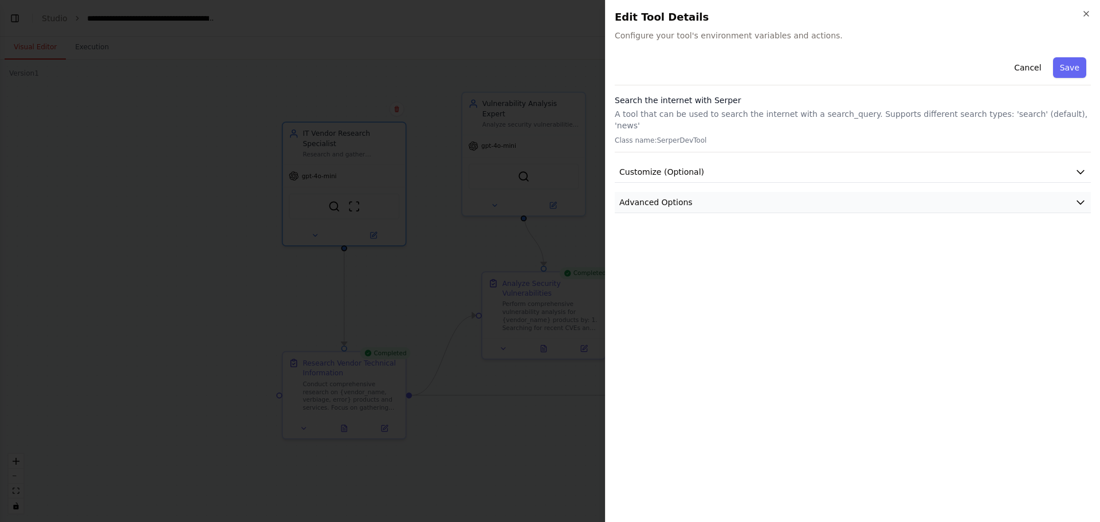
click at [661, 197] on span "Advanced Options" at bounding box center [656, 202] width 73 height 11
click at [708, 162] on button "Customize (Optional)" at bounding box center [853, 172] width 476 height 21
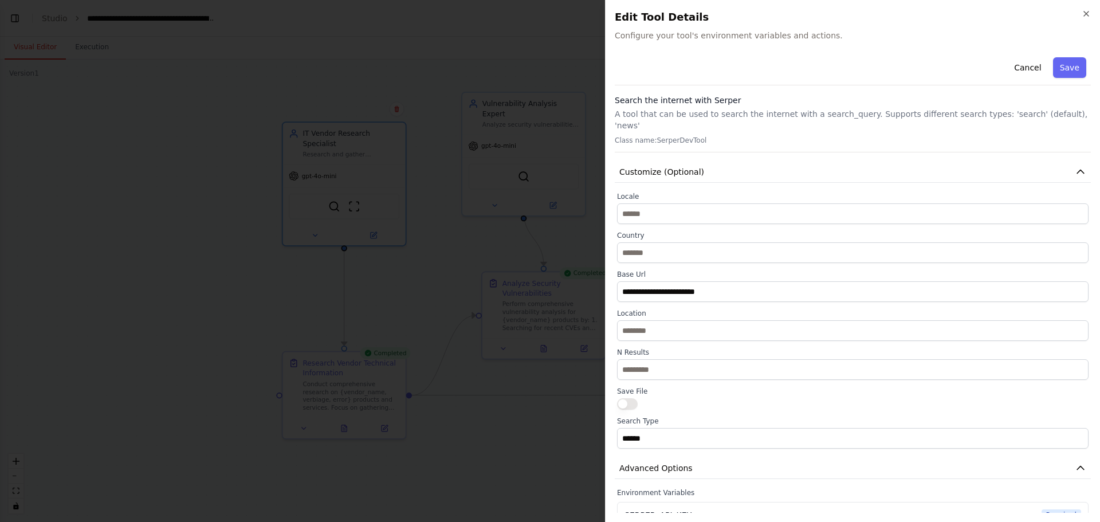
scroll to position [41, 0]
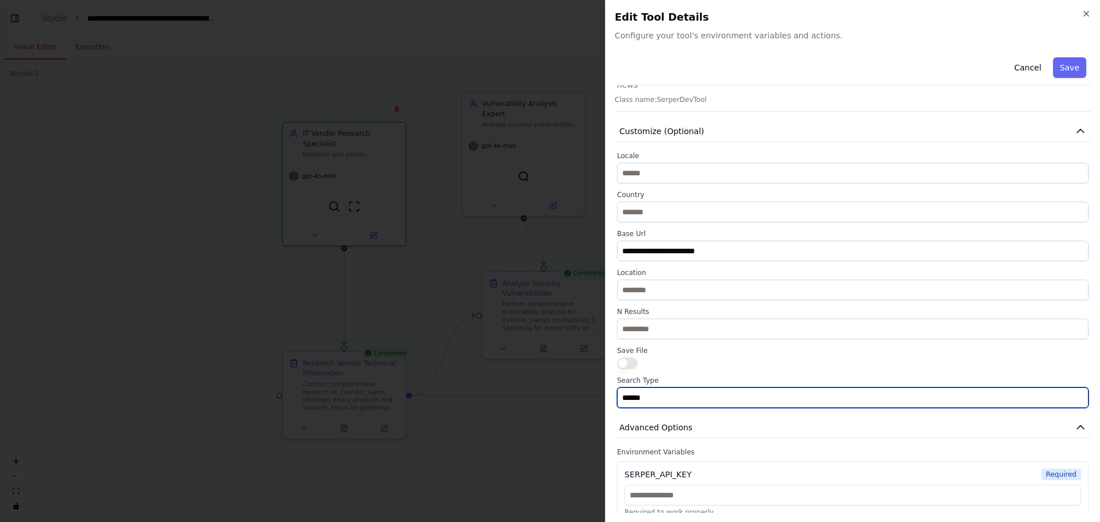
click at [649, 387] on input "******" at bounding box center [853, 397] width 472 height 21
drag, startPoint x: 654, startPoint y: 383, endPoint x: 560, endPoint y: 379, distance: 94.1
click at [560, 379] on body "BETA Read Proposed AI Use Case 04:19 PM ▶ Thought process I'd be happy to help …" at bounding box center [550, 261] width 1100 height 522
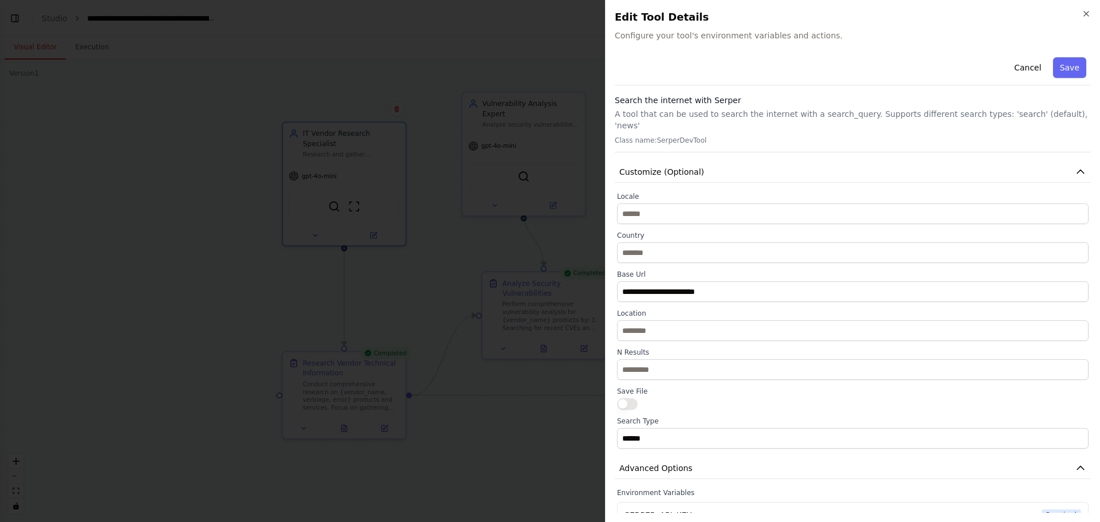
click at [1013, 55] on div "Cancel Save" at bounding box center [853, 69] width 476 height 33
click at [1017, 65] on button "Cancel" at bounding box center [1028, 67] width 41 height 21
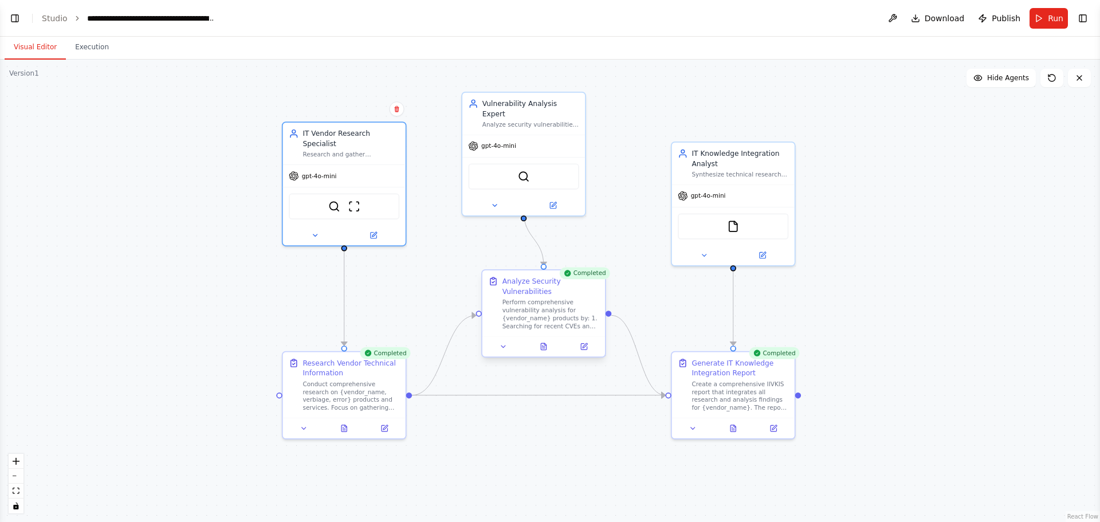
click at [544, 353] on div at bounding box center [544, 346] width 123 height 21
click at [545, 347] on icon at bounding box center [544, 347] width 3 height 0
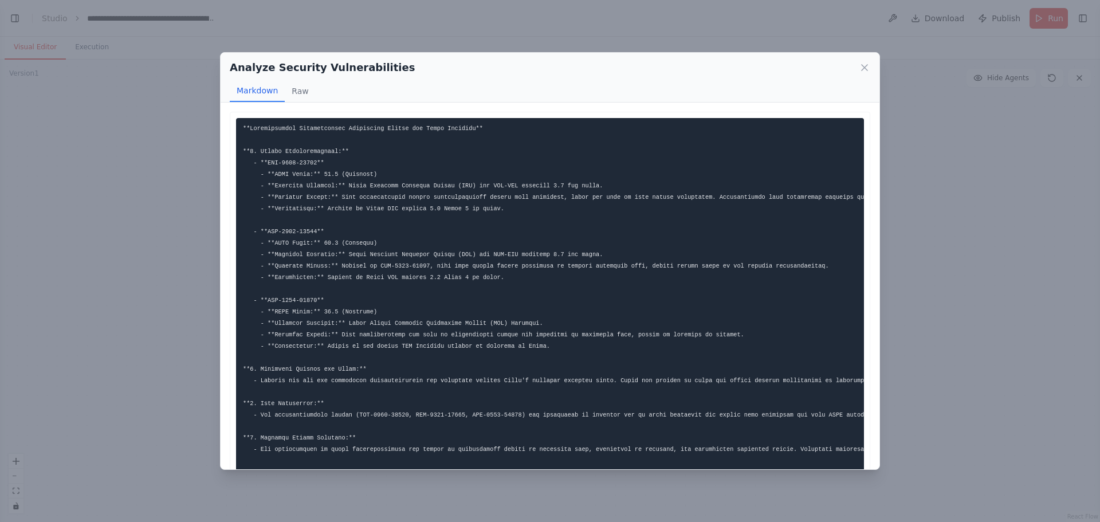
scroll to position [205, 0]
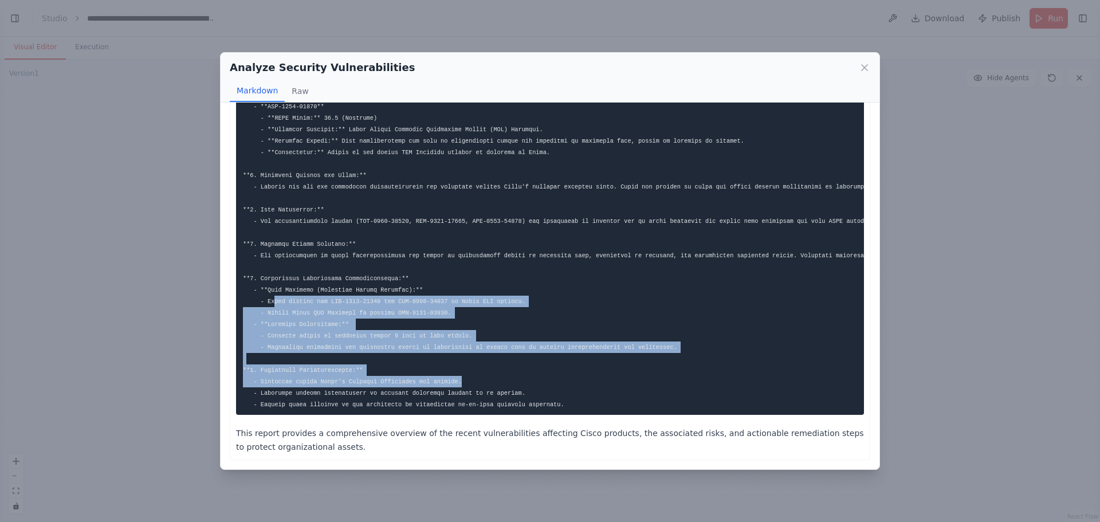
drag, startPoint x: 270, startPoint y: 294, endPoint x: 554, endPoint y: 378, distance: 295.8
click at [554, 378] on pre at bounding box center [550, 169] width 628 height 491
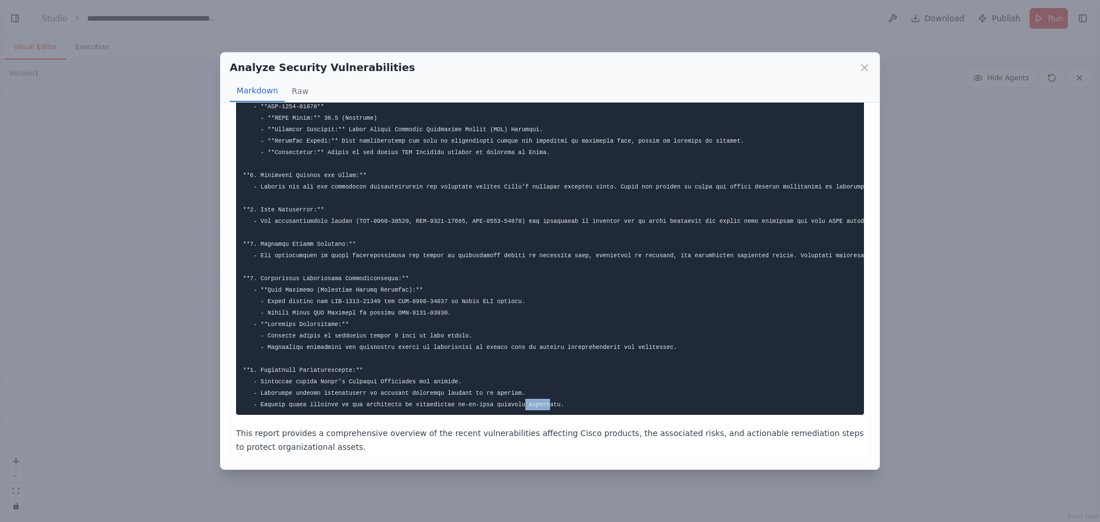
drag, startPoint x: 474, startPoint y: 406, endPoint x: 512, endPoint y: 407, distance: 37.8
click at [504, 407] on pre at bounding box center [550, 169] width 628 height 491
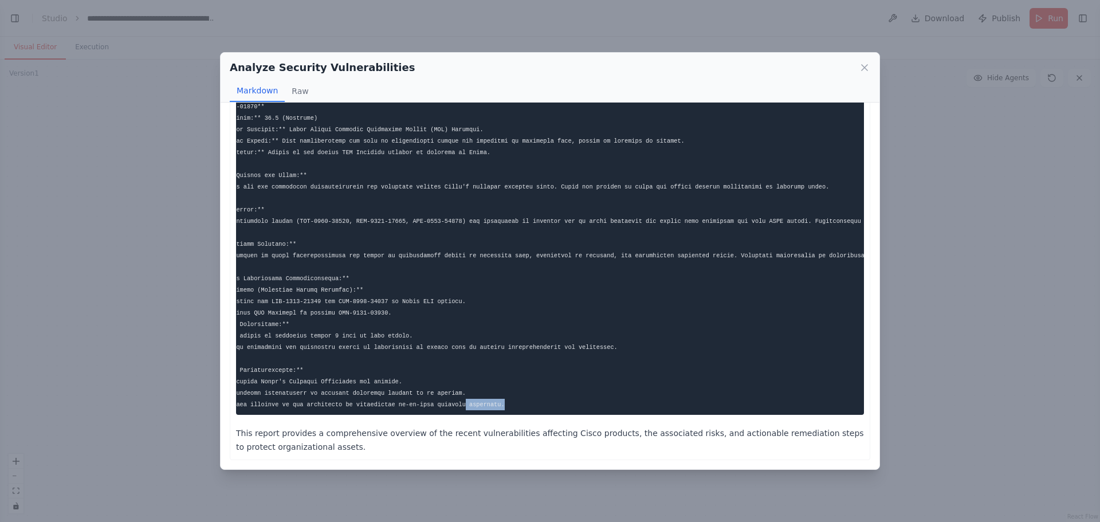
scroll to position [0, 0]
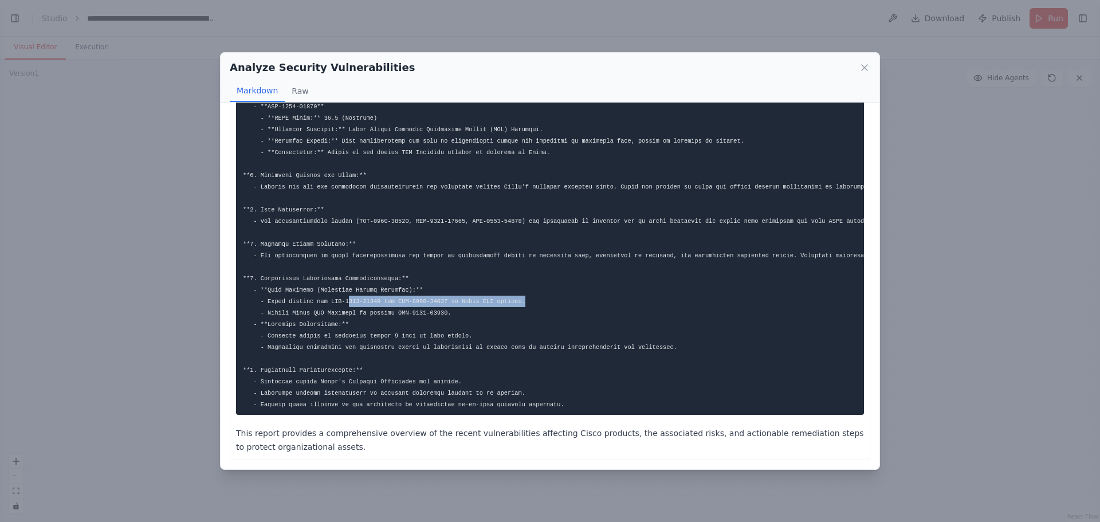
drag, startPoint x: 328, startPoint y: 289, endPoint x: 516, endPoint y: 290, distance: 188.0
click at [515, 289] on pre at bounding box center [550, 169] width 628 height 491
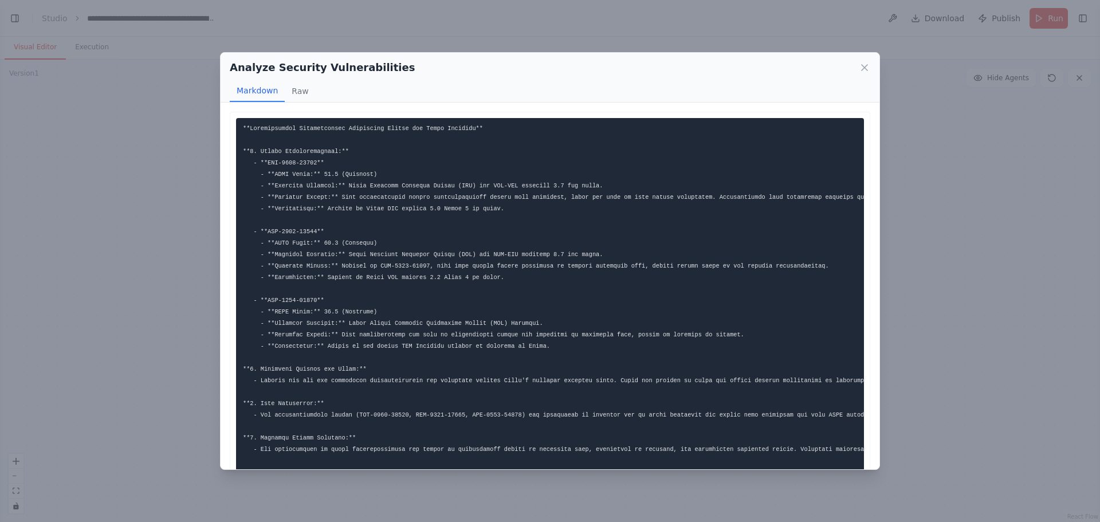
click at [523, 232] on pre at bounding box center [550, 363] width 628 height 491
click at [511, 263] on pre at bounding box center [550, 363] width 628 height 491
click at [859, 70] on div "Analyze Security Vulnerabilities" at bounding box center [550, 68] width 641 height 16
click at [875, 62] on div "Analyze Security Vulnerabilities Markdown Raw" at bounding box center [550, 78] width 659 height 50
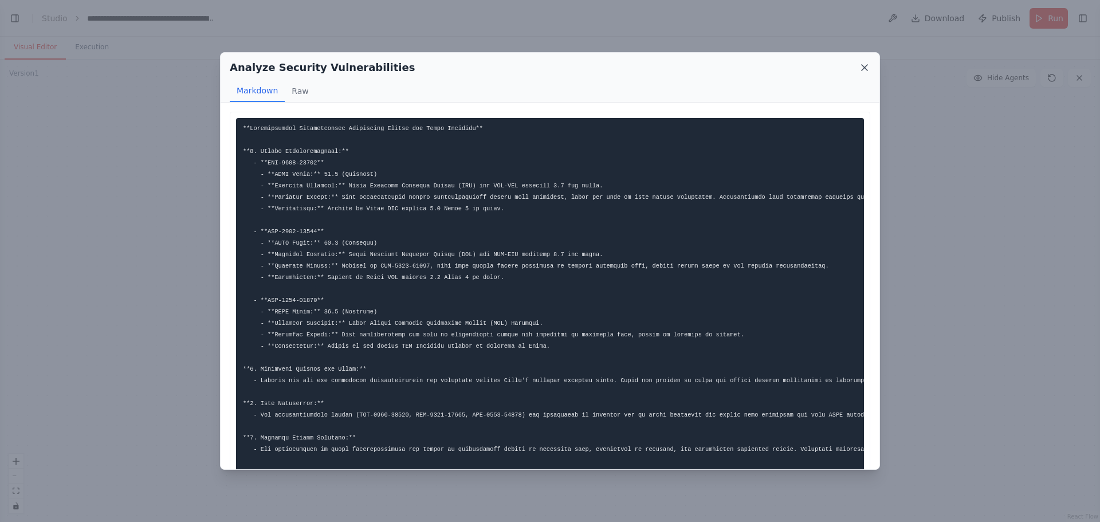
click at [863, 68] on icon at bounding box center [864, 67] width 11 height 11
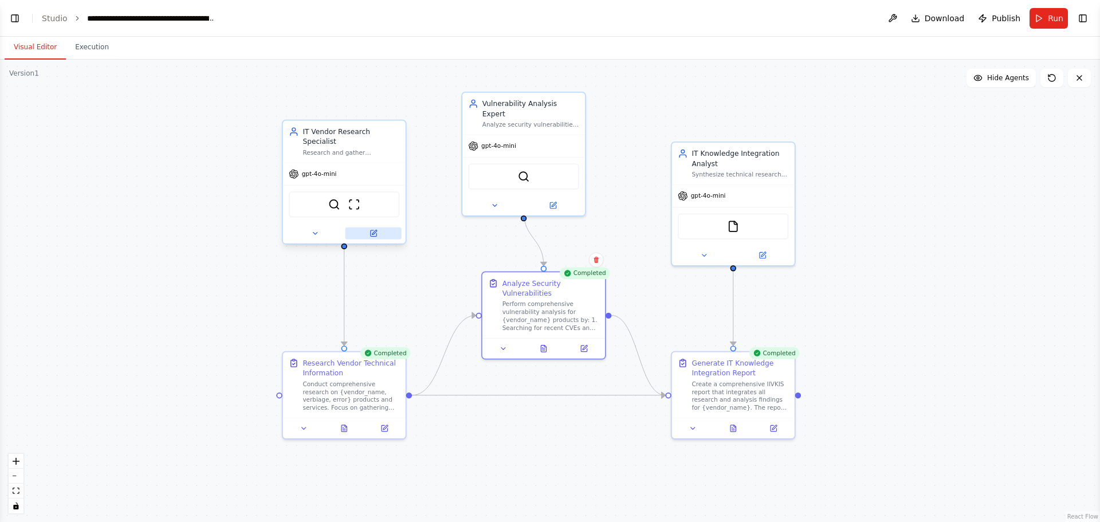
click at [377, 228] on button at bounding box center [373, 234] width 56 height 12
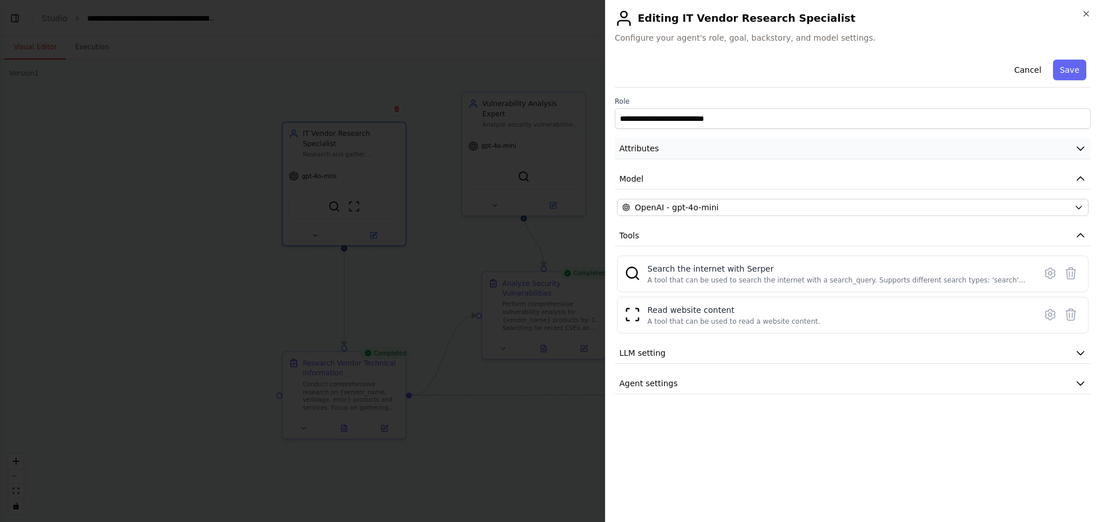
click at [705, 152] on button "Attributes" at bounding box center [853, 148] width 476 height 21
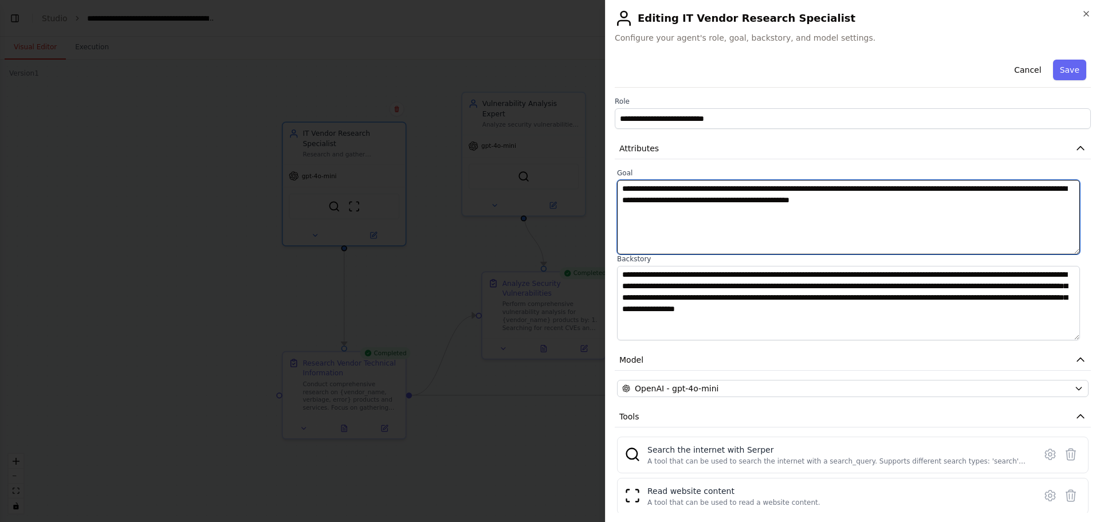
click at [624, 189] on textarea "**********" at bounding box center [848, 217] width 463 height 75
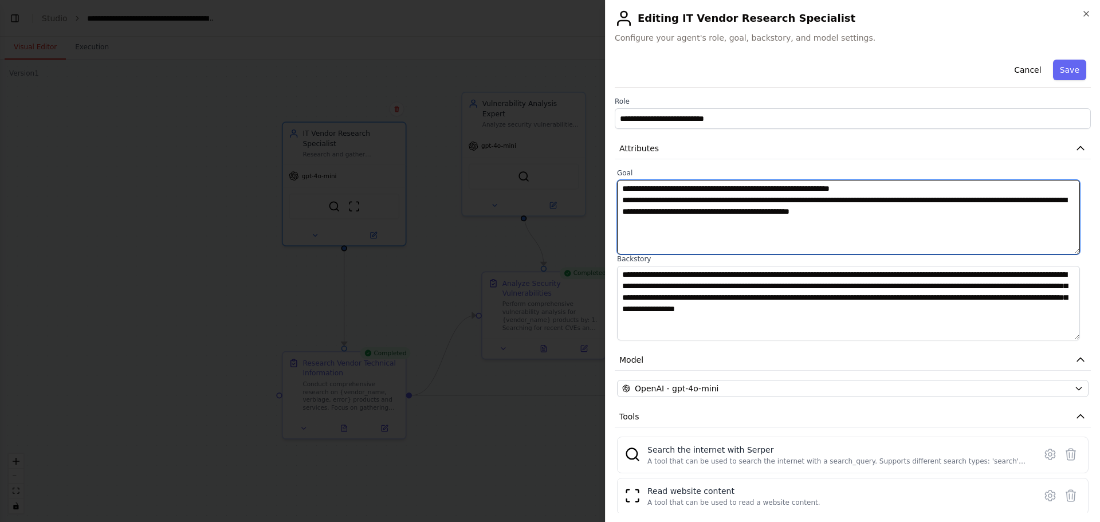
click at [826, 187] on textarea "**********" at bounding box center [848, 217] width 463 height 75
drag, startPoint x: 865, startPoint y: 186, endPoint x: 858, endPoint y: 186, distance: 6.9
click at [858, 186] on textarea "**********" at bounding box center [848, 217] width 463 height 75
click at [849, 199] on textarea "**********" at bounding box center [848, 217] width 463 height 75
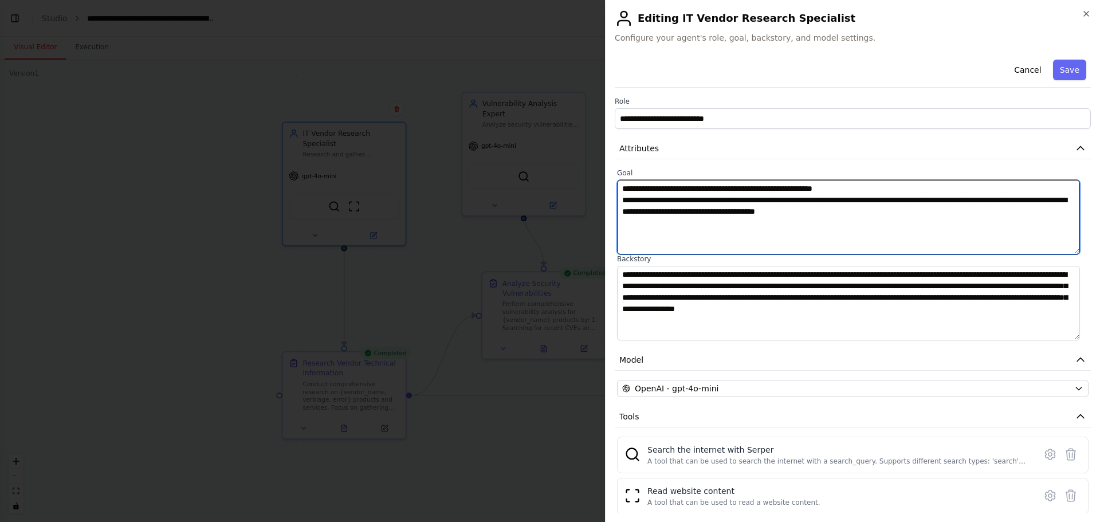
click at [883, 201] on textarea "**********" at bounding box center [848, 217] width 463 height 75
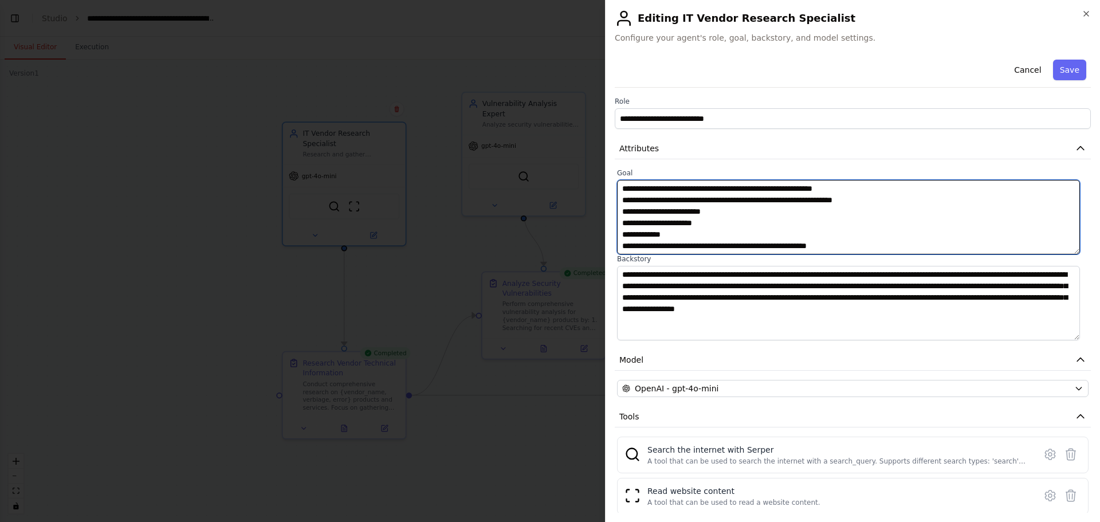
click at [794, 190] on textarea "**********" at bounding box center [848, 217] width 463 height 75
drag, startPoint x: 843, startPoint y: 187, endPoint x: 830, endPoint y: 186, distance: 13.2
click at [830, 186] on textarea "**********" at bounding box center [848, 217] width 463 height 75
click at [861, 190] on textarea "**********" at bounding box center [848, 217] width 463 height 75
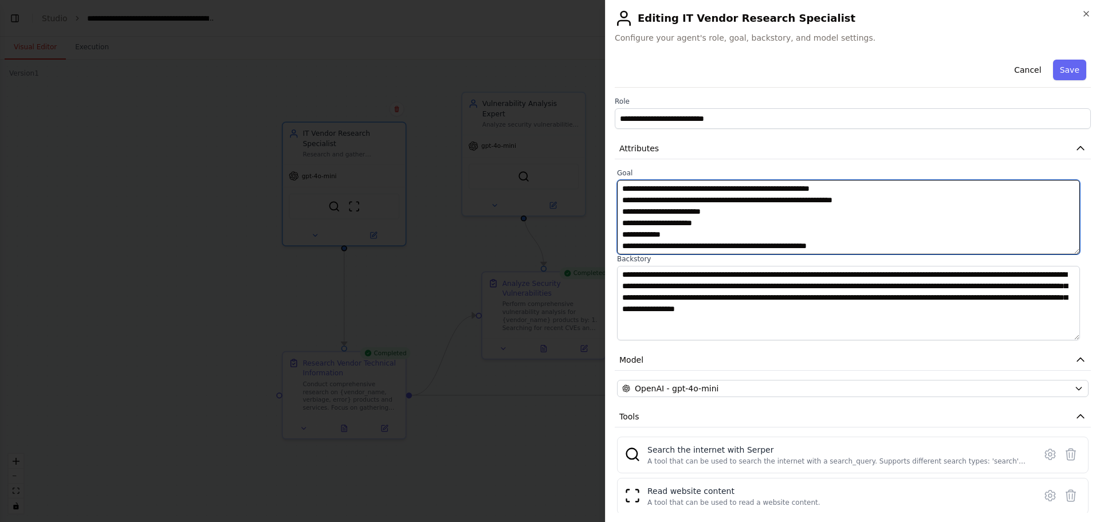
click at [853, 189] on textarea "**********" at bounding box center [848, 217] width 463 height 75
click at [830, 189] on textarea "**********" at bounding box center [848, 217] width 463 height 75
drag, startPoint x: 825, startPoint y: 189, endPoint x: 773, endPoint y: 189, distance: 52.7
click at [773, 189] on textarea "**********" at bounding box center [848, 217] width 463 height 75
click at [849, 187] on textarea "**********" at bounding box center [848, 217] width 463 height 75
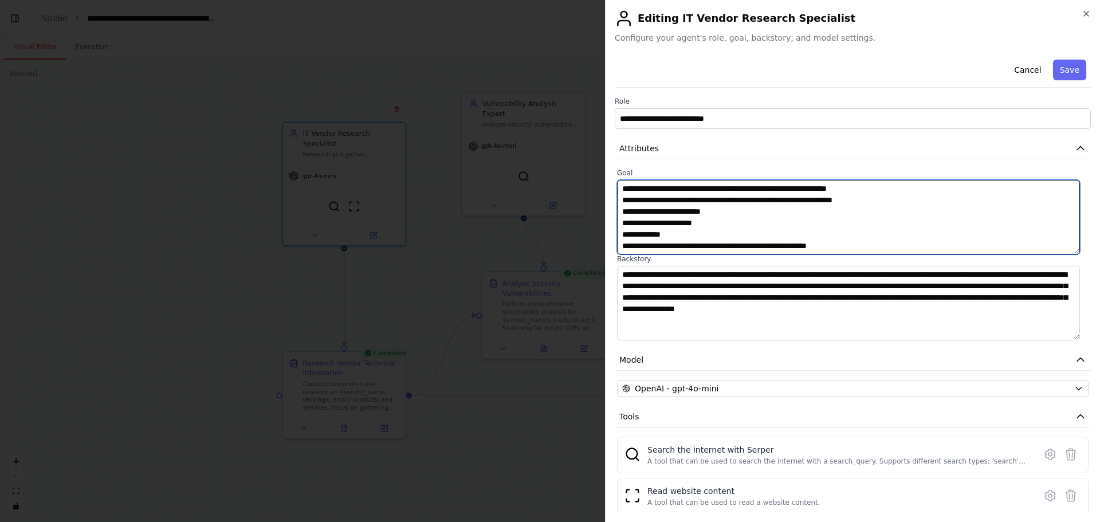
click at [856, 191] on textarea "**********" at bounding box center [848, 217] width 463 height 75
click at [854, 189] on textarea "**********" at bounding box center [848, 217] width 463 height 75
type textarea "**********"
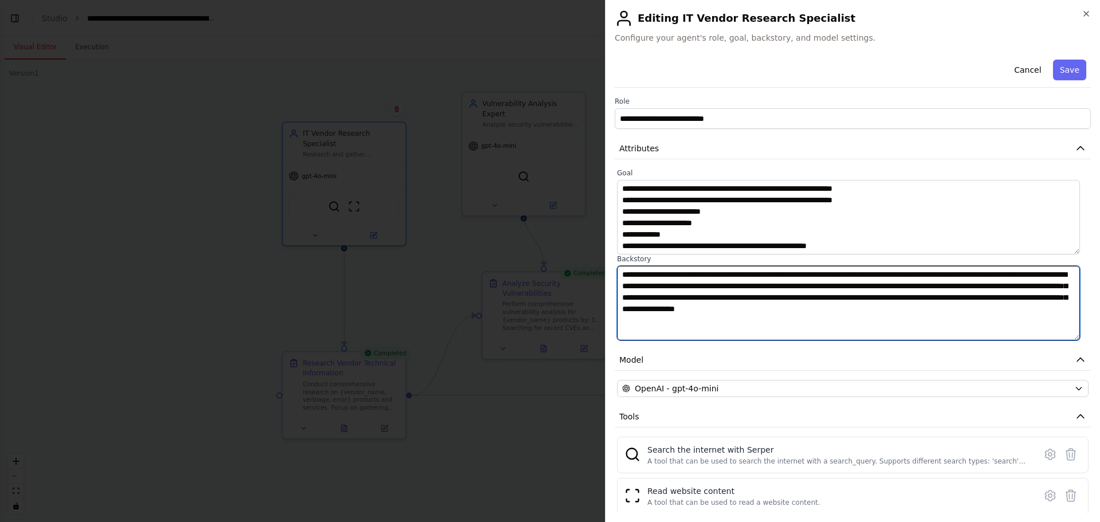
click at [901, 288] on textarea "**********" at bounding box center [848, 303] width 463 height 75
click at [842, 283] on textarea "**********" at bounding box center [848, 303] width 463 height 75
drag, startPoint x: 997, startPoint y: 286, endPoint x: 1064, endPoint y: 297, distance: 67.9
click at [1064, 297] on textarea "**********" at bounding box center [848, 303] width 463 height 75
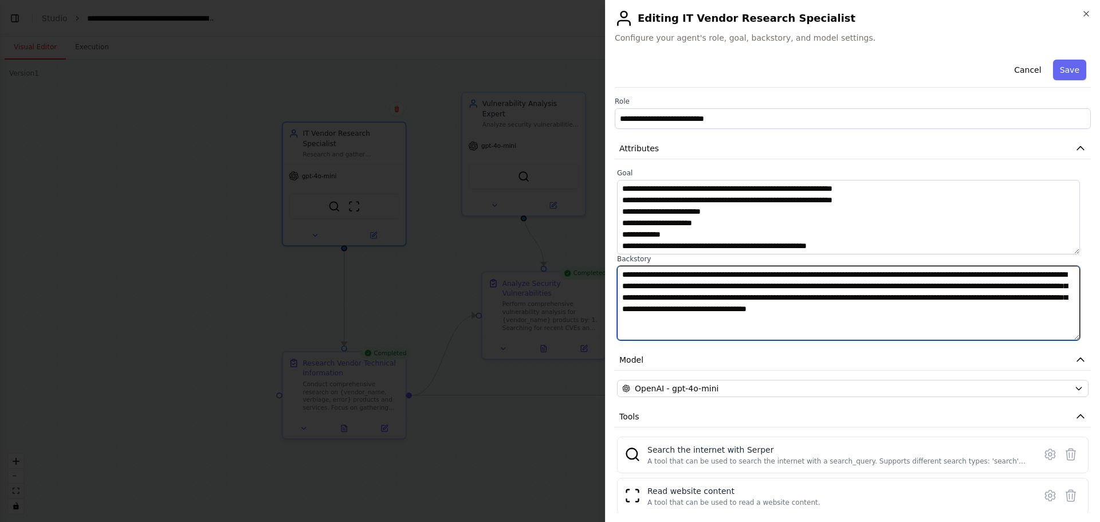
click at [1000, 296] on textarea "**********" at bounding box center [848, 303] width 463 height 75
click at [708, 308] on textarea "**********" at bounding box center [848, 303] width 463 height 75
type textarea "**********"
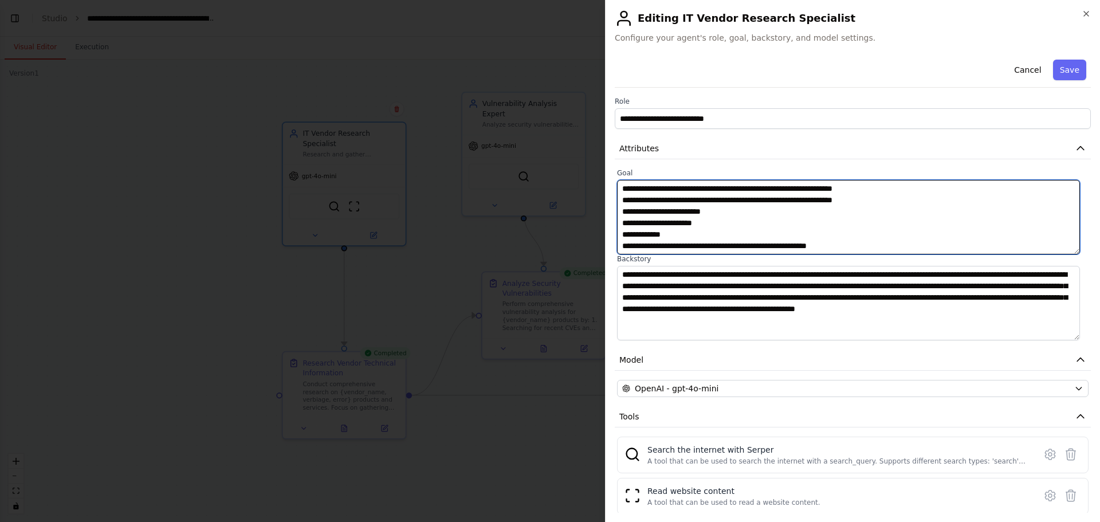
click at [747, 189] on textarea "**********" at bounding box center [848, 217] width 463 height 75
click at [810, 192] on textarea "**********" at bounding box center [848, 217] width 463 height 75
click at [836, 191] on textarea "**********" at bounding box center [848, 217] width 463 height 75
click at [856, 189] on textarea "**********" at bounding box center [848, 217] width 463 height 75
click at [880, 190] on textarea "**********" at bounding box center [848, 217] width 463 height 75
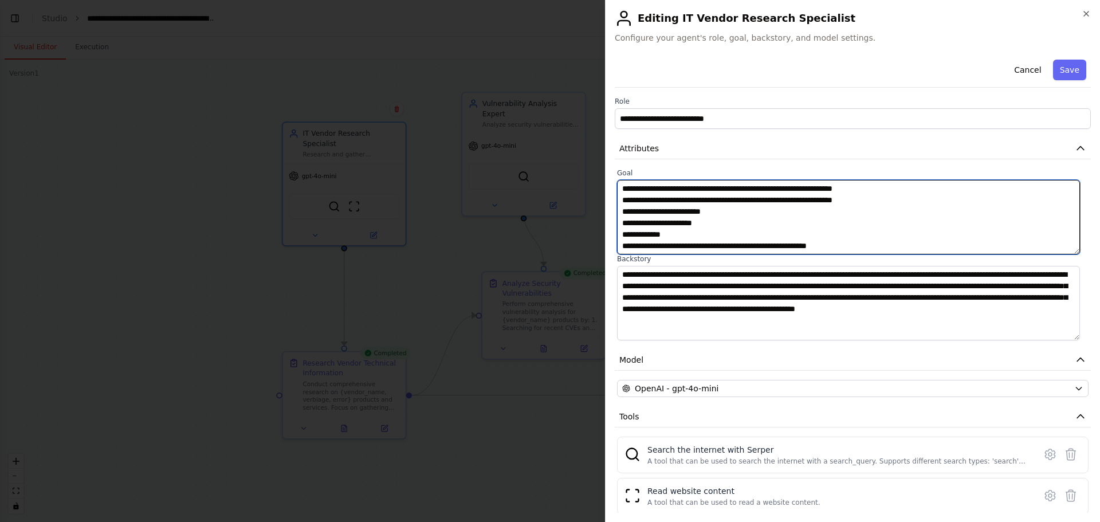
click at [849, 209] on textarea "**********" at bounding box center [848, 217] width 463 height 75
type textarea "**********"
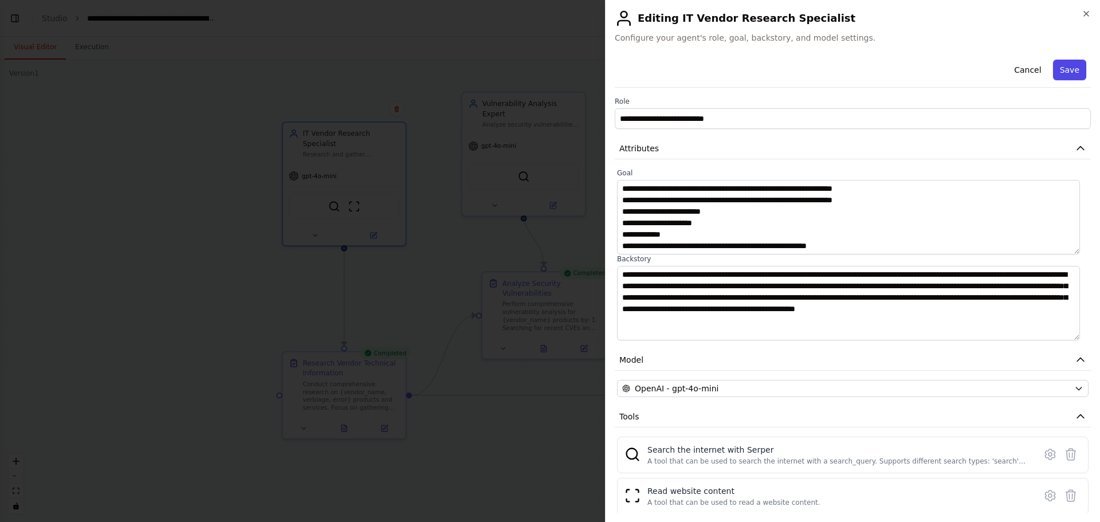
click at [1065, 70] on button "Save" at bounding box center [1069, 70] width 33 height 21
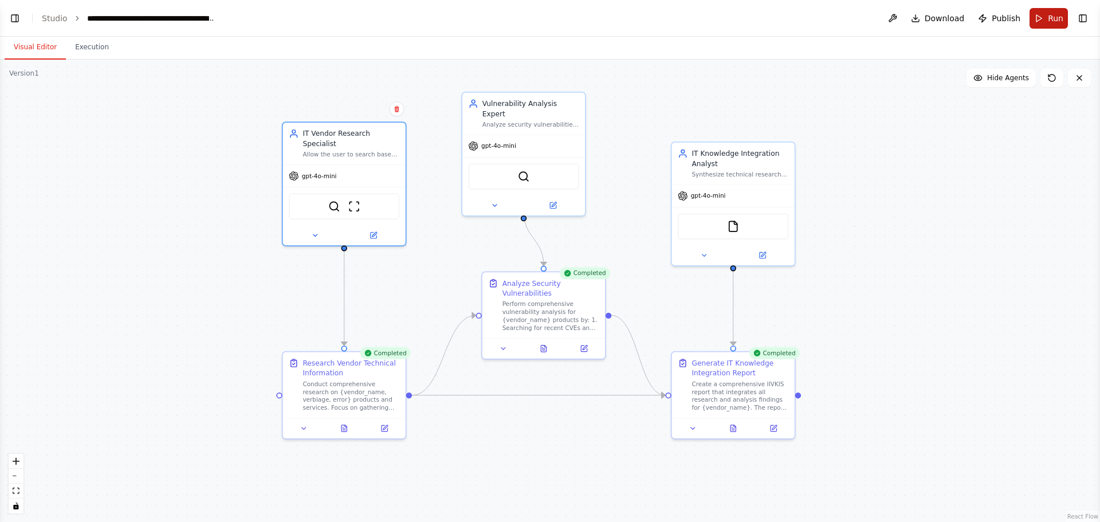
click at [1049, 17] on span "Run" at bounding box center [1055, 18] width 15 height 11
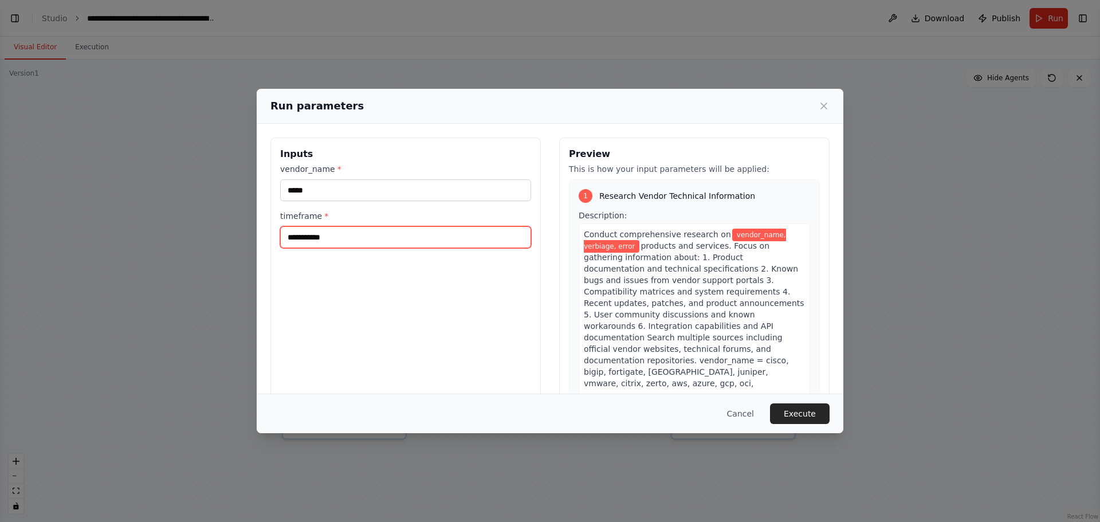
drag, startPoint x: 440, startPoint y: 235, endPoint x: 203, endPoint y: 251, distance: 237.2
click at [203, 251] on div "**********" at bounding box center [550, 261] width 1100 height 522
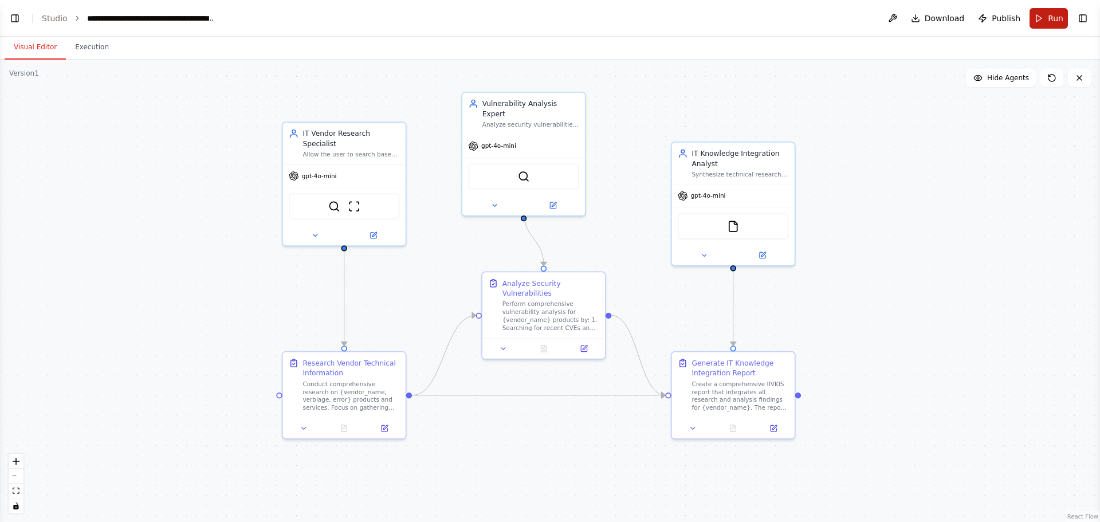
click at [1042, 20] on button "Run" at bounding box center [1049, 18] width 38 height 21
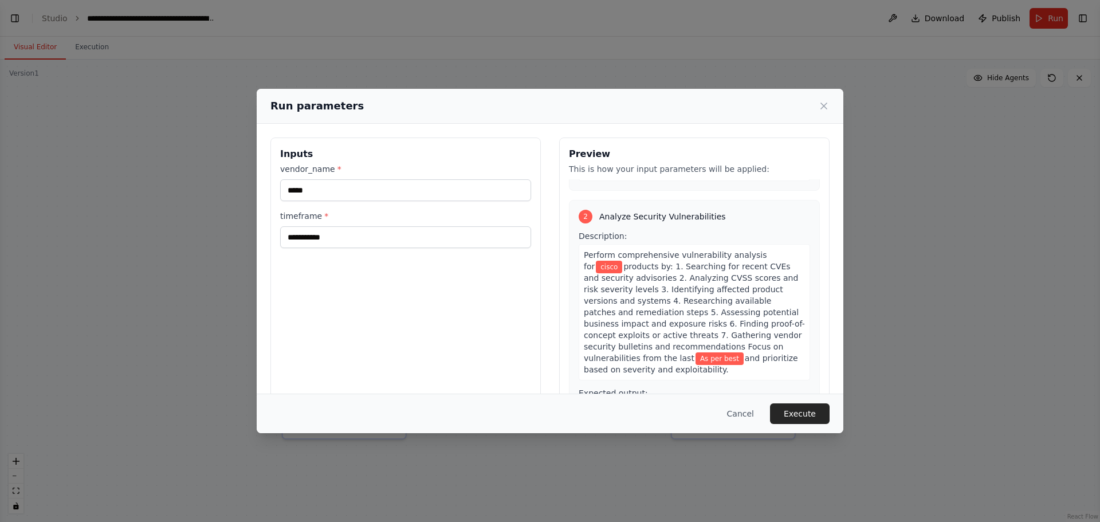
scroll to position [542, 0]
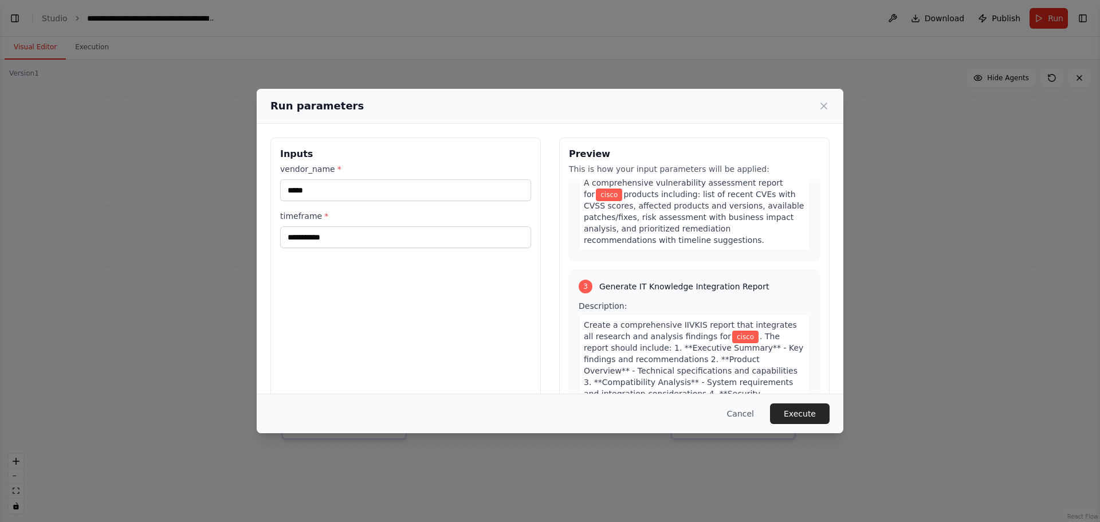
click at [315, 213] on label "timeframe *" at bounding box center [405, 215] width 251 height 11
click at [315, 226] on input "**********" at bounding box center [405, 237] width 251 height 22
click at [315, 213] on label "timeframe *" at bounding box center [405, 215] width 251 height 11
click at [315, 226] on input "**********" at bounding box center [405, 237] width 251 height 22
click at [315, 213] on label "timeframe *" at bounding box center [405, 215] width 251 height 11
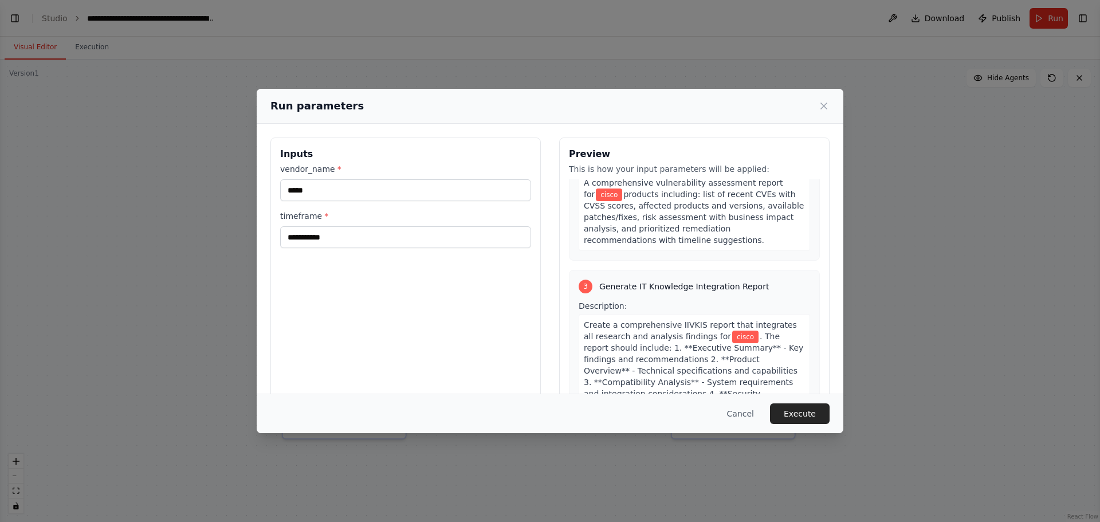
click at [315, 226] on input "**********" at bounding box center [405, 237] width 251 height 22
click at [777, 403] on button "Execute" at bounding box center [800, 413] width 60 height 21
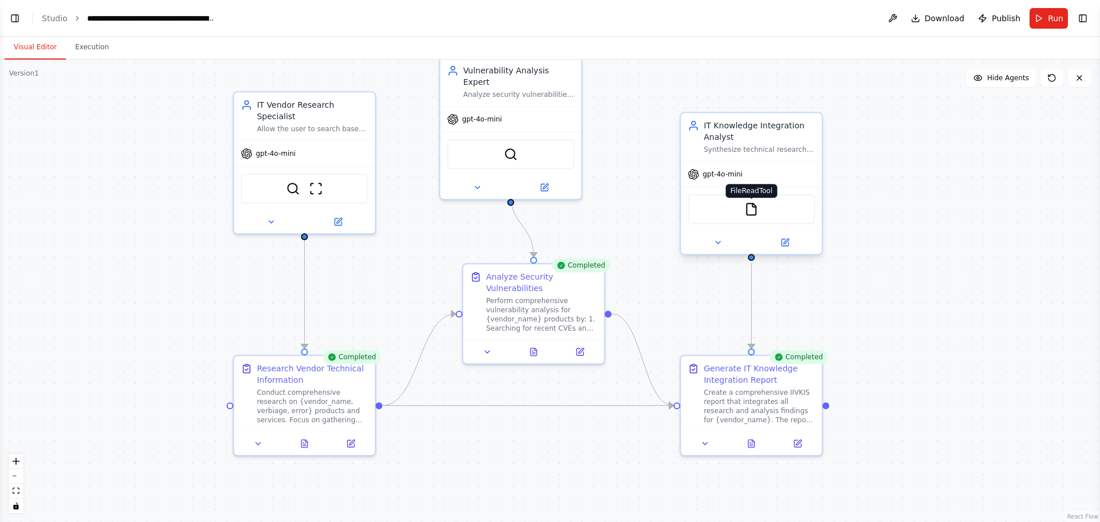
click at [755, 210] on img at bounding box center [751, 209] width 14 height 14
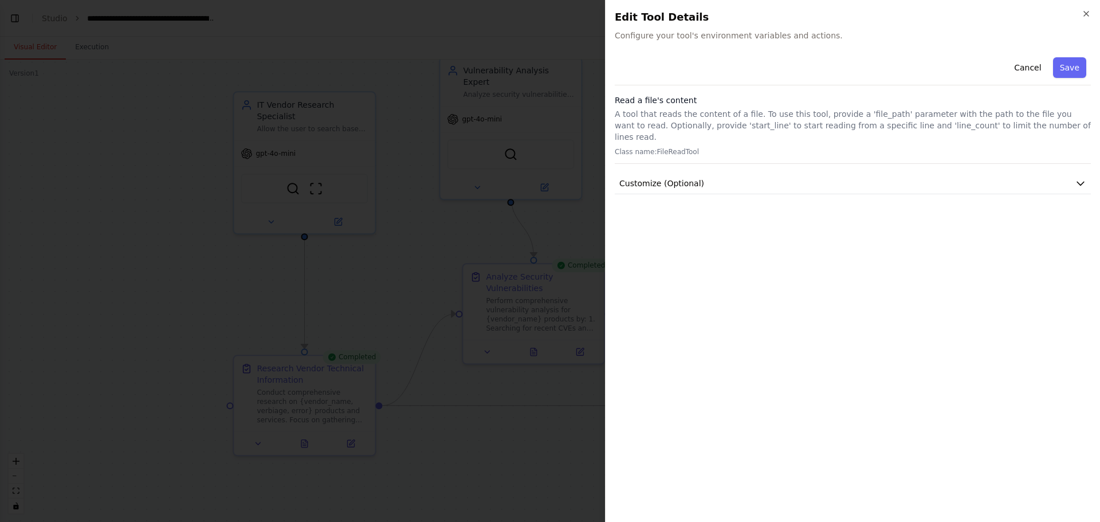
click at [836, 158] on div "Cancel Save Read a file's content A tool that reads the content of a file. To u…" at bounding box center [853, 124] width 476 height 142
click at [1081, 178] on icon "button" at bounding box center [1080, 183] width 11 height 11
click at [1026, 65] on button "Cancel" at bounding box center [1028, 67] width 41 height 21
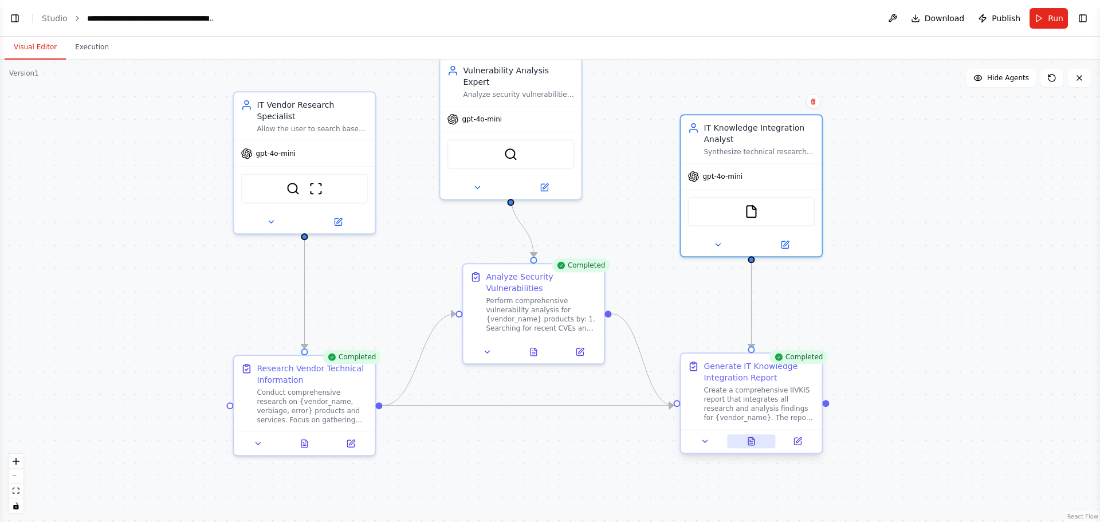
click at [755, 443] on icon at bounding box center [751, 441] width 9 height 9
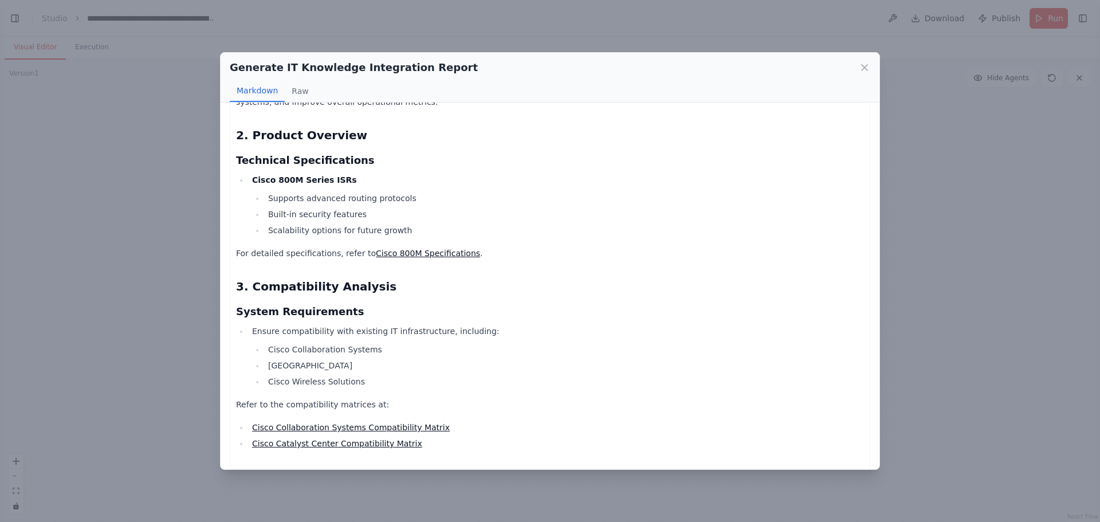
scroll to position [287, 0]
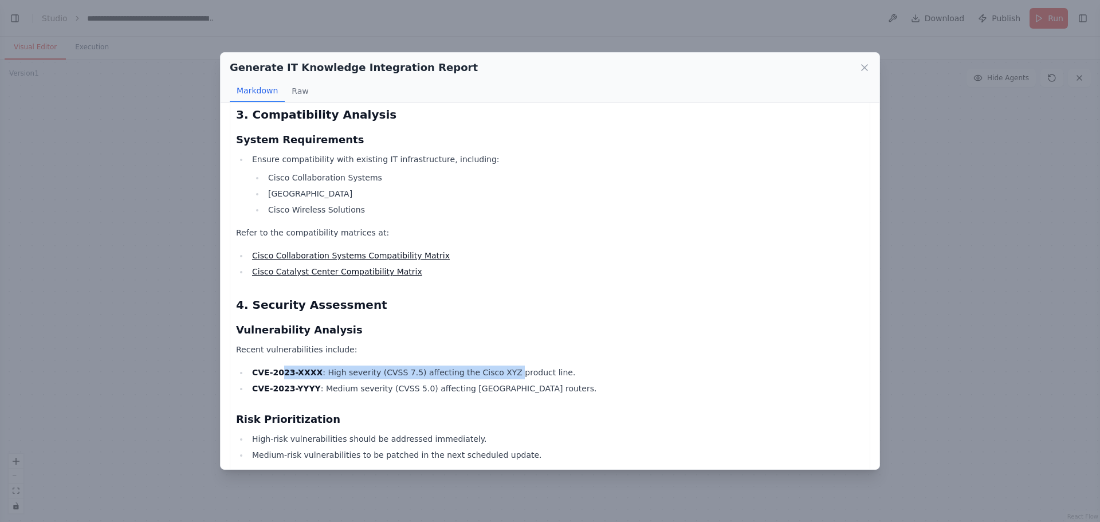
drag, startPoint x: 277, startPoint y: 368, endPoint x: 486, endPoint y: 370, distance: 209.2
click at [486, 370] on li "CVE-2023-XXXX : High severity (CVSS 7.5) affecting the Cisco XYZ product line." at bounding box center [557, 373] width 616 height 14
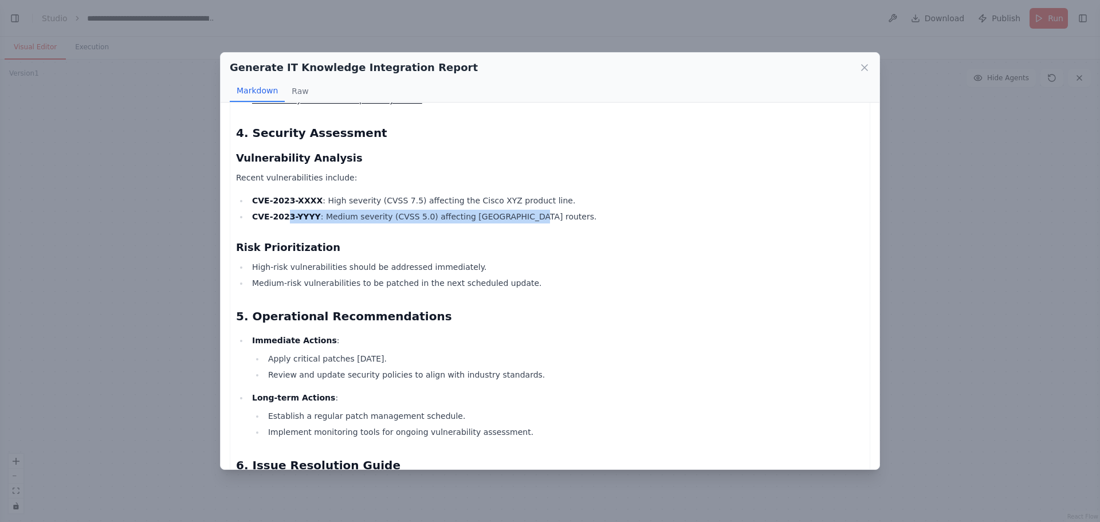
drag, startPoint x: 281, startPoint y: 215, endPoint x: 532, endPoint y: 223, distance: 251.1
click at [532, 223] on li "CVE-2023-YYYY : Medium severity (CVSS 5.0) affecting [GEOGRAPHIC_DATA] routers." at bounding box center [557, 217] width 616 height 14
click at [637, 230] on div "Cisco IIVKIS Report 1. Executive Summary This report synthesizes the key findin…" at bounding box center [550, 259] width 628 height 1199
drag, startPoint x: 240, startPoint y: 244, endPoint x: 411, endPoint y: 245, distance: 171.9
click at [411, 245] on h3 "Risk Prioritization" at bounding box center [550, 248] width 628 height 16
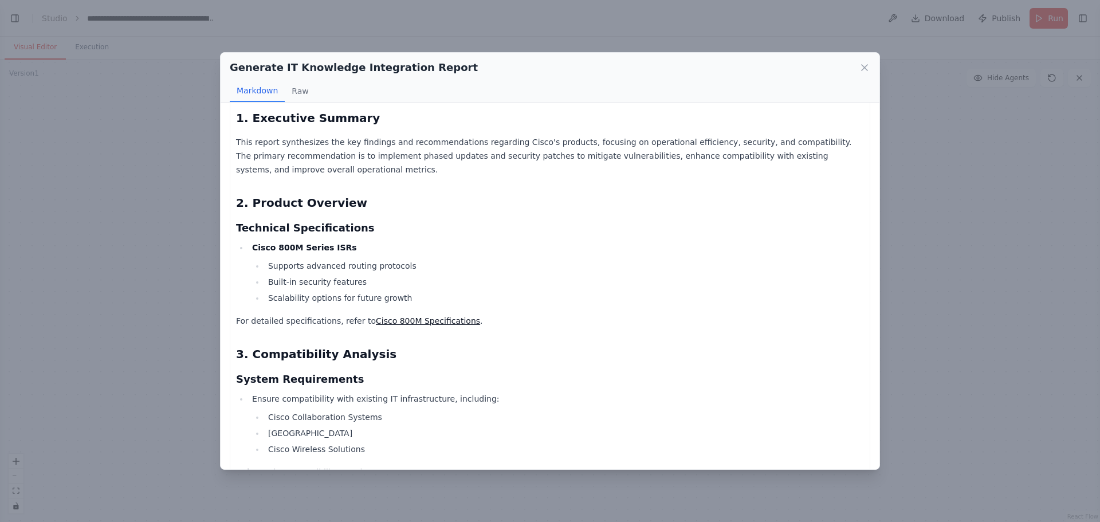
scroll to position [0, 0]
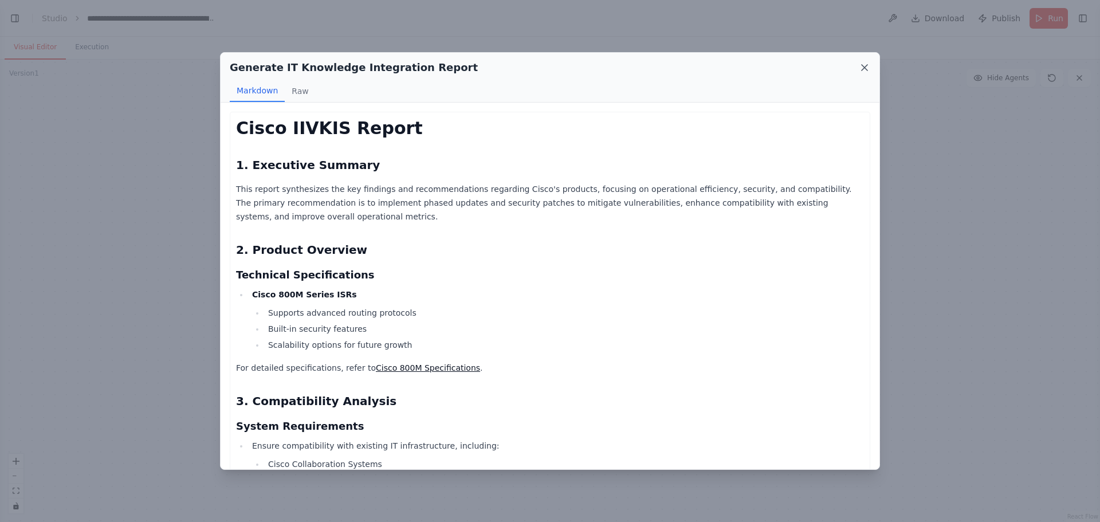
click at [868, 68] on icon at bounding box center [864, 67] width 11 height 11
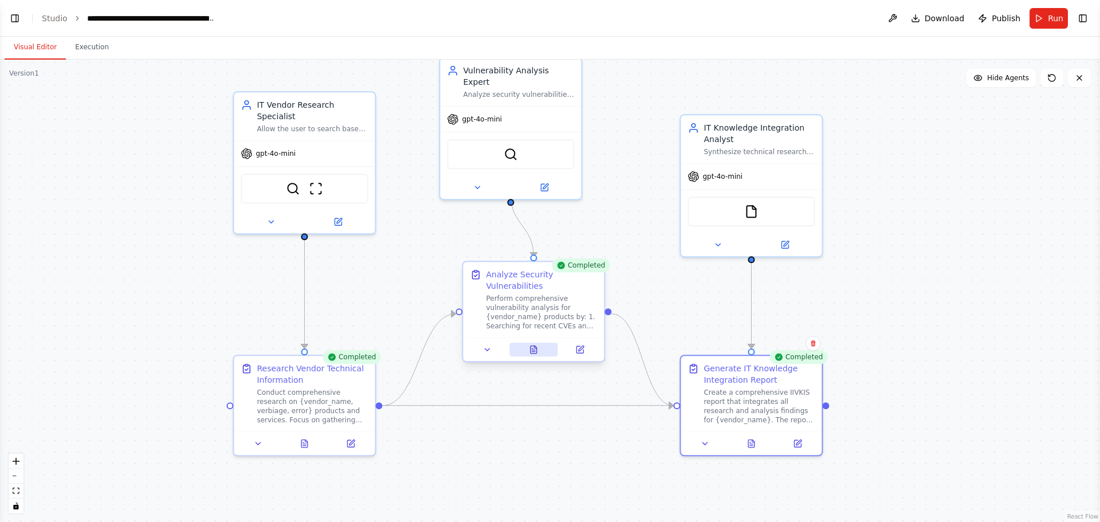
click at [522, 348] on button at bounding box center [533, 350] width 49 height 14
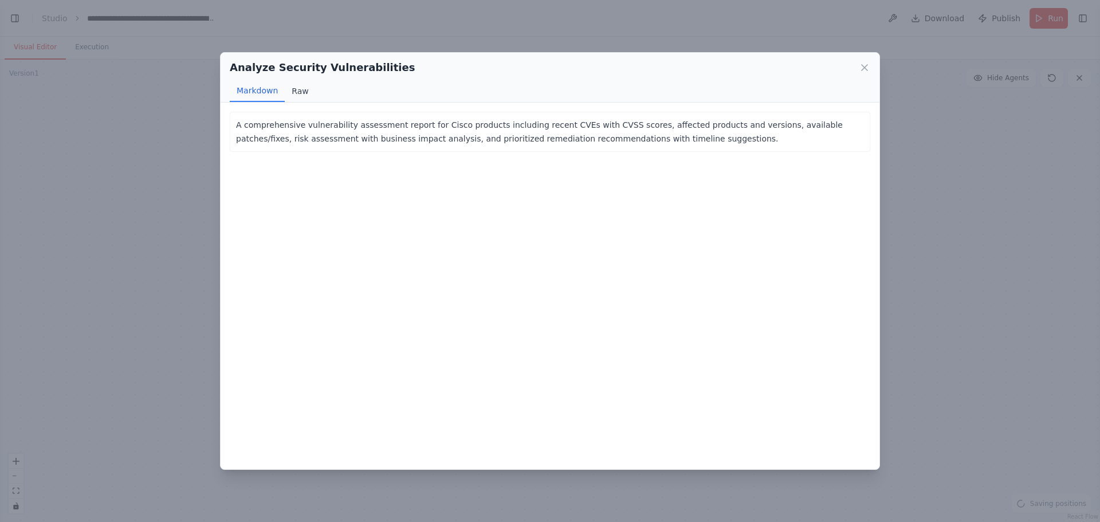
click at [292, 91] on button "Raw" at bounding box center [300, 91] width 30 height 22
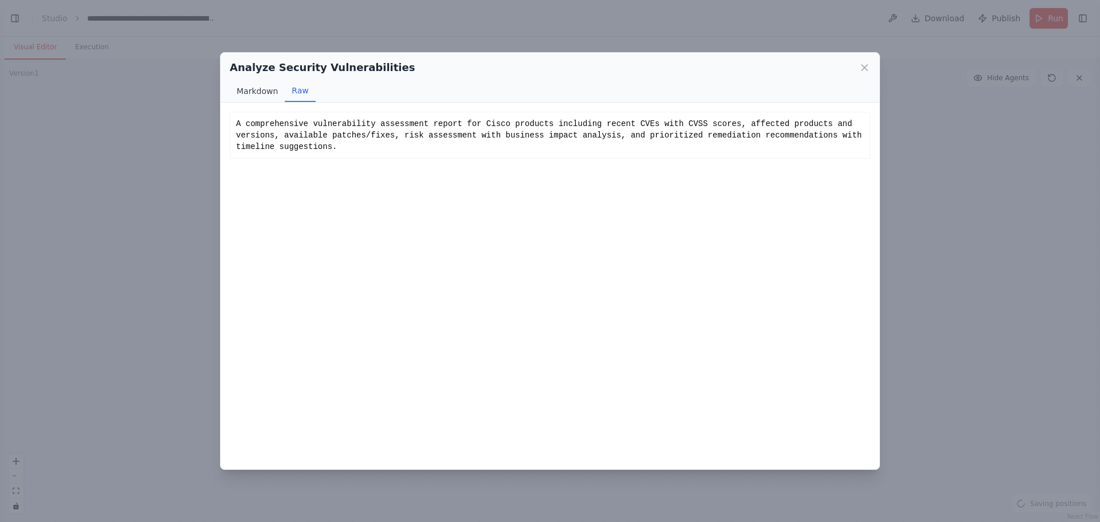
click at [267, 91] on button "Markdown" at bounding box center [257, 91] width 55 height 22
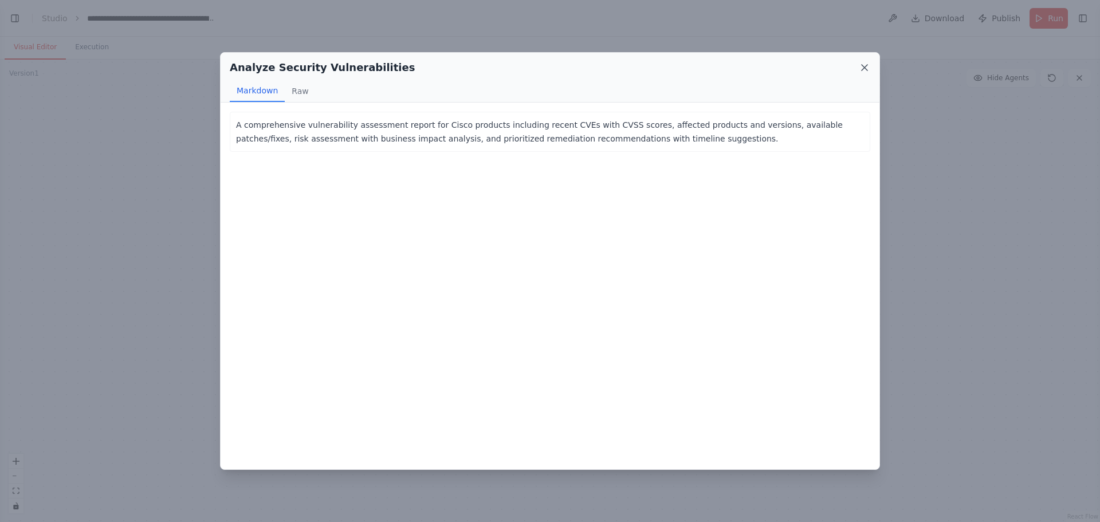
click at [867, 70] on icon at bounding box center [865, 68] width 6 height 6
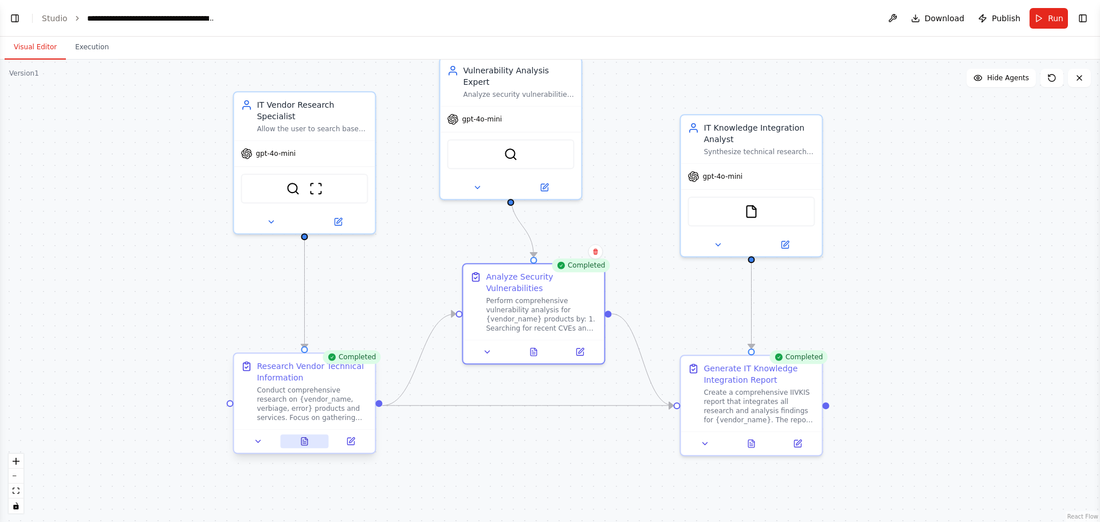
click at [307, 444] on icon at bounding box center [304, 441] width 6 height 7
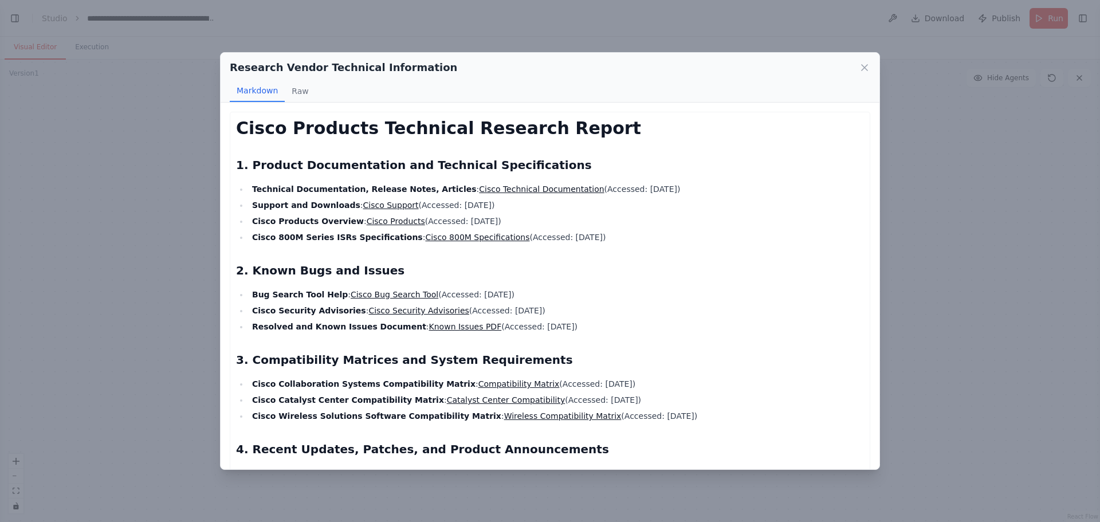
click at [388, 238] on strong "Cisco 800M Series ISRs Specifications" at bounding box center [337, 237] width 171 height 9
click at [550, 273] on h2 "2. Known Bugs and Issues" at bounding box center [550, 270] width 628 height 16
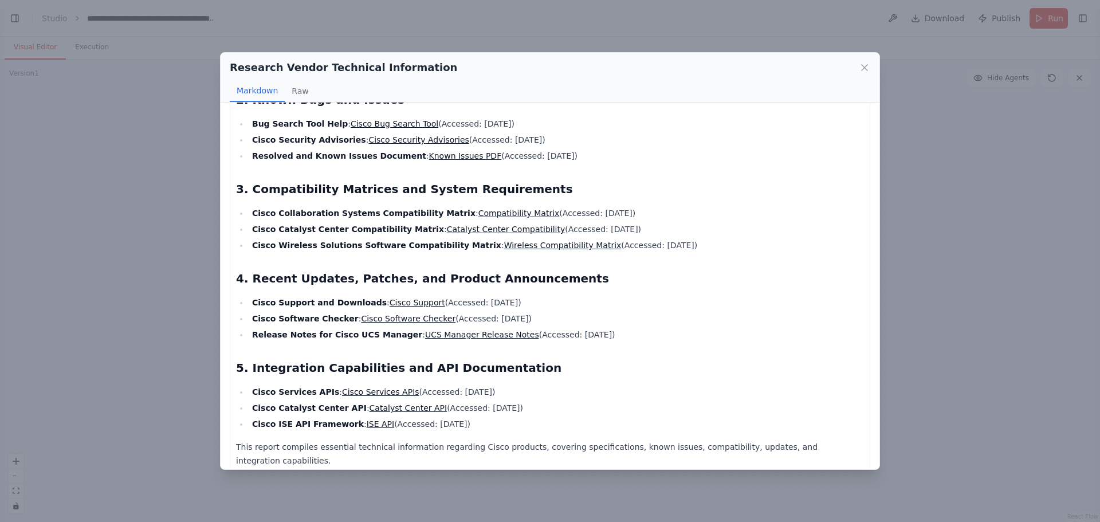
click at [665, 224] on li "Cisco Catalyst Center Compatibility Matrix : Catalyst Center Compatibility (Acc…" at bounding box center [557, 229] width 616 height 14
click at [386, 445] on p "This report compiles essential technical information regarding Cisco products, …" at bounding box center [550, 454] width 628 height 28
click at [338, 448] on p "This report compiles essential technical information regarding Cisco products, …" at bounding box center [550, 454] width 628 height 28
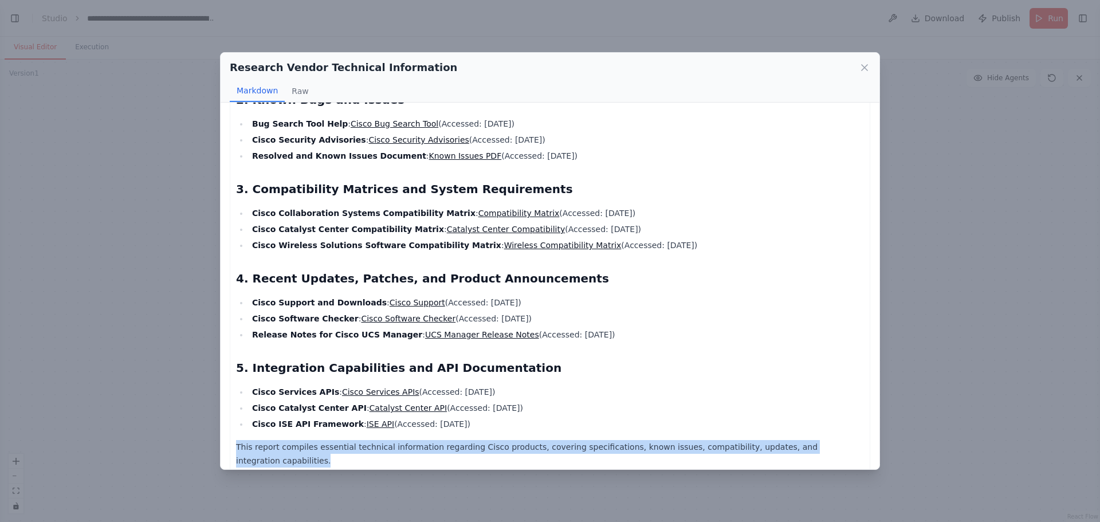
click at [338, 448] on p "This report compiles essential technical information regarding Cisco products, …" at bounding box center [550, 454] width 628 height 28
click at [373, 392] on link "Cisco Services APIs" at bounding box center [380, 391] width 77 height 9
